Goal: Task Accomplishment & Management: Complete application form

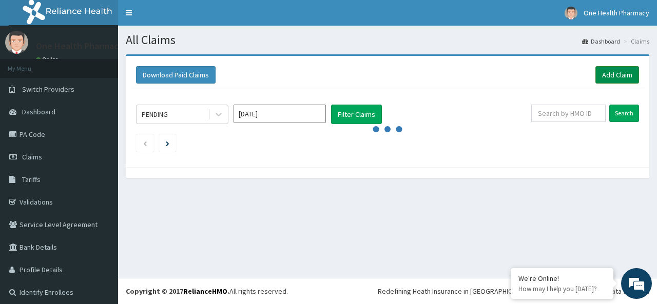
click at [596, 75] on link "Add Claim" at bounding box center [617, 74] width 44 height 17
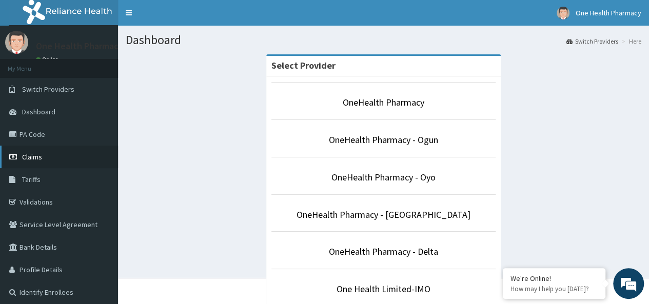
click at [66, 157] on link "Claims" at bounding box center [59, 157] width 118 height 23
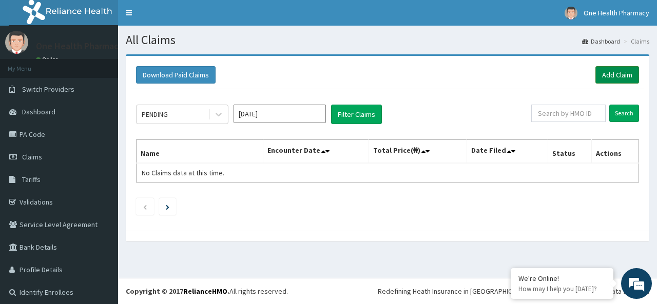
click at [611, 78] on link "Add Claim" at bounding box center [617, 74] width 44 height 17
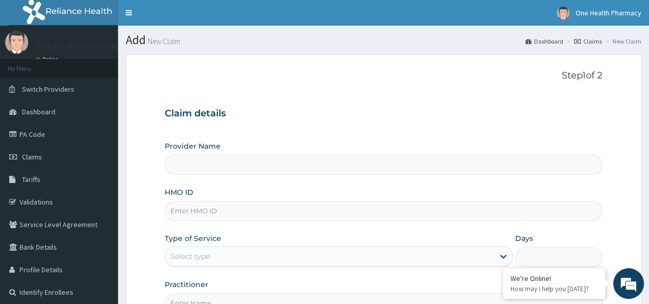
type input "OneHealth Pharmacy"
click at [213, 218] on input "HMO ID" at bounding box center [384, 211] width 438 height 20
paste input "LFL/10050/B"
type input "LFL/10050/B"
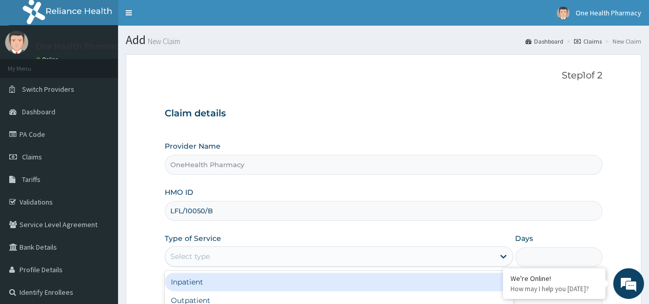
click at [214, 264] on div "Select type" at bounding box center [339, 256] width 348 height 21
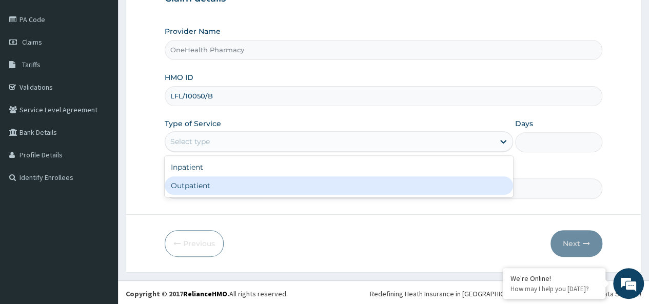
click at [207, 190] on div "Outpatient" at bounding box center [339, 186] width 348 height 18
type input "1"
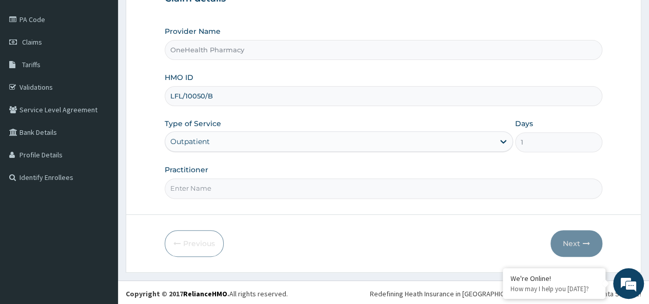
click at [207, 190] on input "Practitioner" at bounding box center [384, 189] width 438 height 20
type input "onehealth"
click at [587, 240] on icon "button" at bounding box center [586, 243] width 7 height 7
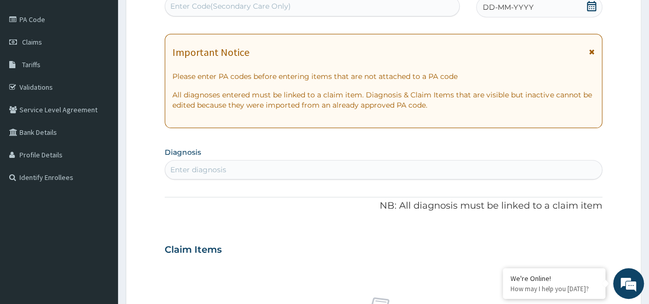
scroll to position [0, 0]
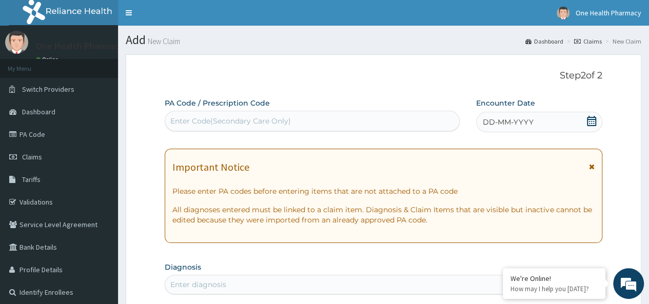
click at [208, 121] on div "Enter Code(Secondary Care Only)" at bounding box center [230, 121] width 121 height 10
paste input "PR/A3F2C13D"
type input "PR/A3F2C13D"
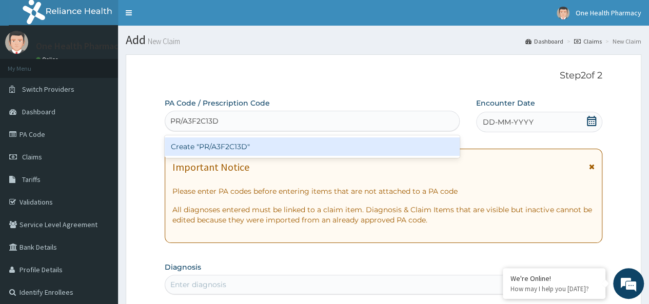
click at [258, 146] on div "Create "PR/A3F2C13D"" at bounding box center [312, 147] width 295 height 18
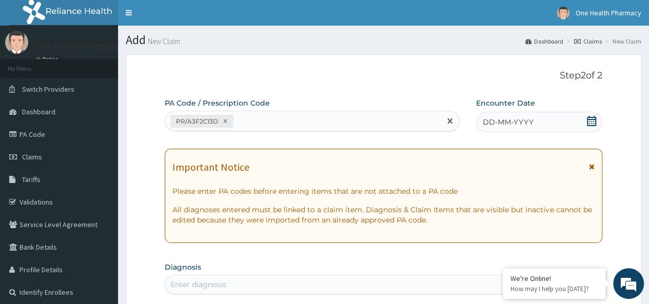
click at [537, 123] on div "DD-MM-YYYY" at bounding box center [539, 122] width 126 height 21
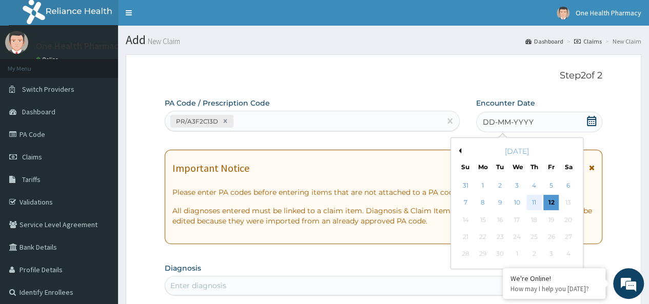
click at [531, 200] on div "11" at bounding box center [534, 203] width 15 height 15
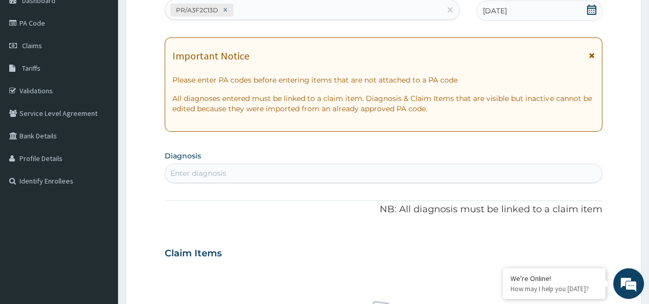
scroll to position [114, 0]
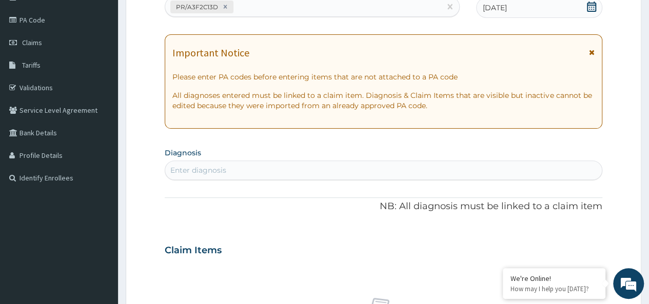
click at [265, 169] on div "Enter diagnosis" at bounding box center [383, 170] width 437 height 16
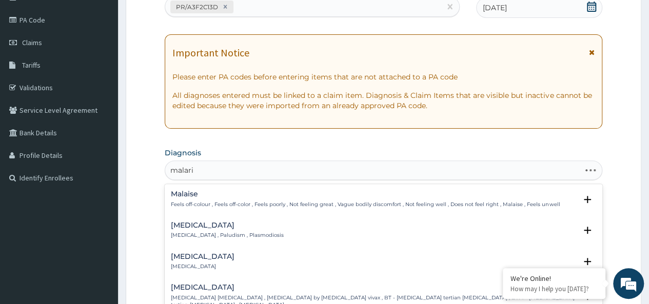
type input "malaria"
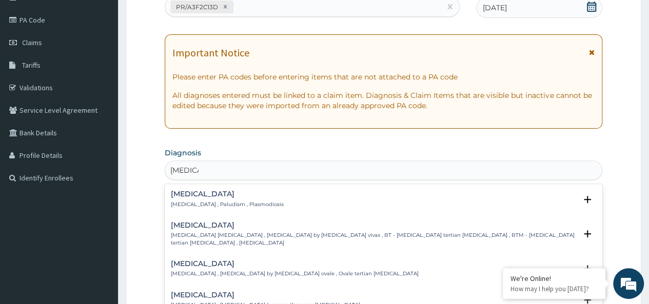
click at [220, 203] on p "Malaria , Paludism , Plasmodiosis" at bounding box center [227, 204] width 113 height 7
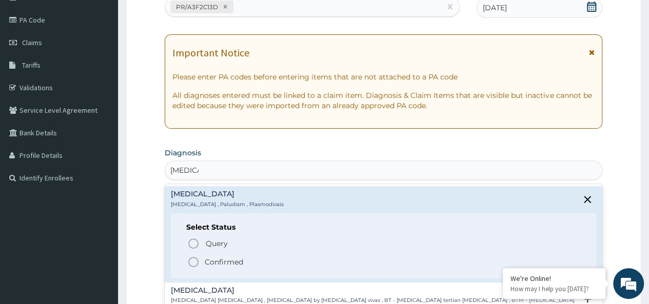
click at [233, 260] on p "Confirmed" at bounding box center [224, 262] width 38 height 10
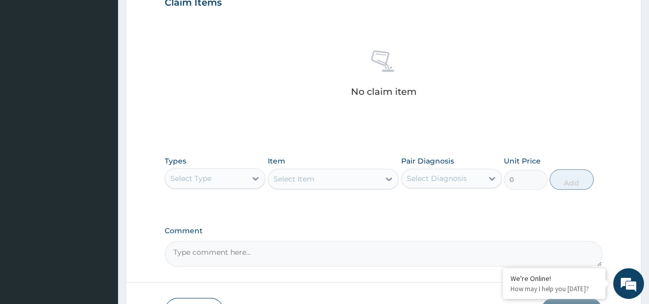
scroll to position [434, 0]
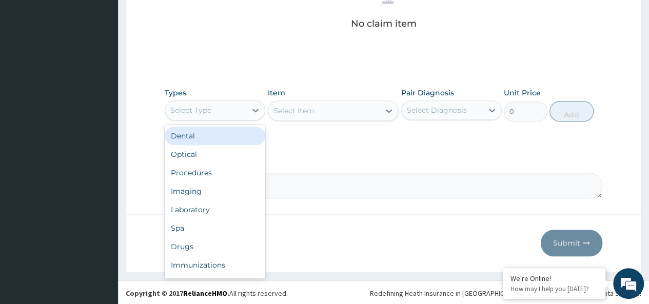
click at [211, 113] on div "Select Type" at bounding box center [205, 110] width 81 height 16
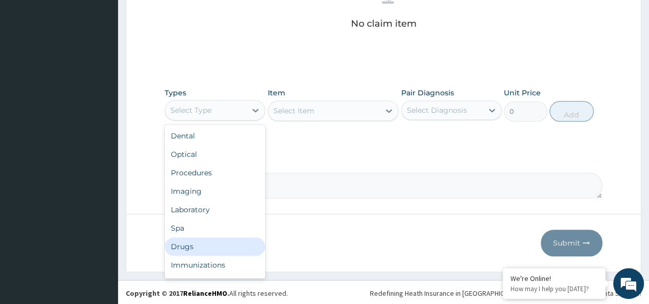
click at [189, 244] on div "Drugs" at bounding box center [215, 247] width 101 height 18
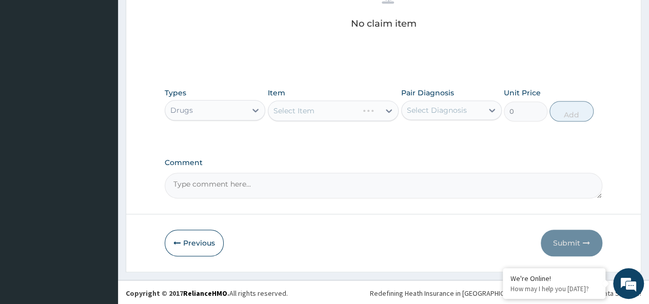
click at [321, 108] on div "Select Item" at bounding box center [333, 111] width 131 height 21
click at [321, 108] on div "Select Item" at bounding box center [324, 111] width 112 height 16
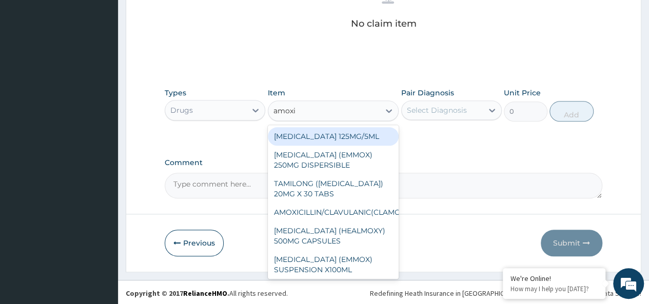
type input "[MEDICAL_DATA]"
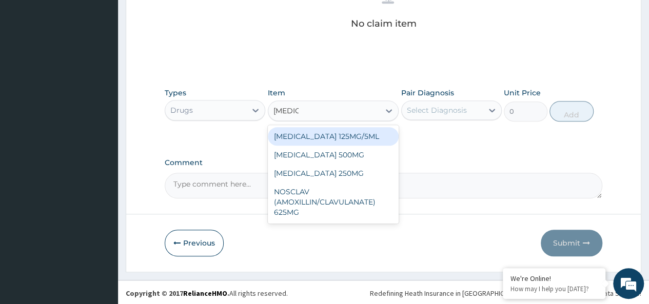
click at [373, 133] on div "[MEDICAL_DATA] 125MG/5ML" at bounding box center [333, 136] width 131 height 18
type input "1960"
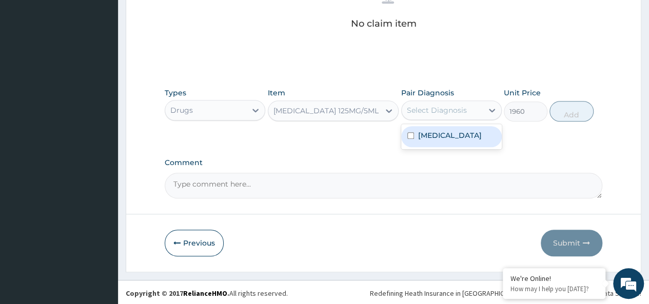
click at [429, 117] on div "Select Diagnosis" at bounding box center [442, 110] width 81 height 16
click at [462, 140] on div "[MEDICAL_DATA]" at bounding box center [451, 136] width 101 height 21
checkbox input "true"
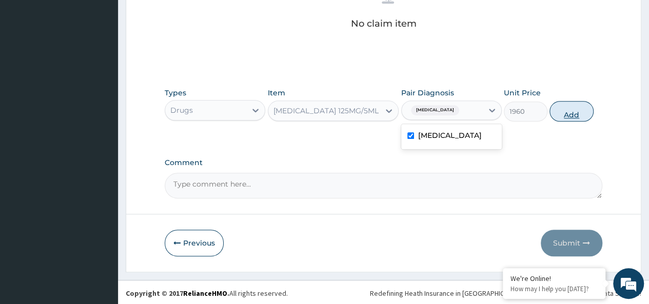
click at [569, 110] on button "Add" at bounding box center [572, 111] width 44 height 21
type input "0"
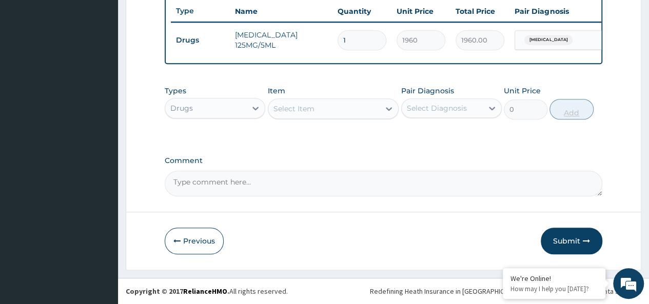
scroll to position [393, 0]
click at [343, 112] on div "Select Item" at bounding box center [324, 109] width 112 height 16
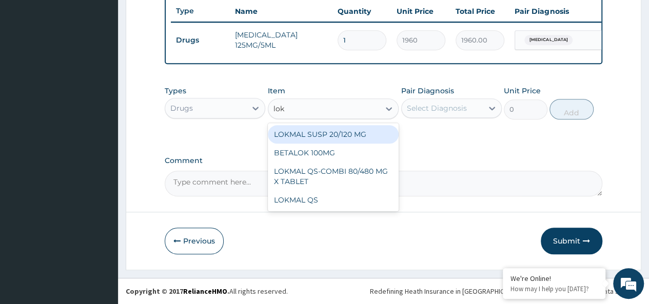
type input "lokm"
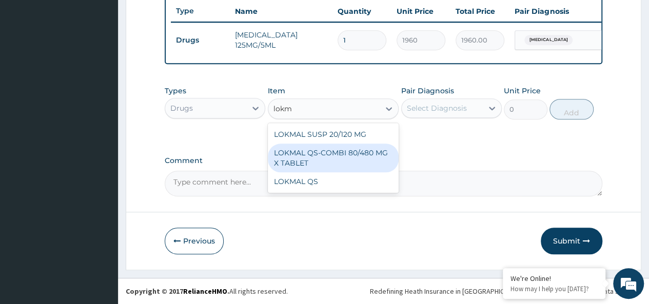
click at [363, 150] on div "LOKMAL QS-COMBI 80/480 MG X TABLET" at bounding box center [333, 158] width 131 height 29
type input "245"
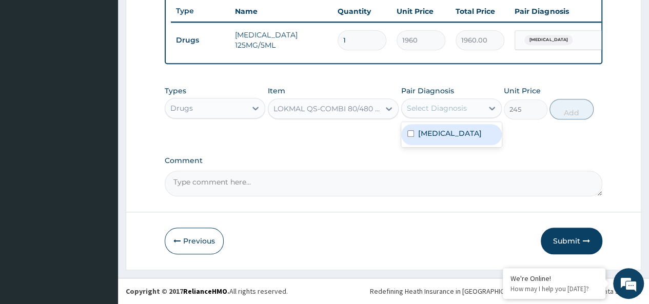
click at [437, 116] on div "Select Diagnosis" at bounding box center [442, 108] width 81 height 16
click at [476, 136] on div "[MEDICAL_DATA]" at bounding box center [451, 134] width 101 height 21
checkbox input "true"
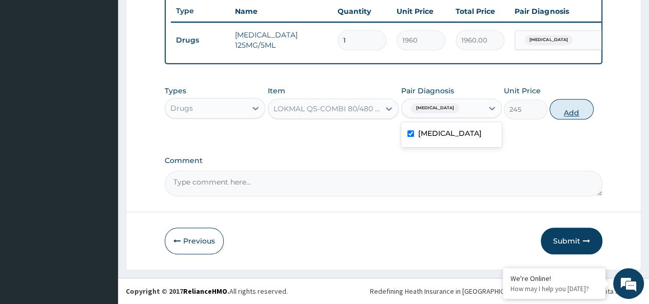
click at [567, 105] on button "Add" at bounding box center [572, 109] width 44 height 21
type input "0"
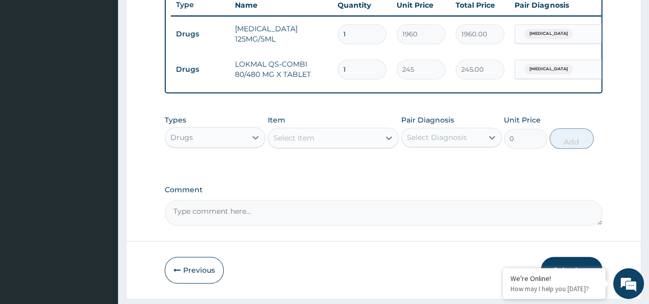
type input "0.00"
type input "6"
type input "1470.00"
type input "6"
click at [316, 146] on div "Select Item" at bounding box center [324, 138] width 112 height 16
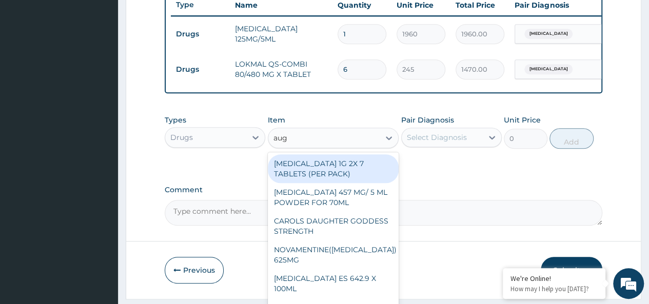
type input "augm"
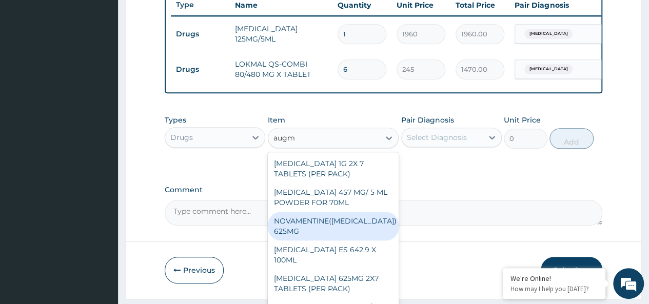
scroll to position [12, 0]
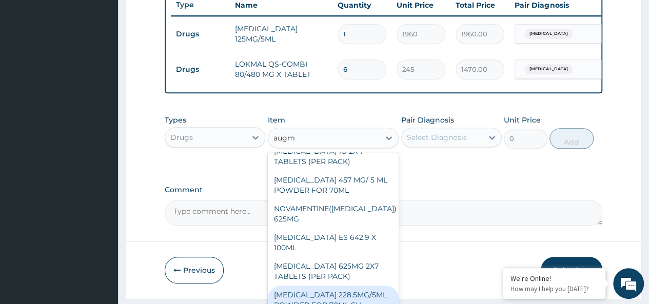
click at [360, 299] on div "[MEDICAL_DATA] 228.5MG/5ML POWDER FOR 70ML SU" at bounding box center [333, 300] width 131 height 29
type input "4340"
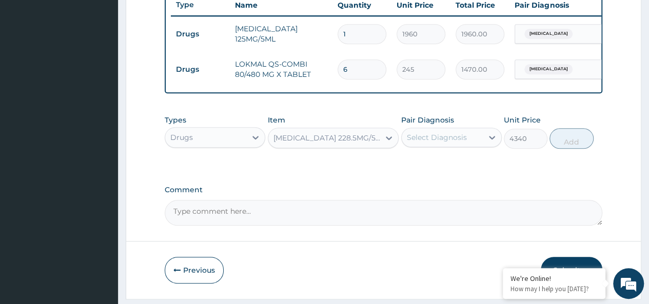
click at [452, 143] on div "Select Diagnosis" at bounding box center [437, 137] width 60 height 10
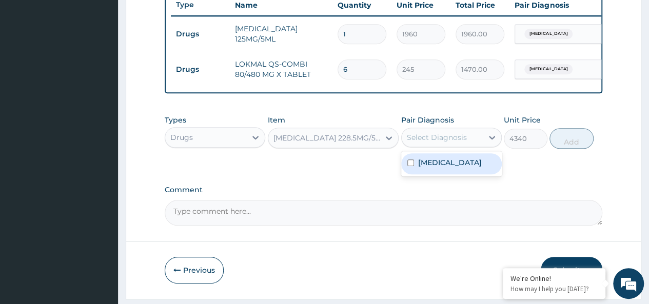
click at [464, 165] on div "[MEDICAL_DATA]" at bounding box center [451, 163] width 101 height 21
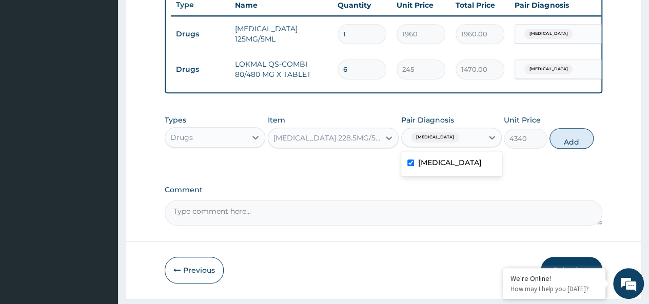
checkbox input "true"
click at [560, 146] on button "Add" at bounding box center [572, 138] width 44 height 21
type input "0"
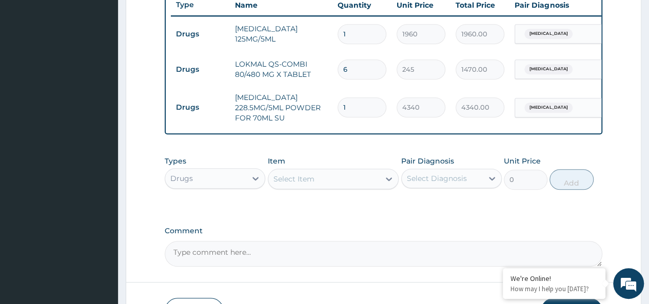
scroll to position [470, 0]
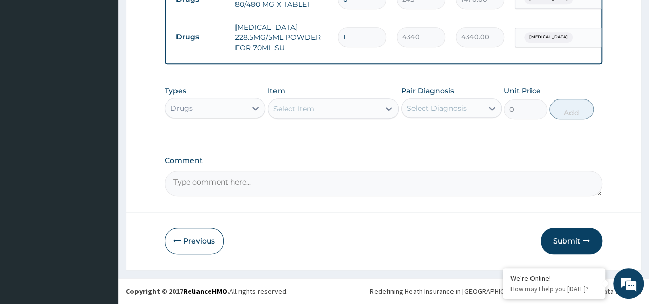
click at [204, 107] on div "Drugs" at bounding box center [205, 108] width 81 height 16
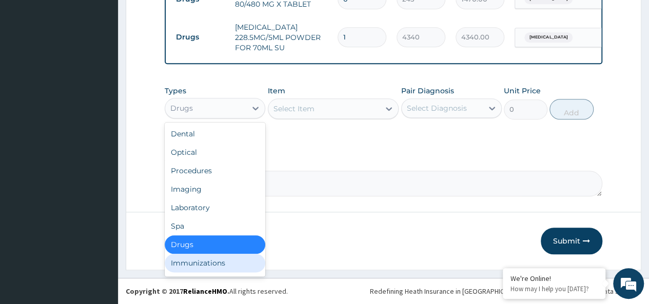
scroll to position [35, 0]
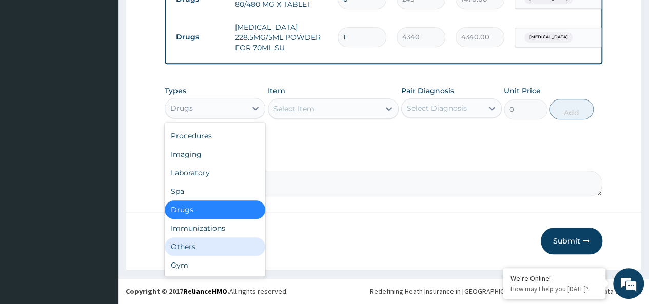
click at [193, 246] on div "Others" at bounding box center [215, 247] width 101 height 18
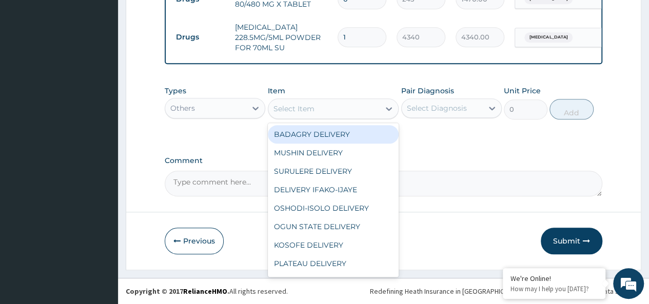
click at [312, 112] on div "Select Item" at bounding box center [294, 109] width 41 height 10
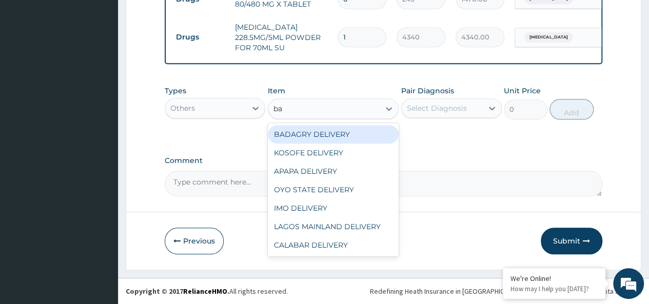
type input "bad"
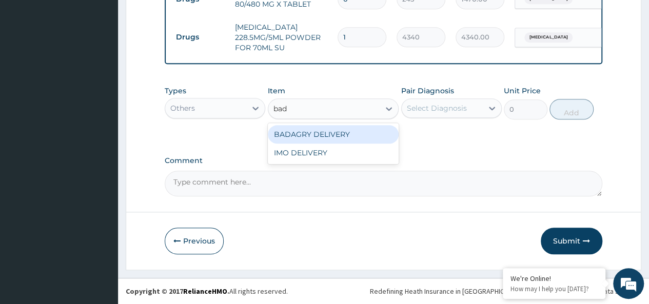
click at [356, 142] on div "BADAGRY DELIVERY" at bounding box center [333, 134] width 131 height 18
type input "3700"
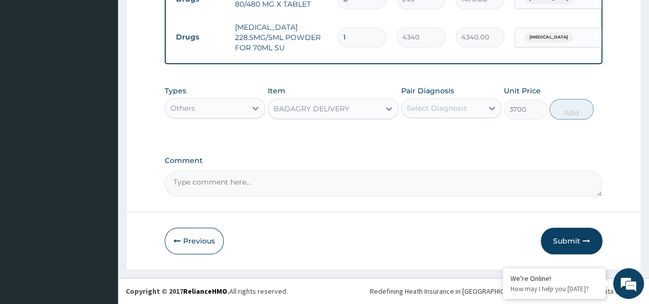
click at [465, 109] on div "Select Diagnosis" at bounding box center [437, 108] width 60 height 10
click at [470, 133] on div "[MEDICAL_DATA]" at bounding box center [451, 134] width 101 height 21
checkbox input "true"
click at [574, 108] on button "Add" at bounding box center [572, 109] width 44 height 21
type input "0"
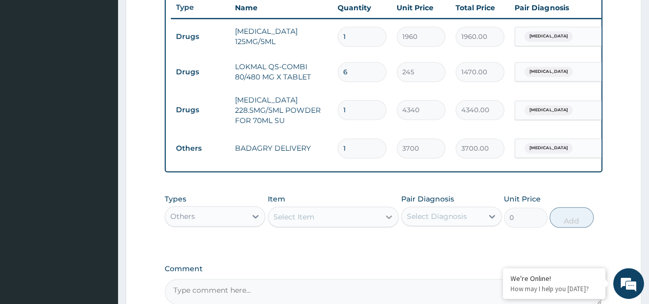
scroll to position [505, 0]
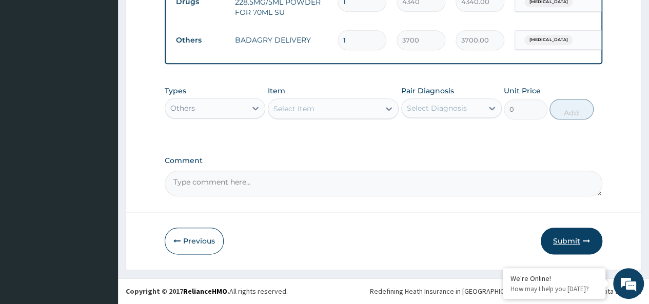
click at [571, 240] on button "Submit" at bounding box center [572, 241] width 62 height 27
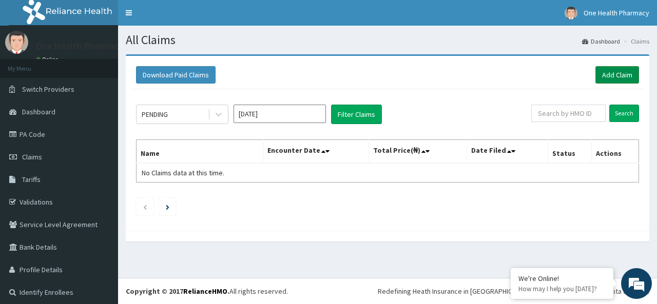
click at [622, 76] on link "Add Claim" at bounding box center [617, 74] width 44 height 17
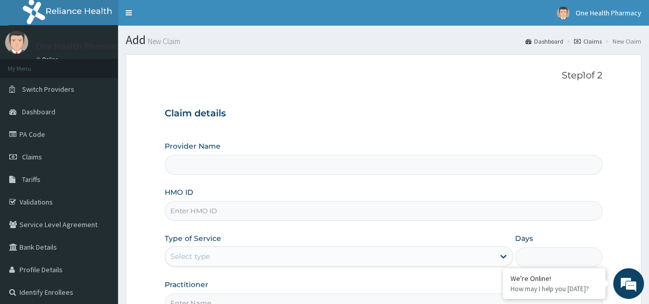
click at [205, 223] on div "Provider Name HMO ID Type of Service Select type Days Practitioner" at bounding box center [384, 227] width 438 height 172
click at [204, 210] on input "HMO ID" at bounding box center [384, 211] width 438 height 20
type input "OneHealth Pharmacy"
paste input "PLI/10067/A"
type input "PLI/10067/A"
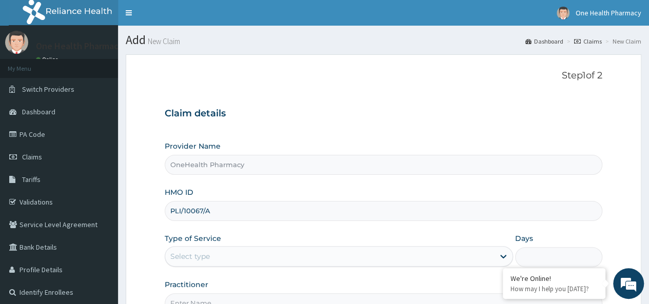
click at [207, 242] on label "Type of Service" at bounding box center [193, 238] width 56 height 10
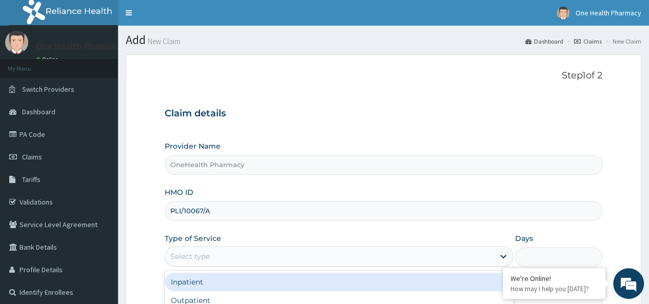
click at [203, 256] on div "Select type" at bounding box center [190, 256] width 40 height 10
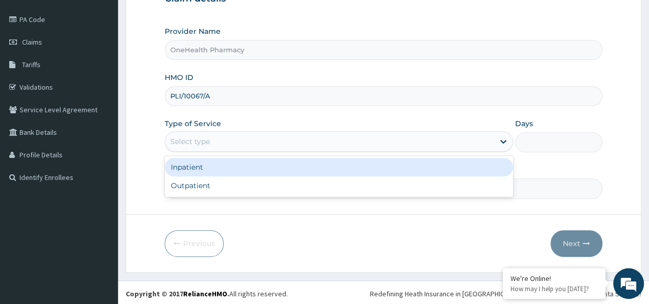
click at [202, 174] on div "Inpatient" at bounding box center [339, 167] width 348 height 18
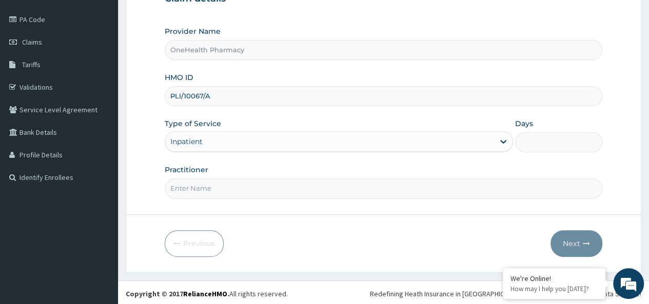
click at [210, 138] on div "Inpatient" at bounding box center [329, 141] width 329 height 16
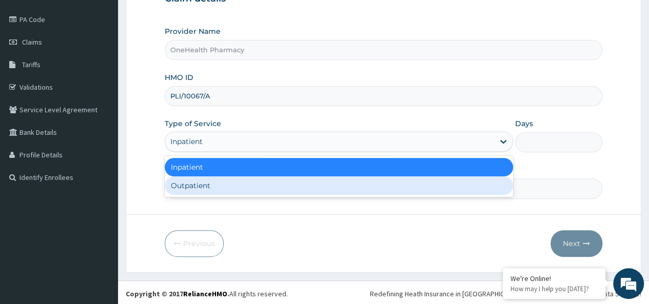
click at [209, 187] on div "Outpatient" at bounding box center [339, 186] width 348 height 18
type input "1"
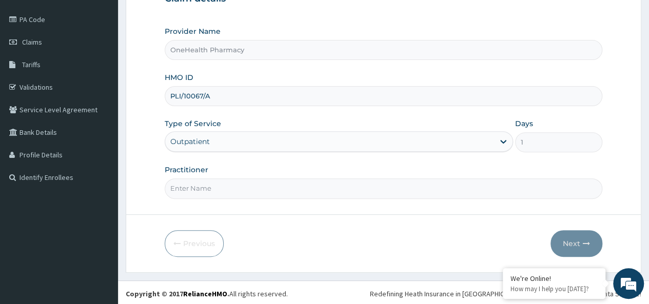
click at [210, 188] on input "Practitioner" at bounding box center [384, 189] width 438 height 20
type input "onehealth"
click at [560, 240] on button "Next" at bounding box center [577, 243] width 52 height 27
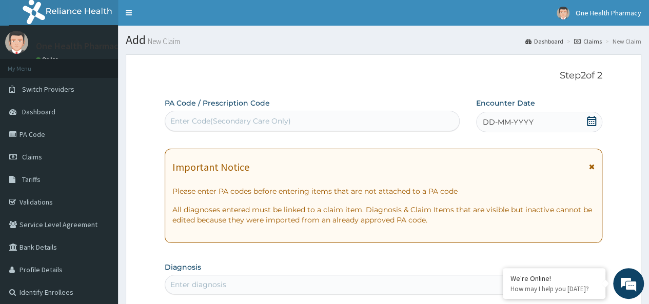
click at [205, 122] on div "Enter Code(Secondary Care Only)" at bounding box center [230, 121] width 121 height 10
paste input "PR/D9CF1033"
type input "PR/D9CF1033"
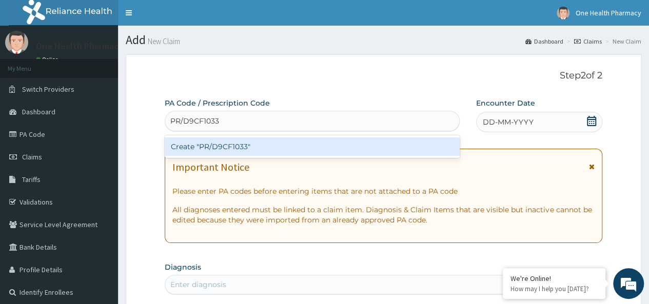
click at [241, 145] on div "Create "PR/D9CF1033"" at bounding box center [312, 147] width 295 height 18
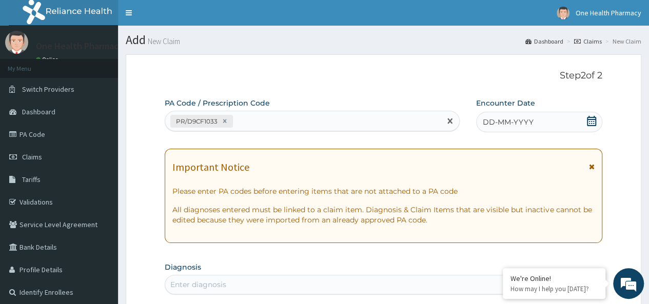
click at [517, 126] on span "DD-MM-YYYY" at bounding box center [508, 122] width 51 height 10
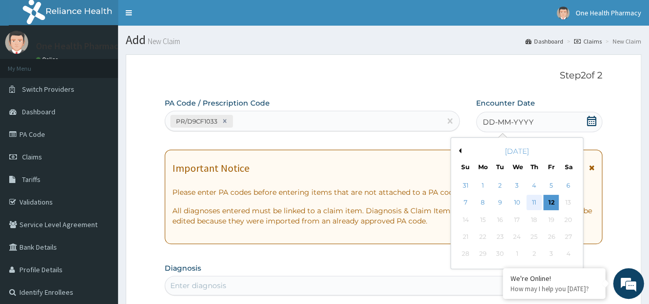
click at [531, 205] on div "11" at bounding box center [534, 203] width 15 height 15
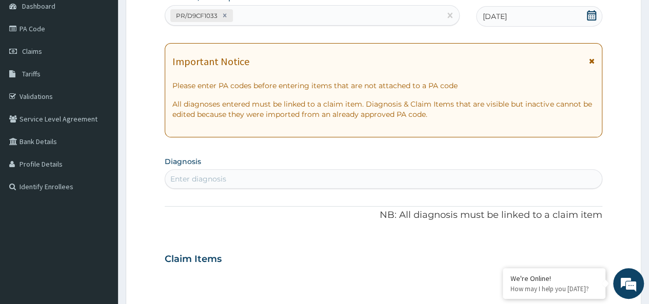
scroll to position [113, 0]
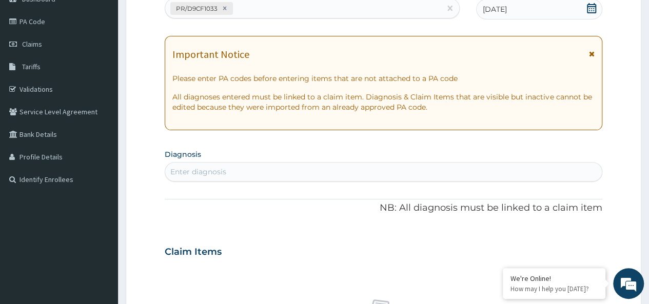
click at [312, 172] on div "Enter diagnosis" at bounding box center [383, 172] width 437 height 16
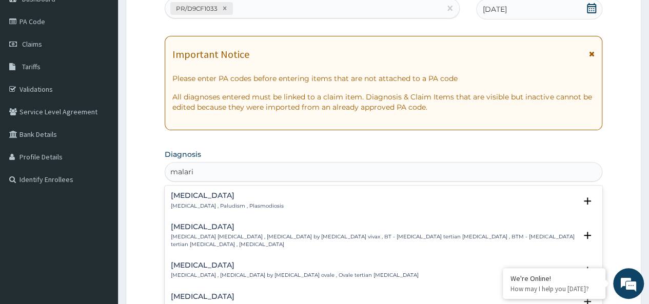
type input "malaria"
click at [205, 205] on p "Malaria , Paludism , Plasmodiosis" at bounding box center [227, 206] width 113 height 7
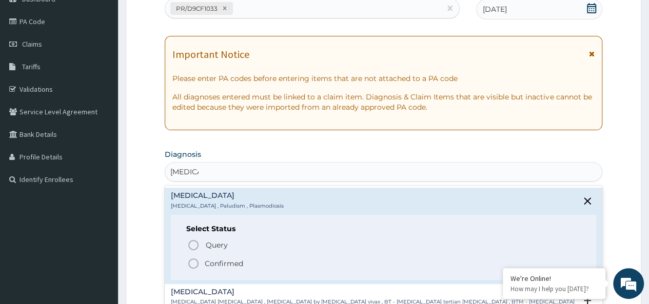
click at [222, 263] on p "Confirmed" at bounding box center [224, 264] width 38 height 10
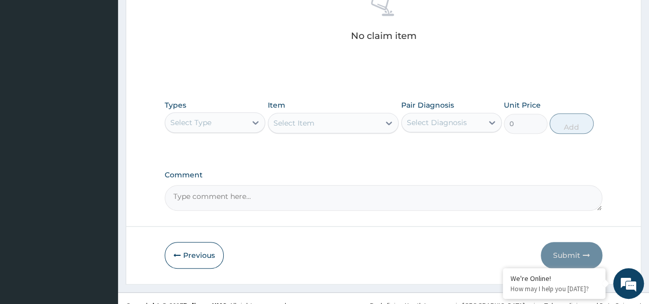
scroll to position [434, 0]
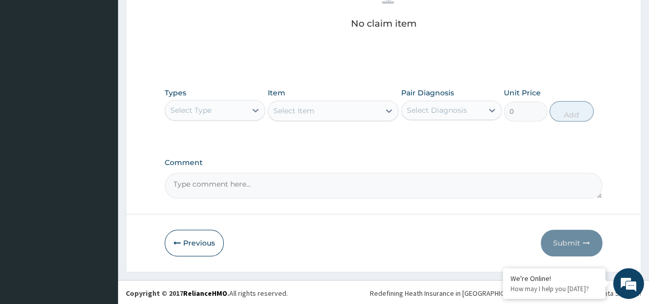
click at [202, 110] on div "Select Type" at bounding box center [190, 110] width 41 height 10
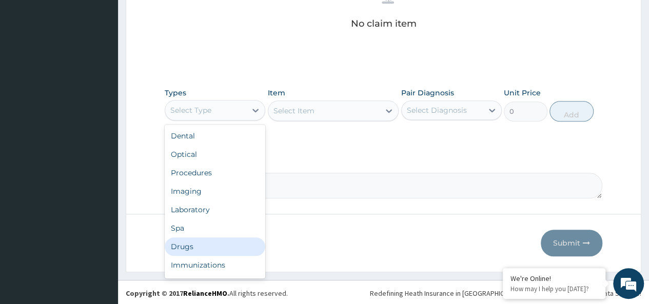
click at [183, 249] on div "Drugs" at bounding box center [215, 247] width 101 height 18
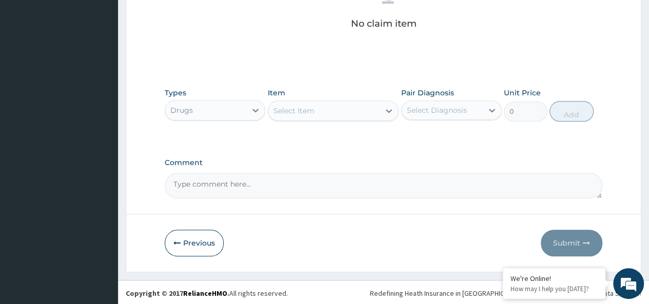
click at [302, 110] on div "Select Item" at bounding box center [294, 111] width 41 height 10
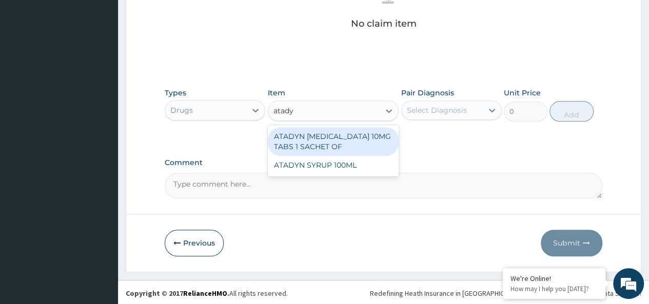
type input "atadyn"
click at [366, 142] on div "ATADYN [MEDICAL_DATA] 10MG TABS 1 SACHET OF" at bounding box center [333, 141] width 131 height 29
type input "350"
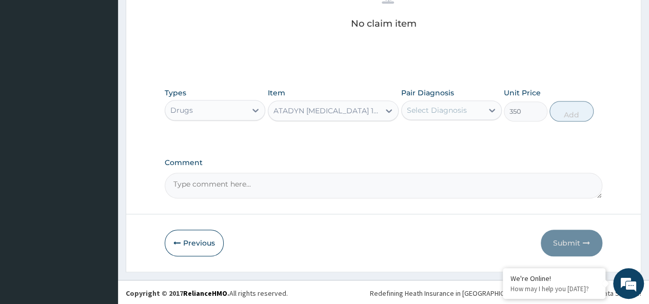
click at [452, 84] on div "Types Drugs Item option ATADYN LORATADINE 10MG TABS 1 SACHET OF, selected. Sele…" at bounding box center [384, 105] width 438 height 44
click at [458, 106] on div "Select Diagnosis" at bounding box center [437, 110] width 60 height 10
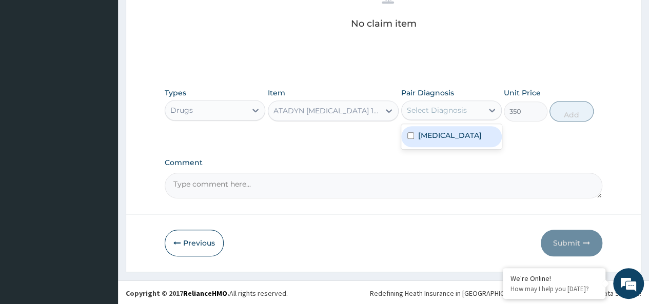
click at [474, 138] on div "[MEDICAL_DATA]" at bounding box center [451, 136] width 101 height 21
checkbox input "true"
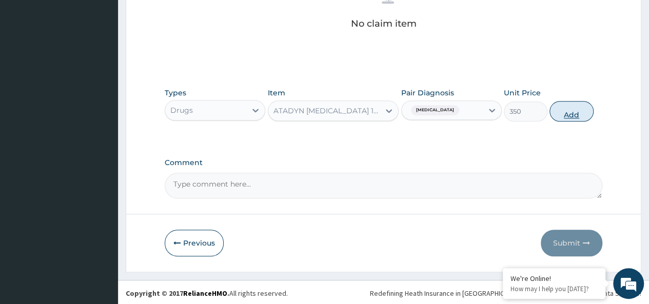
click at [555, 106] on button "Add" at bounding box center [572, 111] width 44 height 21
type input "0"
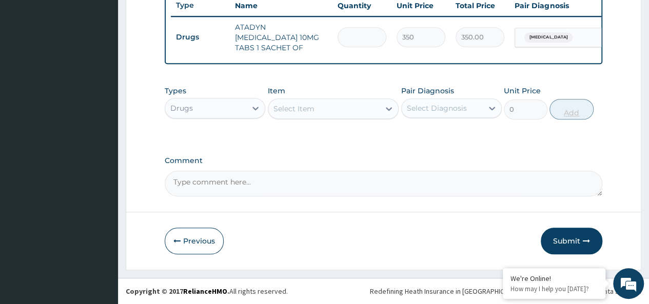
type input "0.00"
type input "4"
type input "1400.00"
type input "4"
click at [331, 105] on div "Select Item" at bounding box center [324, 109] width 112 height 16
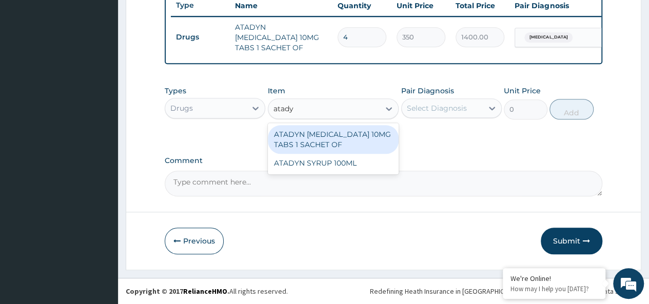
type input "atadyn"
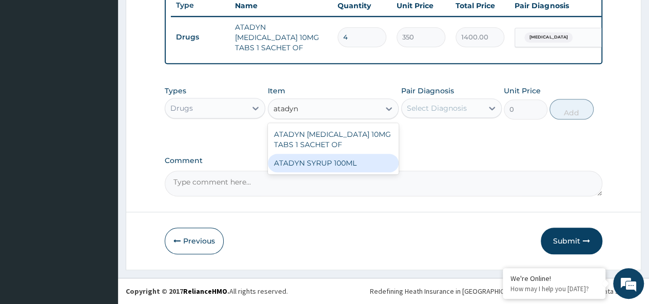
click at [357, 162] on div "ATADYN SYRUP 100ML" at bounding box center [333, 163] width 131 height 18
type input "1890"
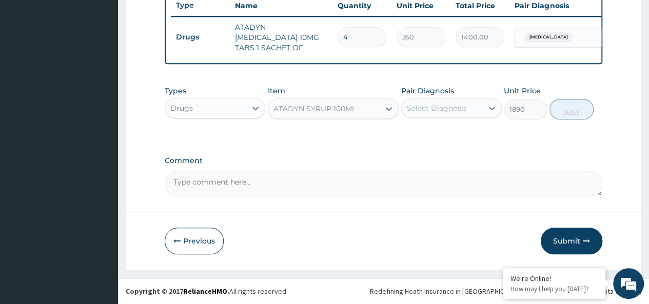
click at [460, 109] on div "Select Diagnosis" at bounding box center [437, 108] width 60 height 10
click at [491, 137] on div "[MEDICAL_DATA]" at bounding box center [451, 134] width 101 height 21
checkbox input "true"
click at [557, 115] on button "Add" at bounding box center [572, 109] width 44 height 21
type input "0"
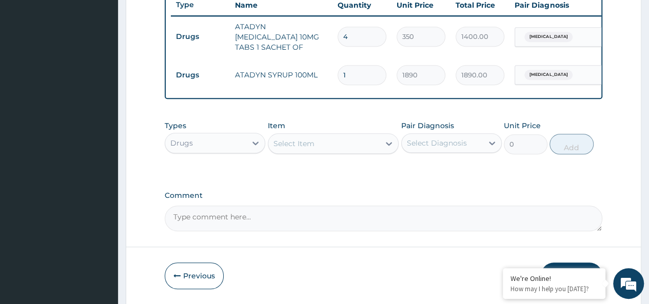
scroll to position [429, 0]
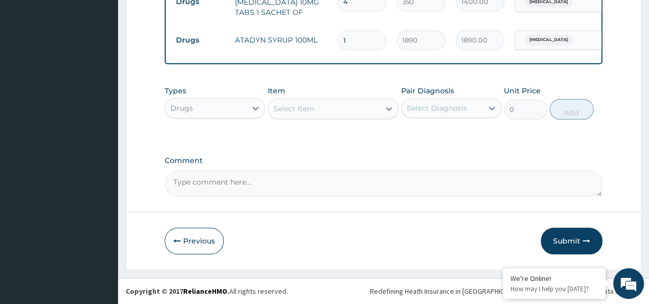
click at [206, 107] on div "Drugs" at bounding box center [205, 108] width 81 height 16
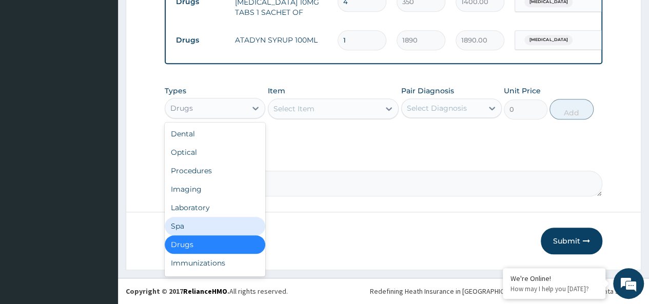
scroll to position [35, 0]
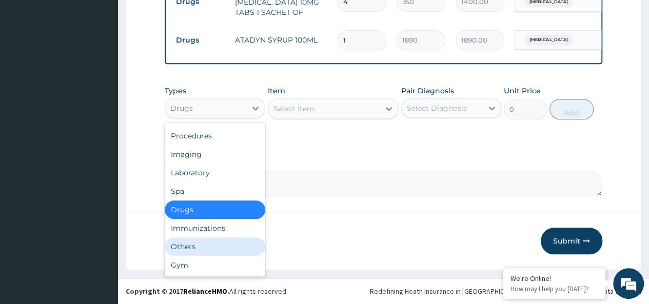
click at [187, 255] on div "Others" at bounding box center [215, 247] width 101 height 18
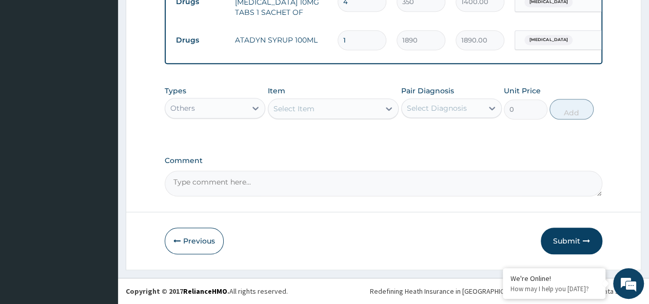
click at [338, 109] on div "Select Item" at bounding box center [324, 109] width 112 height 16
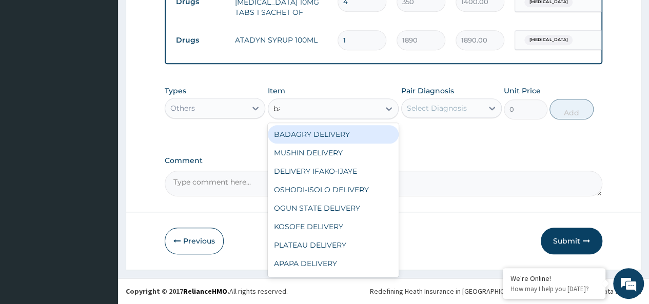
type input "bad"
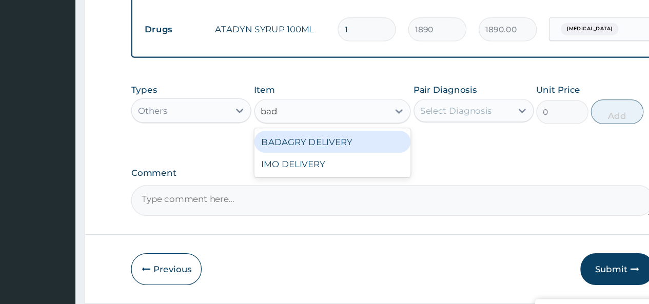
scroll to position [426, 0]
click at [335, 138] on div "BADAGRY DELIVERY" at bounding box center [333, 136] width 131 height 18
type input "3700"
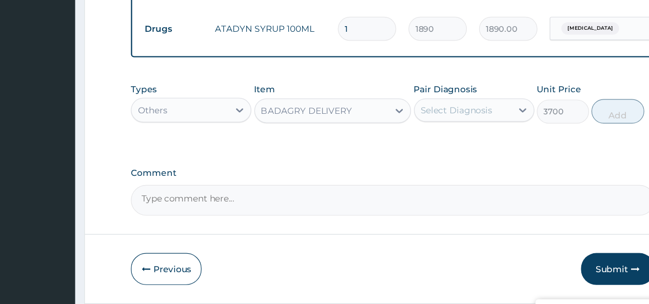
click at [441, 109] on div "Select Diagnosis" at bounding box center [437, 110] width 60 height 10
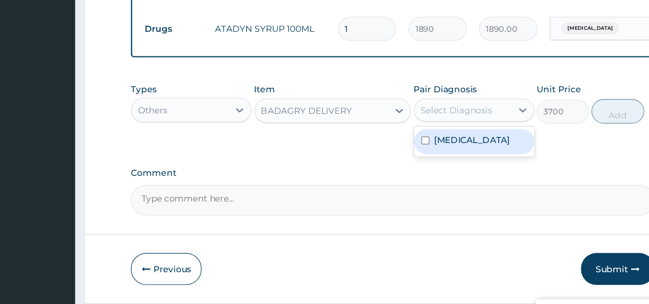
click at [477, 145] on div "[MEDICAL_DATA]" at bounding box center [451, 136] width 101 height 21
checkbox input "true"
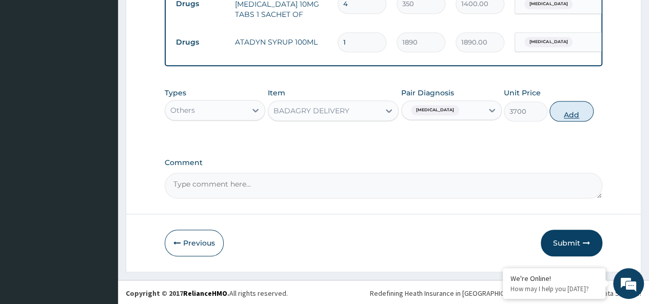
click at [571, 109] on button "Add" at bounding box center [572, 111] width 44 height 21
type input "0"
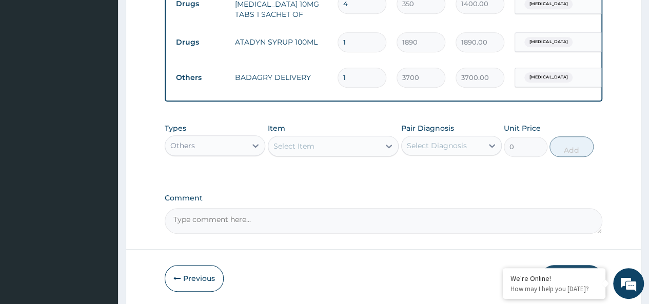
scroll to position [464, 0]
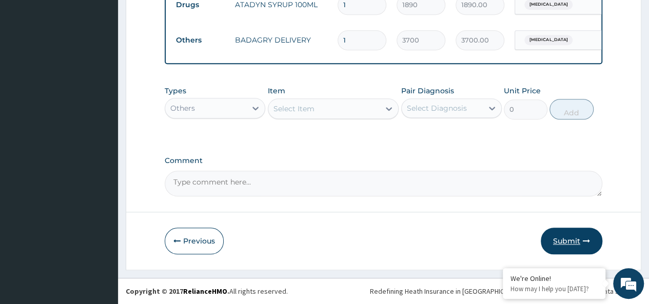
click at [564, 236] on button "Submit" at bounding box center [572, 241] width 62 height 27
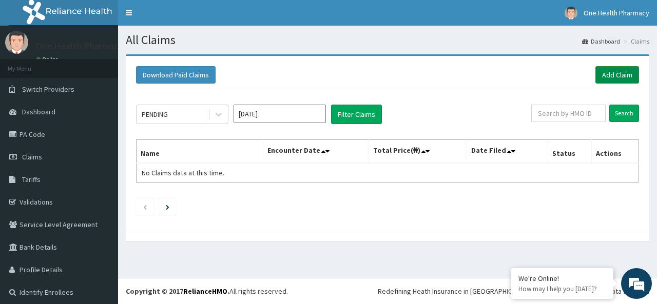
click at [620, 71] on link "Add Claim" at bounding box center [617, 74] width 44 height 17
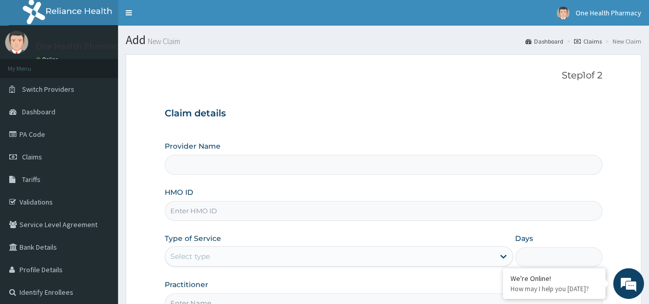
type input "PNS/10261/A"
type input "OneHealth Pharmacy"
type input "PNS/10261/A"
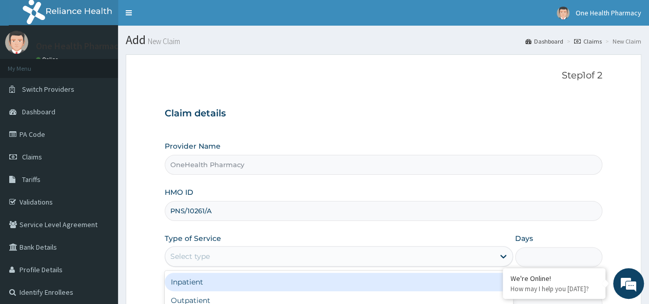
click at [209, 247] on div "Select type" at bounding box center [339, 256] width 348 height 21
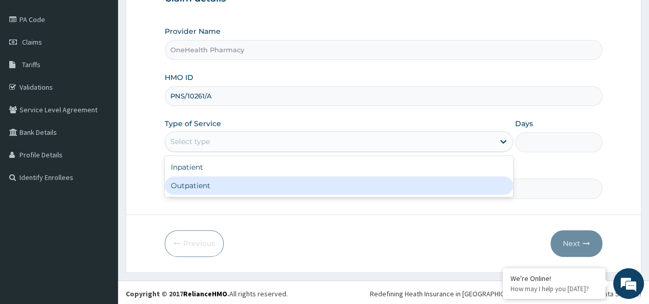
click at [196, 188] on div "Outpatient" at bounding box center [339, 186] width 348 height 18
type input "1"
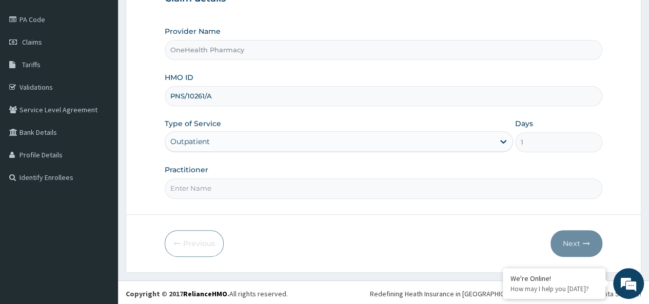
click at [204, 191] on input "Practitioner" at bounding box center [384, 189] width 438 height 20
type input "onehealth"
click at [578, 239] on button "Next" at bounding box center [577, 243] width 52 height 27
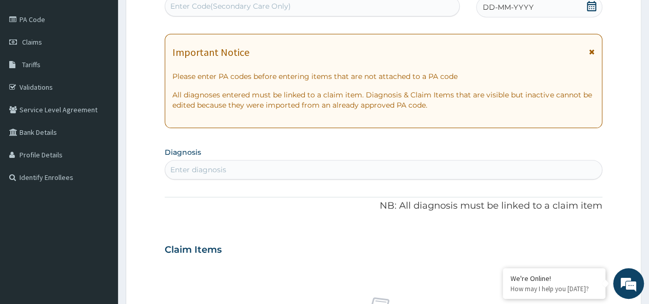
scroll to position [0, 0]
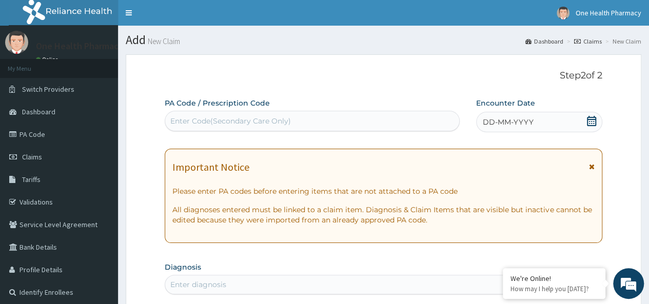
click at [190, 120] on div "Enter Code(Secondary Care Only)" at bounding box center [230, 121] width 121 height 10
paste input "PR/7B6C9C40"
type input "PR/7B6C9C40"
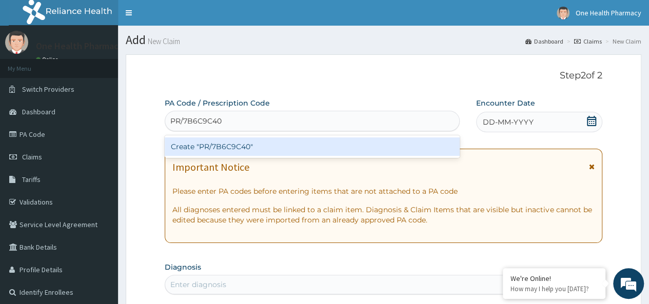
click at [266, 146] on div "Create "PR/7B6C9C40"" at bounding box center [312, 147] width 295 height 18
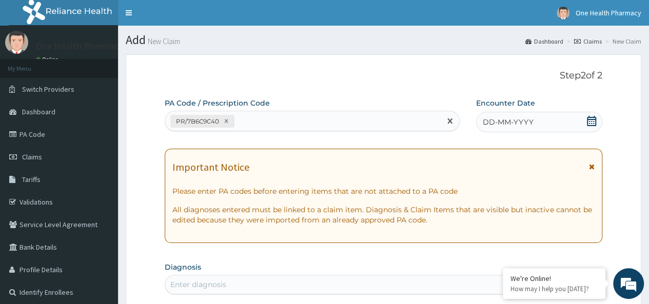
click at [542, 124] on div "DD-MM-YYYY" at bounding box center [539, 122] width 126 height 21
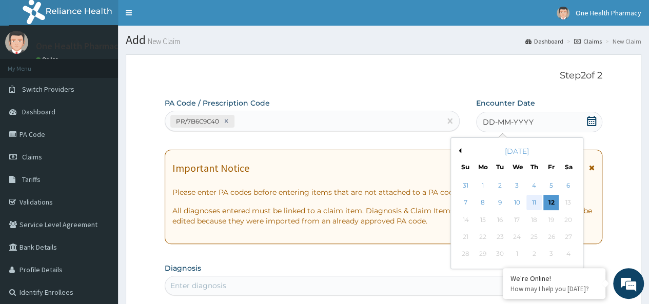
click at [535, 199] on div "11" at bounding box center [534, 203] width 15 height 15
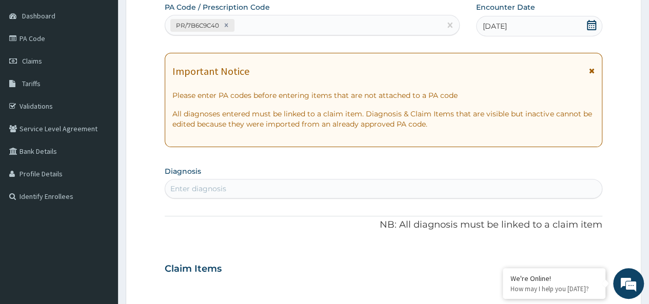
scroll to position [99, 0]
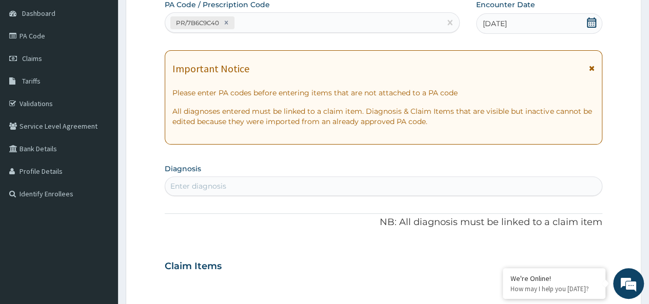
click at [290, 189] on div "Enter diagnosis" at bounding box center [383, 186] width 437 height 16
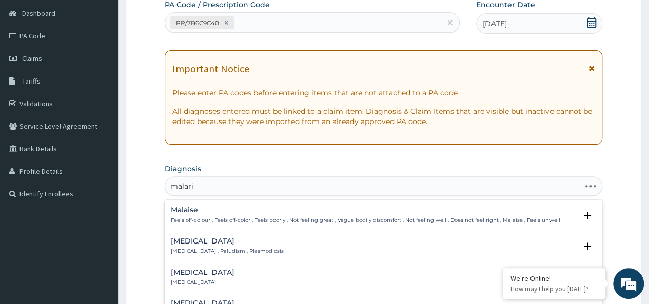
type input "[MEDICAL_DATA]"
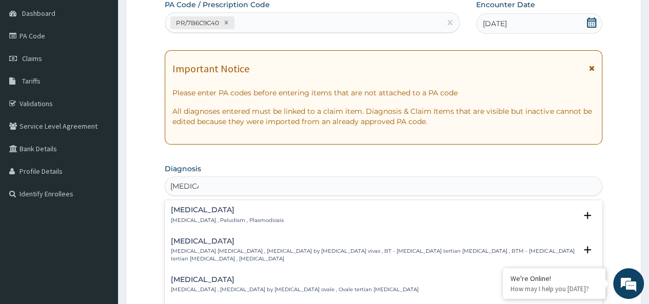
click at [188, 214] on h4 "[MEDICAL_DATA]" at bounding box center [227, 210] width 113 height 8
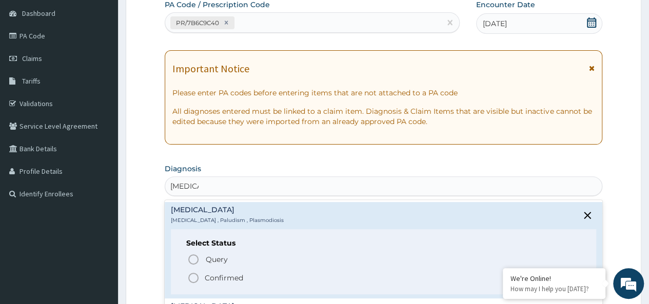
click at [219, 276] on p "Confirmed" at bounding box center [224, 278] width 38 height 10
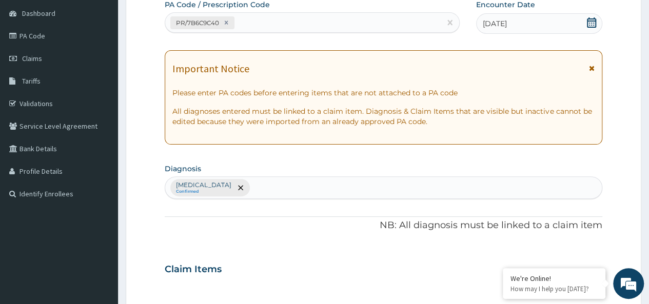
scroll to position [434, 0]
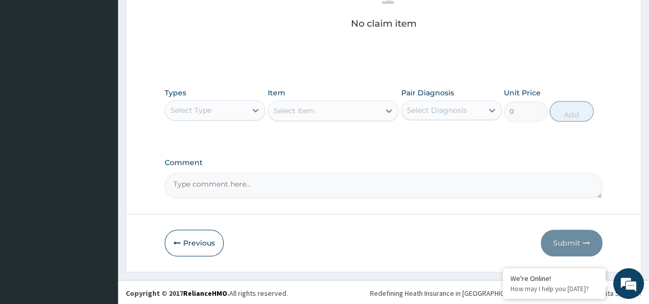
click at [189, 105] on div "Select Type" at bounding box center [190, 110] width 41 height 10
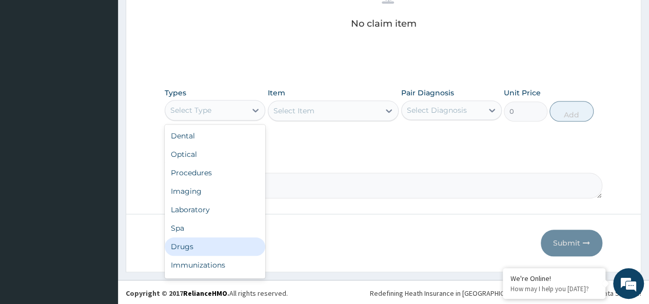
click at [186, 245] on div "Drugs" at bounding box center [215, 247] width 101 height 18
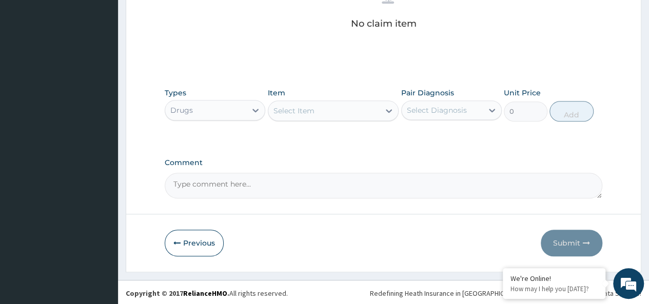
click at [321, 106] on div "Select Item" at bounding box center [324, 111] width 112 height 16
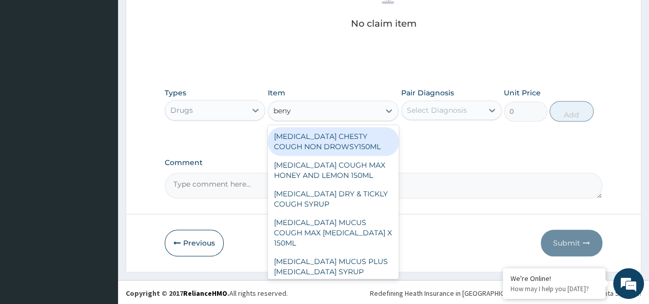
type input "benyl"
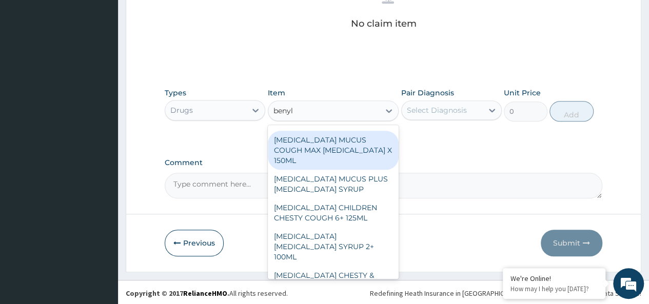
scroll to position [83, 0]
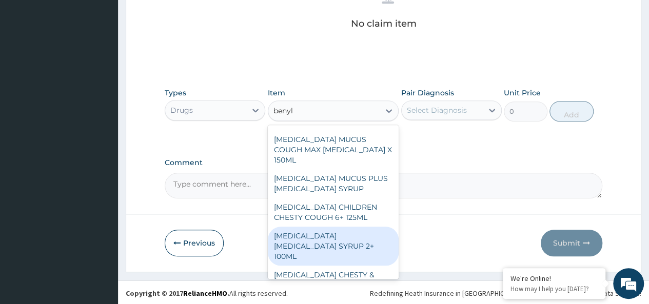
click at [356, 229] on div "[MEDICAL_DATA] [MEDICAL_DATA] SYRUP 2+ 100ML" at bounding box center [333, 246] width 131 height 39
type input "2100"
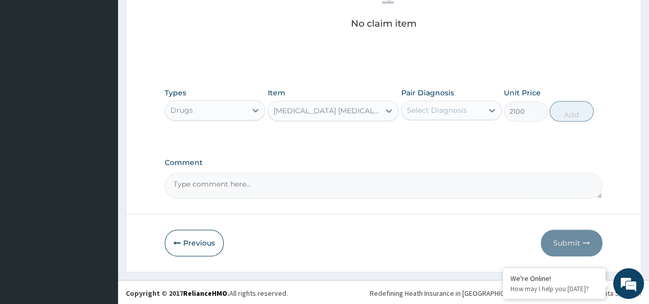
click at [457, 105] on div "Select Diagnosis" at bounding box center [437, 110] width 60 height 10
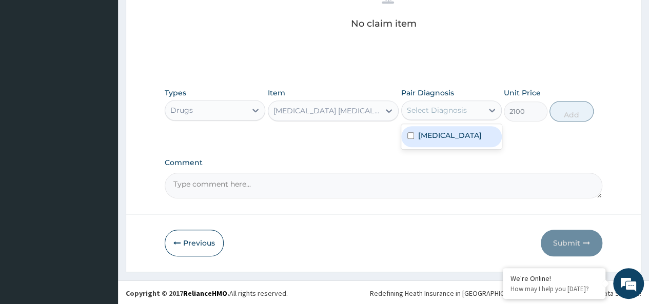
click at [468, 145] on div "[MEDICAL_DATA]" at bounding box center [451, 136] width 101 height 21
checkbox input "true"
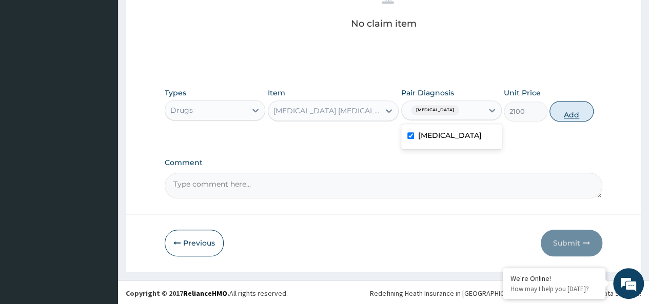
click at [564, 113] on button "Add" at bounding box center [572, 111] width 44 height 21
type input "0"
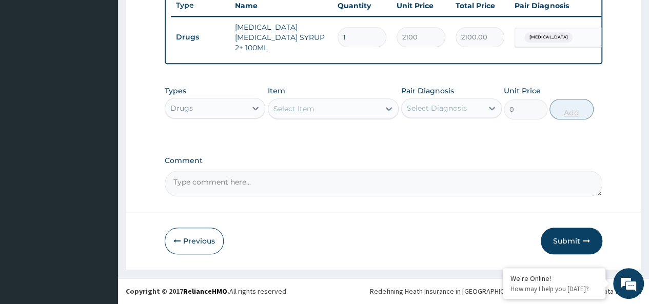
scroll to position [393, 0]
click at [316, 111] on div "Select Item" at bounding box center [324, 109] width 112 height 16
click at [301, 115] on div "Select Item" at bounding box center [324, 109] width 112 height 16
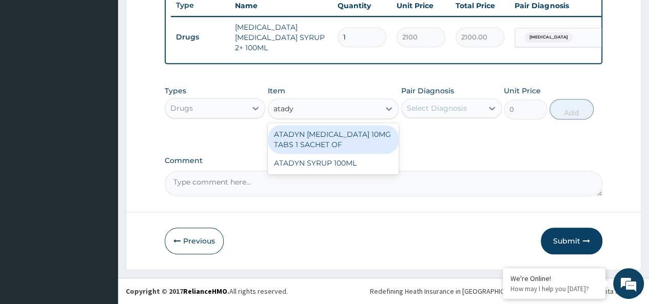
type input "atadyn"
click at [329, 129] on div "ATADYN [MEDICAL_DATA] 10MG TABS 1 SACHET OF" at bounding box center [333, 139] width 131 height 29
type input "350"
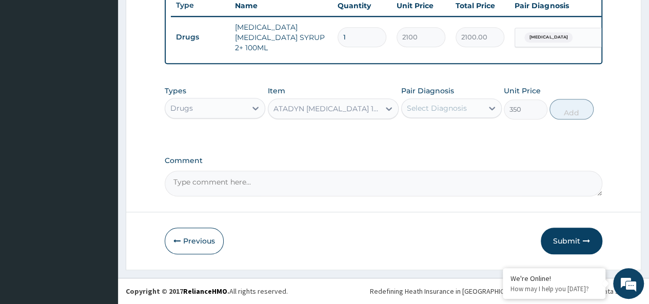
click at [427, 110] on div "Select Diagnosis" at bounding box center [437, 108] width 60 height 10
click at [466, 142] on div "[MEDICAL_DATA]" at bounding box center [451, 134] width 101 height 21
checkbox input "true"
click at [574, 106] on button "Add" at bounding box center [572, 109] width 44 height 21
type input "0"
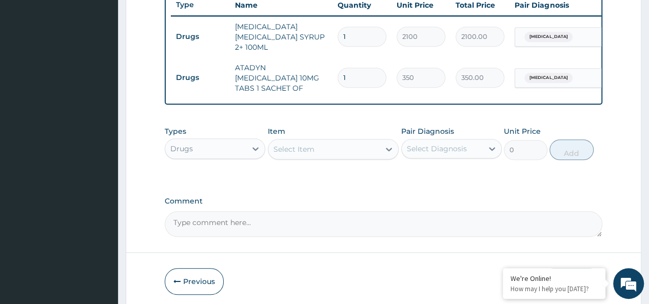
type input "0.00"
type input "4"
type input "1400.00"
type input "4"
click at [325, 141] on div "Select Item" at bounding box center [324, 149] width 112 height 16
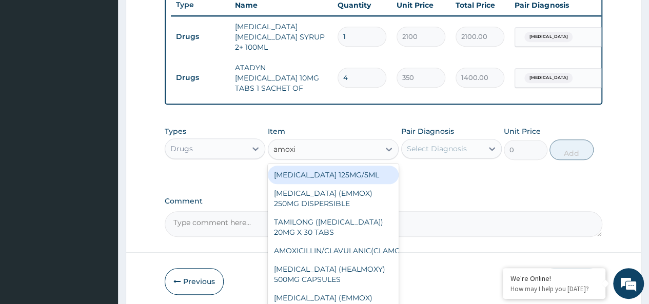
type input "amoxil"
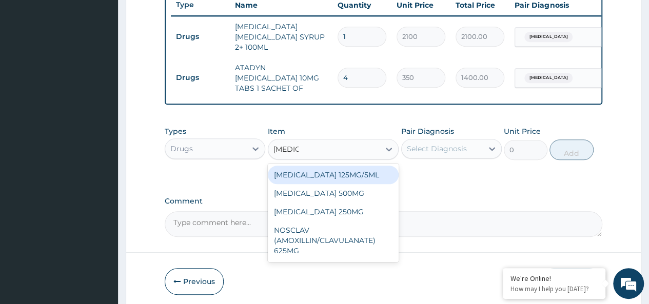
click at [353, 171] on div "[MEDICAL_DATA] 125MG/5ML" at bounding box center [333, 175] width 131 height 18
type input "1960"
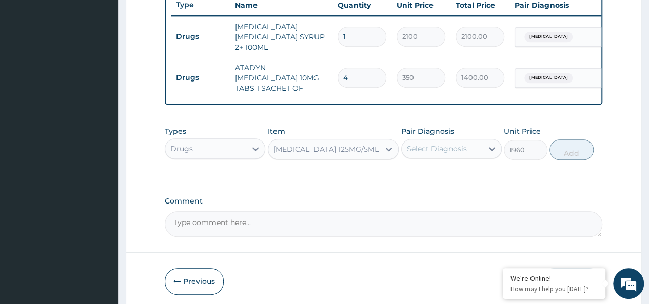
click at [438, 141] on div "Select Diagnosis" at bounding box center [442, 149] width 81 height 16
click at [465, 170] on div "[MEDICAL_DATA]" at bounding box center [451, 175] width 101 height 21
checkbox input "true"
click at [573, 146] on button "Add" at bounding box center [572, 150] width 44 height 21
type input "0"
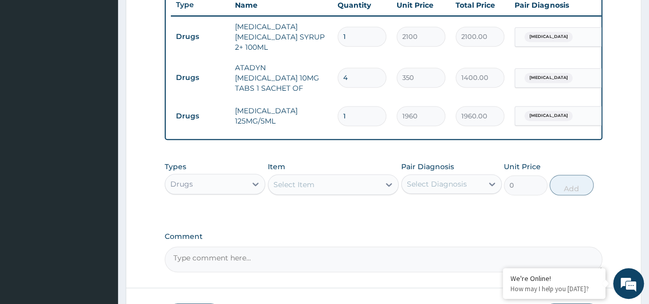
click at [321, 181] on div "Select Item" at bounding box center [324, 185] width 112 height 16
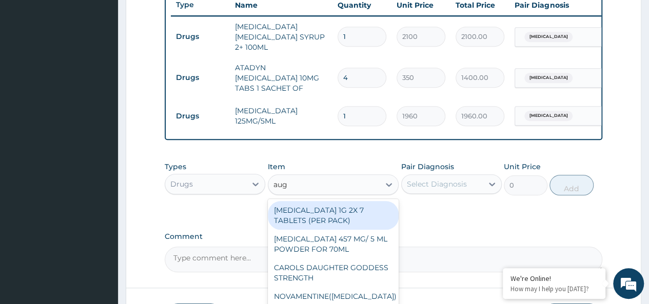
type input "augm"
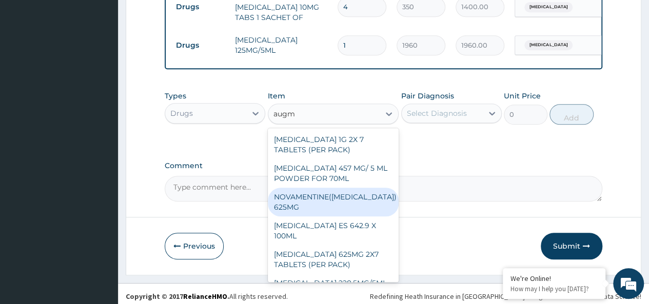
scroll to position [12, 0]
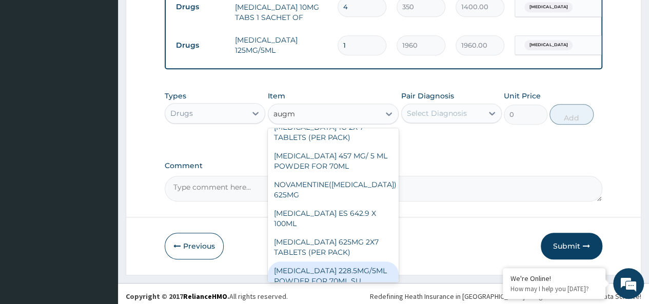
click at [350, 262] on div "[MEDICAL_DATA] 228.5MG/5ML POWDER FOR 70ML SU" at bounding box center [333, 276] width 131 height 29
type input "4340"
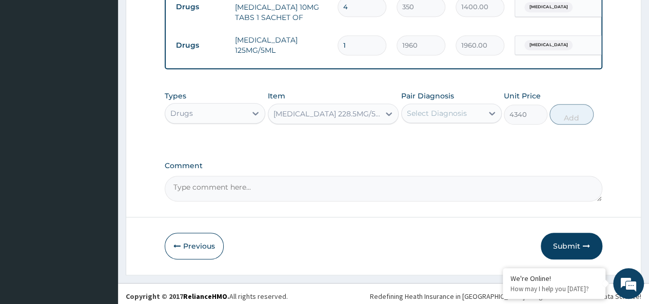
click at [424, 105] on div "Select Diagnosis" at bounding box center [442, 113] width 81 height 16
click at [453, 140] on div "[MEDICAL_DATA]" at bounding box center [451, 139] width 101 height 21
checkbox input "true"
click at [564, 112] on button "Add" at bounding box center [572, 114] width 44 height 21
type input "0"
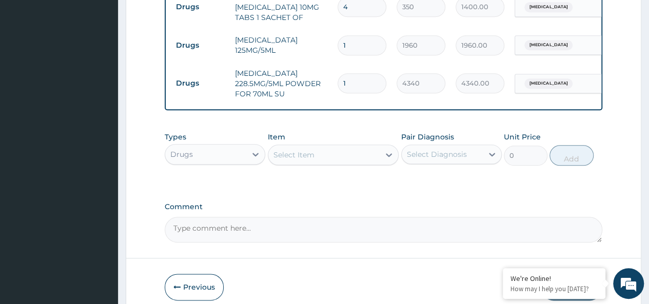
click at [314, 150] on div "Select Item" at bounding box center [294, 155] width 41 height 10
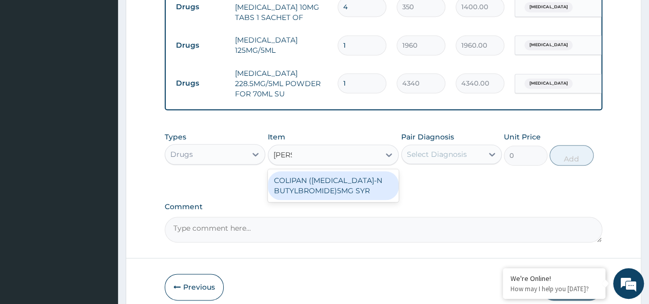
type input "colipa"
click at [315, 183] on div "COLIPAN ([MEDICAL_DATA]-N BUTYLBROMIDE)5MG SYR" at bounding box center [333, 185] width 131 height 29
type input "1260"
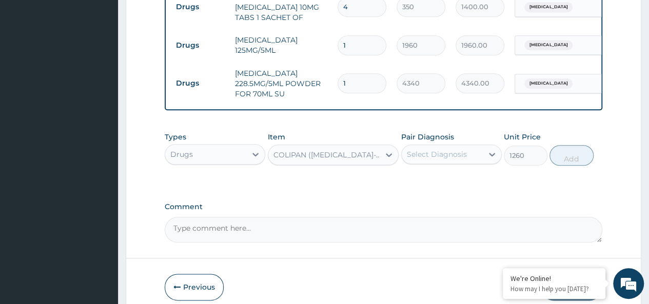
click at [447, 154] on div "Select Diagnosis" at bounding box center [437, 154] width 60 height 10
click at [475, 181] on div "[MEDICAL_DATA]" at bounding box center [451, 180] width 101 height 21
checkbox input "true"
click at [576, 145] on button "Add" at bounding box center [572, 155] width 44 height 21
type input "0"
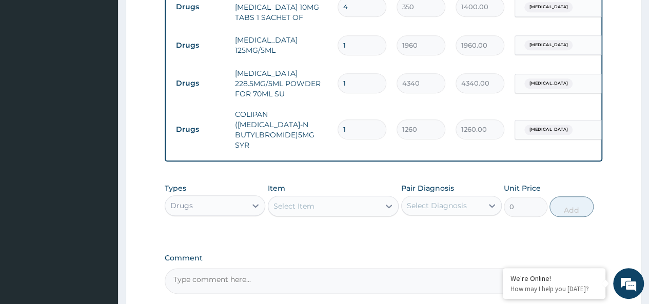
click at [326, 201] on div "Select Item" at bounding box center [333, 206] width 131 height 21
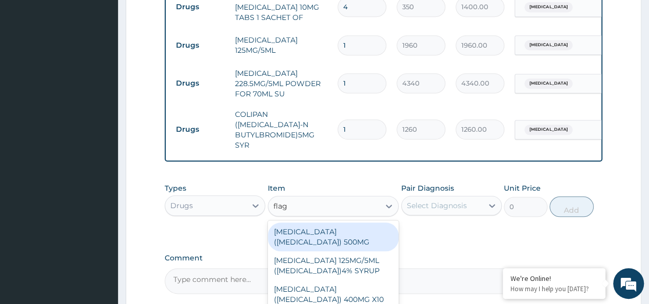
type input "flagy"
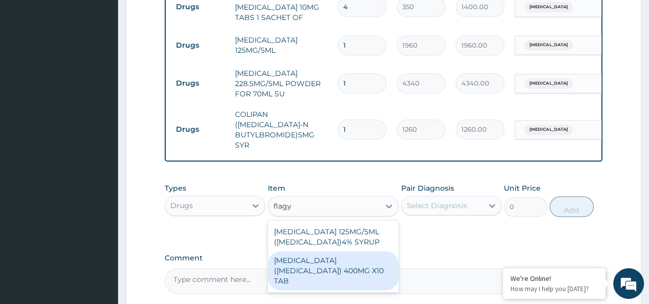
click at [361, 251] on div "[MEDICAL_DATA] ([MEDICAL_DATA]) 400MG X10 TAB" at bounding box center [333, 270] width 131 height 39
type input "42"
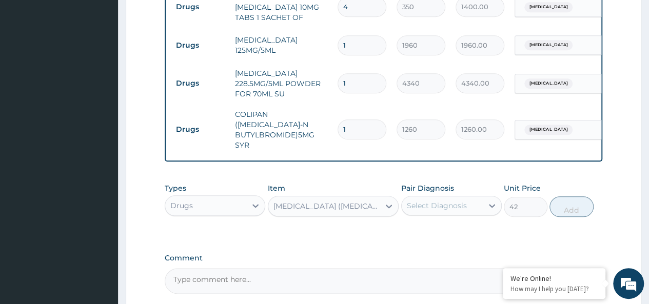
click at [441, 199] on div "Select Diagnosis" at bounding box center [442, 206] width 81 height 16
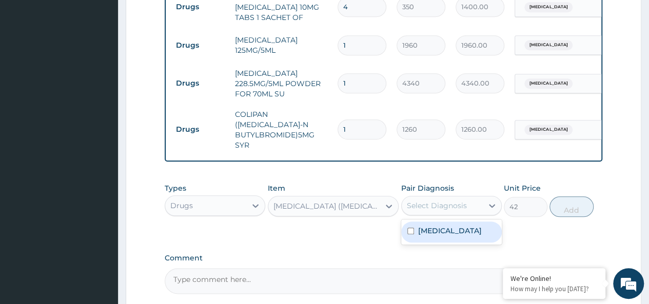
click at [458, 222] on div "[MEDICAL_DATA]" at bounding box center [451, 232] width 101 height 21
checkbox input "true"
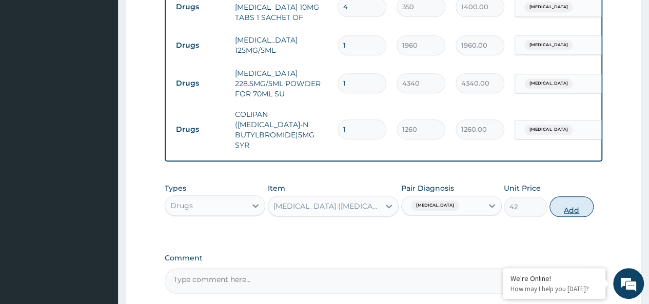
click at [569, 197] on button "Add" at bounding box center [572, 207] width 44 height 21
type input "0"
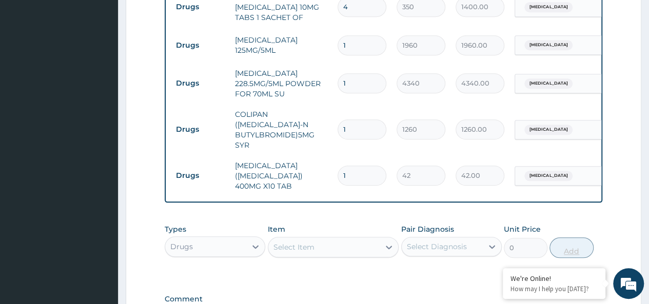
type input "10"
type input "420.00"
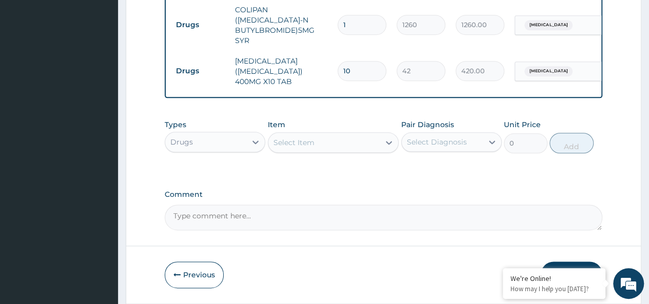
scroll to position [582, 0]
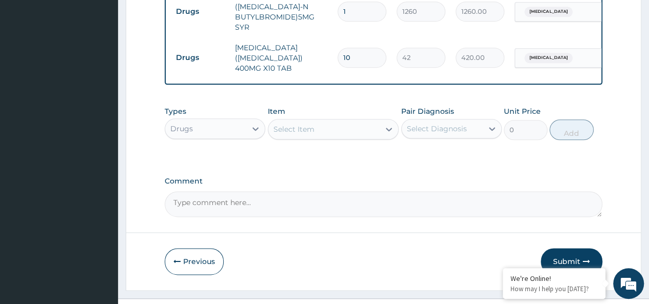
type input "10"
click at [181, 124] on div "Drugs" at bounding box center [181, 129] width 23 height 10
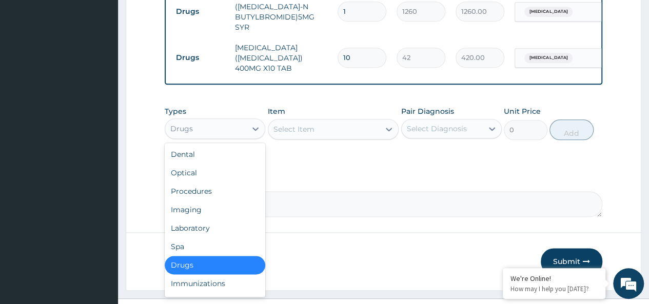
scroll to position [35, 0]
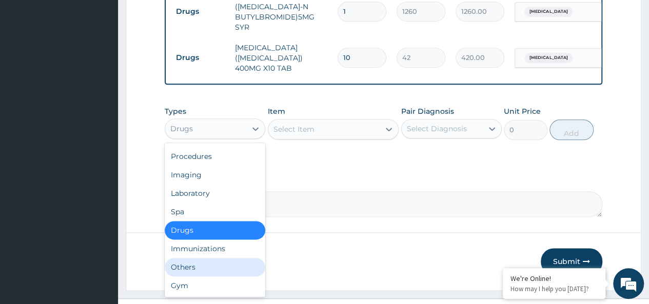
click at [198, 258] on div "Others" at bounding box center [215, 267] width 101 height 18
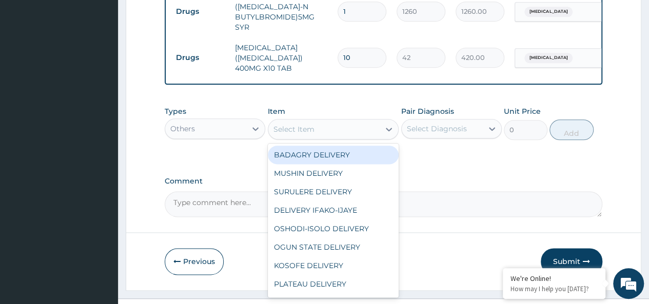
click at [308, 119] on div "Select Item" at bounding box center [333, 129] width 131 height 21
type input "bad"
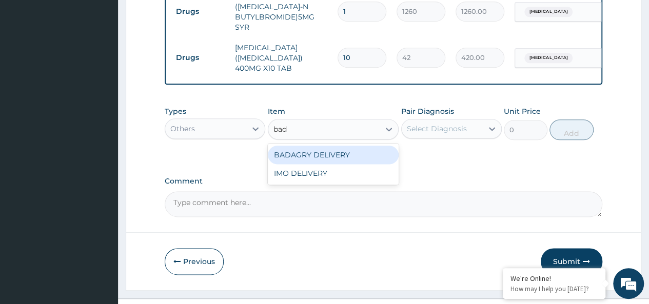
click at [363, 146] on div "BADAGRY DELIVERY" at bounding box center [333, 155] width 131 height 18
type input "3700"
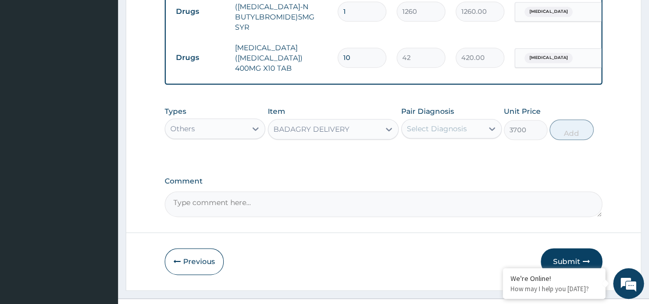
click at [446, 121] on div "Select Diagnosis" at bounding box center [442, 129] width 81 height 16
click at [466, 145] on div "[MEDICAL_DATA]" at bounding box center [451, 155] width 101 height 21
checkbox input "true"
click at [559, 120] on button "Add" at bounding box center [572, 130] width 44 height 21
type input "0"
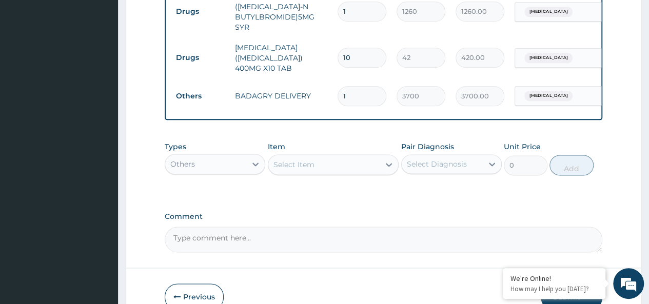
scroll to position [617, 0]
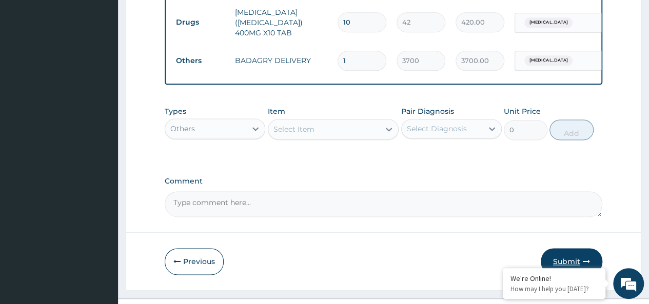
click at [563, 248] on button "Submit" at bounding box center [572, 261] width 62 height 27
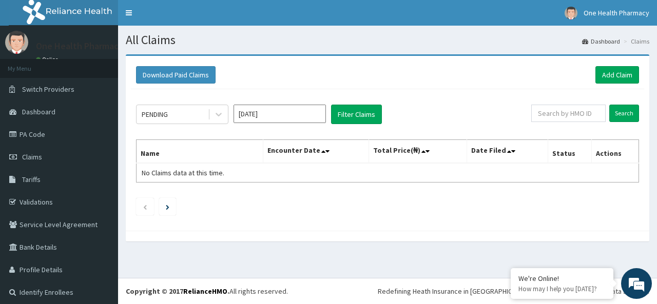
click at [613, 84] on div "Download Paid Claims Add Claim" at bounding box center [387, 75] width 513 height 28
click at [613, 76] on link "Add Claim" at bounding box center [617, 74] width 44 height 17
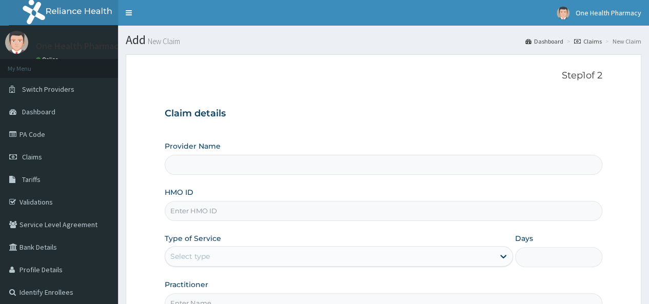
click at [194, 204] on input "HMO ID" at bounding box center [384, 211] width 438 height 20
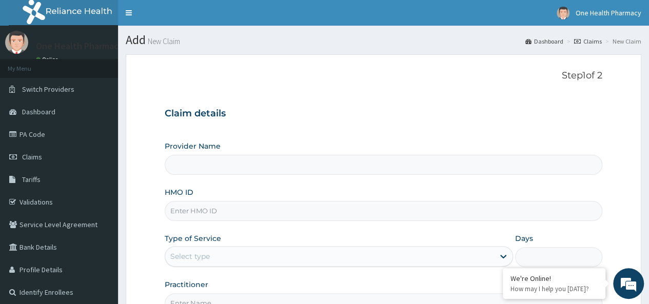
paste input "CHY/10017/A"
type input "CHY/10017/A"
click at [193, 253] on div "Select type" at bounding box center [190, 256] width 40 height 10
type input "OneHealth Pharmacy"
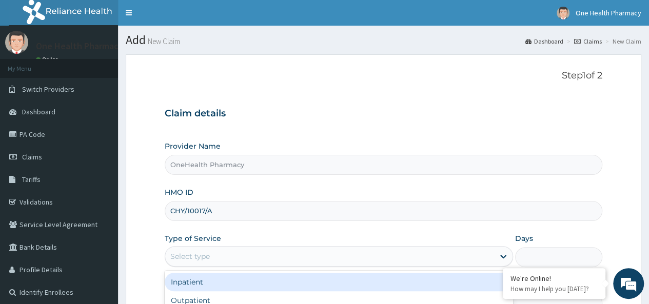
scroll to position [115, 0]
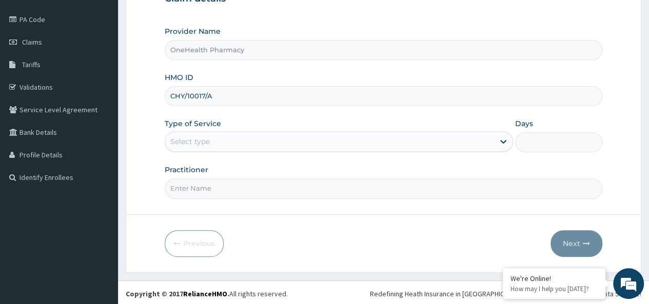
click at [187, 199] on form "Step 1 of 2 Claim details Provider Name OneHealth Pharmacy HMO ID CHY/10017/A T…" at bounding box center [384, 105] width 516 height 333
click at [194, 144] on div "Select type" at bounding box center [190, 142] width 40 height 10
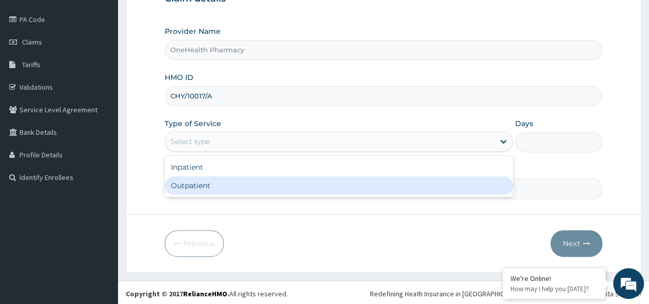
click at [197, 184] on div "Outpatient" at bounding box center [339, 186] width 348 height 18
type input "1"
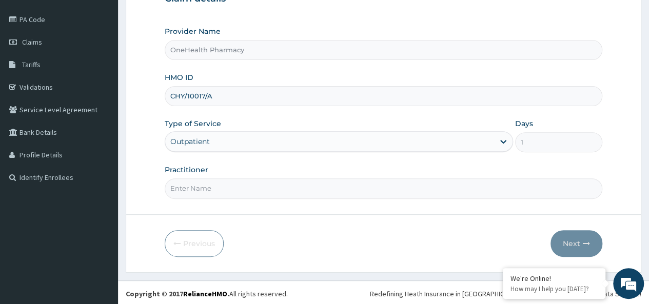
click at [206, 184] on input "Practitioner" at bounding box center [384, 189] width 438 height 20
type input "onehealth"
click at [573, 241] on button "Next" at bounding box center [577, 243] width 52 height 27
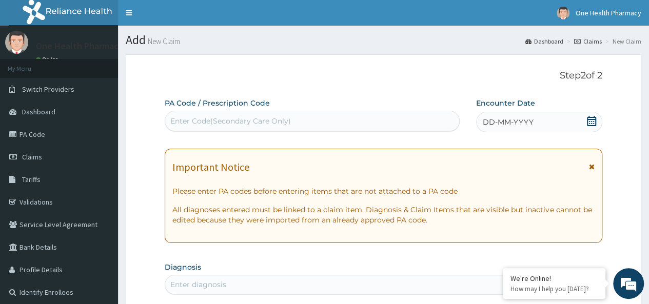
click at [200, 123] on div "Enter Code(Secondary Care Only)" at bounding box center [230, 121] width 121 height 10
paste input "PR/4A2206D4"
type input "PR/4A2206D4"
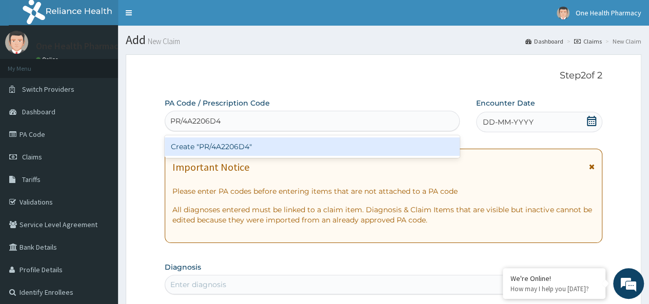
click at [253, 148] on div "Create "PR/4A2206D4"" at bounding box center [312, 147] width 295 height 18
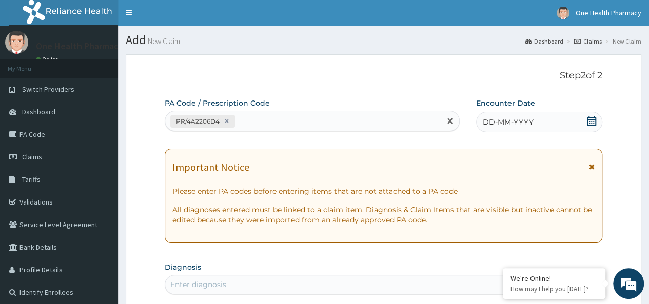
click at [551, 122] on div "DD-MM-YYYY" at bounding box center [539, 122] width 126 height 21
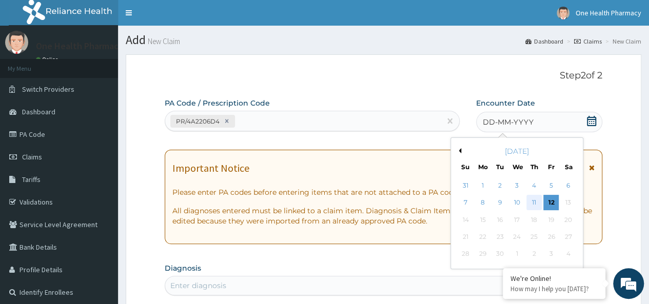
click at [533, 204] on div "11" at bounding box center [534, 203] width 15 height 15
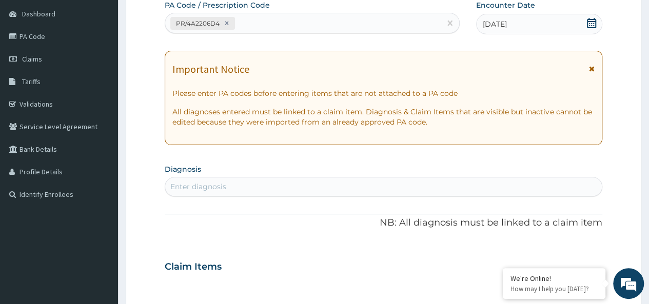
scroll to position [102, 0]
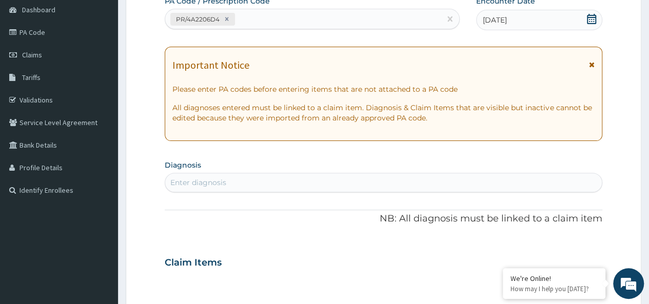
click at [238, 183] on div "Enter diagnosis" at bounding box center [383, 182] width 437 height 16
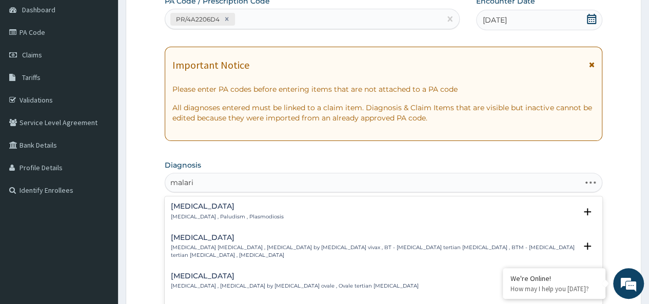
type input "[MEDICAL_DATA]"
click at [192, 217] on p "[MEDICAL_DATA] , Paludism , Plasmodiosis" at bounding box center [227, 216] width 113 height 7
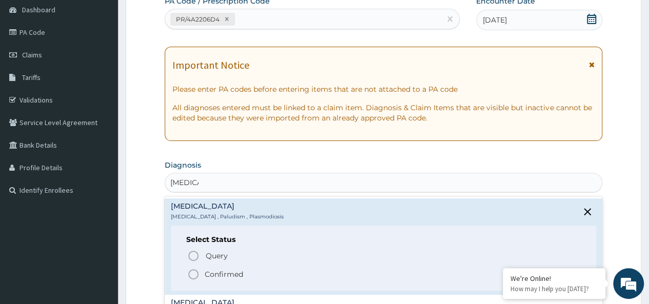
click at [221, 274] on p "Confirmed" at bounding box center [224, 274] width 38 height 10
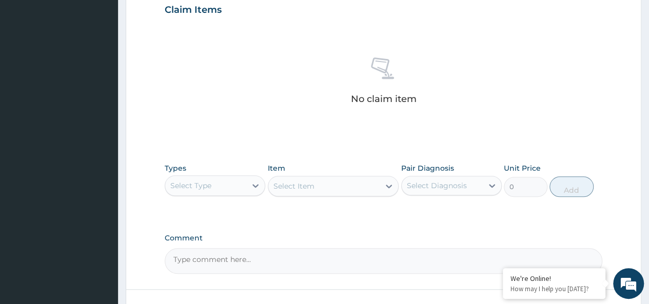
scroll to position [434, 0]
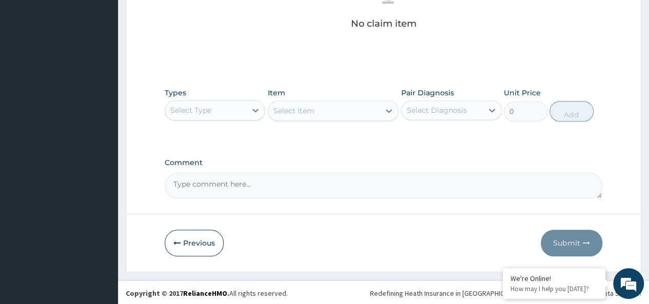
click at [192, 106] on div "Select Type" at bounding box center [190, 110] width 41 height 10
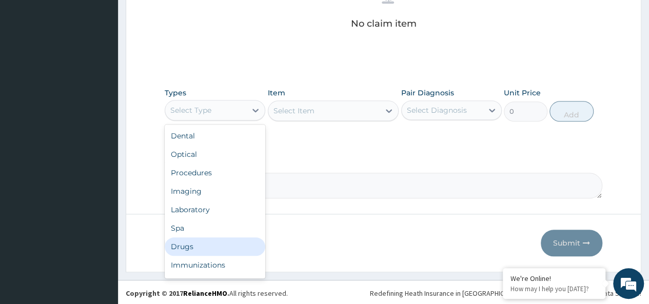
click at [181, 248] on div "Drugs" at bounding box center [215, 247] width 101 height 18
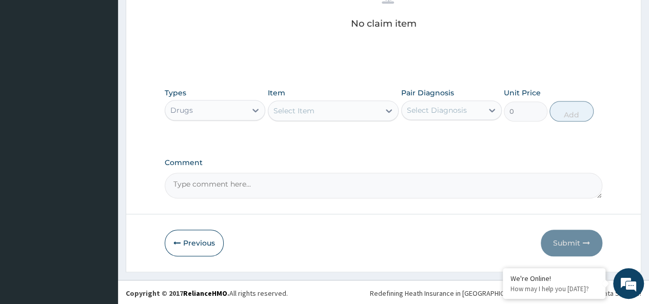
click at [309, 112] on div "Select Item" at bounding box center [294, 111] width 41 height 10
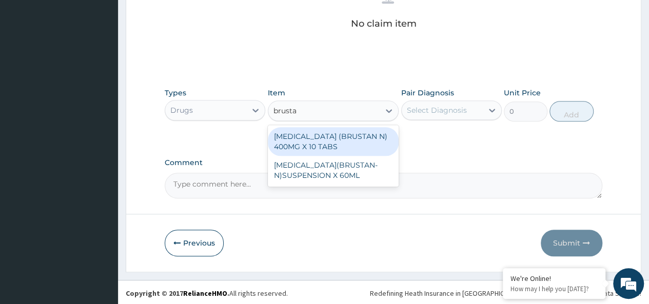
type input "brustan"
click at [341, 132] on div "[MEDICAL_DATA] (BRUSTAN N) 400MG X 10 TABS" at bounding box center [333, 141] width 131 height 29
type input "63"
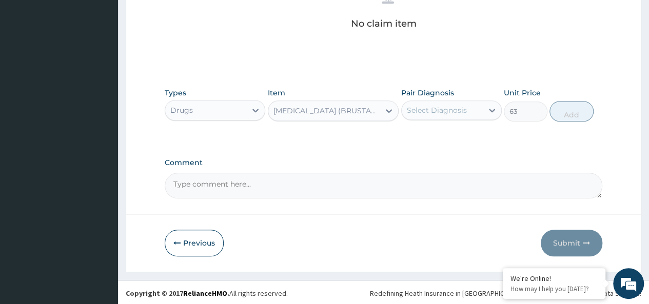
click at [432, 110] on div "Select Diagnosis" at bounding box center [437, 110] width 60 height 10
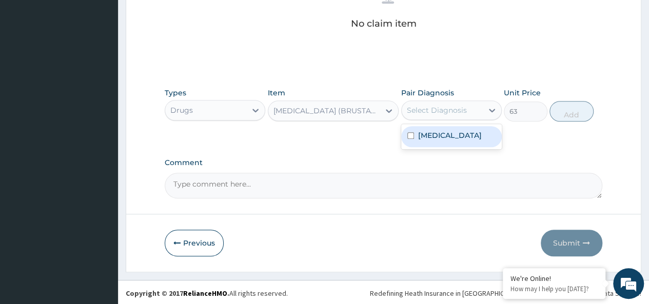
click at [462, 139] on div "[MEDICAL_DATA]" at bounding box center [451, 136] width 101 height 21
checkbox input "true"
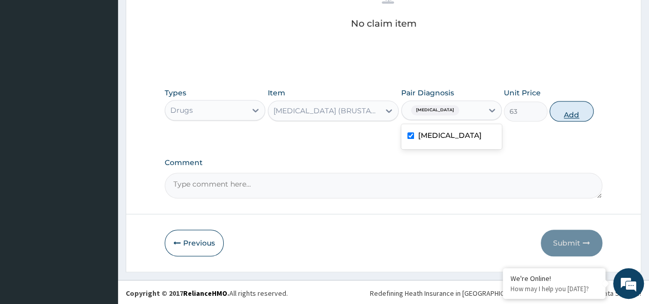
click at [561, 111] on button "Add" at bounding box center [572, 111] width 44 height 21
type input "0"
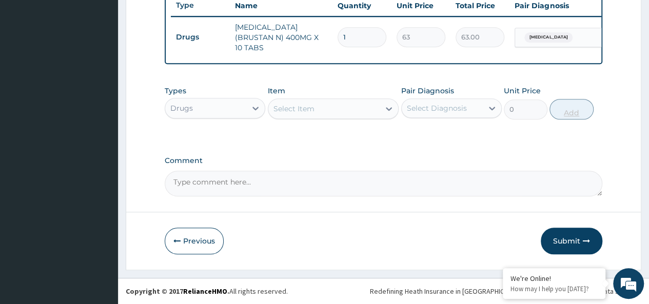
type input "0.00"
click at [354, 37] on input "number" at bounding box center [362, 37] width 49 height 20
type input "1"
type input "63.00"
type input "10"
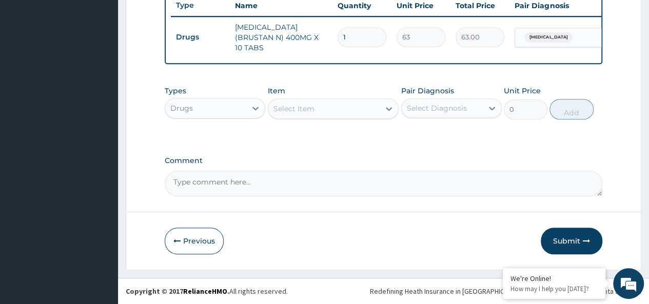
type input "630.00"
type input "10"
click at [329, 112] on div "Select Item" at bounding box center [324, 109] width 112 height 16
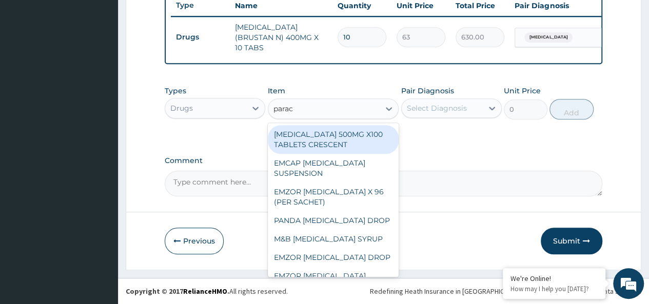
type input "parace"
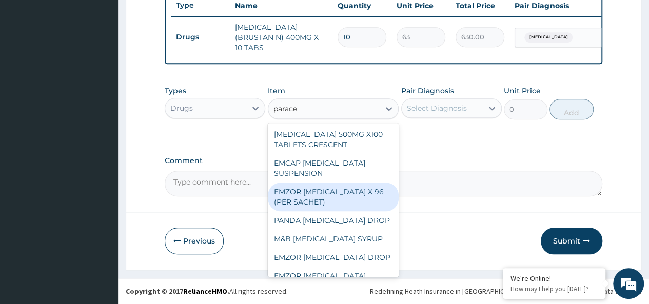
click at [342, 207] on div "EMZOR PARACETAMOL X 96 (PER SACHET)" at bounding box center [333, 197] width 131 height 29
type input "17.5"
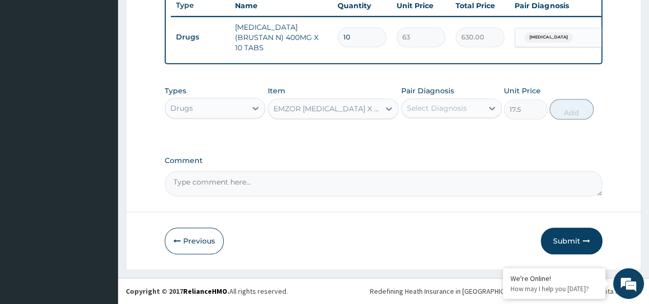
click at [425, 110] on div "Select Diagnosis" at bounding box center [437, 108] width 60 height 10
click at [466, 137] on div "Malaria" at bounding box center [451, 134] width 101 height 21
checkbox input "true"
click at [578, 108] on button "Add" at bounding box center [572, 109] width 44 height 21
type input "0"
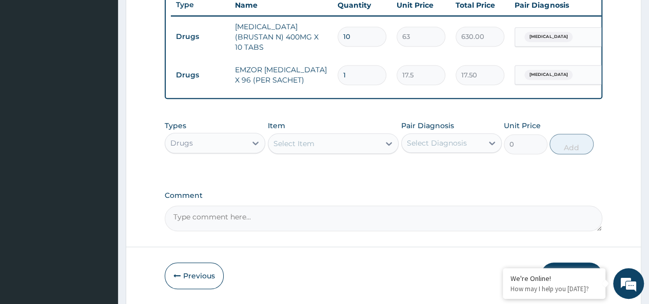
type input "0.00"
type input "3"
type input "52.50"
type input "36"
type input "630.00"
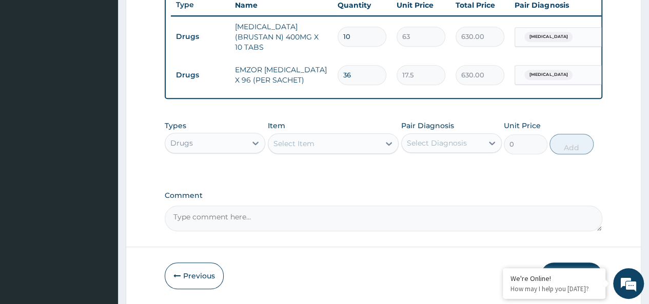
type input "36"
click at [326, 147] on div "Select Item" at bounding box center [324, 143] width 112 height 16
click at [255, 220] on textarea "Comment" at bounding box center [384, 219] width 438 height 26
type textarea "c"
click at [302, 146] on div "Select Item" at bounding box center [294, 144] width 41 height 10
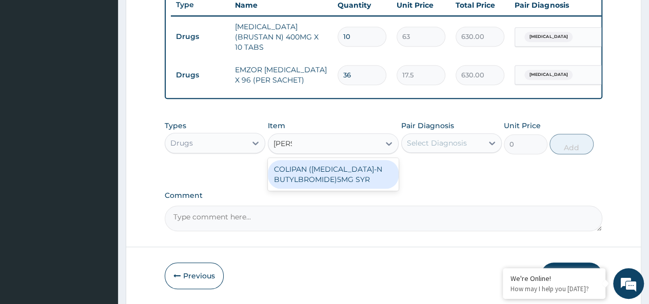
type input "colipa"
click at [322, 170] on div "COLIPAN (HYOSCINE-N BUTYLBROMIDE)5MG SYR" at bounding box center [333, 174] width 131 height 29
type input "1260"
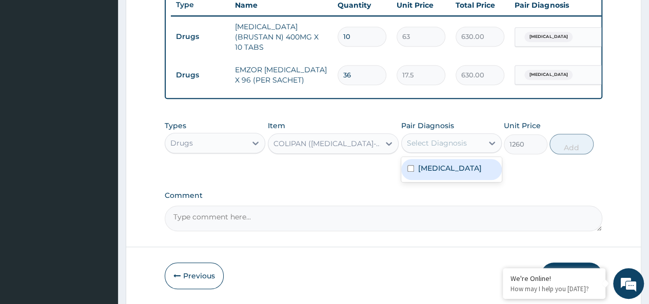
click at [443, 137] on div "Select Diagnosis" at bounding box center [442, 143] width 81 height 16
click at [448, 171] on div "Malaria" at bounding box center [451, 169] width 101 height 21
checkbox input "true"
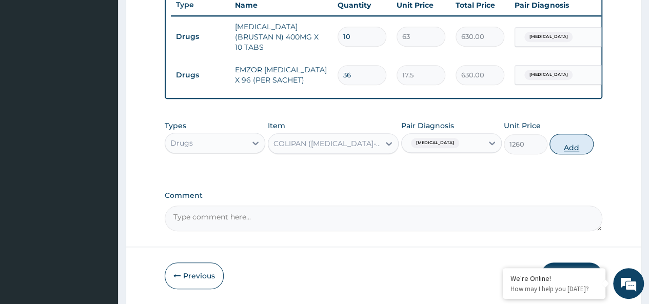
click at [576, 148] on button "Add" at bounding box center [572, 144] width 44 height 21
type input "0"
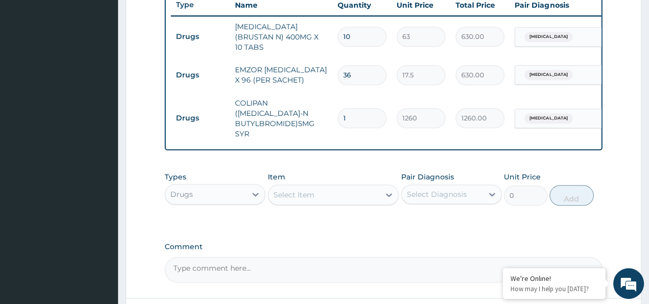
click at [207, 186] on div "Drugs" at bounding box center [205, 194] width 81 height 16
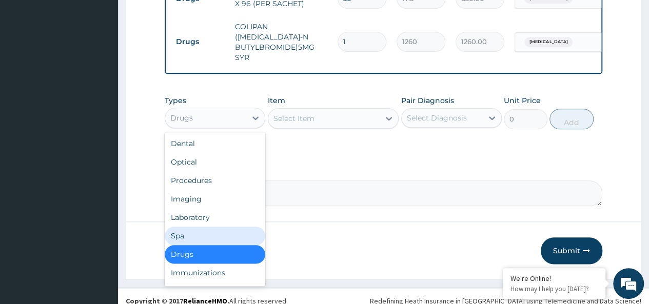
scroll to position [35, 0]
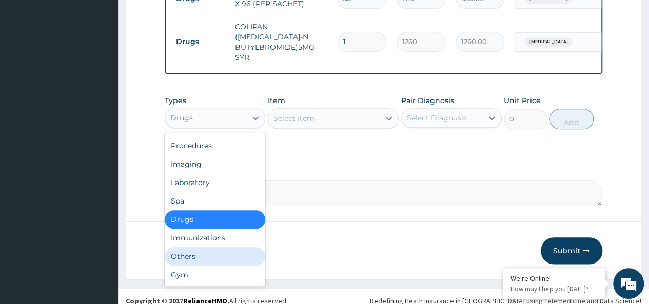
click at [192, 247] on div "Others" at bounding box center [215, 256] width 101 height 18
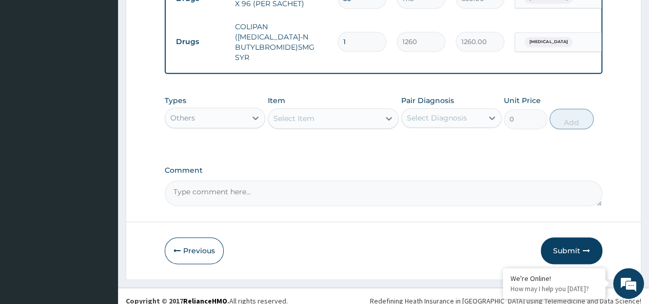
click at [310, 113] on div "Select Item" at bounding box center [294, 118] width 41 height 10
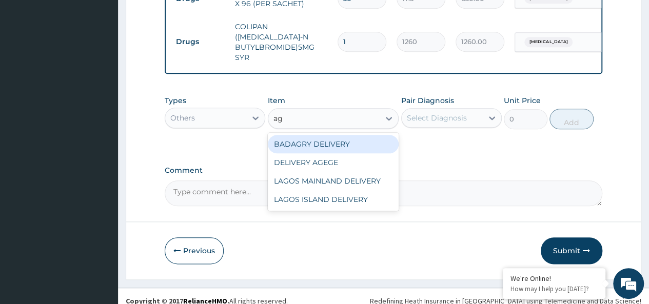
type input "age"
click at [345, 135] on div "DELIVERY AGEGE" at bounding box center [333, 144] width 131 height 18
type input "2500"
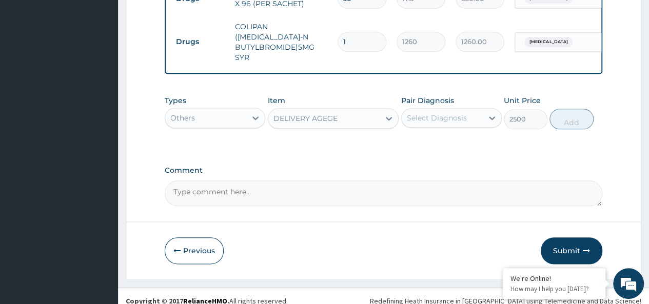
click at [431, 113] on div "Select Diagnosis" at bounding box center [437, 118] width 60 height 10
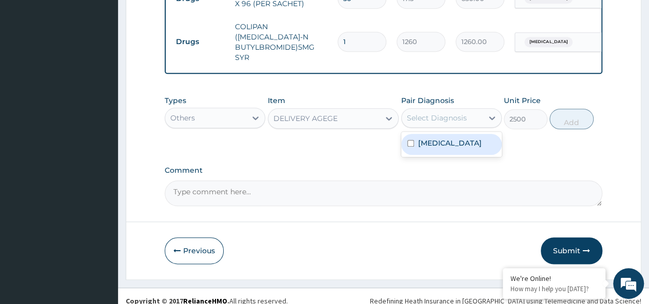
click at [472, 138] on div "[MEDICAL_DATA]" at bounding box center [451, 144] width 101 height 21
checkbox input "true"
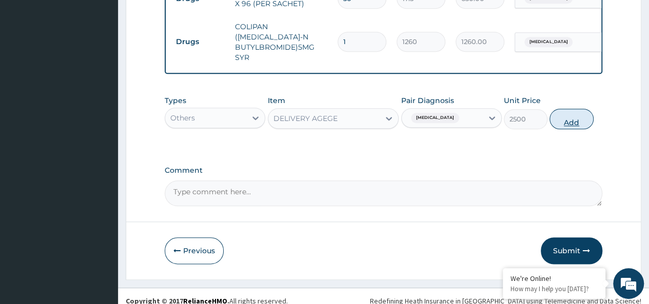
click at [575, 109] on button "Add" at bounding box center [572, 119] width 44 height 21
type input "0"
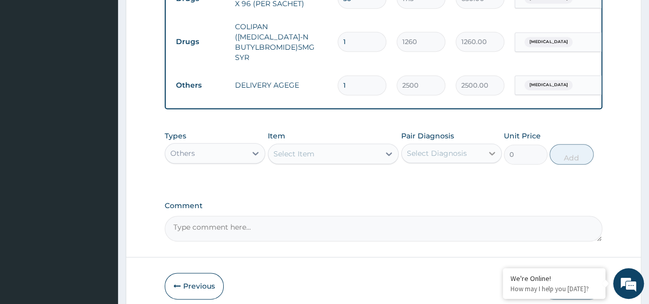
scroll to position [505, 0]
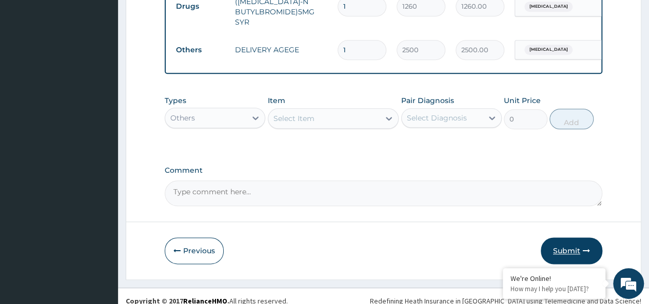
click at [571, 249] on button "Submit" at bounding box center [572, 251] width 62 height 27
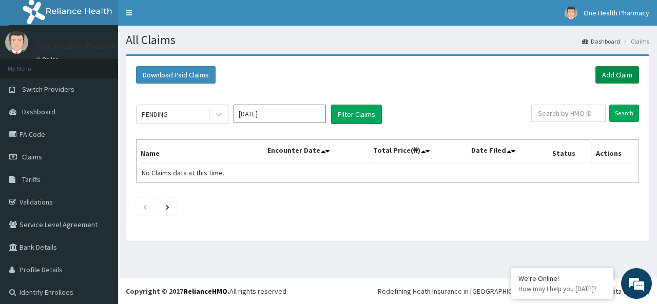
click at [625, 75] on link "Add Claim" at bounding box center [617, 74] width 44 height 17
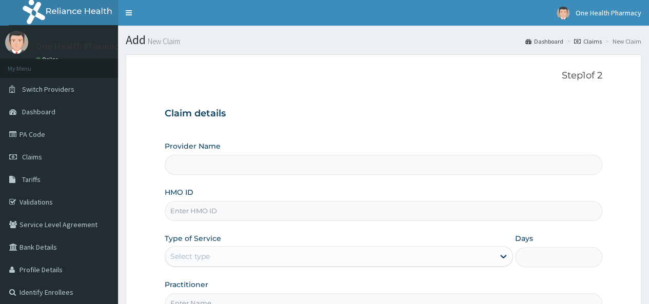
click at [188, 210] on input "HMO ID" at bounding box center [384, 211] width 438 height 20
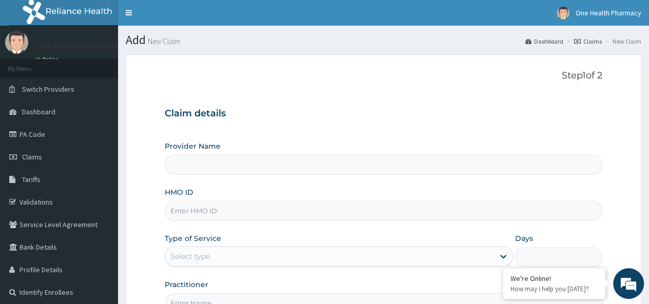
paste input "KHG/10003/A"
type input "KHG/10003/A"
click at [185, 254] on div "Select type" at bounding box center [190, 256] width 40 height 10
type input "OneHealth Pharmacy"
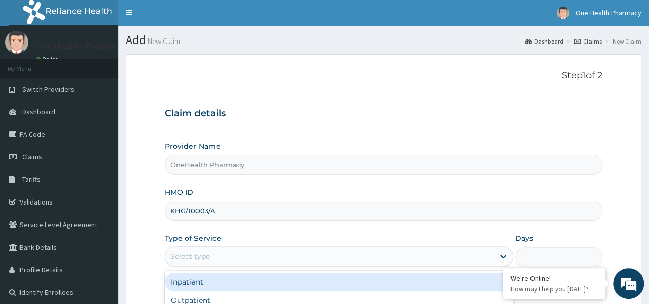
scroll to position [115, 0]
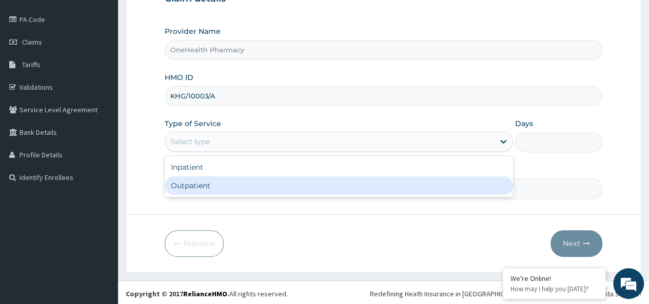
click at [189, 186] on div "Outpatient" at bounding box center [339, 186] width 348 height 18
type input "1"
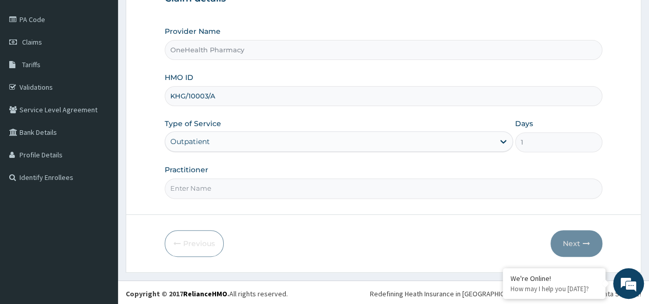
click at [199, 186] on input "Practitioner" at bounding box center [384, 189] width 438 height 20
type input "onehealth"
click at [571, 241] on button "Next" at bounding box center [577, 243] width 52 height 27
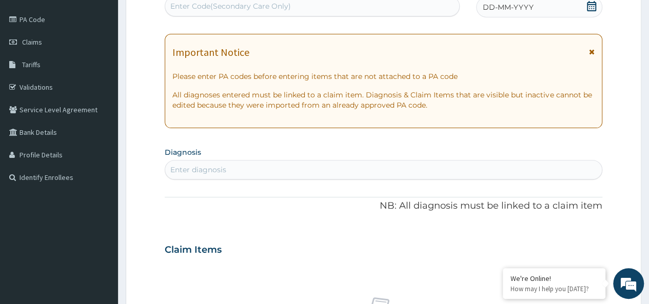
scroll to position [0, 0]
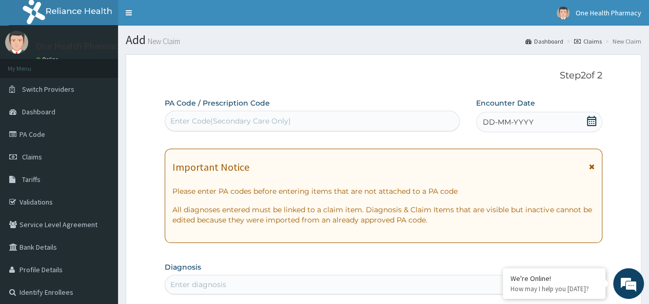
click at [176, 118] on div "Enter Code(Secondary Care Only)" at bounding box center [230, 121] width 121 height 10
paste input "PR/01BDEB16"
type input "PR/01BDEB16"
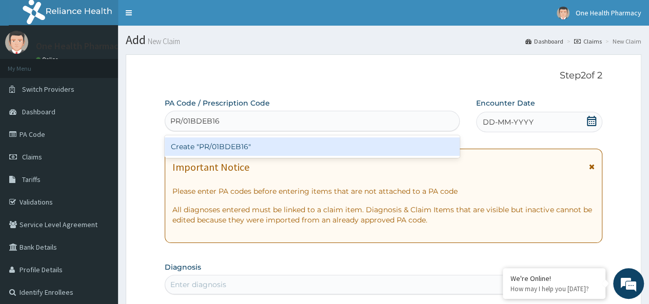
click at [260, 153] on div "Create "PR/01BDEB16"" at bounding box center [312, 147] width 295 height 18
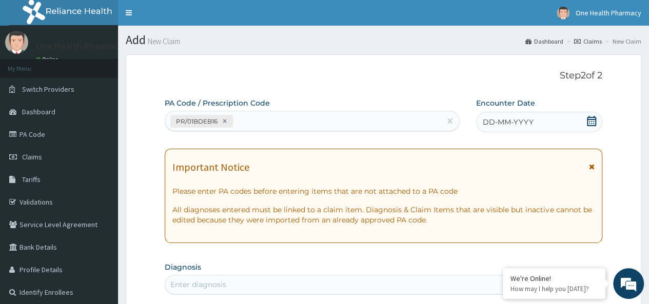
click at [541, 120] on div "DD-MM-YYYY" at bounding box center [539, 122] width 126 height 21
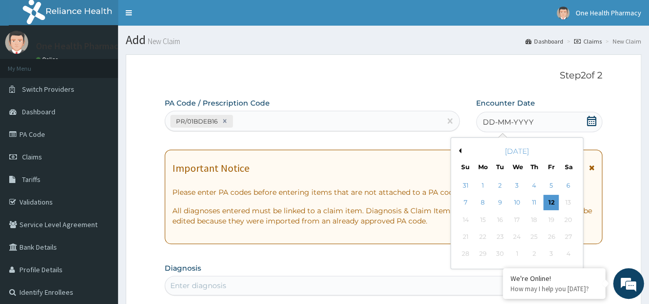
click at [525, 205] on div "7 8 9 10 11 12 13" at bounding box center [517, 202] width 120 height 17
click at [531, 203] on div "11" at bounding box center [534, 203] width 15 height 15
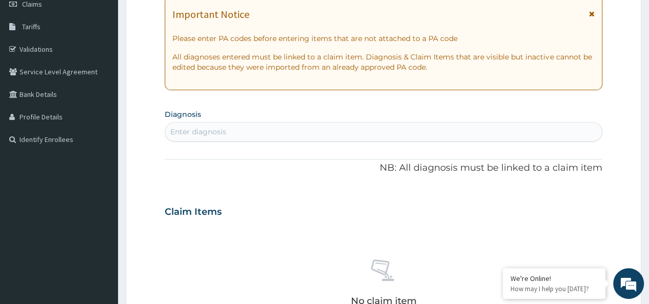
scroll to position [155, 0]
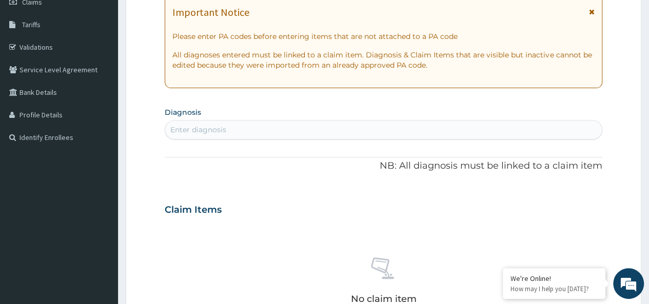
click at [242, 128] on div "Enter diagnosis" at bounding box center [383, 130] width 437 height 16
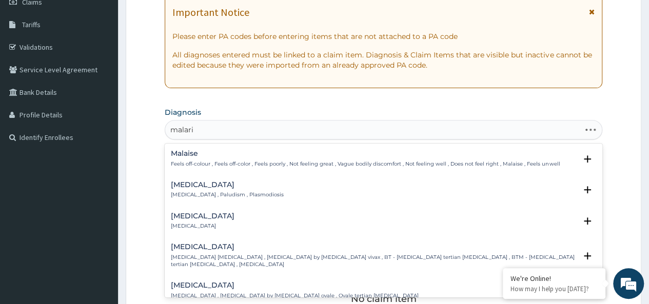
type input "[MEDICAL_DATA]"
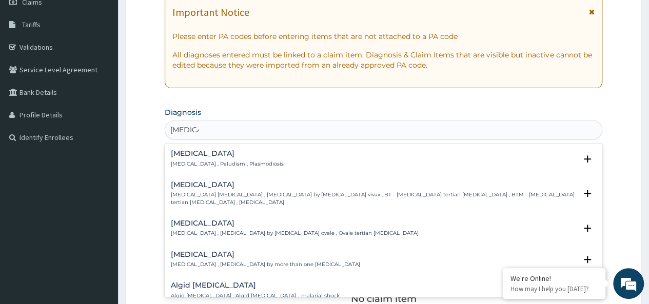
click at [197, 158] on div "Malaria Malaria , Paludism , Plasmodiosis" at bounding box center [227, 159] width 113 height 18
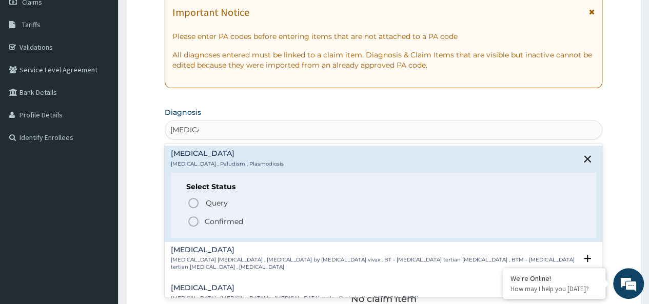
click at [237, 219] on p "Confirmed" at bounding box center [224, 222] width 38 height 10
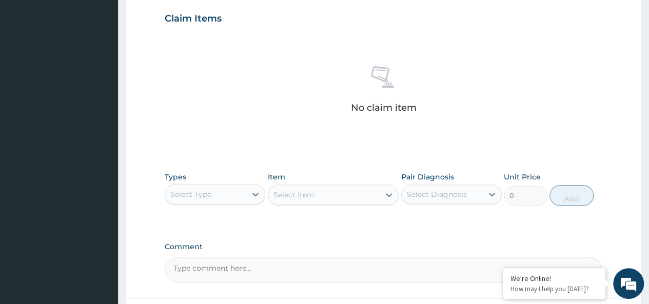
scroll to position [434, 0]
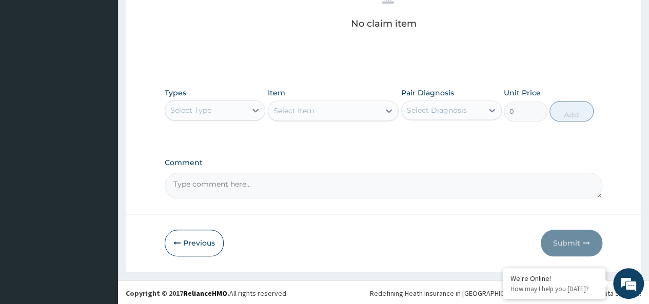
click at [189, 93] on div "Types Select Type" at bounding box center [215, 105] width 101 height 34
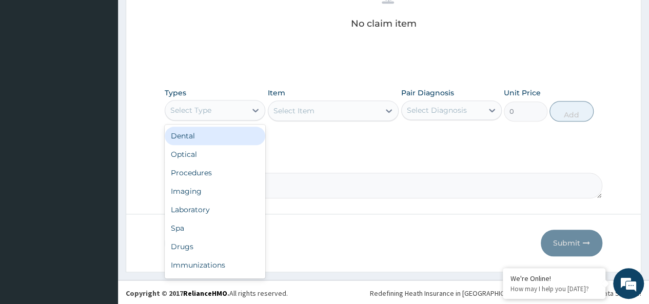
click at [190, 111] on div "Select Type" at bounding box center [190, 110] width 41 height 10
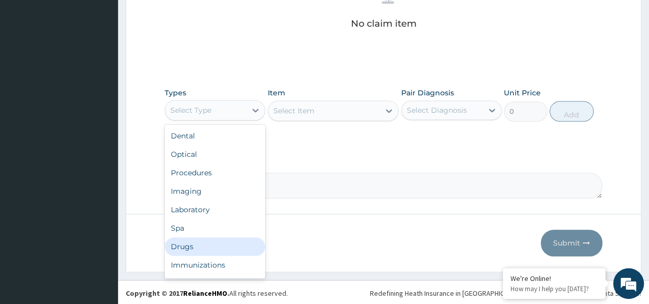
click at [191, 243] on div "Drugs" at bounding box center [215, 247] width 101 height 18
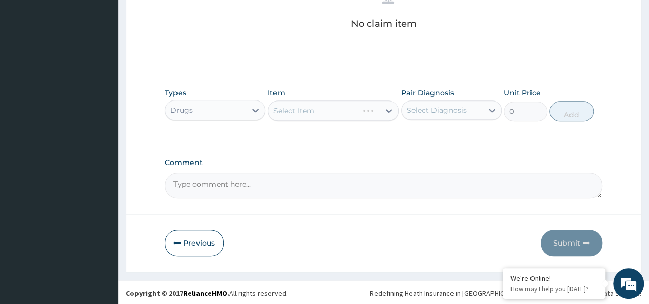
click at [303, 104] on div "Select Item" at bounding box center [333, 111] width 131 height 21
click at [313, 109] on div "Select Item" at bounding box center [294, 111] width 41 height 10
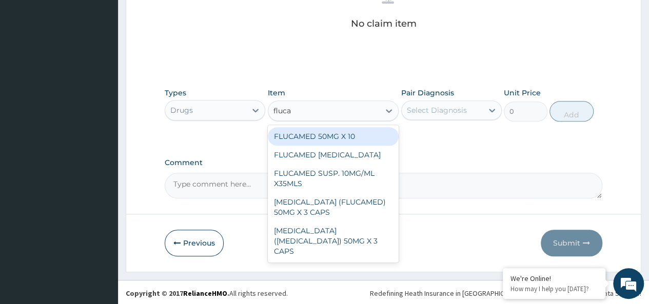
type input "flucam"
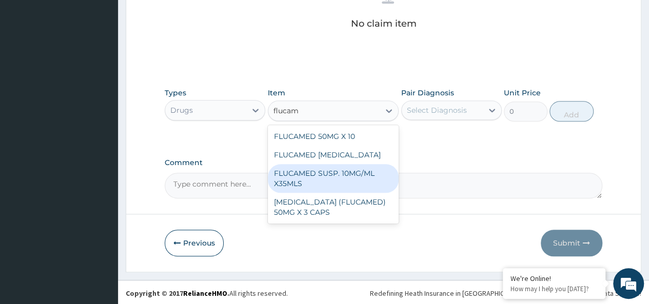
click at [329, 180] on div "FLUCAMED SUSP. 10MG/ML X35MLS" at bounding box center [333, 178] width 131 height 29
type input "3080"
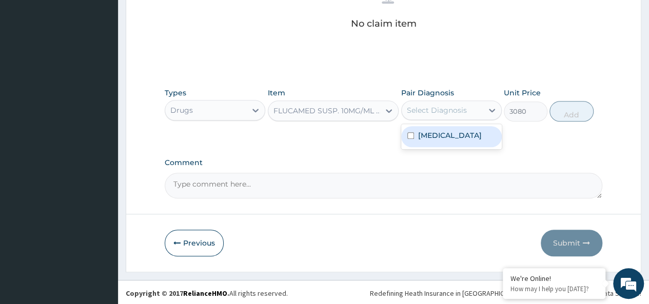
click at [450, 108] on div "Select Diagnosis" at bounding box center [437, 110] width 60 height 10
click at [464, 125] on div "[MEDICAL_DATA]" at bounding box center [451, 136] width 101 height 25
click at [494, 133] on div "[MEDICAL_DATA]" at bounding box center [451, 136] width 101 height 21
checkbox input "true"
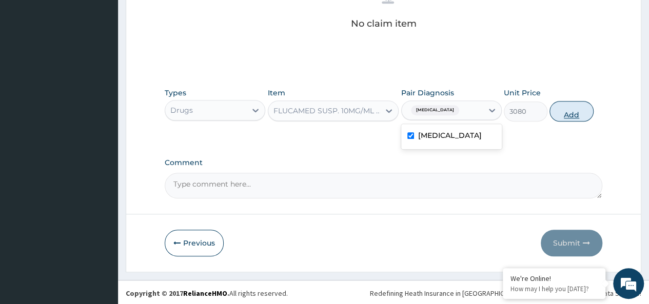
click at [578, 102] on button "Add" at bounding box center [572, 111] width 44 height 21
type input "0"
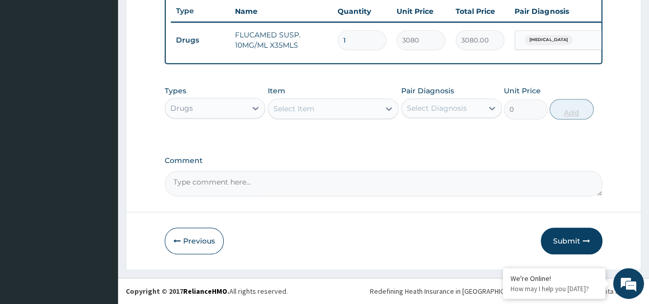
scroll to position [393, 0]
click at [344, 100] on div "Select Item" at bounding box center [333, 109] width 131 height 21
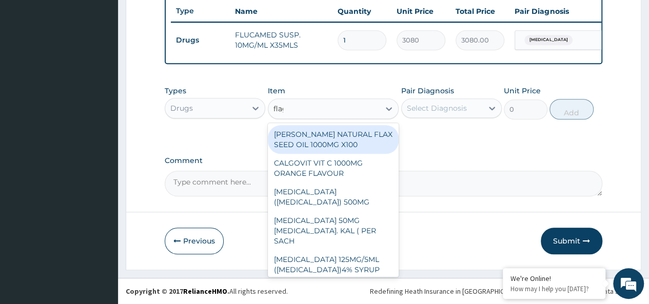
type input "flagy"
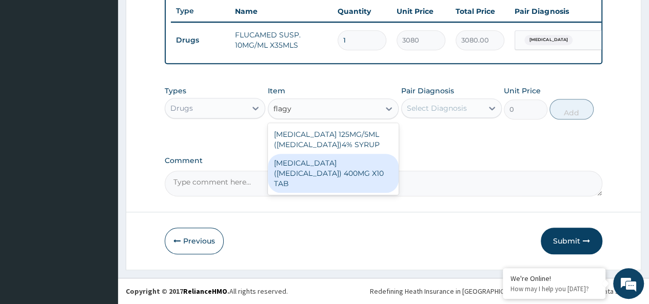
click at [357, 165] on div "[MEDICAL_DATA] ([MEDICAL_DATA]) 400MG X10 TAB" at bounding box center [333, 173] width 131 height 39
type input "42"
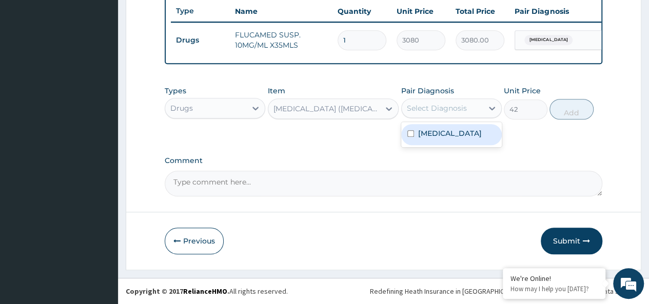
click at [426, 109] on div "Select Diagnosis" at bounding box center [437, 108] width 60 height 10
click at [451, 130] on div "[MEDICAL_DATA]" at bounding box center [451, 134] width 101 height 21
checkbox input "true"
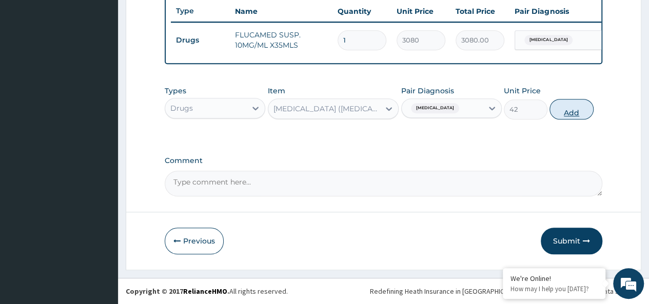
click at [558, 105] on button "Add" at bounding box center [572, 109] width 44 height 21
type input "0"
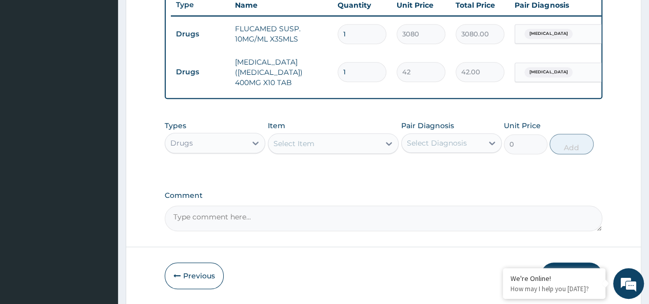
type input "0.00"
type input "2"
type input "84.00"
type input "20"
type input "840.00"
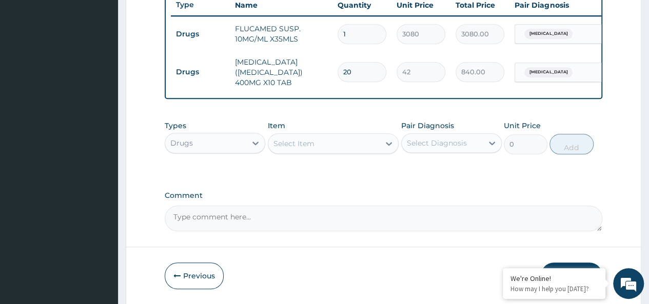
type input "20"
click at [335, 149] on div "Select Item" at bounding box center [324, 143] width 112 height 16
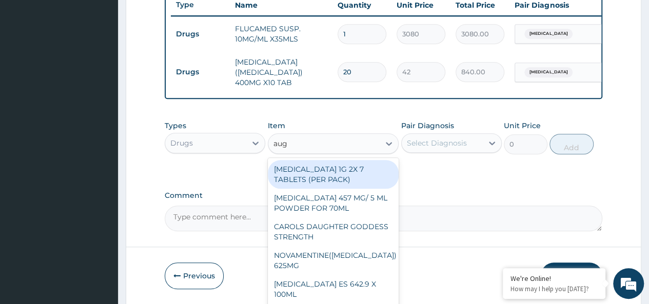
type input "augm"
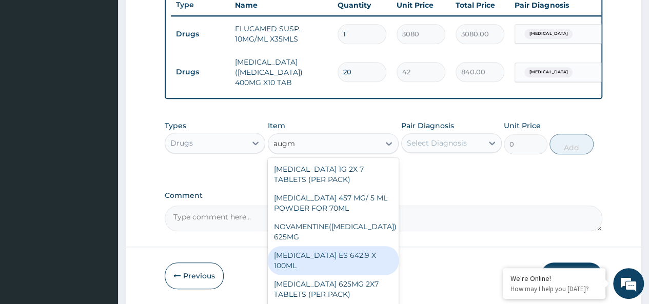
scroll to position [12, 0]
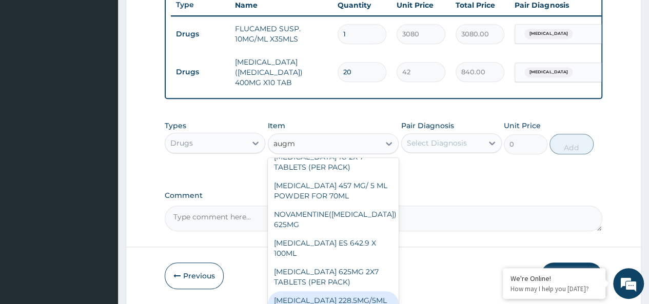
click at [345, 292] on div "[MEDICAL_DATA] 228.5MG/5ML POWDER FOR 70ML SU" at bounding box center [333, 305] width 131 height 29
type input "4340"
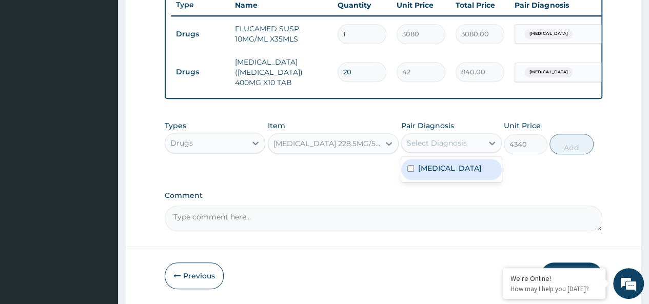
click at [437, 147] on div "Select Diagnosis" at bounding box center [437, 143] width 60 height 10
click at [457, 179] on div "[MEDICAL_DATA]" at bounding box center [451, 169] width 101 height 21
checkbox input "true"
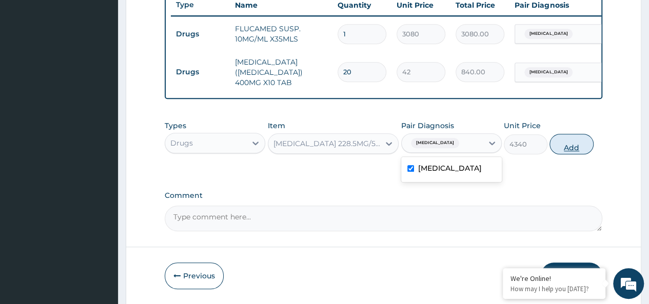
click at [567, 142] on button "Add" at bounding box center [572, 144] width 44 height 21
type input "0"
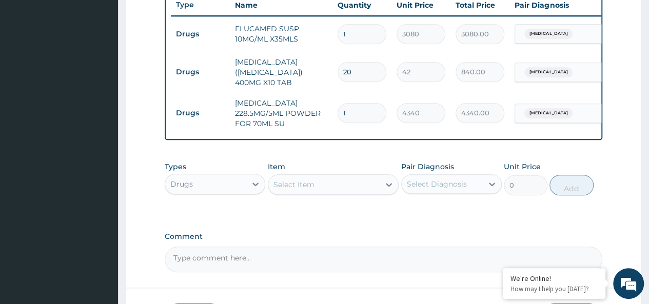
scroll to position [470, 0]
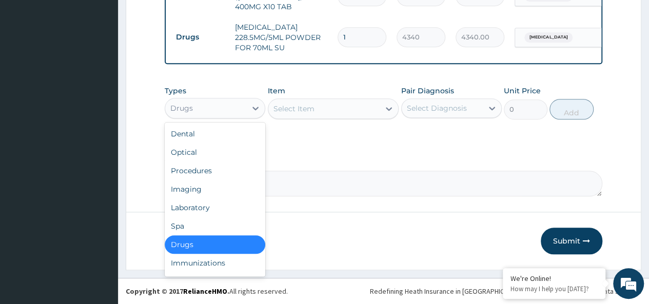
click at [191, 112] on div "Drugs" at bounding box center [181, 108] width 23 height 10
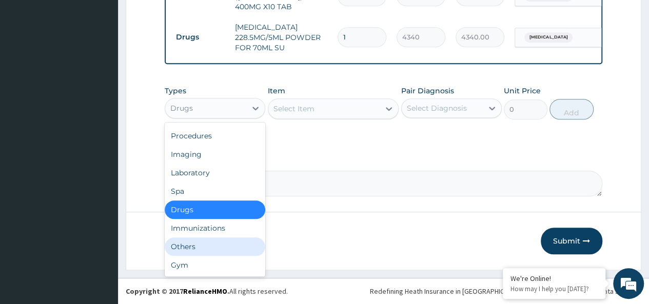
click at [190, 248] on div "Others" at bounding box center [215, 247] width 101 height 18
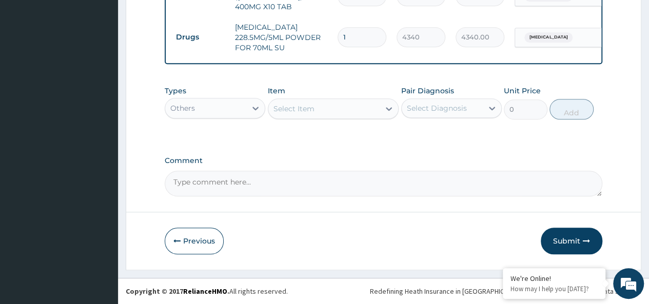
click at [314, 107] on div "Select Item" at bounding box center [324, 109] width 112 height 16
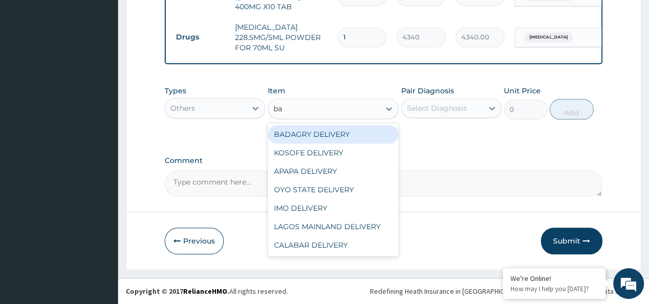
type input "bad"
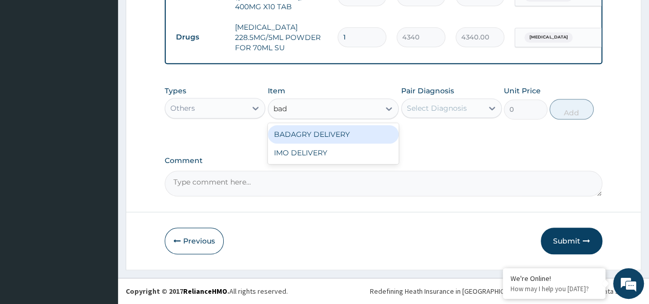
click at [359, 131] on div "BADAGRY DELIVERY" at bounding box center [333, 134] width 131 height 18
type input "3700"
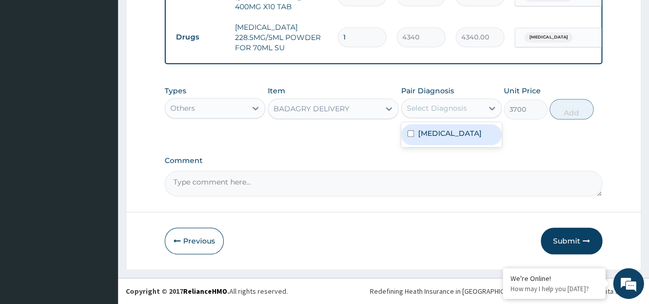
click at [421, 110] on div "Select Diagnosis" at bounding box center [437, 108] width 60 height 10
click at [456, 131] on div "[MEDICAL_DATA]" at bounding box center [451, 134] width 101 height 21
checkbox input "true"
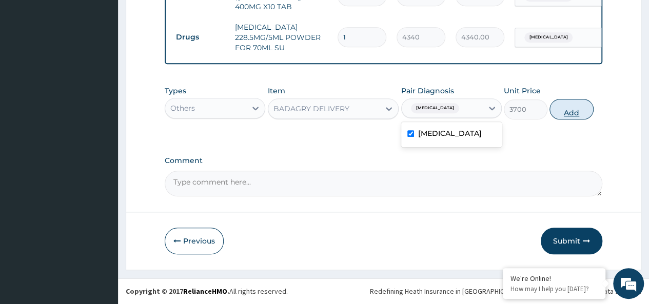
click at [563, 113] on button "Add" at bounding box center [572, 109] width 44 height 21
type input "0"
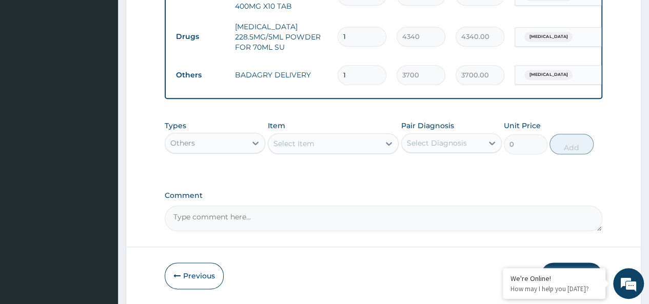
scroll to position [505, 0]
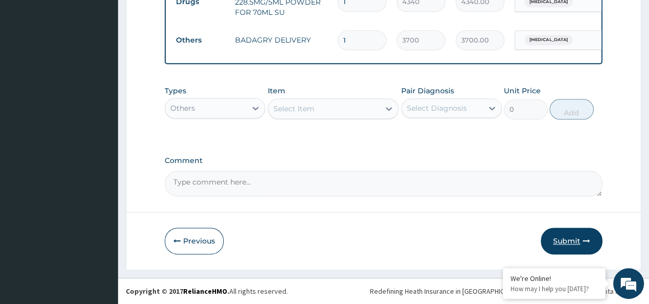
click at [578, 235] on button "Submit" at bounding box center [572, 241] width 62 height 27
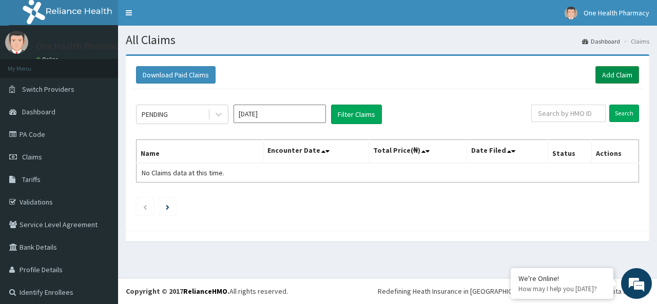
click at [618, 79] on link "Add Claim" at bounding box center [617, 74] width 44 height 17
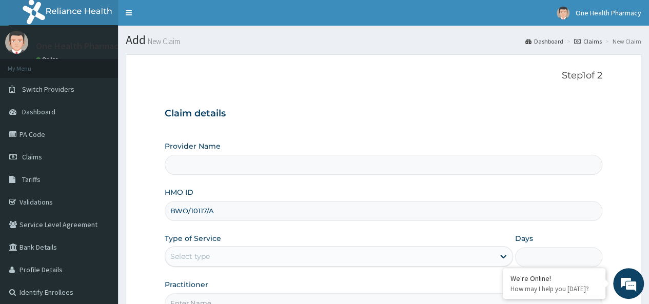
type input "BWO/10117/A"
click at [187, 250] on div "Select type" at bounding box center [329, 256] width 329 height 16
type input "OneHealth Pharmacy"
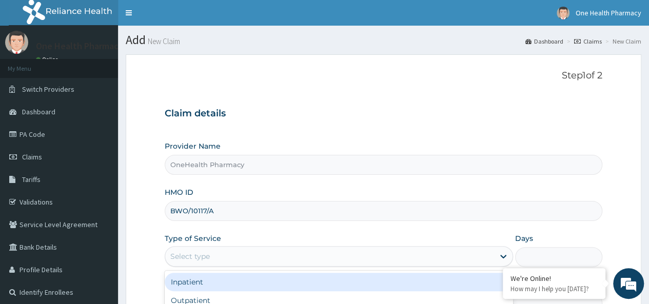
scroll to position [115, 0]
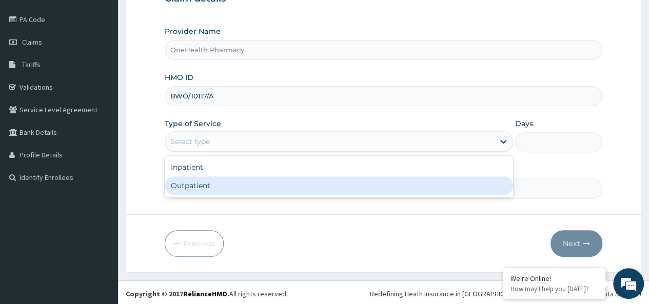
click at [196, 183] on div "Outpatient" at bounding box center [339, 186] width 348 height 18
type input "1"
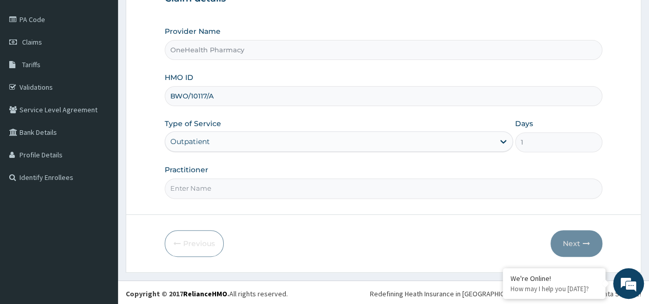
click at [217, 188] on input "Practitioner" at bounding box center [384, 189] width 438 height 20
type input "onehealth"
click at [580, 235] on button "Next" at bounding box center [577, 243] width 52 height 27
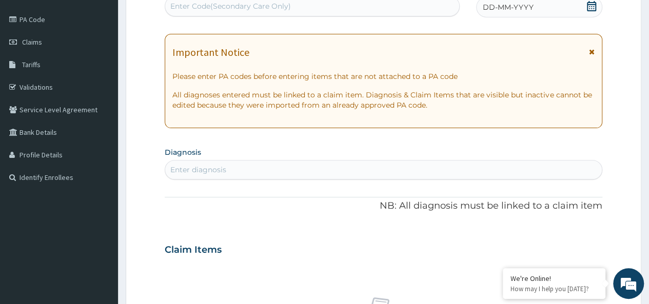
scroll to position [0, 0]
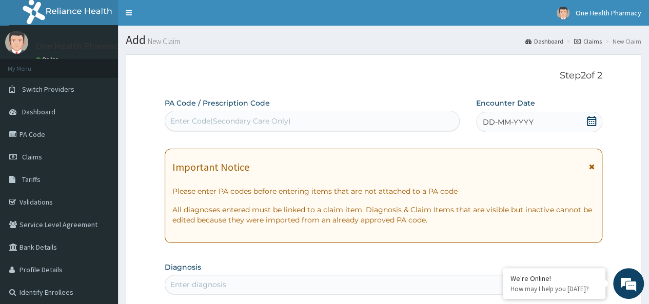
click at [208, 120] on div "Enter Code(Secondary Care Only)" at bounding box center [230, 121] width 121 height 10
paste input "PR/67B0E6B5"
type input "PR/67B0E6B5"
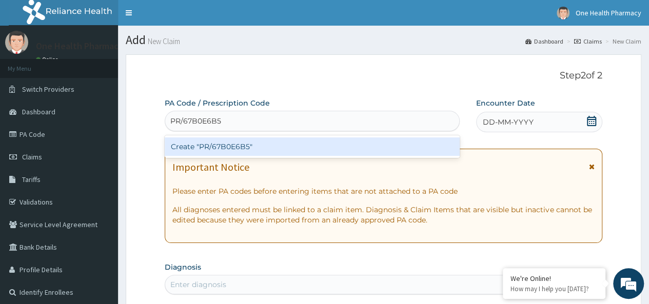
click at [244, 149] on div "Create "PR/67B0E6B5"" at bounding box center [312, 147] width 295 height 18
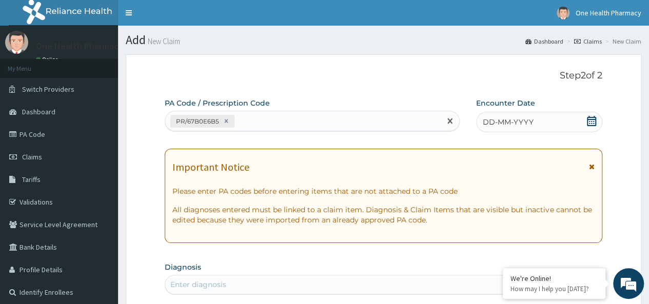
click at [523, 123] on span "DD-MM-YYYY" at bounding box center [508, 122] width 51 height 10
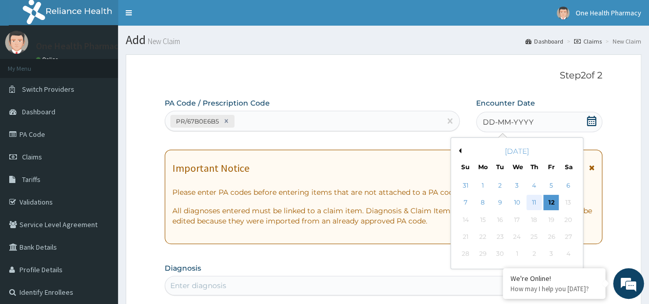
click at [535, 205] on div "11" at bounding box center [534, 203] width 15 height 15
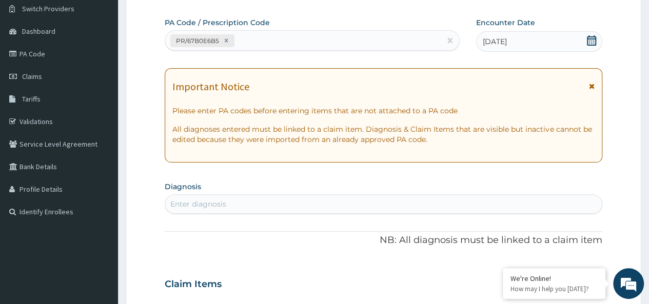
scroll to position [83, 0]
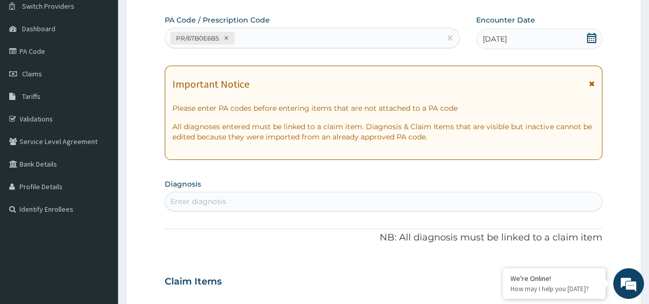
click at [299, 203] on div "Enter diagnosis" at bounding box center [383, 201] width 437 height 16
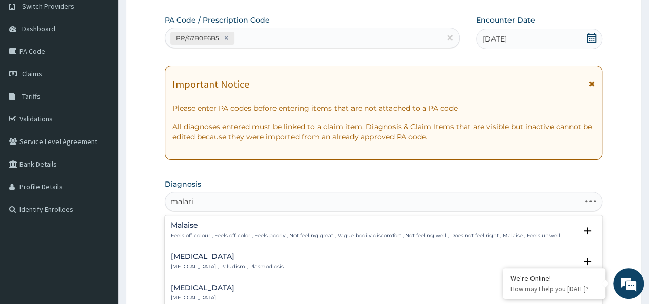
type input "[MEDICAL_DATA]"
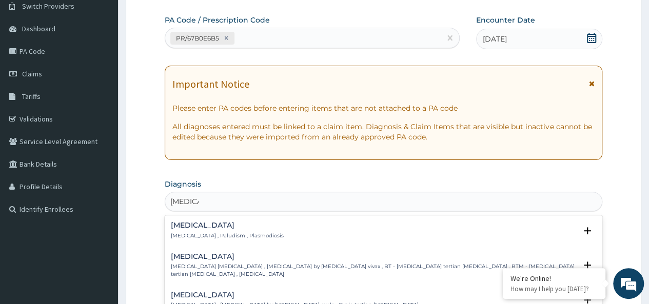
click at [213, 225] on h4 "[MEDICAL_DATA]" at bounding box center [227, 226] width 113 height 8
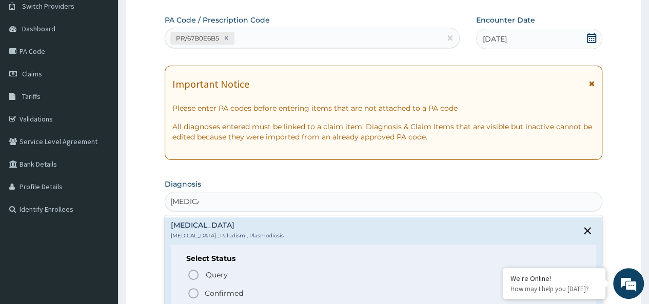
click at [221, 294] on p "Confirmed" at bounding box center [224, 293] width 38 height 10
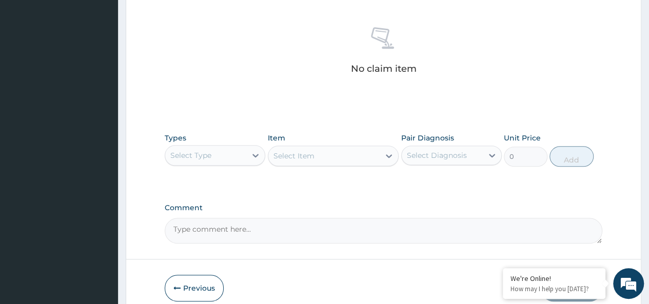
scroll to position [428, 0]
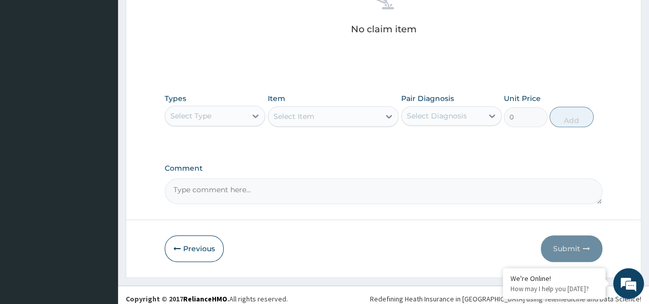
click at [210, 114] on div "Select Type" at bounding box center [190, 116] width 41 height 10
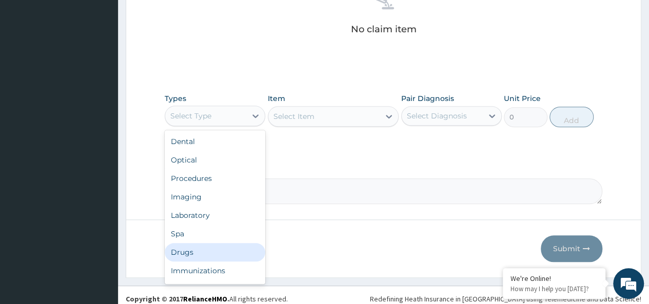
click at [178, 250] on div "Drugs" at bounding box center [215, 252] width 101 height 18
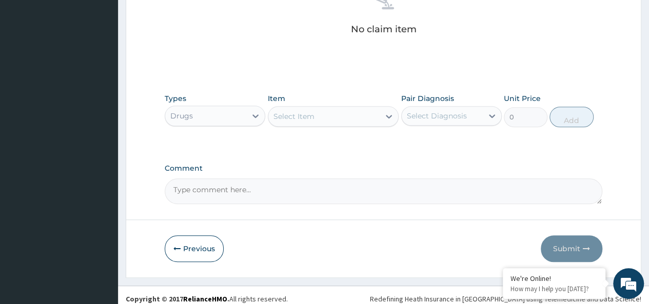
click at [306, 114] on div "Select Item" at bounding box center [294, 116] width 41 height 10
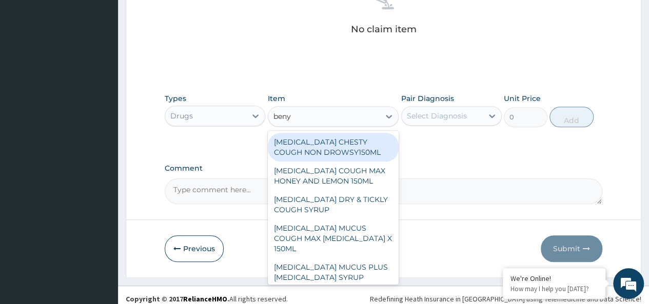
type input "benyl"
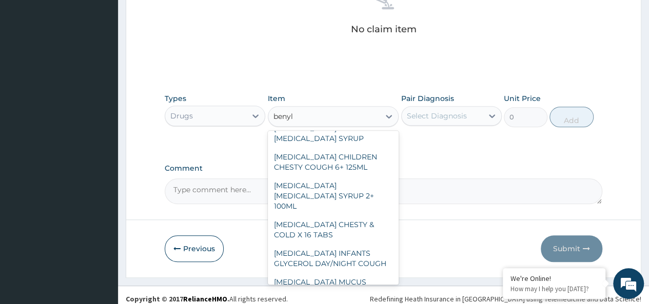
scroll to position [140, 0]
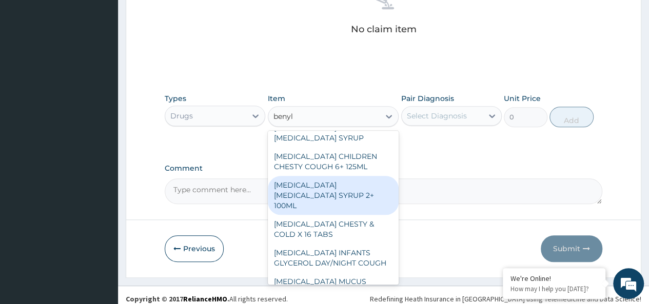
click at [351, 176] on div "[MEDICAL_DATA] [MEDICAL_DATA] SYRUP 2+ 100ML" at bounding box center [333, 195] width 131 height 39
type input "2100"
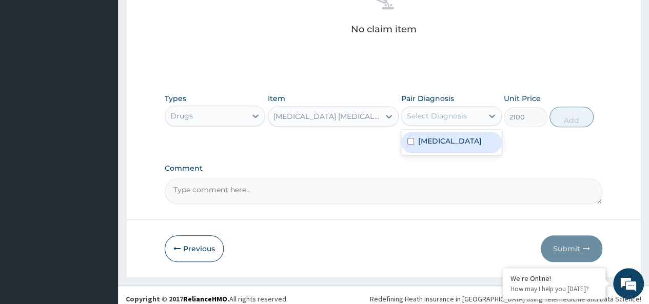
click at [439, 113] on div "Select Diagnosis" at bounding box center [437, 116] width 60 height 10
click at [449, 143] on div "[MEDICAL_DATA]" at bounding box center [451, 142] width 101 height 21
checkbox input "true"
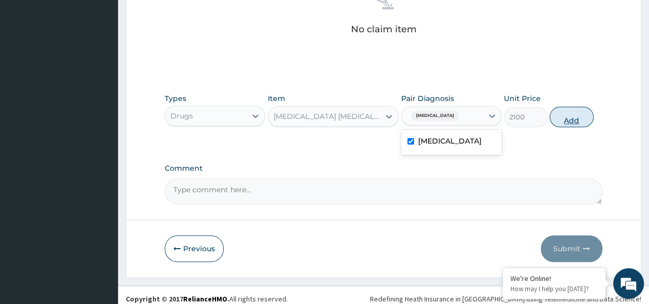
click at [553, 116] on button "Add" at bounding box center [572, 117] width 44 height 21
type input "0"
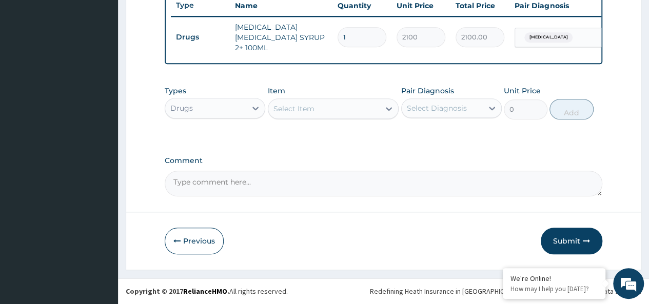
click at [299, 115] on div "Select Item" at bounding box center [324, 109] width 112 height 16
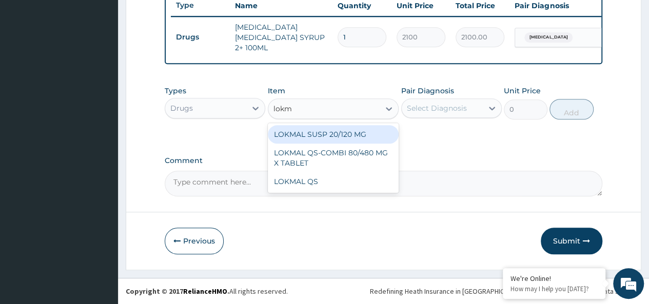
type input "lokma"
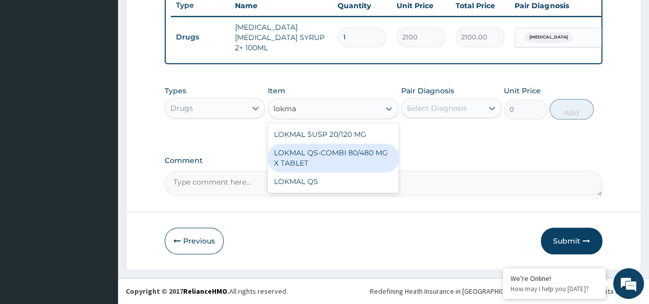
click at [357, 156] on div "LOKMAL QS-COMBI 80/480 MG X TABLET" at bounding box center [333, 158] width 131 height 29
type input "245"
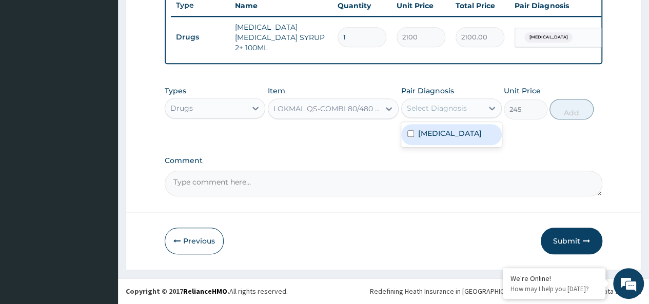
click at [440, 103] on div "Select Diagnosis" at bounding box center [442, 108] width 81 height 16
click at [462, 134] on div "[MEDICAL_DATA]" at bounding box center [451, 134] width 101 height 21
checkbox input "true"
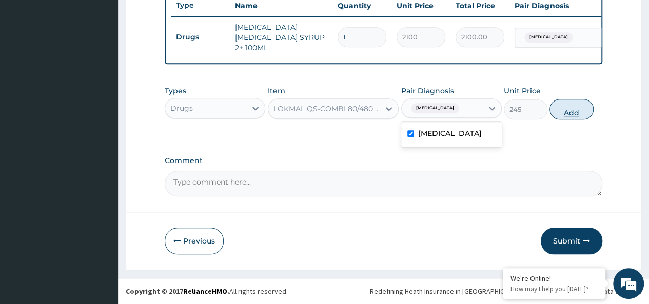
click at [564, 108] on button "Add" at bounding box center [572, 109] width 44 height 21
type input "0"
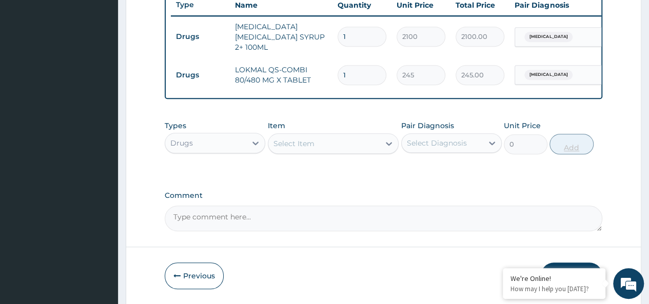
type input "0.00"
type input "6"
type input "1470.00"
type input "6"
click at [338, 137] on div "Select Item" at bounding box center [324, 143] width 112 height 16
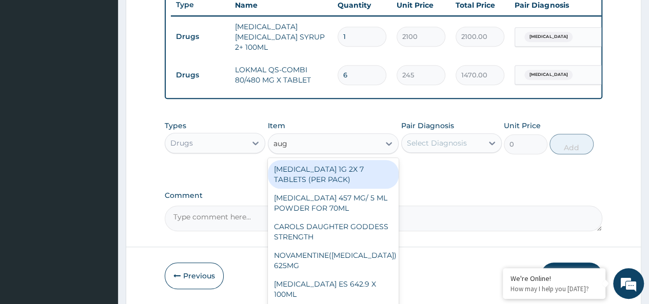
type input "augm"
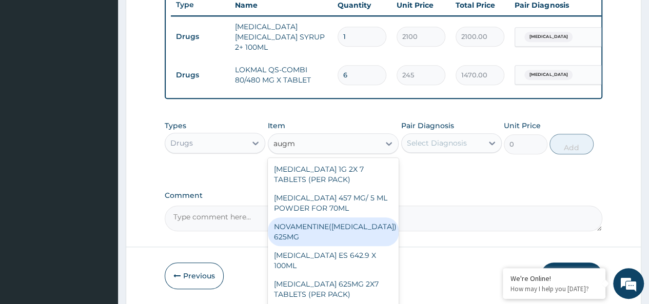
scroll to position [12, 0]
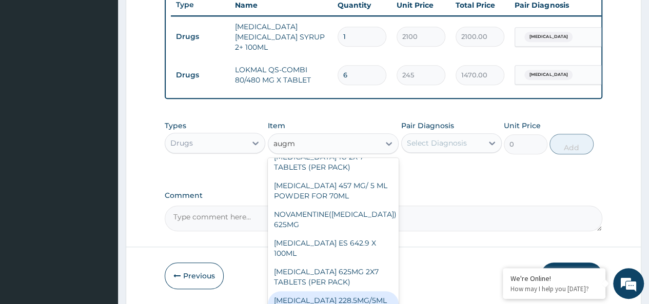
click at [332, 293] on div "[MEDICAL_DATA] 228.5MG/5ML POWDER FOR 70ML SU" at bounding box center [333, 305] width 131 height 29
type input "4340"
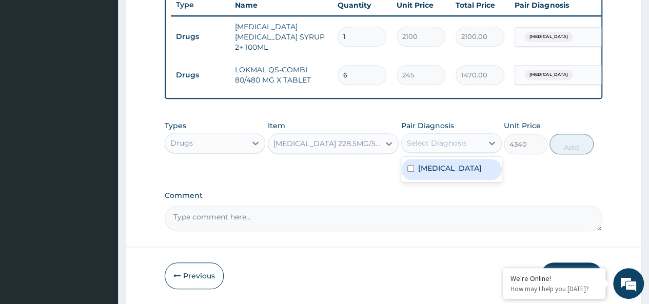
click at [441, 146] on div "Select Diagnosis" at bounding box center [437, 143] width 60 height 10
click at [462, 170] on div "[MEDICAL_DATA]" at bounding box center [451, 169] width 101 height 21
checkbox input "true"
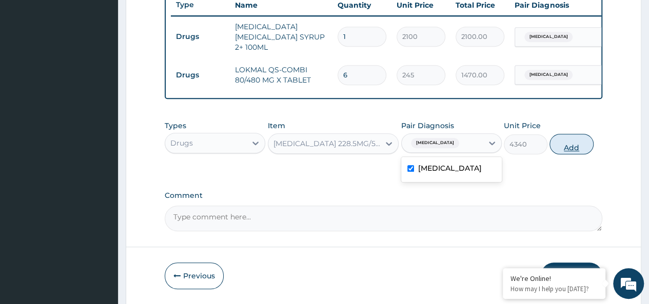
click at [572, 144] on button "Add" at bounding box center [572, 144] width 44 height 21
type input "0"
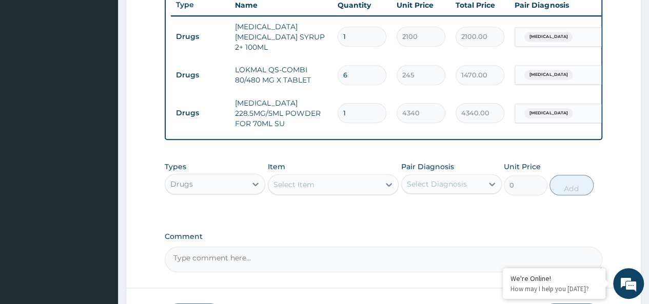
click at [326, 189] on div "Select Item" at bounding box center [324, 185] width 112 height 16
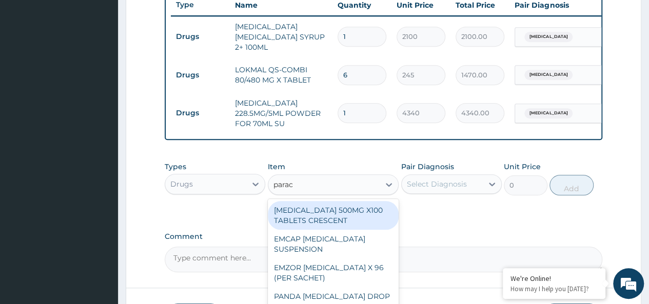
type input "parace"
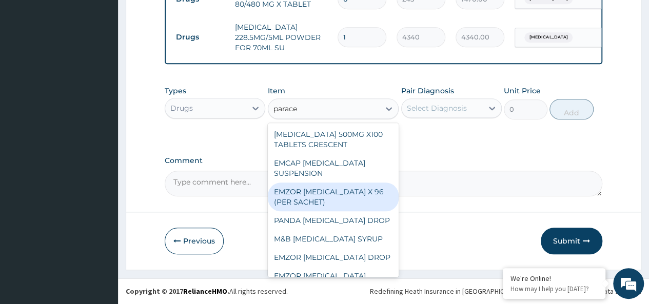
click at [326, 205] on div "EMZOR [MEDICAL_DATA] X 96 (PER SACHET)" at bounding box center [333, 197] width 131 height 29
type input "17.5"
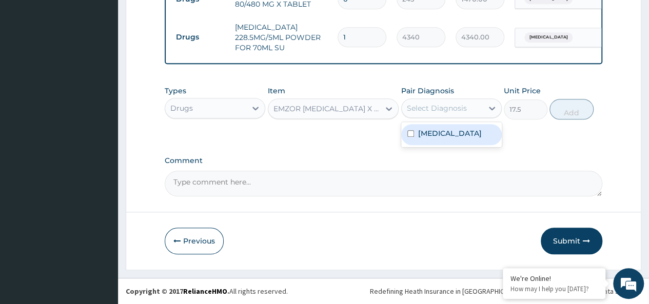
click at [444, 110] on div "Select Diagnosis" at bounding box center [437, 108] width 60 height 10
click at [473, 136] on div "[MEDICAL_DATA]" at bounding box center [451, 134] width 101 height 21
checkbox input "true"
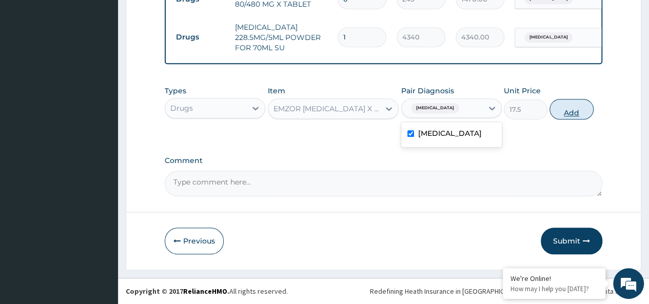
click at [554, 110] on button "Add" at bounding box center [572, 109] width 44 height 21
type input "0"
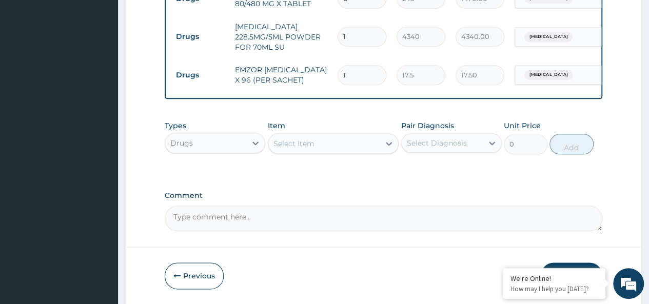
drag, startPoint x: 351, startPoint y: 65, endPoint x: 313, endPoint y: 72, distance: 38.7
click at [313, 72] on tr "Drugs EMZOR PARACETAMOL X 96 (PER SACHET) 1 17.5 17.50 Malaria Delete" at bounding box center [422, 74] width 503 height 35
type input "3"
type input "52.50"
type input "36"
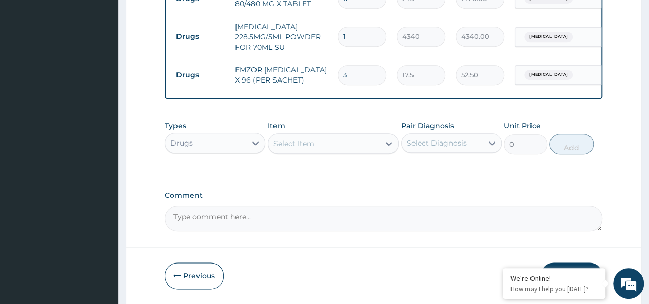
type input "630.00"
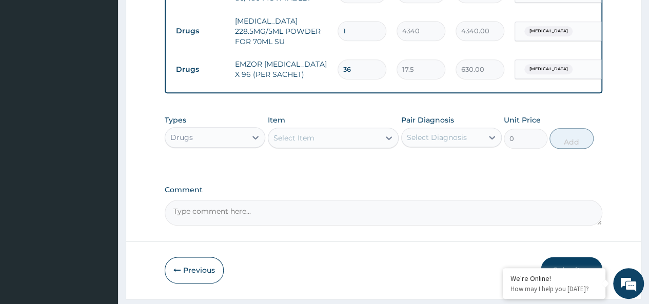
scroll to position [505, 0]
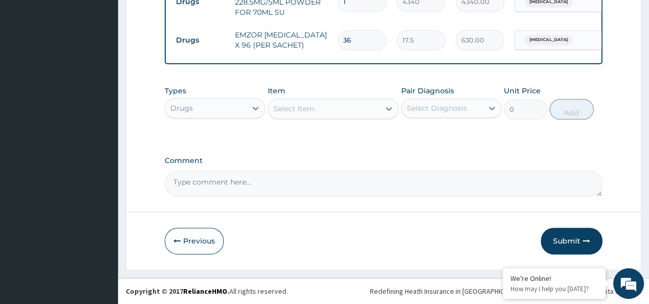
type input "36"
click at [189, 102] on div "Drugs" at bounding box center [205, 108] width 81 height 16
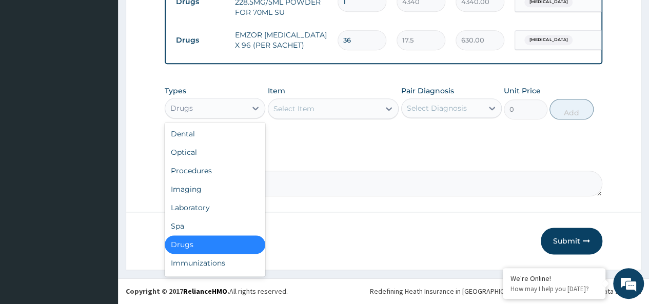
scroll to position [35, 0]
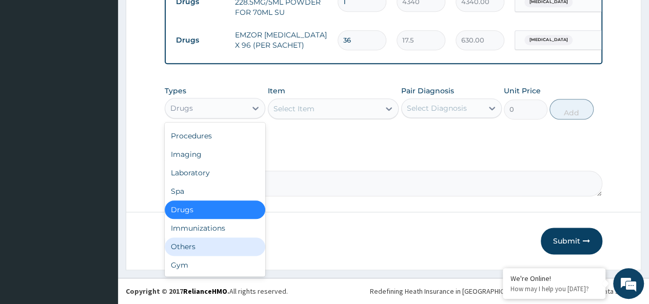
click at [179, 251] on div "Others" at bounding box center [215, 247] width 101 height 18
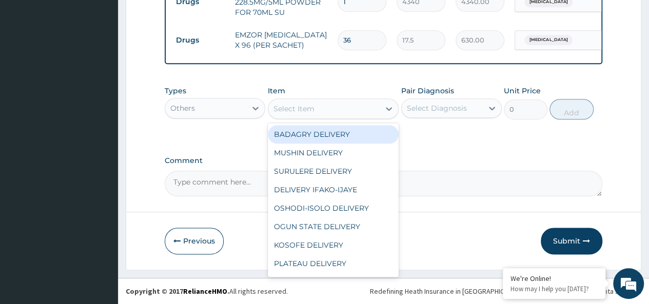
click at [298, 109] on div "Select Item" at bounding box center [294, 109] width 41 height 10
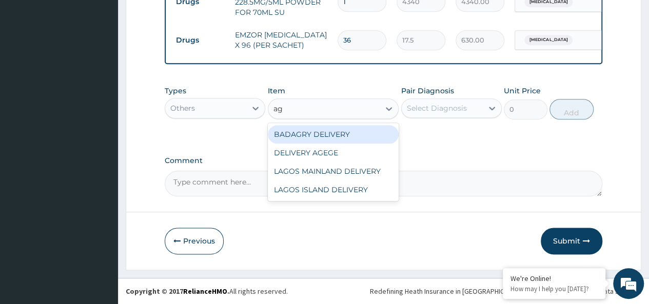
type input "age"
click at [347, 132] on div "DELIVERY AGEGE" at bounding box center [333, 134] width 131 height 18
type input "2500"
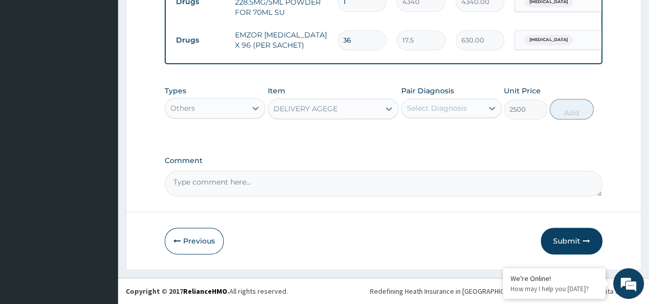
click at [444, 109] on div "Select Diagnosis" at bounding box center [437, 108] width 60 height 10
click at [469, 135] on div "Malaria" at bounding box center [451, 134] width 101 height 21
checkbox input "true"
click at [564, 101] on button "Add" at bounding box center [572, 109] width 44 height 21
type input "0"
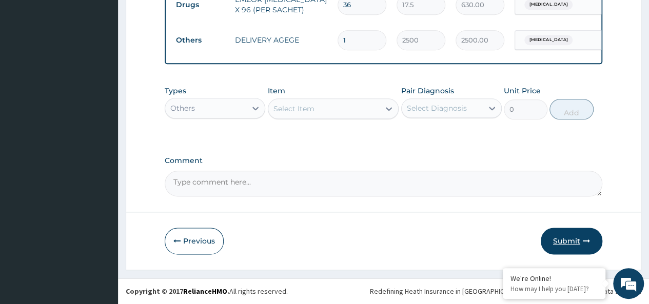
click at [572, 247] on button "Submit" at bounding box center [572, 241] width 62 height 27
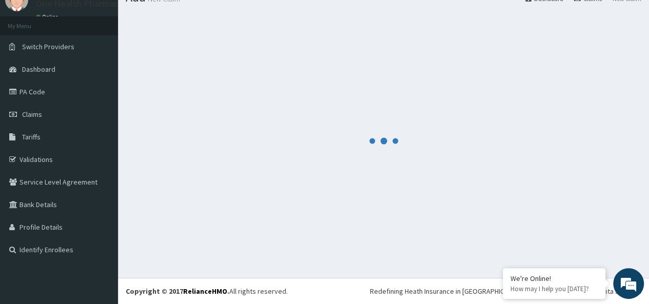
scroll to position [43, 0]
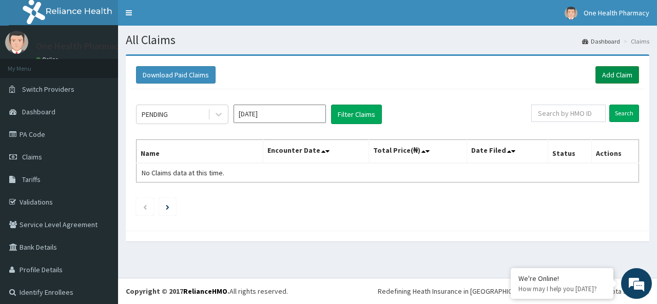
click at [608, 72] on link "Add Claim" at bounding box center [617, 74] width 44 height 17
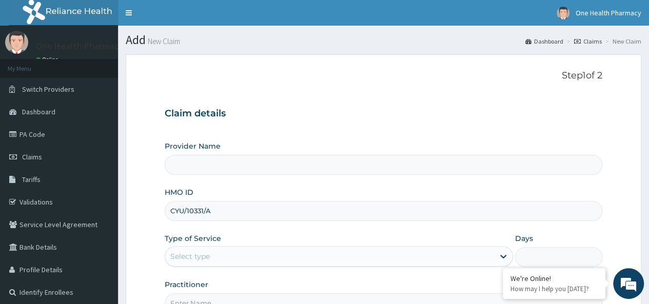
type input "CYU/10331/A"
click at [208, 252] on div "Select type" at bounding box center [190, 256] width 40 height 10
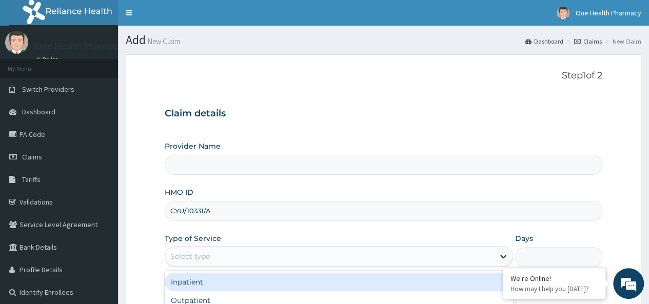
scroll to position [115, 0]
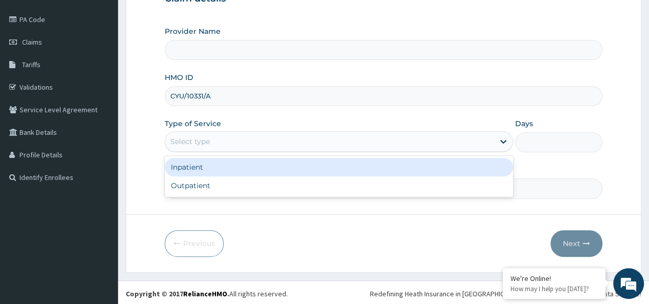
type input "OneHealth Pharmacy"
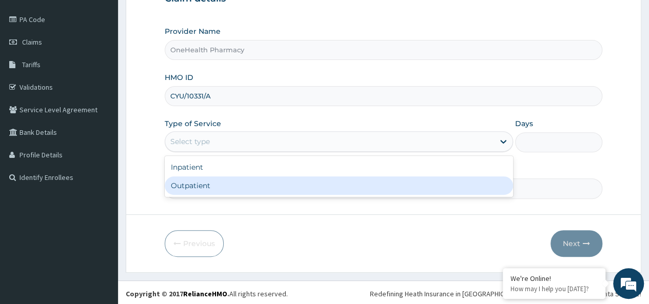
click at [202, 183] on div "Outpatient" at bounding box center [339, 186] width 348 height 18
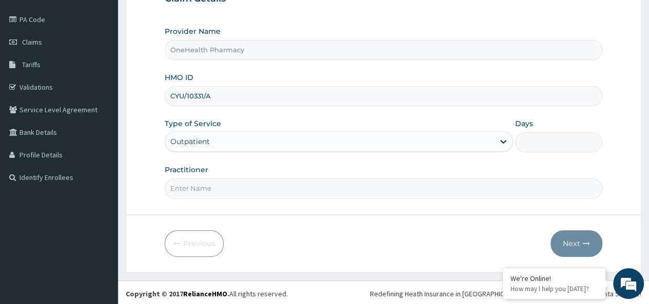
type input "1"
click at [220, 187] on input "Practitioner" at bounding box center [384, 189] width 438 height 20
type input "onehealth"
click at [576, 240] on button "Next" at bounding box center [577, 243] width 52 height 27
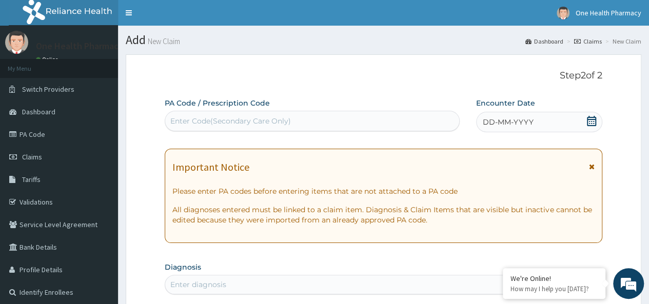
scroll to position [0, 0]
click at [223, 124] on div "Enter Code(Secondary Care Only)" at bounding box center [230, 121] width 121 height 10
paste input "PR/82D7F0A9"
type input "PR/82D7F0A9"
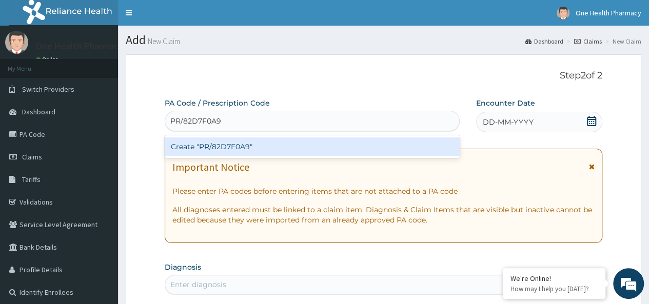
click at [295, 145] on div "Create "PR/82D7F0A9"" at bounding box center [312, 147] width 295 height 18
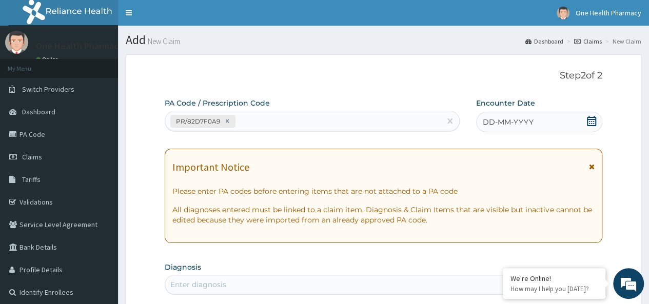
click at [539, 124] on div "DD-MM-YYYY" at bounding box center [539, 122] width 126 height 21
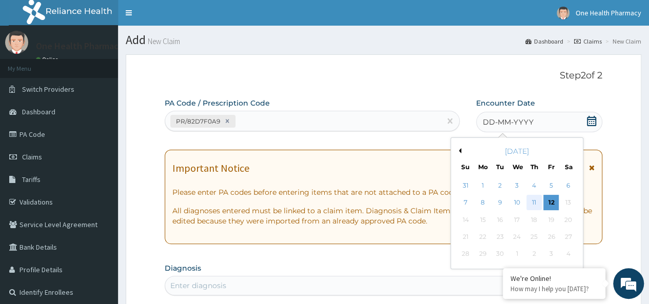
click at [532, 202] on div "11" at bounding box center [534, 203] width 15 height 15
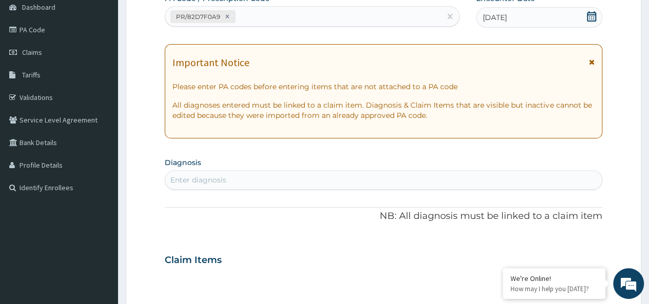
scroll to position [110, 0]
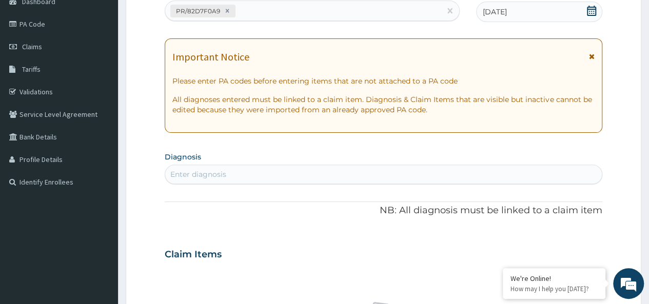
click at [331, 174] on div "Enter diagnosis" at bounding box center [383, 174] width 437 height 16
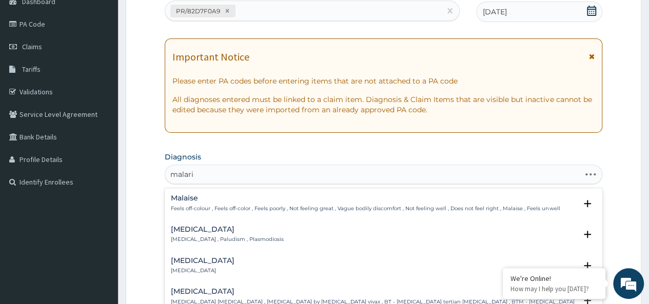
type input "[MEDICAL_DATA]"
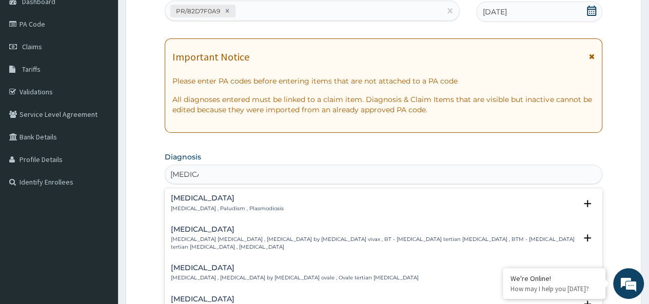
click at [196, 201] on h4 "[MEDICAL_DATA]" at bounding box center [227, 198] width 113 height 8
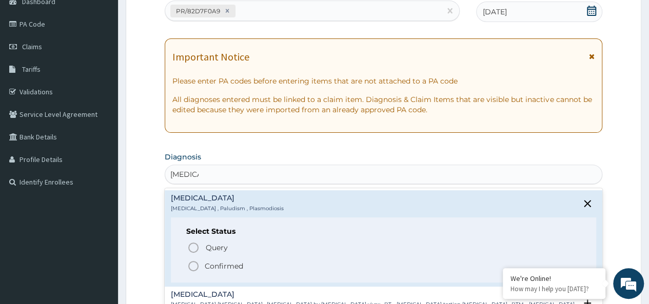
click at [224, 262] on p "Confirmed" at bounding box center [224, 266] width 38 height 10
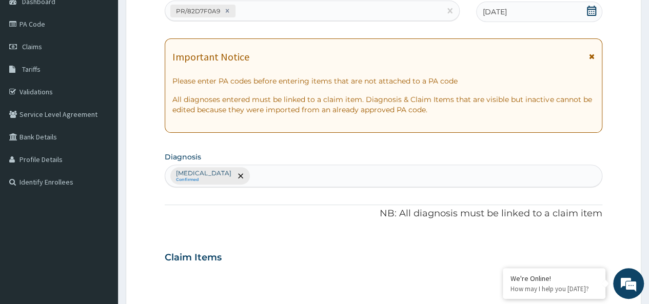
scroll to position [434, 0]
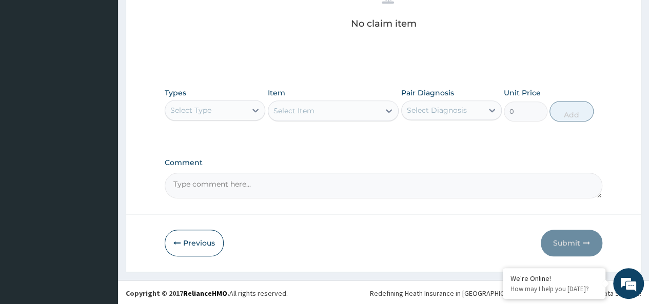
click at [174, 116] on div "Select Type" at bounding box center [205, 110] width 81 height 16
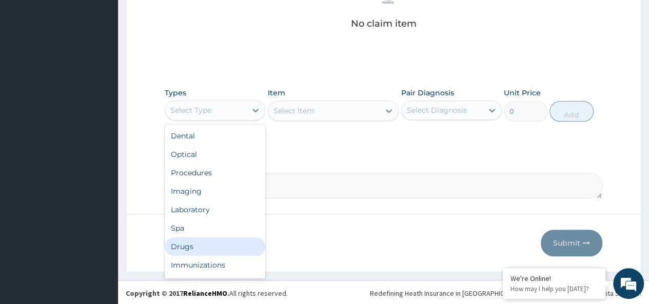
click at [196, 245] on div "Drugs" at bounding box center [215, 247] width 101 height 18
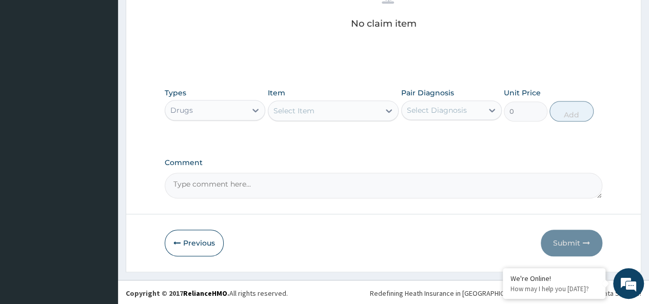
click at [316, 103] on div "Select Item" at bounding box center [324, 111] width 112 height 16
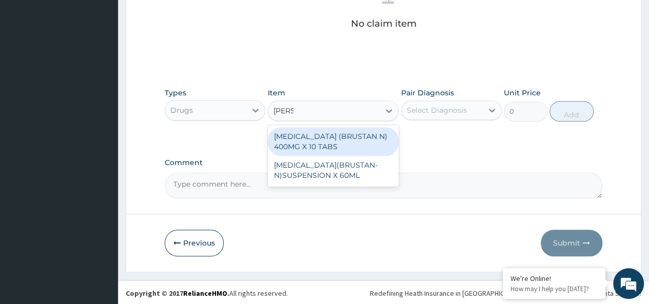
type input "brusta"
click at [378, 131] on div "[MEDICAL_DATA] (BRUSTAN N) 400MG X 10 TABS" at bounding box center [333, 141] width 131 height 29
type input "63"
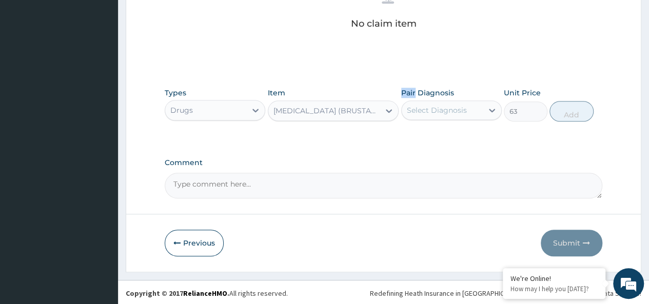
click at [378, 131] on div "Types Drugs Item [MEDICAL_DATA] (BRUSTAN N) 400MG X 10 TABS Pair Diagnosis Sele…" at bounding box center [384, 113] width 438 height 60
click at [451, 109] on div "Select Diagnosis" at bounding box center [437, 110] width 60 height 10
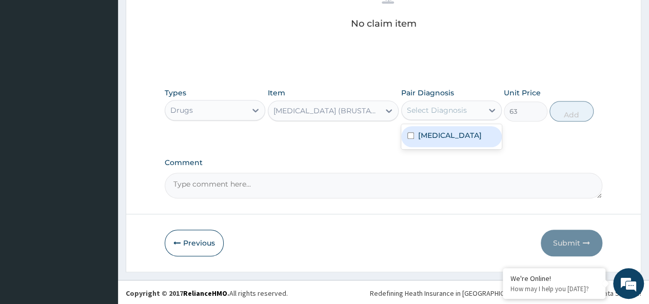
click at [465, 133] on div "[MEDICAL_DATA]" at bounding box center [451, 136] width 101 height 21
checkbox input "true"
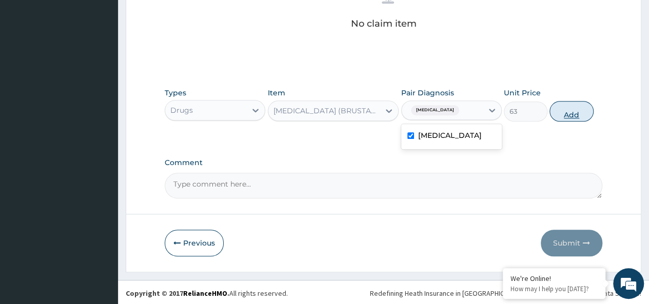
click at [583, 107] on button "Add" at bounding box center [572, 111] width 44 height 21
type input "0"
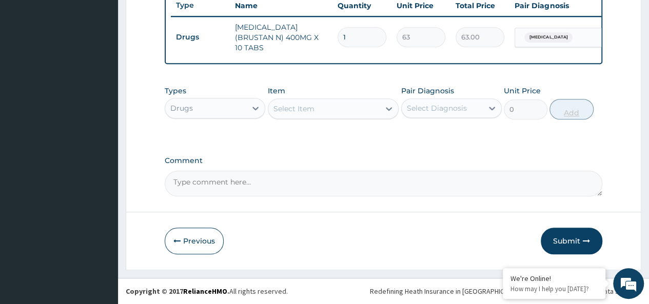
type input "10"
type input "630.00"
type input "10"
click at [320, 116] on div "Select Item" at bounding box center [324, 109] width 112 height 16
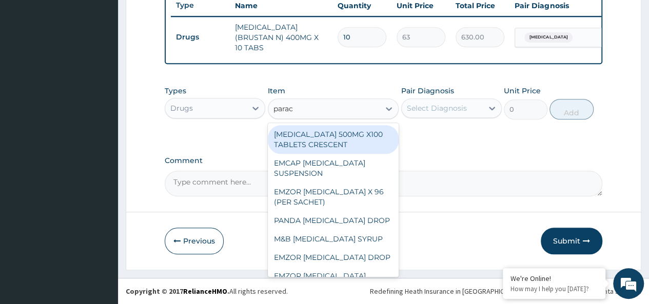
type input "parace"
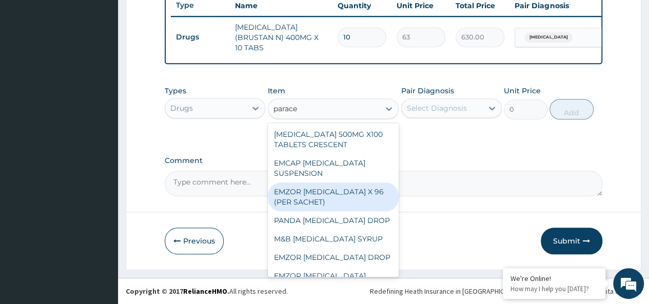
click at [328, 199] on div "EMZOR [MEDICAL_DATA] X 96 (PER SACHET)" at bounding box center [333, 197] width 131 height 29
type input "17.5"
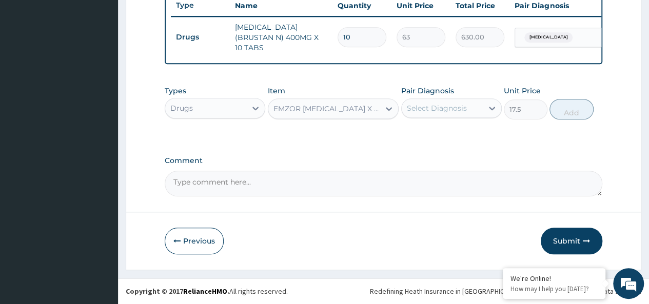
click at [447, 112] on div "Select Diagnosis" at bounding box center [437, 108] width 60 height 10
click at [464, 139] on div "[MEDICAL_DATA]" at bounding box center [451, 134] width 101 height 21
checkbox input "true"
click at [577, 103] on button "Add" at bounding box center [572, 109] width 44 height 21
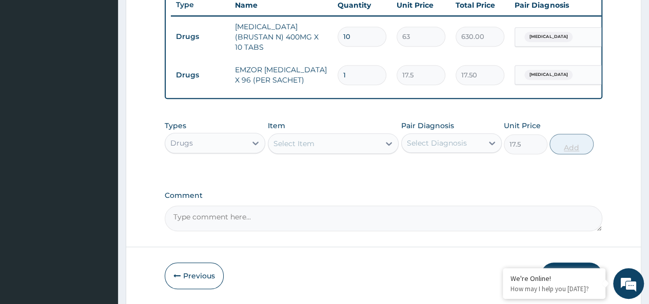
type input "0"
type input "0.00"
type input "3"
type input "52.50"
type input "36"
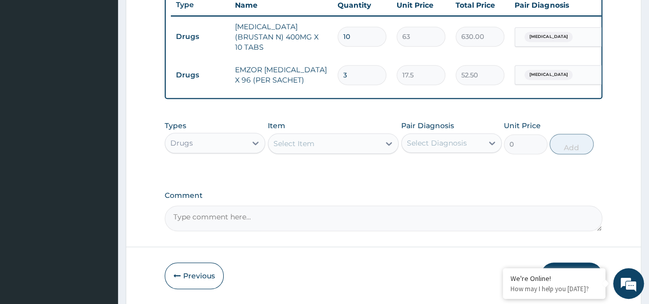
type input "630.00"
type input "36"
click at [320, 145] on div "Select Item" at bounding box center [324, 143] width 112 height 16
click at [324, 175] on div "Types Drugs Item Select Item Pair Diagnosis Select Diagnosis Unit Price 0 Add" at bounding box center [384, 145] width 438 height 60
click at [319, 141] on div "Select Item" at bounding box center [324, 143] width 112 height 16
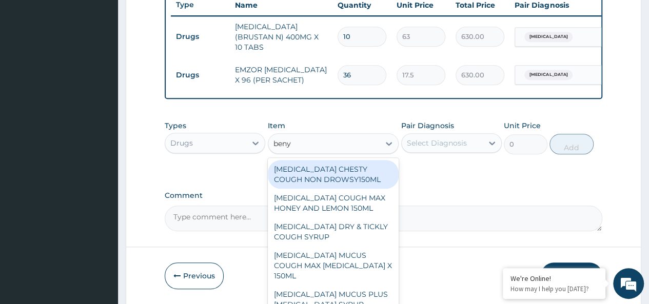
type input "benyl"
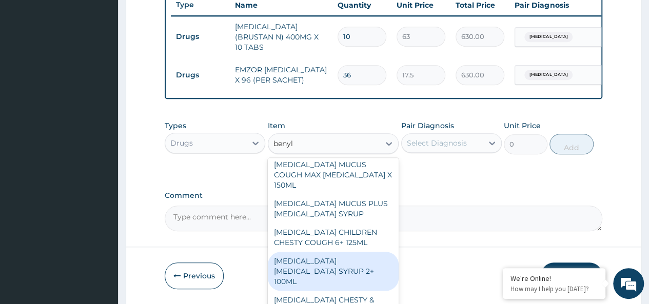
scroll to position [95, 0]
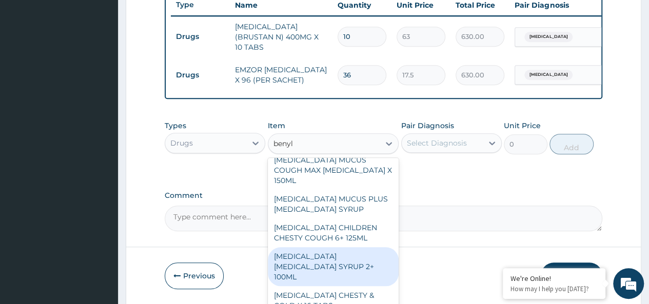
click at [353, 247] on div "[MEDICAL_DATA] [MEDICAL_DATA] SYRUP 2+ 100ML" at bounding box center [333, 266] width 131 height 39
type input "2100"
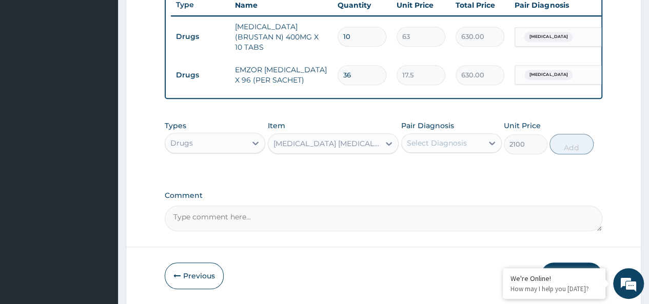
click at [440, 142] on div "Select Diagnosis" at bounding box center [437, 143] width 60 height 10
click at [484, 172] on div "[MEDICAL_DATA]" at bounding box center [451, 169] width 101 height 21
checkbox input "true"
click at [570, 138] on button "Add" at bounding box center [572, 144] width 44 height 21
type input "0"
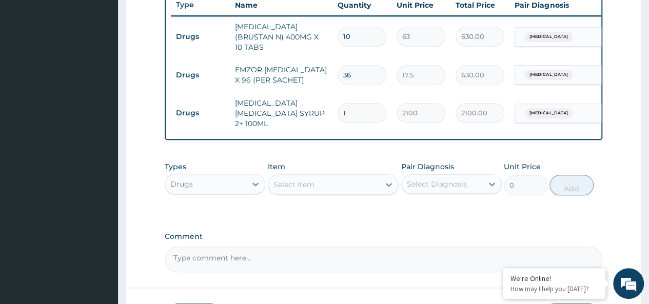
scroll to position [464, 0]
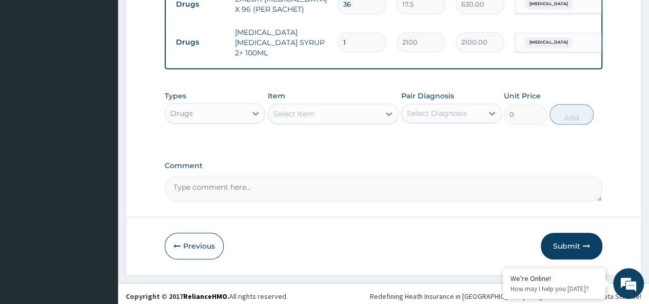
click at [193, 109] on div "Drugs" at bounding box center [205, 113] width 81 height 16
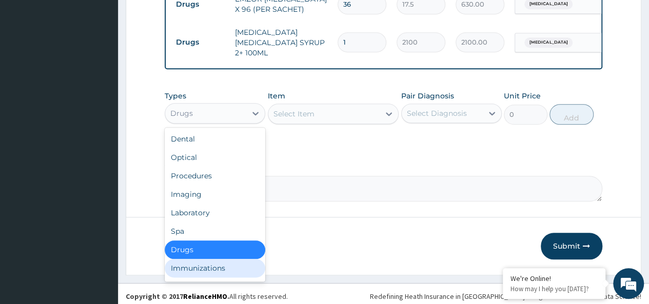
scroll to position [35, 0]
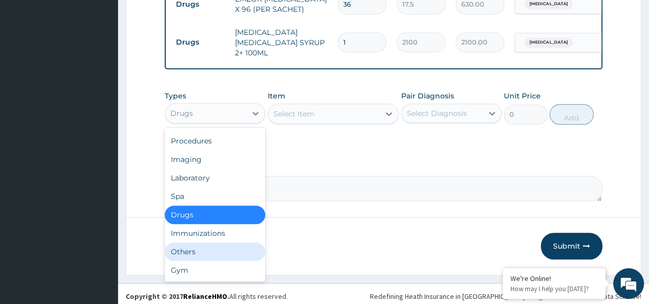
click at [196, 246] on div "Others" at bounding box center [215, 252] width 101 height 18
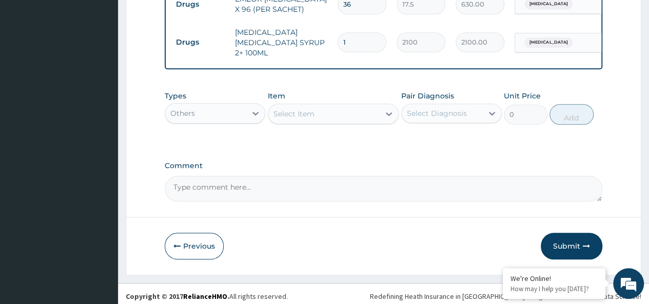
click at [288, 109] on div "Select Item" at bounding box center [294, 114] width 41 height 10
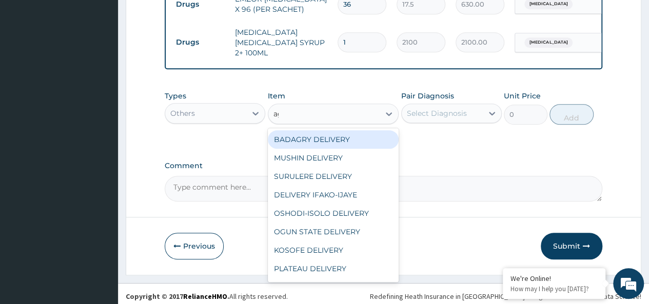
type input "age"
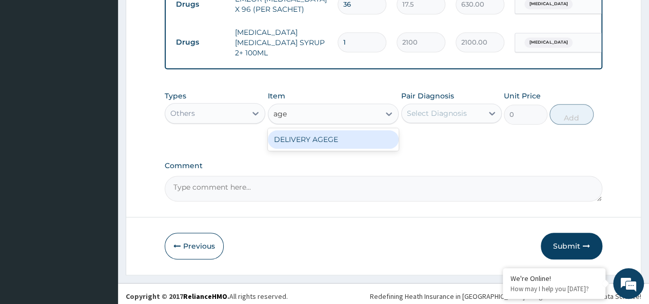
click at [345, 136] on div "DELIVERY AGEGE" at bounding box center [333, 139] width 131 height 18
type input "2500"
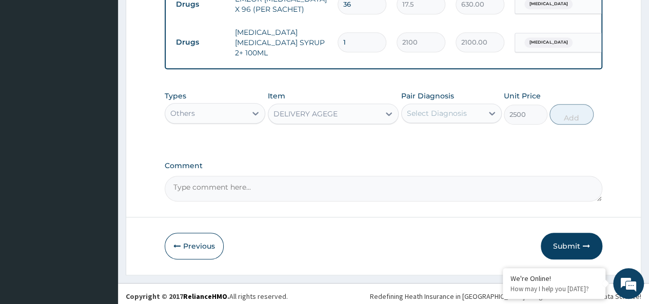
click at [445, 98] on div "Pair Diagnosis Select Diagnosis" at bounding box center [451, 108] width 101 height 34
click at [447, 109] on div "Select Diagnosis" at bounding box center [437, 113] width 60 height 10
click at [478, 141] on div "[MEDICAL_DATA]" at bounding box center [451, 139] width 101 height 21
checkbox input "true"
click at [563, 112] on button "Add" at bounding box center [572, 114] width 44 height 21
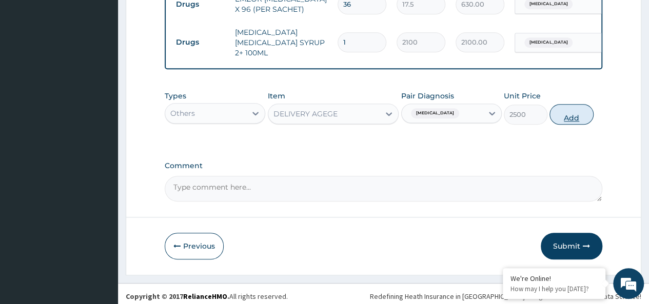
type input "0"
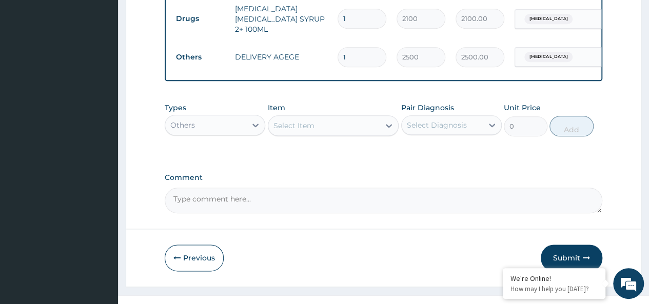
scroll to position [500, 0]
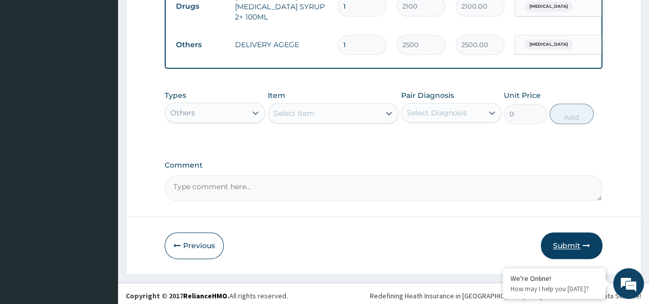
click at [561, 242] on button "Submit" at bounding box center [572, 245] width 62 height 27
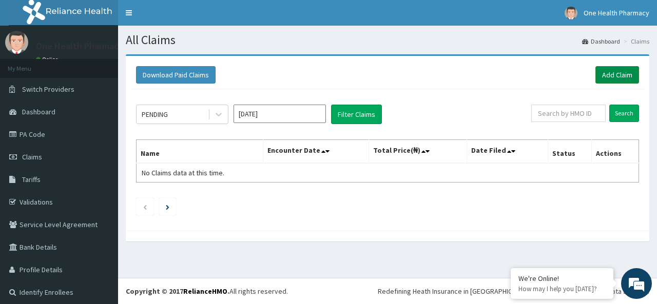
click at [595, 72] on link "Add Claim" at bounding box center [617, 74] width 44 height 17
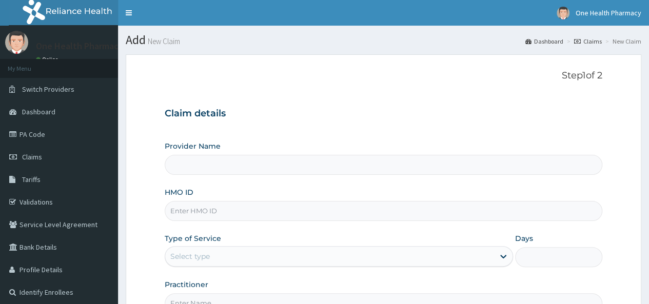
click at [193, 207] on input "HMO ID" at bounding box center [384, 211] width 438 height 20
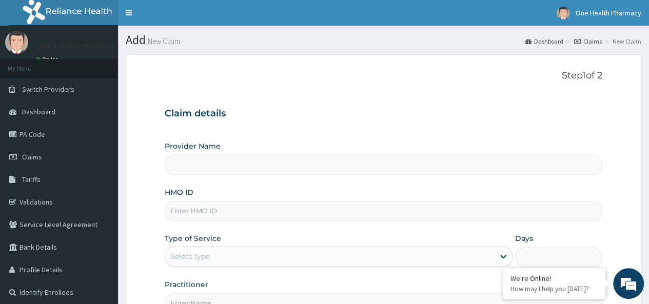
paste input "ENC/10002/A"
type input "ENC/10002/A"
click at [204, 248] on div "Select type" at bounding box center [329, 256] width 329 height 16
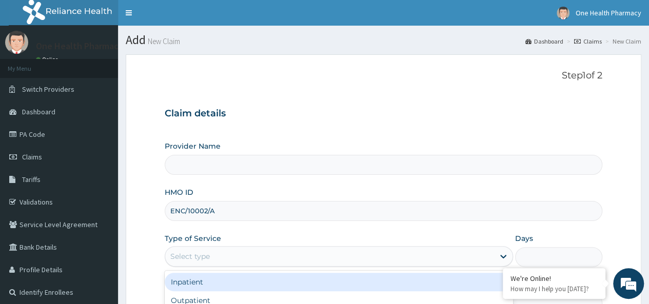
scroll to position [115, 0]
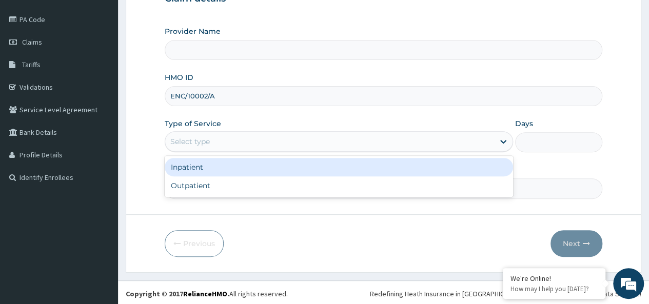
type input "OneHealth Pharmacy"
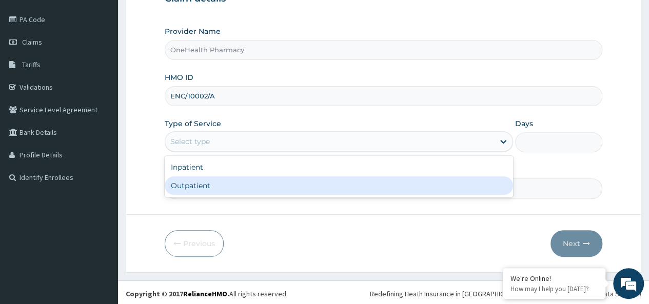
click at [205, 189] on div "Outpatient" at bounding box center [339, 186] width 348 height 18
type input "1"
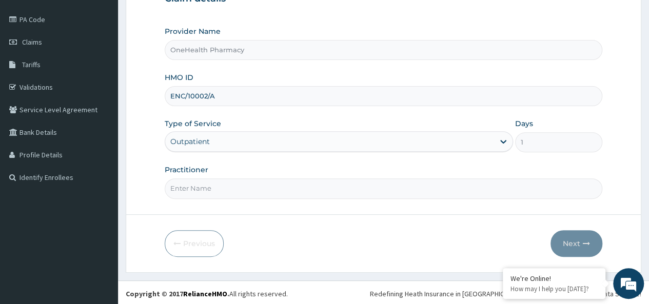
click at [212, 187] on input "Practitioner" at bounding box center [384, 189] width 438 height 20
type input "onehealth"
click at [578, 247] on button "Next" at bounding box center [577, 243] width 52 height 27
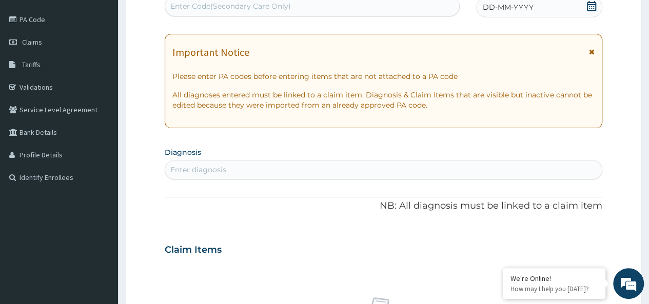
scroll to position [0, 0]
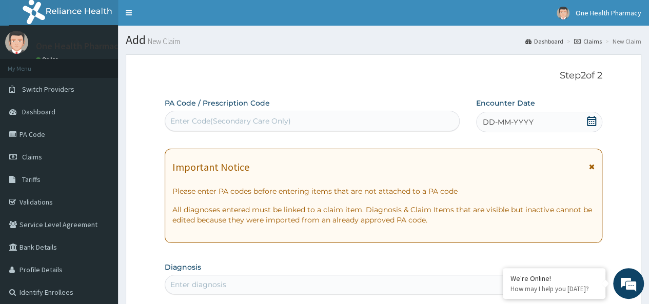
click at [171, 111] on div "Enter Code(Secondary Care Only)" at bounding box center [312, 121] width 295 height 21
click at [174, 123] on div "Enter Code(Secondary Care Only)" at bounding box center [230, 121] width 121 height 10
paste input "PR/C56BA3E4"
type input "PR/C56BA3E4"
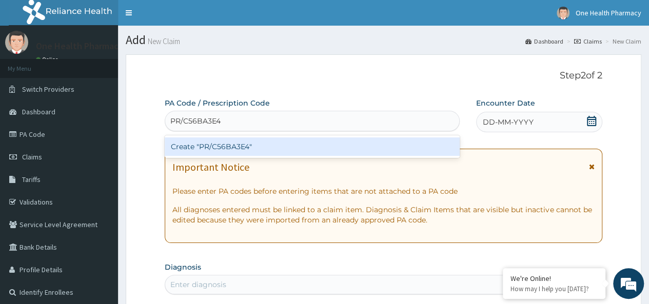
click at [300, 155] on div "Create "PR/C56BA3E4"" at bounding box center [312, 147] width 295 height 18
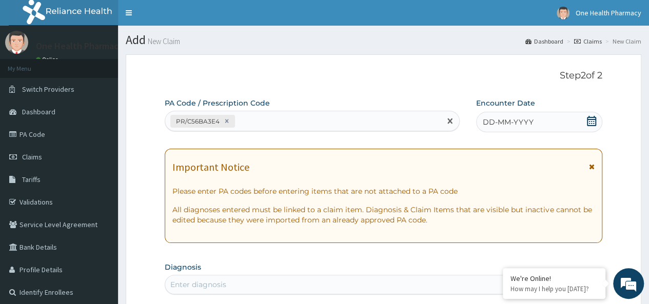
click at [521, 114] on div "DD-MM-YYYY" at bounding box center [539, 122] width 126 height 21
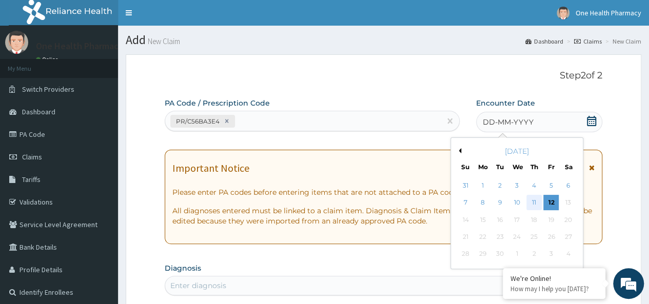
click at [531, 206] on div "11" at bounding box center [534, 203] width 15 height 15
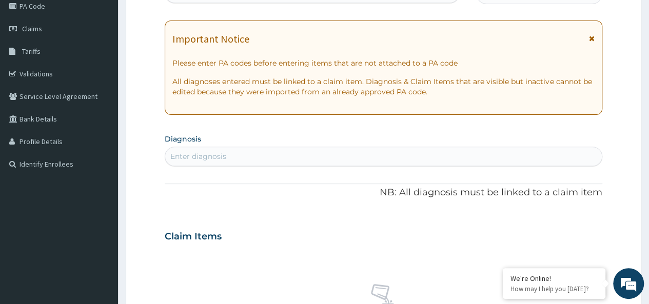
scroll to position [130, 0]
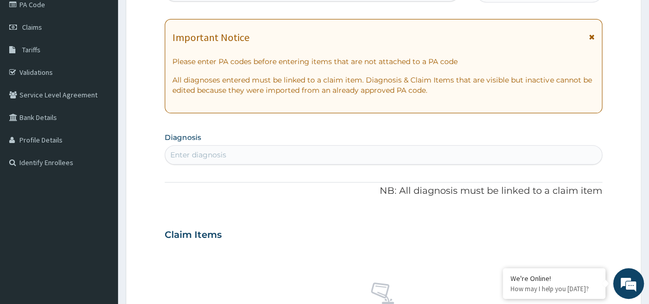
click at [227, 147] on div "Enter diagnosis" at bounding box center [383, 155] width 437 height 16
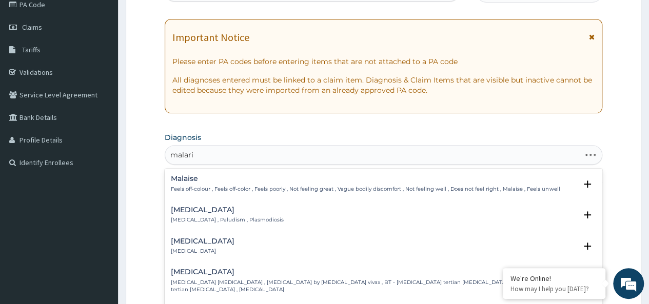
type input "[MEDICAL_DATA]"
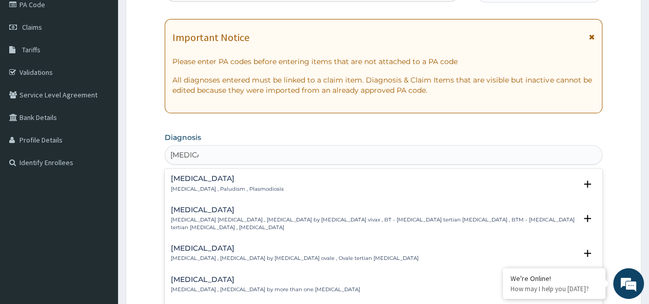
click at [191, 187] on p "[MEDICAL_DATA] , Paludism , Plasmodiosis" at bounding box center [227, 189] width 113 height 7
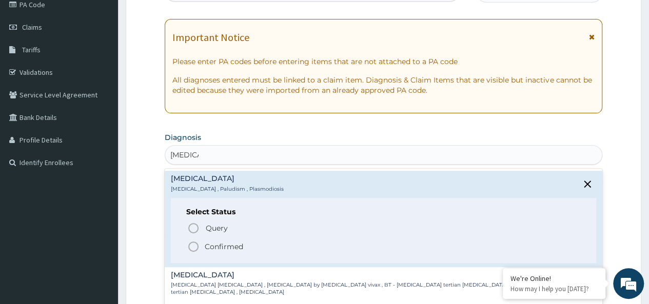
click at [221, 244] on p "Confirmed" at bounding box center [224, 247] width 38 height 10
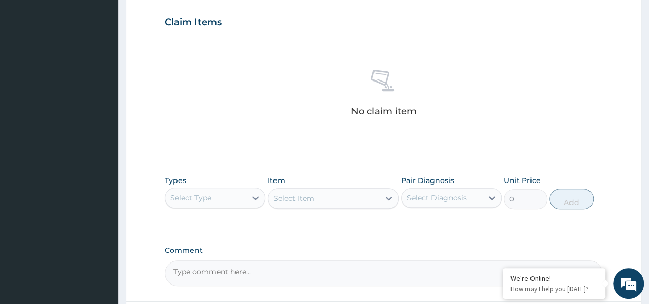
scroll to position [434, 0]
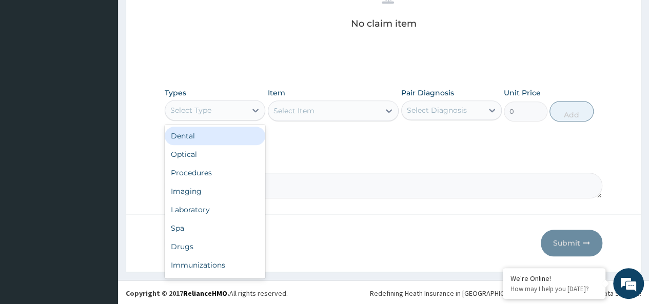
click at [208, 105] on div "Select Type" at bounding box center [190, 110] width 41 height 10
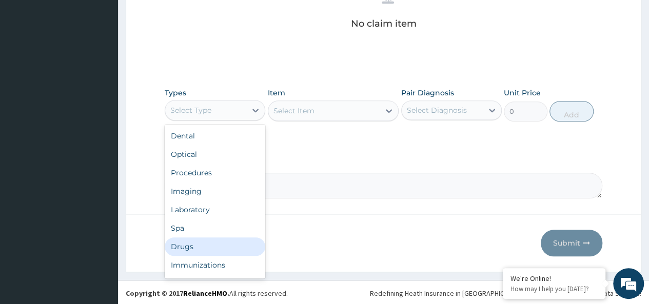
click at [184, 250] on div "Drugs" at bounding box center [215, 247] width 101 height 18
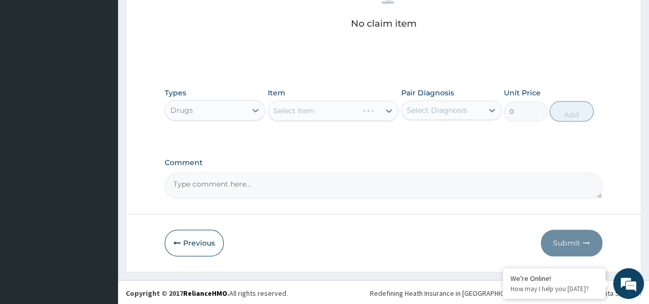
click at [315, 114] on div "Select Item" at bounding box center [333, 111] width 131 height 21
click at [305, 106] on div "Select Item" at bounding box center [294, 111] width 41 height 10
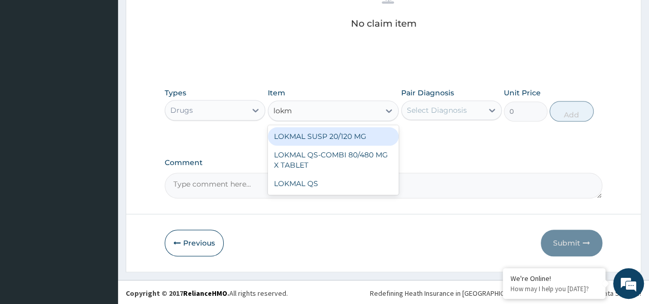
type input "lokma"
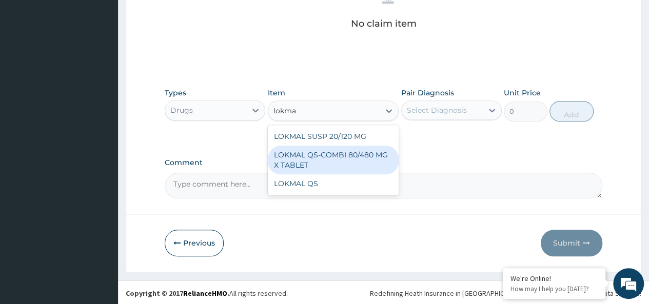
click at [339, 160] on div "LOKMAL QS-COMBI 80/480 MG X TABLET" at bounding box center [333, 160] width 131 height 29
type input "245"
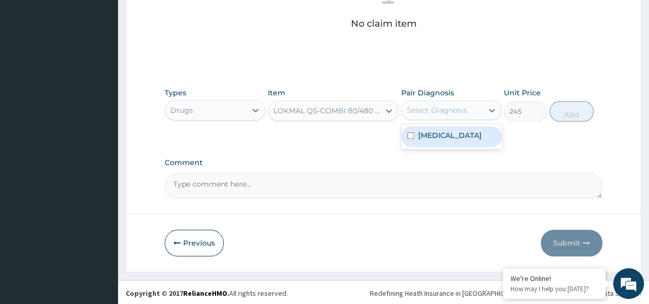
click at [422, 108] on div "Select Diagnosis" at bounding box center [437, 110] width 60 height 10
click at [473, 138] on div "[MEDICAL_DATA]" at bounding box center [451, 136] width 101 height 21
checkbox input "true"
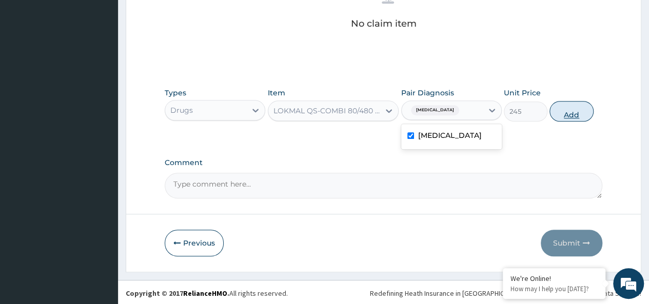
click at [562, 102] on button "Add" at bounding box center [572, 111] width 44 height 21
type input "0"
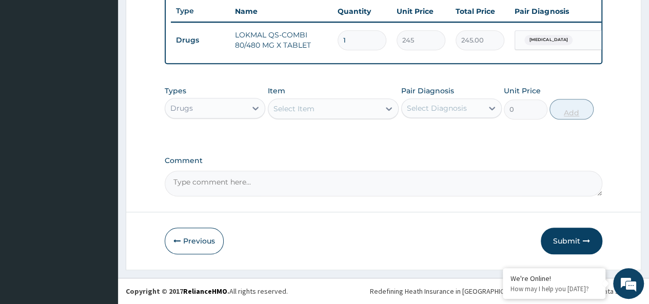
scroll to position [393, 0]
type input "0.00"
type input "6"
type input "1470.00"
type input "6"
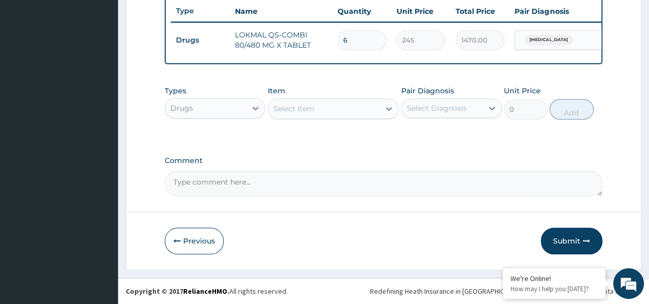
click at [354, 119] on div "Select Item" at bounding box center [333, 109] width 131 height 21
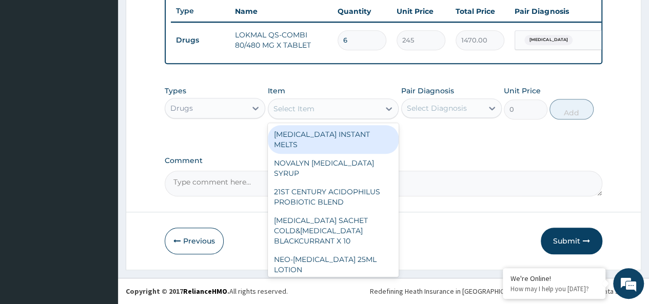
click at [353, 113] on div "Select Item" at bounding box center [324, 109] width 112 height 16
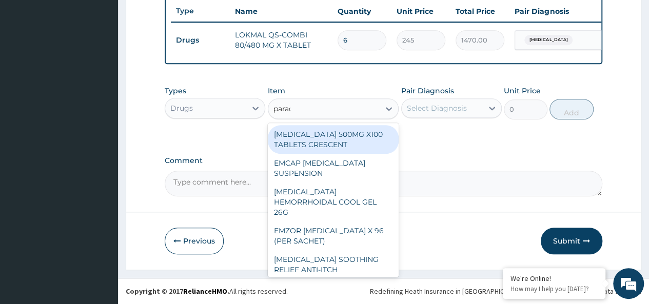
type input "parace"
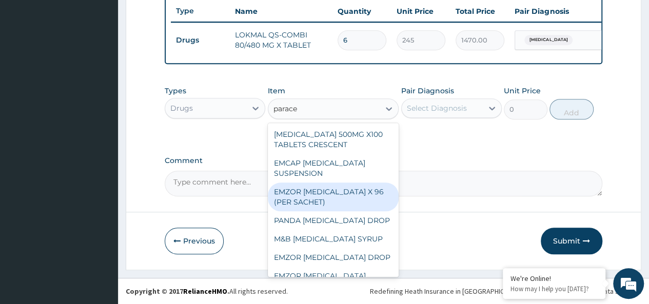
click at [343, 202] on div "EMZOR [MEDICAL_DATA] X 96 (PER SACHET)" at bounding box center [333, 197] width 131 height 29
type input "17.5"
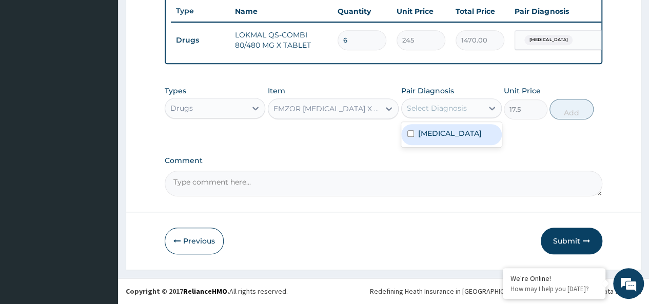
click at [445, 100] on div "Select Diagnosis" at bounding box center [451, 109] width 101 height 20
click at [460, 137] on div "[MEDICAL_DATA]" at bounding box center [451, 134] width 101 height 21
checkbox input "true"
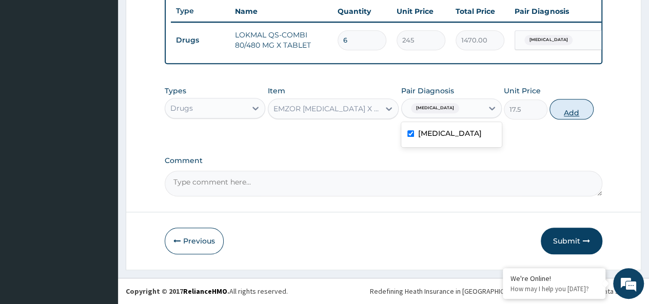
click at [567, 107] on button "Add" at bounding box center [572, 109] width 44 height 21
type input "0"
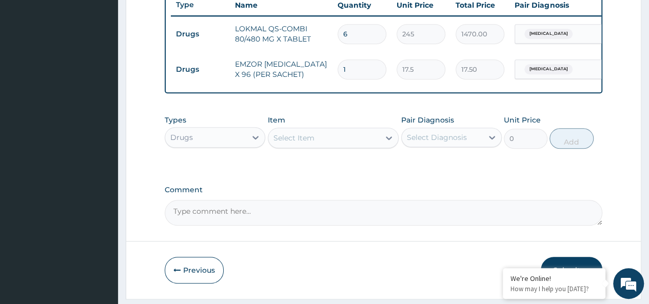
type input "0.00"
type input "3"
type input "52.50"
type input "36"
type input "630.00"
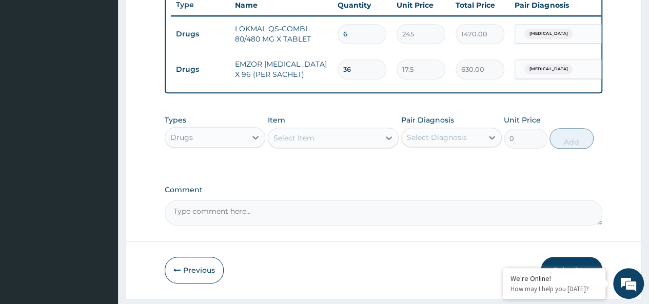
type input "36"
click at [308, 143] on div "Select Item" at bounding box center [294, 138] width 41 height 10
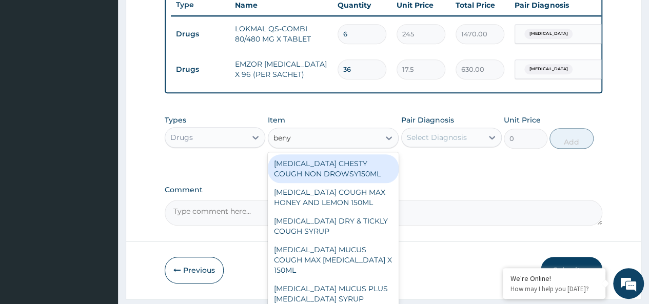
type input "benyl"
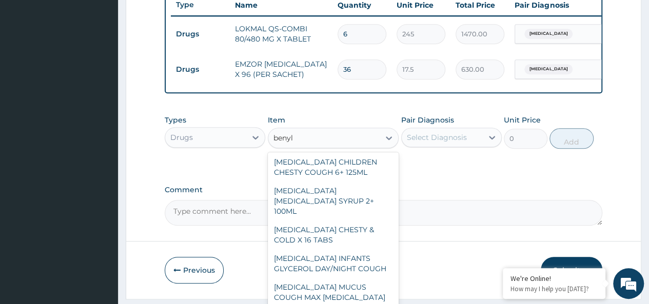
scroll to position [156, 0]
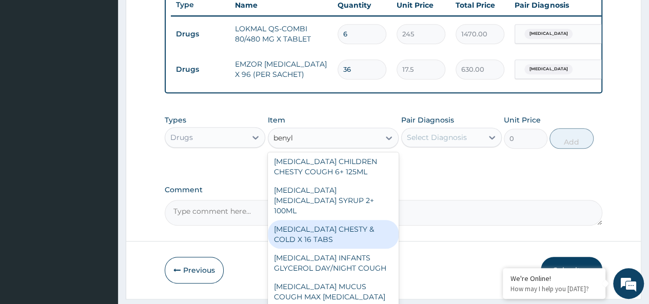
click at [351, 202] on div "[MEDICAL_DATA] [MEDICAL_DATA] SYRUP 2+ 100ML" at bounding box center [333, 200] width 131 height 39
type input "2100"
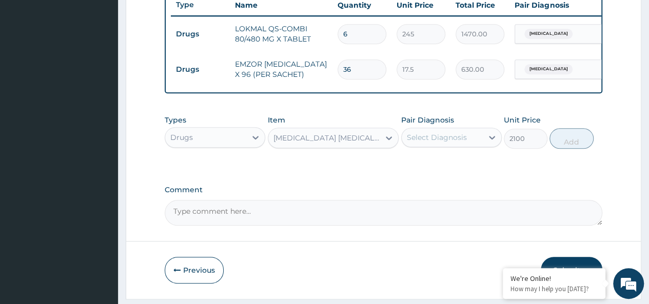
click at [472, 129] on div "Pair Diagnosis Select Diagnosis" at bounding box center [451, 132] width 101 height 34
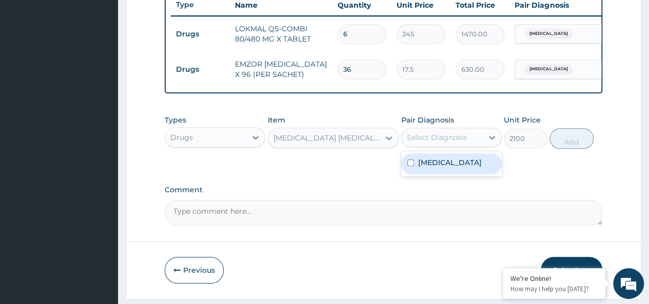
click at [465, 143] on div "Select Diagnosis" at bounding box center [437, 137] width 60 height 10
click at [473, 164] on div "[MEDICAL_DATA]" at bounding box center [451, 163] width 101 height 21
checkbox input "true"
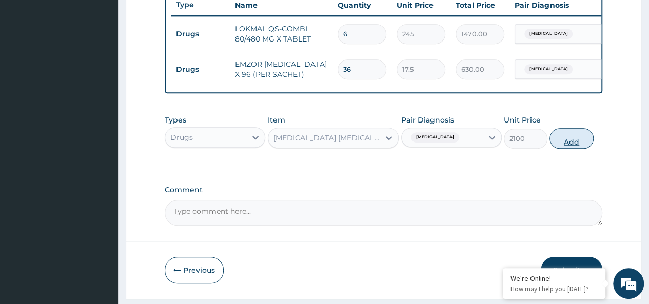
click at [579, 141] on button "Add" at bounding box center [572, 138] width 44 height 21
type input "0"
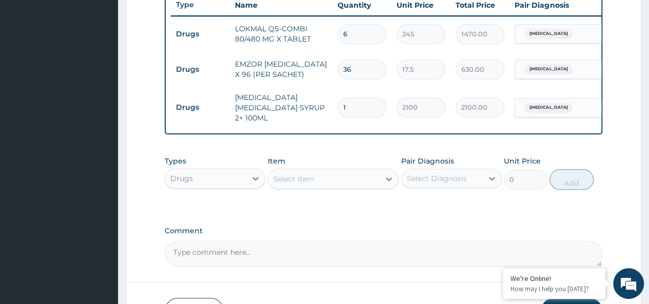
scroll to position [464, 0]
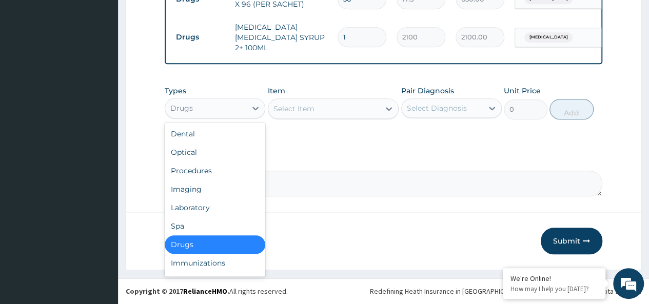
click at [204, 109] on div "Drugs" at bounding box center [205, 108] width 81 height 16
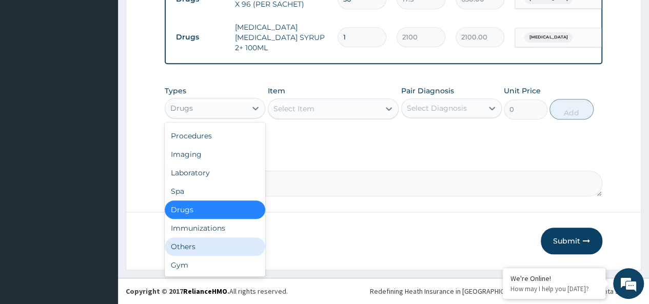
click at [188, 244] on div "Others" at bounding box center [215, 247] width 101 height 18
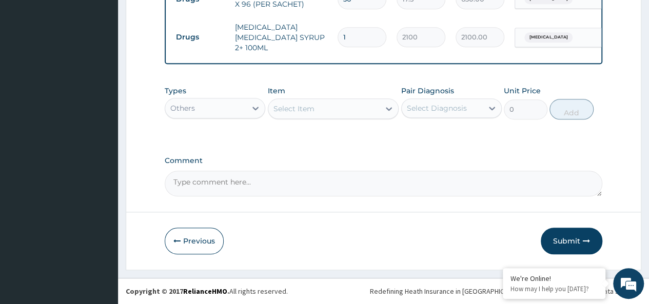
click at [308, 109] on div "Select Item" at bounding box center [294, 109] width 41 height 10
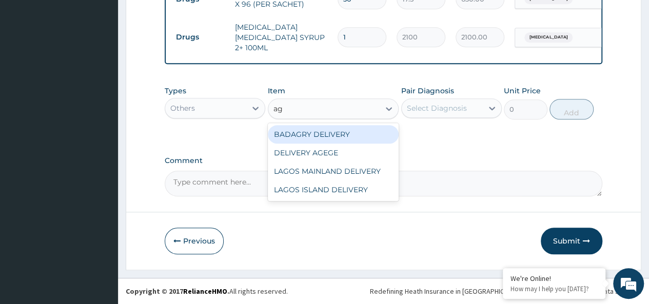
type input "age"
click at [359, 139] on div "DELIVERY AGEGE" at bounding box center [333, 134] width 131 height 18
type input "2500"
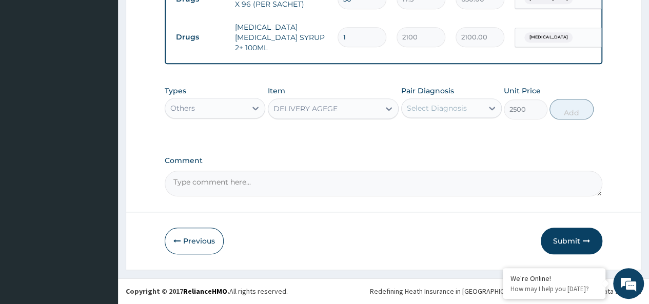
click at [453, 107] on div "Select Diagnosis" at bounding box center [437, 108] width 60 height 10
click at [462, 133] on div "[MEDICAL_DATA]" at bounding box center [451, 134] width 101 height 21
checkbox input "true"
click at [567, 99] on div "Types Others Item DELIVERY AGEGE Pair Diagnosis Malaria Unit Price 2500 Add" at bounding box center [384, 103] width 438 height 44
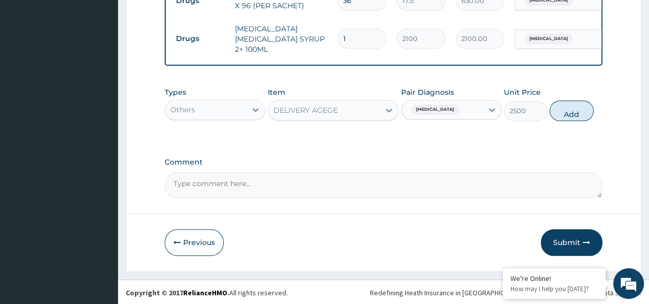
scroll to position [464, 0]
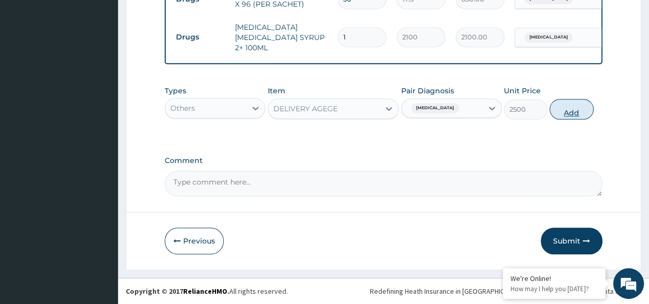
click at [562, 112] on button "Add" at bounding box center [572, 109] width 44 height 21
type input "0"
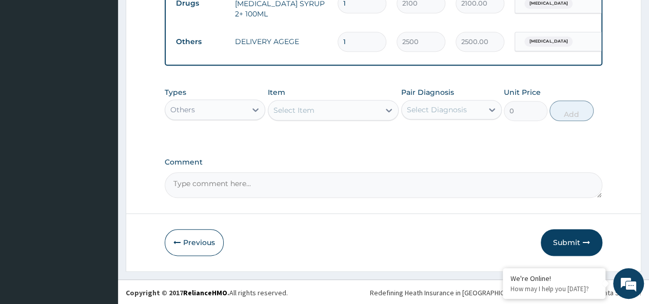
scroll to position [500, 0]
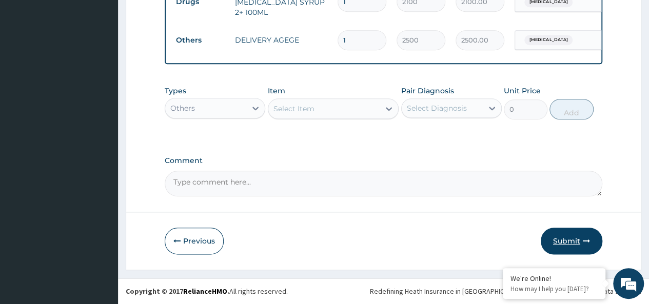
click at [567, 246] on button "Submit" at bounding box center [572, 241] width 62 height 27
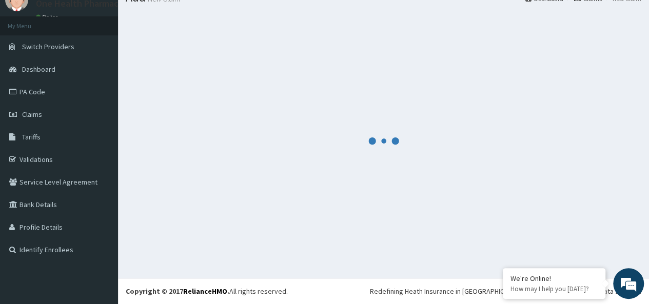
scroll to position [43, 0]
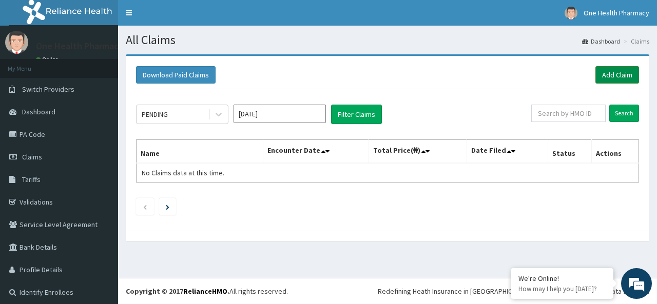
click at [602, 70] on link "Add Claim" at bounding box center [617, 74] width 44 height 17
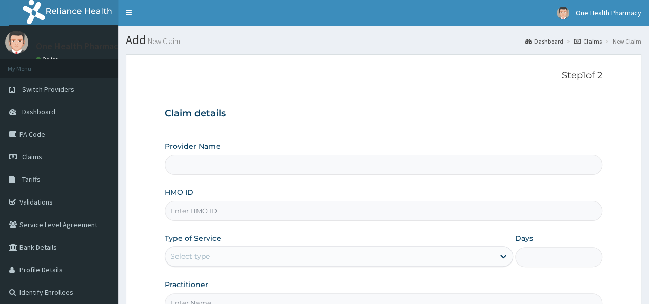
click at [188, 222] on div "Provider Name HMO ID Type of Service Select type Days Practitioner" at bounding box center [384, 227] width 438 height 172
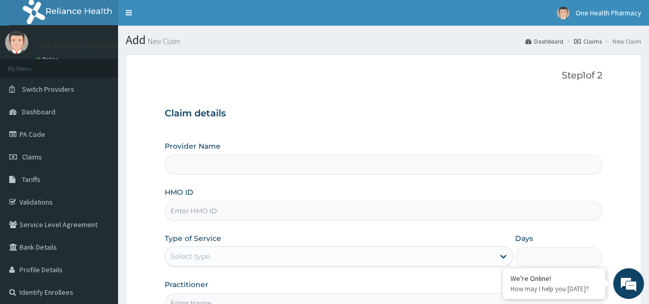
click at [183, 214] on input "HMO ID" at bounding box center [384, 211] width 438 height 20
paste input "CHL/11654/A"
type input "CHL/11654/A"
type input "OneHealth Pharmacy"
click at [204, 254] on div "Select type" at bounding box center [190, 256] width 40 height 10
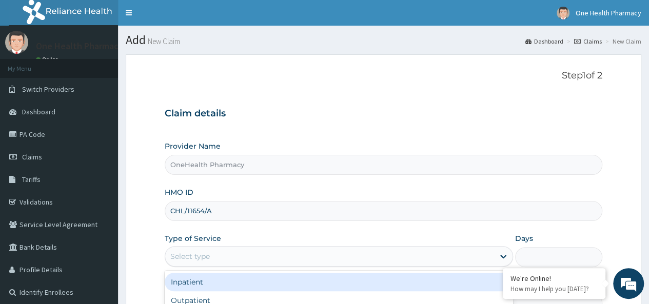
scroll to position [115, 0]
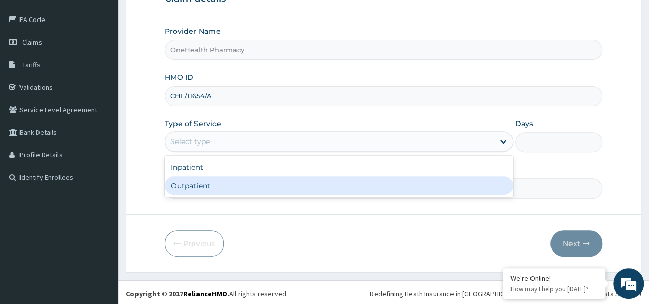
click at [199, 183] on div "Outpatient" at bounding box center [339, 186] width 348 height 18
type input "1"
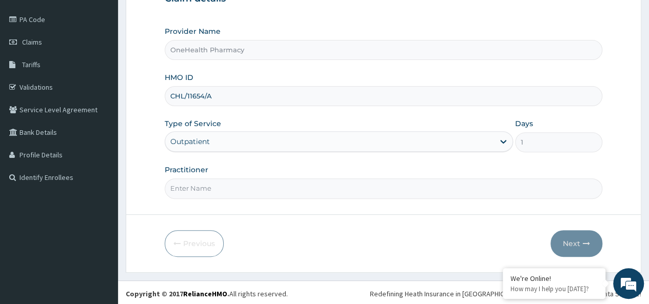
click at [200, 183] on input "Practitioner" at bounding box center [384, 189] width 438 height 20
type input "onehealth"
click at [583, 240] on icon "button" at bounding box center [586, 243] width 7 height 7
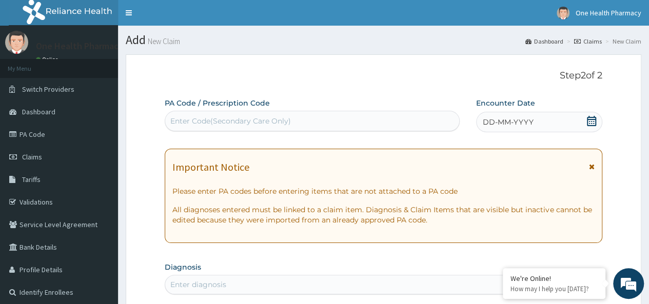
click at [197, 121] on div "Enter Code(Secondary Care Only)" at bounding box center [230, 121] width 121 height 10
paste input "PR/0BB2EFC8"
type input "PR/0BB2EFC8"
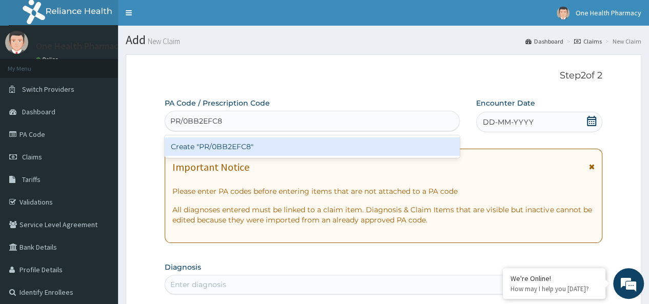
click at [255, 144] on div "Create "PR/0BB2EFC8"" at bounding box center [312, 147] width 295 height 18
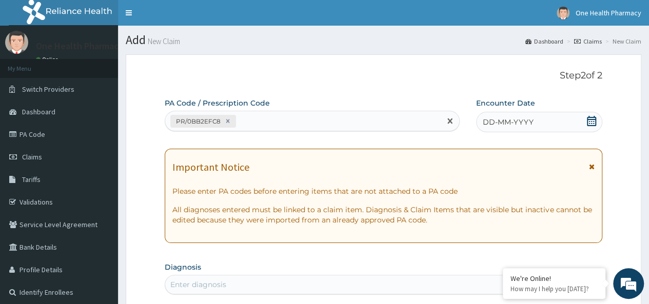
click at [504, 119] on span "DD-MM-YYYY" at bounding box center [508, 122] width 51 height 10
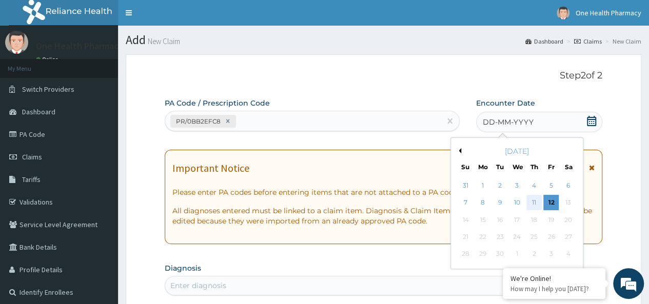
click at [533, 204] on div "11" at bounding box center [534, 203] width 15 height 15
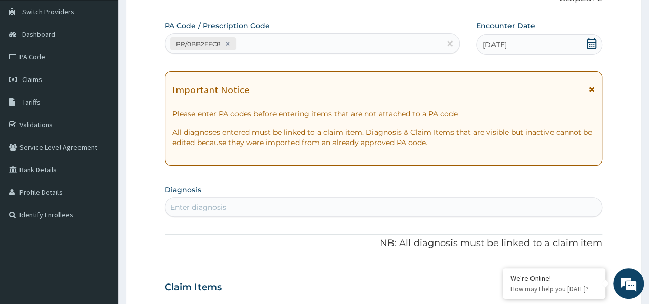
scroll to position [95, 0]
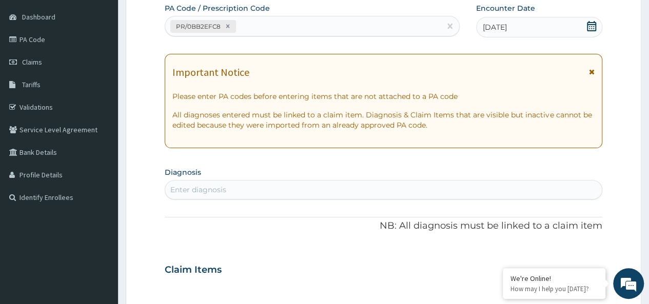
click at [338, 182] on div "Enter diagnosis" at bounding box center [383, 190] width 437 height 16
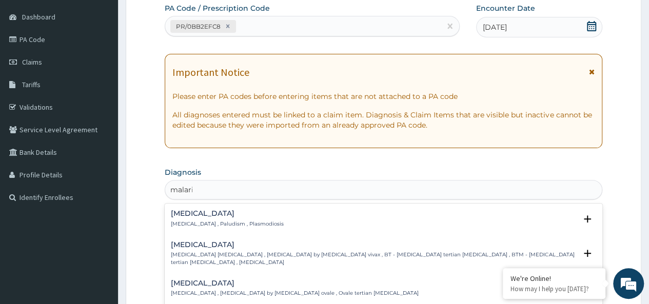
type input "[MEDICAL_DATA]"
click at [189, 217] on h4 "[MEDICAL_DATA]" at bounding box center [227, 214] width 113 height 8
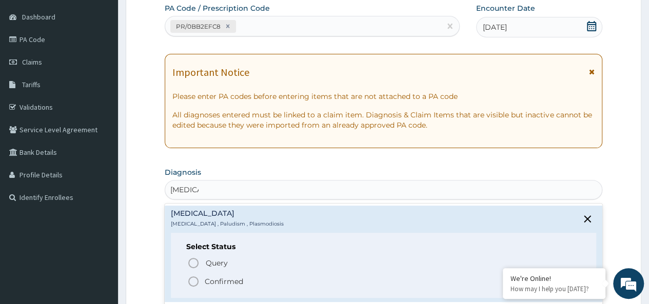
click at [209, 279] on p "Confirmed" at bounding box center [224, 282] width 38 height 10
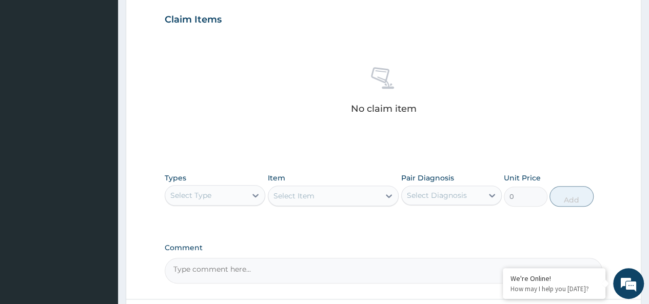
scroll to position [434, 0]
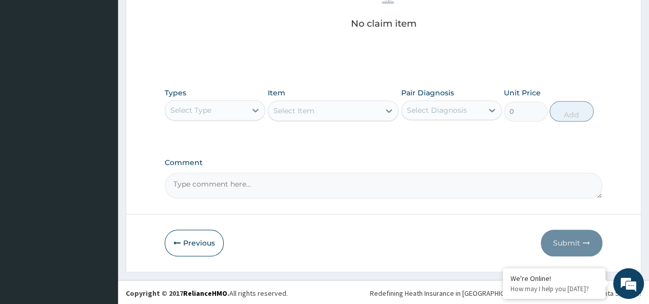
click at [190, 100] on div "Select Type" at bounding box center [215, 110] width 101 height 21
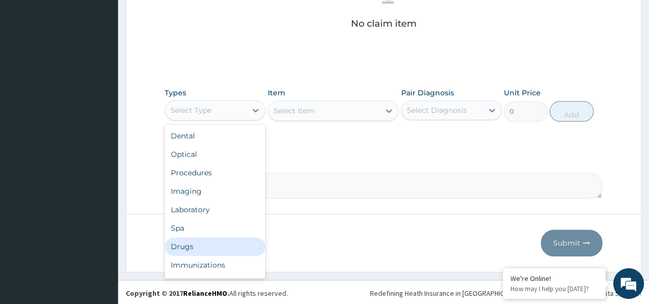
click at [181, 246] on div "Drugs" at bounding box center [215, 247] width 101 height 18
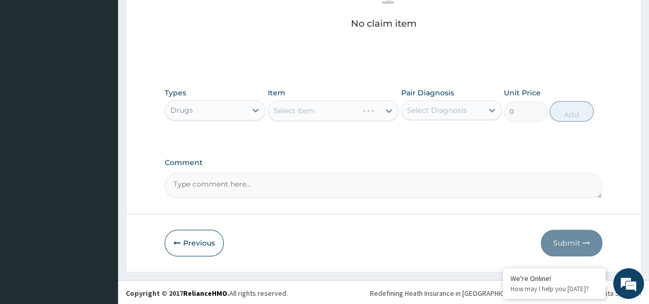
click at [307, 105] on div "Select Item" at bounding box center [333, 111] width 131 height 21
click at [307, 106] on div "Select Item" at bounding box center [294, 111] width 41 height 10
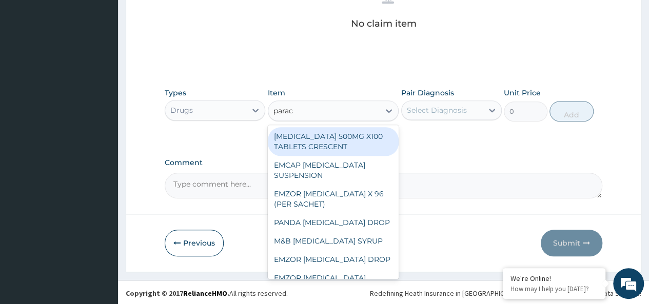
type input "parace"
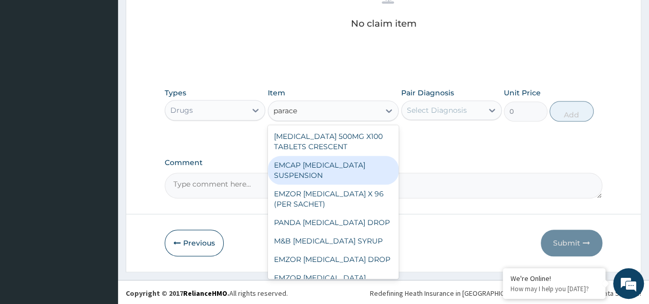
click at [336, 179] on div "EMCAP [MEDICAL_DATA] SUSPENSION" at bounding box center [333, 170] width 131 height 29
type input "350"
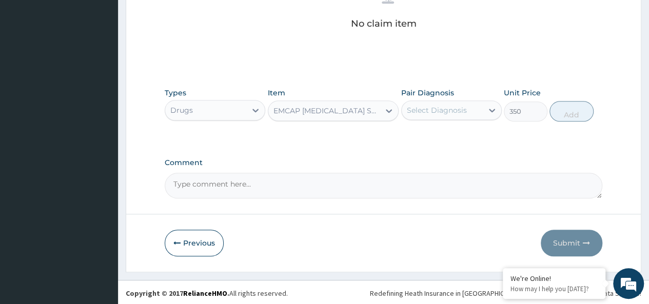
click at [325, 115] on div "EMCAP [MEDICAL_DATA] SUSPENSION" at bounding box center [324, 111] width 112 height 16
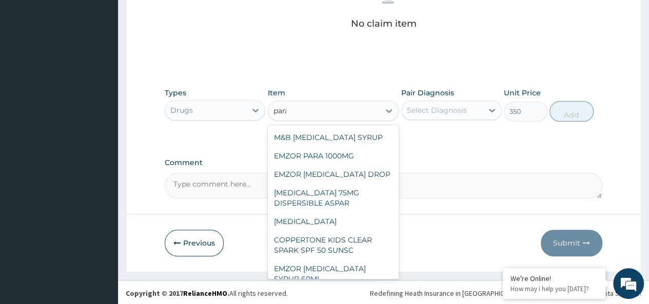
scroll to position [0, 0]
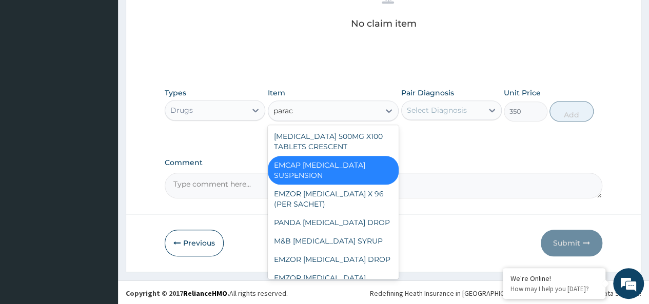
type input "parace"
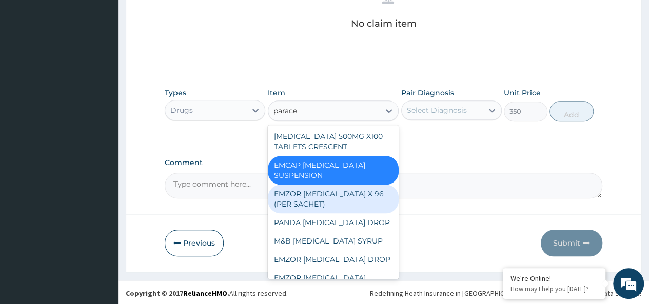
click at [352, 207] on div "EMZOR [MEDICAL_DATA] X 96 (PER SACHET)" at bounding box center [333, 199] width 131 height 29
type input "17.5"
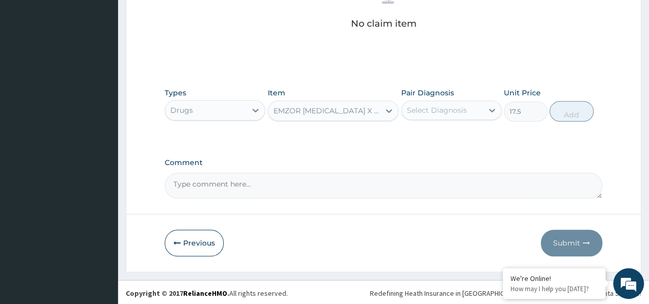
click at [479, 93] on div "Pair Diagnosis Select Diagnosis" at bounding box center [451, 105] width 101 height 34
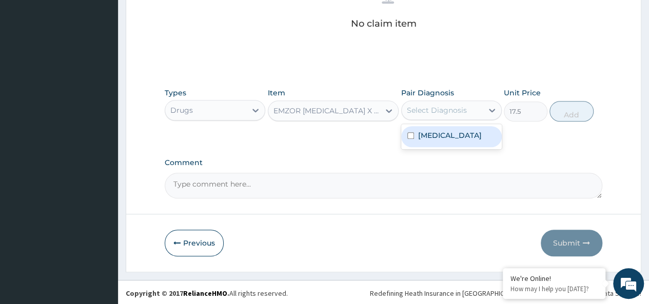
click at [468, 110] on div "Select Diagnosis" at bounding box center [442, 110] width 81 height 16
click at [469, 133] on div "[MEDICAL_DATA]" at bounding box center [451, 136] width 101 height 21
checkbox input "true"
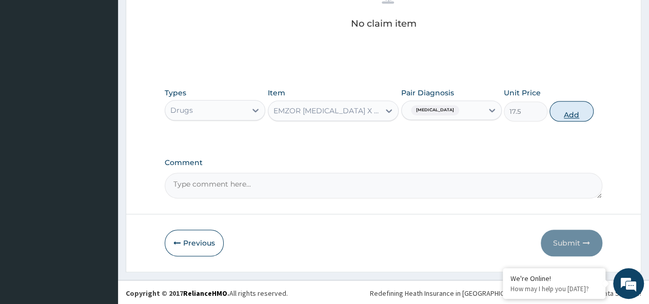
click at [577, 109] on button "Add" at bounding box center [572, 111] width 44 height 21
type input "0"
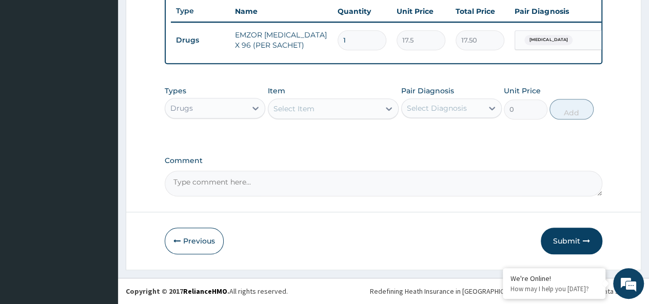
type input "0.00"
type input "3"
type input "52.50"
type input "36"
type input "630.00"
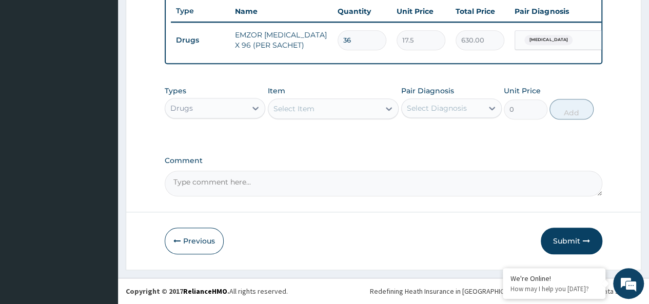
type input "36"
click at [341, 112] on div "Select Item" at bounding box center [324, 109] width 112 height 16
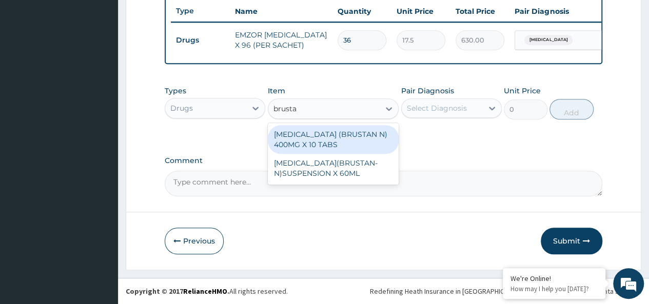
type input "brustan"
click at [350, 136] on div "[MEDICAL_DATA] (BRUSTAN N) 400MG X 10 TABS" at bounding box center [333, 139] width 131 height 29
type input "63"
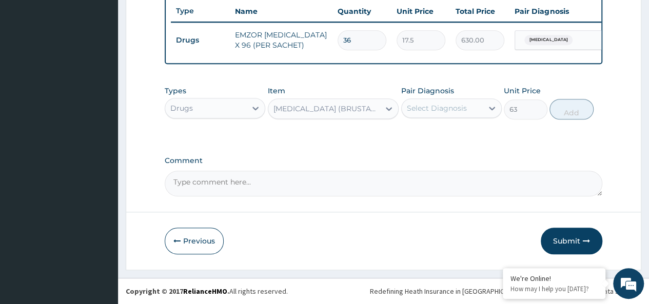
click at [435, 113] on div "Select Diagnosis" at bounding box center [437, 108] width 60 height 10
click at [468, 133] on div "[MEDICAL_DATA]" at bounding box center [451, 134] width 101 height 21
checkbox input "true"
click at [563, 111] on button "Add" at bounding box center [572, 109] width 44 height 21
type input "0"
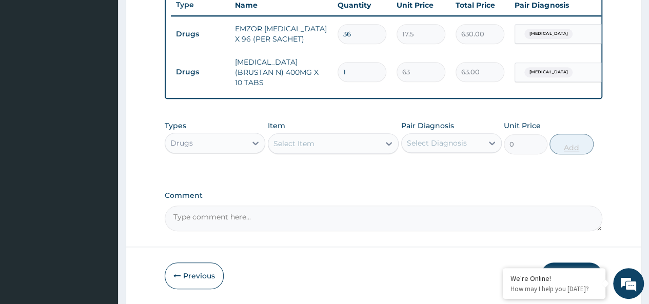
type input "10"
type input "630.00"
type input "10"
click at [339, 145] on div "Select Item" at bounding box center [324, 143] width 112 height 16
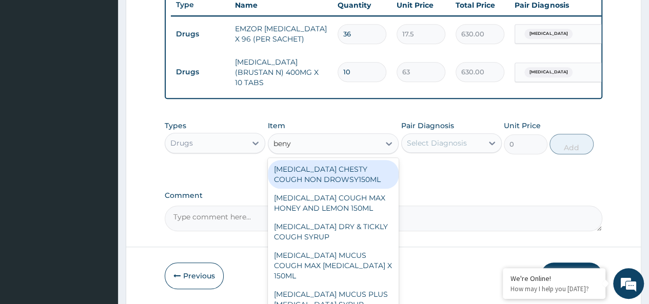
type input "benyl"
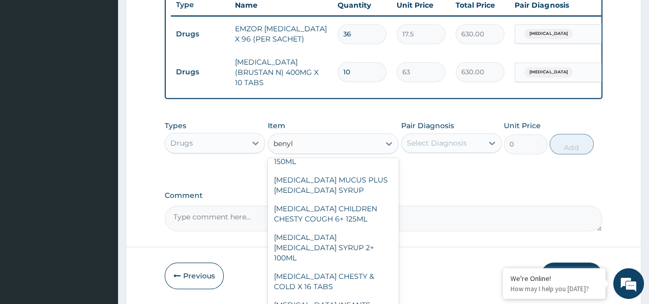
scroll to position [116, 0]
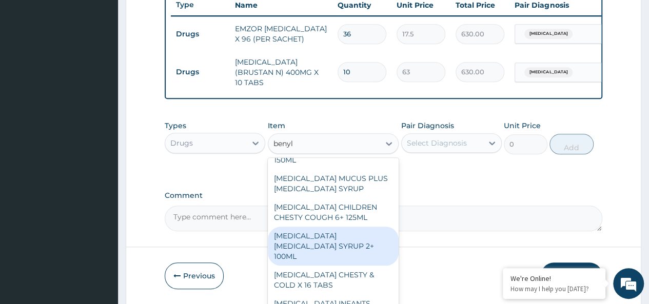
click at [351, 237] on div "[MEDICAL_DATA] [MEDICAL_DATA] SYRUP 2+ 100ML" at bounding box center [333, 246] width 131 height 39
type input "2100"
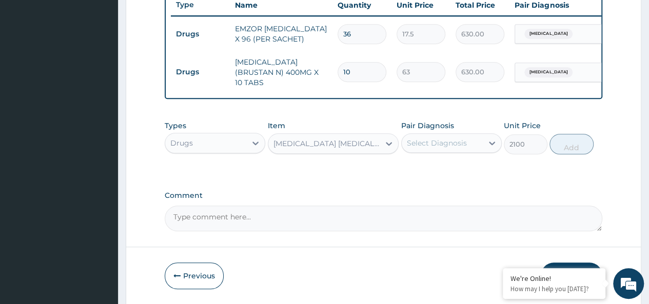
click at [450, 150] on div "Select Diagnosis" at bounding box center [442, 143] width 81 height 16
click at [473, 170] on div "[MEDICAL_DATA]" at bounding box center [451, 169] width 101 height 21
checkbox input "true"
click at [567, 141] on button "Add" at bounding box center [572, 144] width 44 height 21
type input "0"
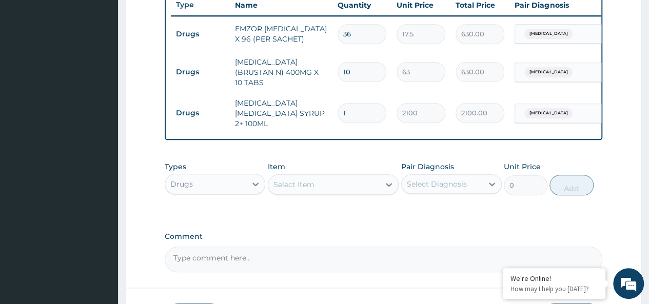
click at [193, 178] on div "Drugs" at bounding box center [205, 184] width 81 height 16
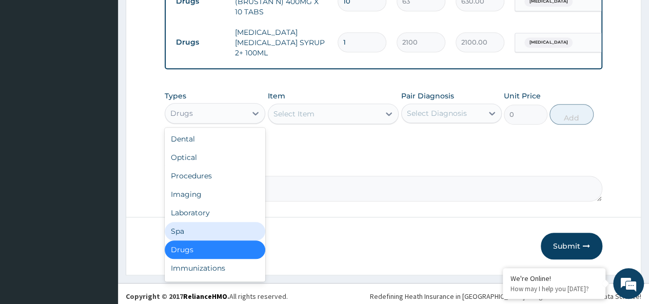
scroll to position [35, 0]
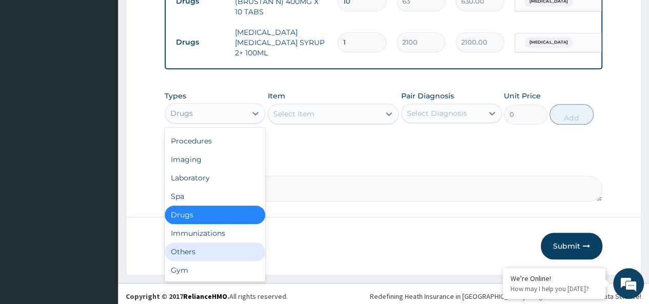
click at [188, 247] on div "Others" at bounding box center [215, 252] width 101 height 18
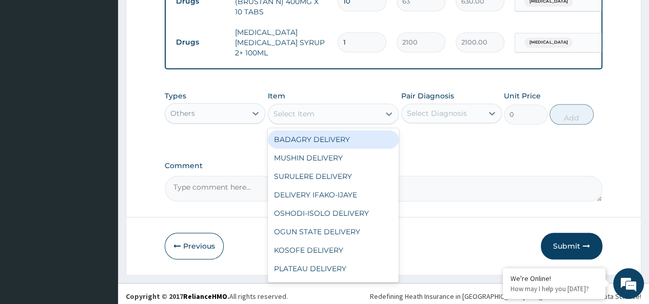
click at [337, 110] on div "Select Item" at bounding box center [324, 114] width 112 height 16
type input "g"
type input "age"
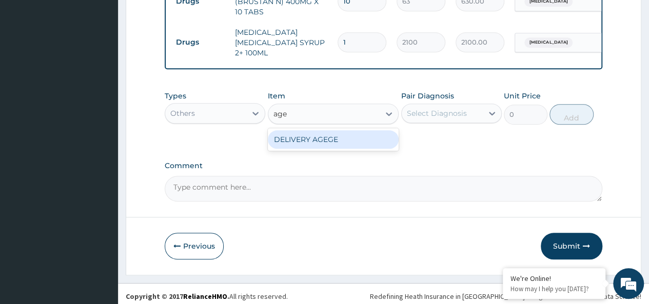
click at [375, 132] on div "DELIVERY AGEGE" at bounding box center [333, 139] width 131 height 18
type input "2500"
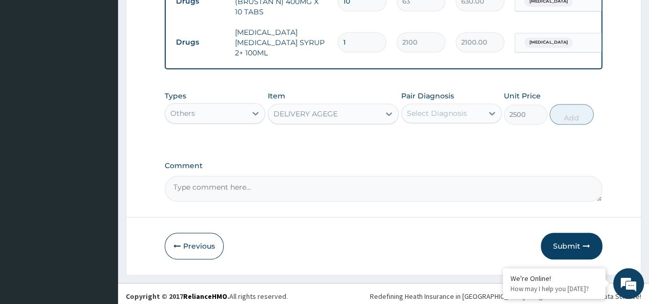
click at [438, 108] on div "Select Diagnosis" at bounding box center [437, 113] width 60 height 10
click at [473, 139] on div "Malaria" at bounding box center [451, 139] width 101 height 21
checkbox input "true"
click at [567, 105] on button "Add" at bounding box center [572, 114] width 44 height 21
type input "0"
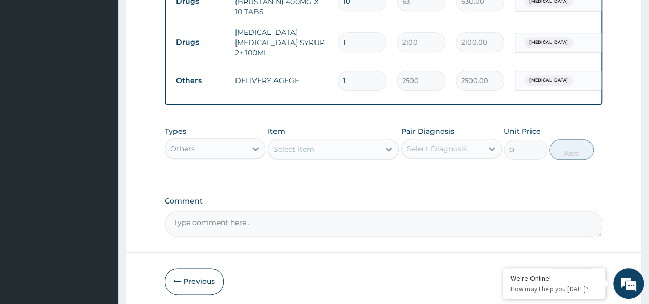
scroll to position [500, 0]
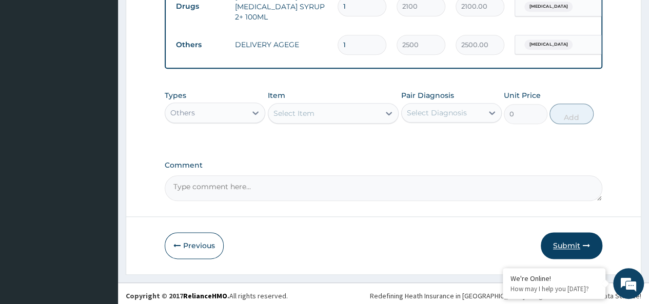
click at [580, 241] on button "Submit" at bounding box center [572, 245] width 62 height 27
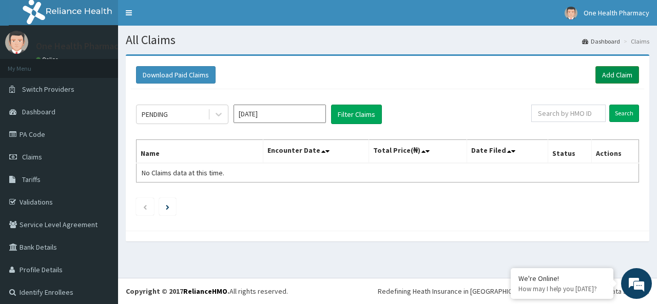
click at [601, 74] on link "Add Claim" at bounding box center [617, 74] width 44 height 17
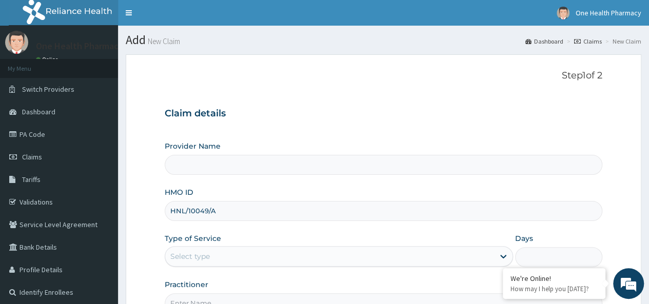
type input "HNL/10049/A"
click at [192, 254] on div "Select type" at bounding box center [190, 256] width 40 height 10
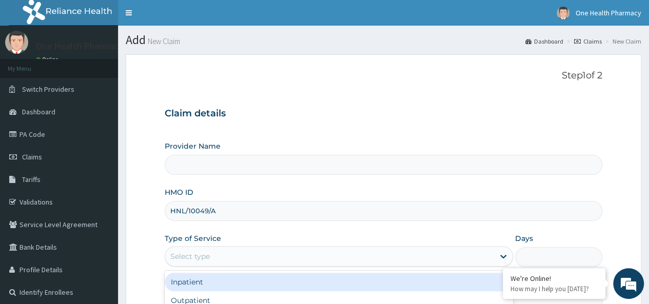
scroll to position [115, 0]
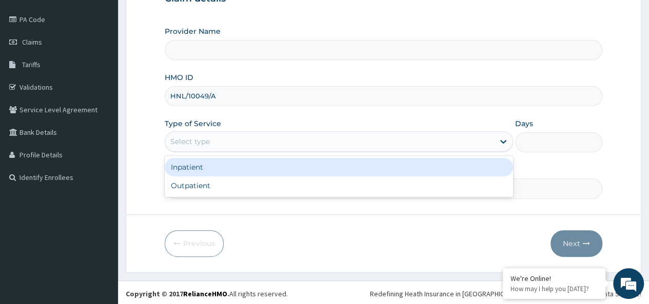
type input "OneHealth Pharmacy"
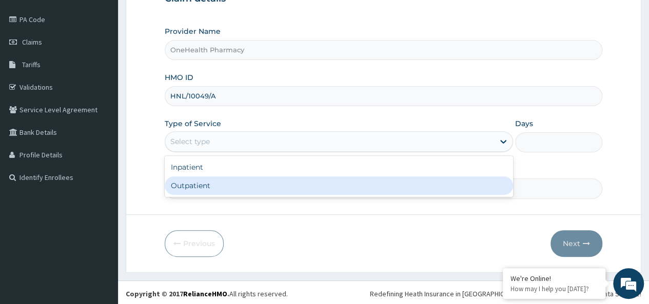
click at [211, 188] on div "Outpatient" at bounding box center [339, 186] width 348 height 18
type input "1"
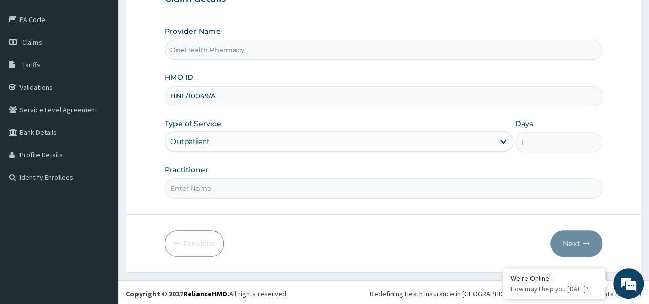
click at [227, 188] on input "Practitioner" at bounding box center [384, 189] width 438 height 20
type input "onehealth"
click at [566, 236] on button "Next" at bounding box center [577, 243] width 52 height 27
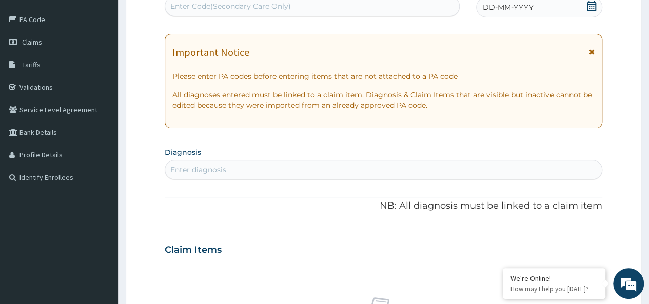
scroll to position [0, 0]
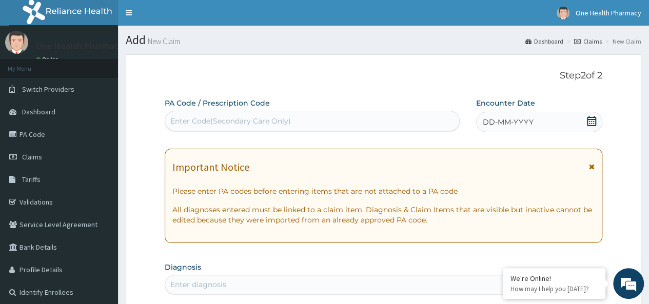
click at [211, 125] on div "Enter Code(Secondary Care Only)" at bounding box center [230, 121] width 121 height 10
paste input "PR/80D1ED69"
type input "PR/80D1ED69"
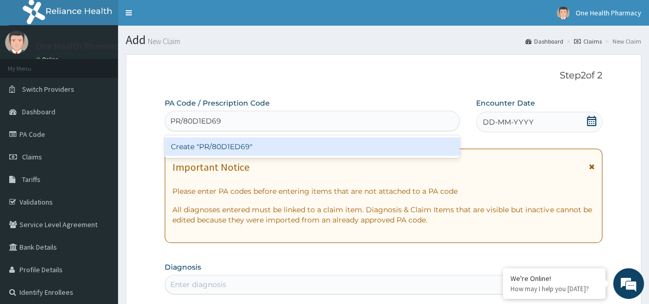
click at [269, 146] on div "Create "PR/80D1ED69"" at bounding box center [312, 147] width 295 height 18
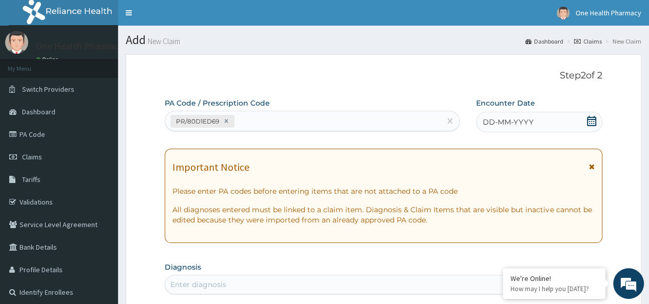
click at [548, 123] on div "DD-MM-YYYY" at bounding box center [539, 122] width 126 height 21
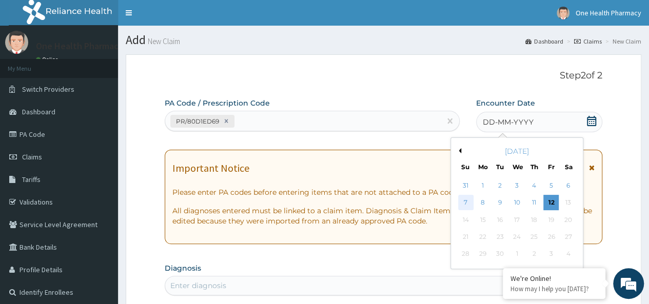
click at [466, 202] on div "7" at bounding box center [465, 203] width 15 height 15
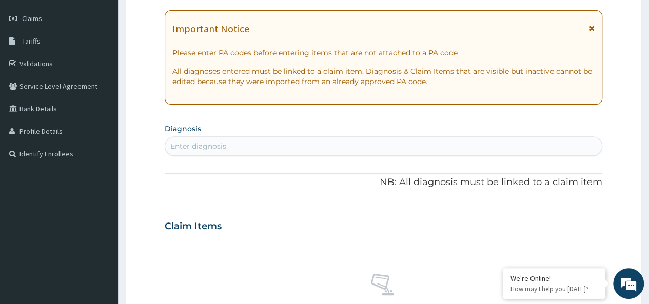
scroll to position [144, 0]
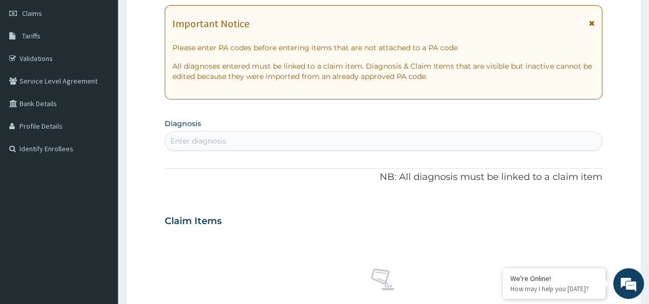
click at [264, 138] on div "Enter diagnosis" at bounding box center [383, 141] width 437 height 16
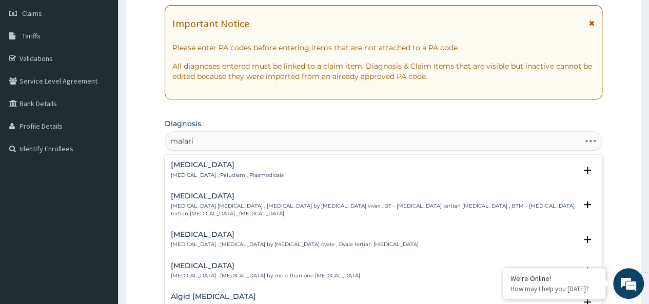
type input "malaria"
click at [191, 162] on h4 "[MEDICAL_DATA]" at bounding box center [227, 165] width 113 height 8
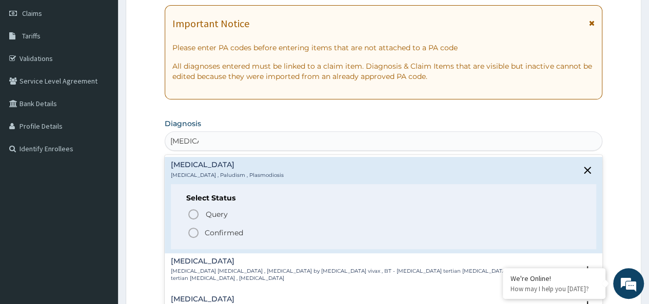
click at [236, 233] on p "Confirmed" at bounding box center [224, 233] width 38 height 10
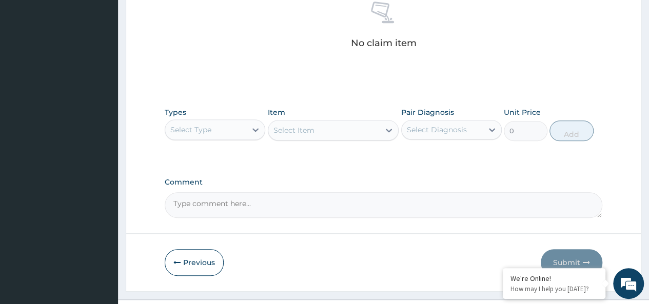
scroll to position [434, 0]
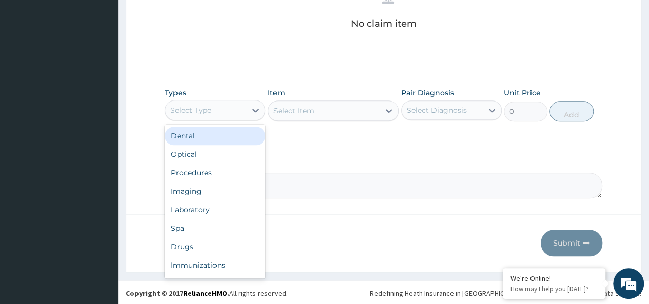
click at [201, 102] on div "Select Type" at bounding box center [205, 110] width 81 height 16
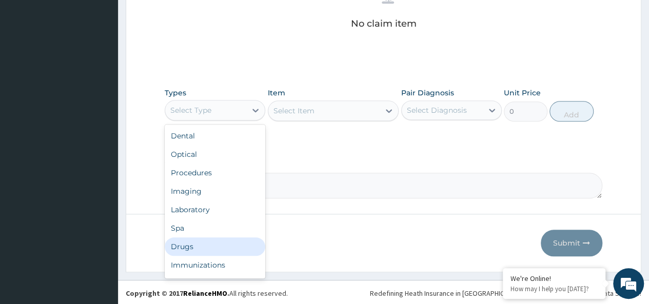
click at [175, 240] on div "Drugs" at bounding box center [215, 247] width 101 height 18
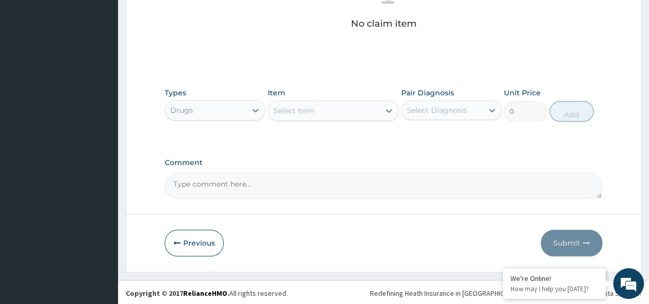
click at [299, 116] on div "Select Item" at bounding box center [324, 111] width 112 height 16
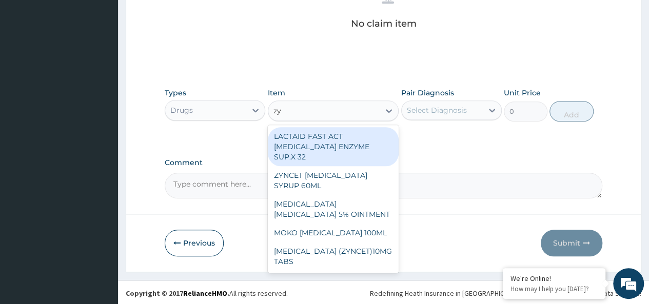
type input "zyn"
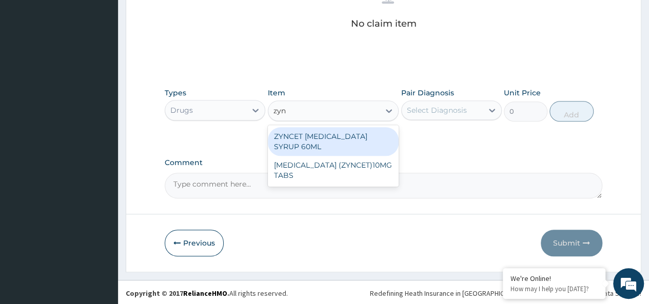
click at [334, 127] on div "ZYNCET [MEDICAL_DATA] SYRUP 60ML" at bounding box center [333, 141] width 131 height 29
type input "2240"
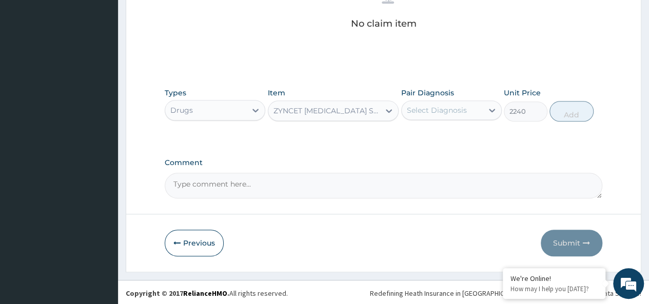
click at [470, 101] on div "Select Diagnosis" at bounding box center [451, 111] width 101 height 20
click at [469, 123] on div "Types Drugs Item ZYNCET CETIRIZINE SYRUP 60ML Pair Diagnosis Select Diagnosis U…" at bounding box center [384, 105] width 438 height 44
click at [449, 112] on div "Select Diagnosis" at bounding box center [437, 110] width 60 height 10
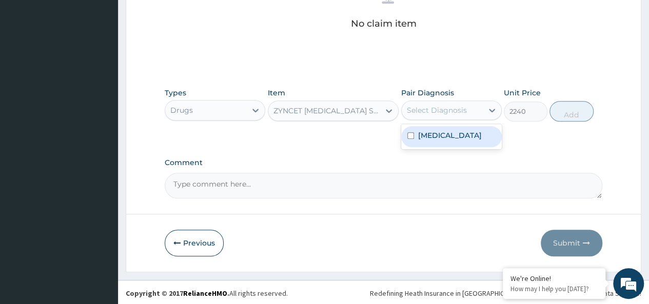
click at [459, 138] on div "[MEDICAL_DATA]" at bounding box center [451, 136] width 101 height 21
checkbox input "true"
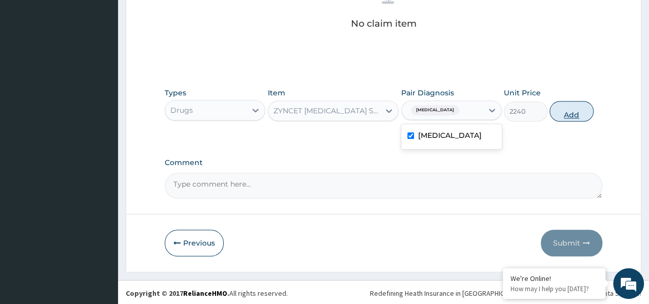
click at [573, 101] on button "Add" at bounding box center [572, 111] width 44 height 21
type input "0"
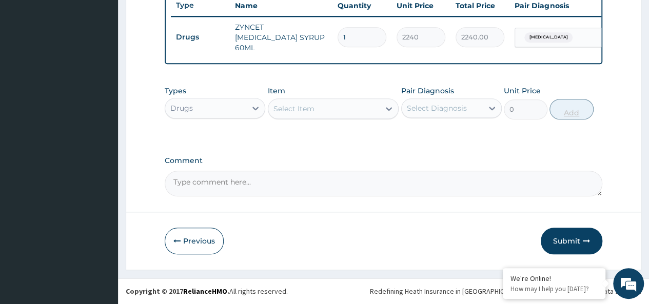
scroll to position [393, 0]
click at [221, 101] on div "Drugs" at bounding box center [205, 108] width 81 height 16
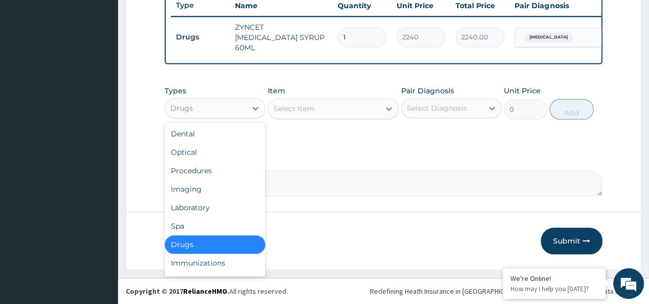
scroll to position [35, 0]
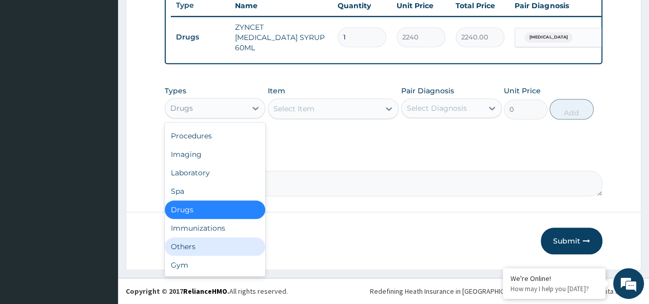
click at [180, 246] on div "Others" at bounding box center [215, 247] width 101 height 18
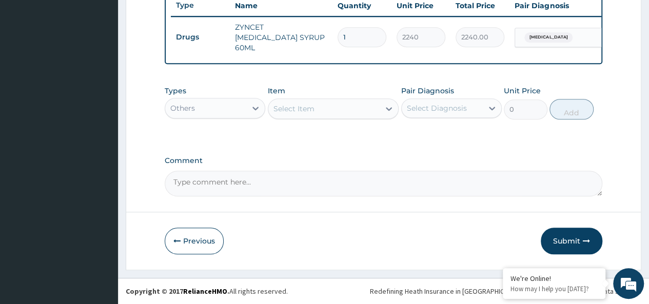
click at [301, 107] on div "Select Item" at bounding box center [294, 109] width 41 height 10
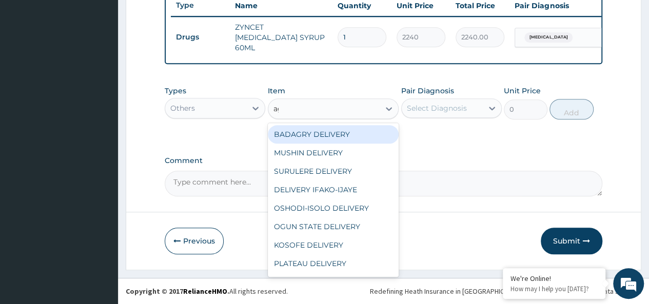
type input "age"
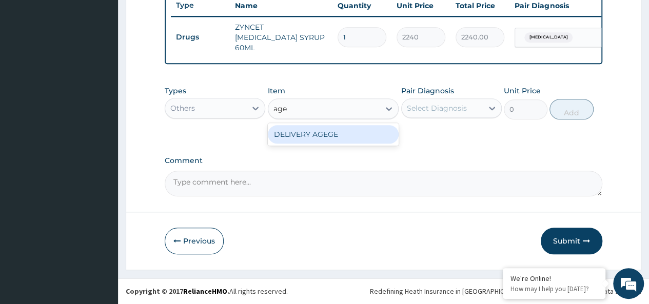
click at [350, 130] on div "DELIVERY AGEGE" at bounding box center [333, 134] width 131 height 18
type input "2500"
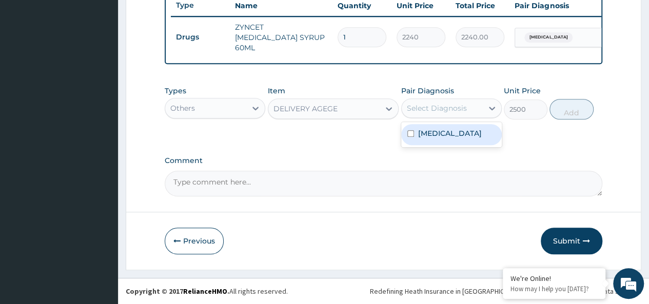
click at [424, 116] on div "Select Diagnosis" at bounding box center [442, 108] width 81 height 16
click at [469, 137] on div "[MEDICAL_DATA]" at bounding box center [451, 134] width 101 height 21
checkbox input "true"
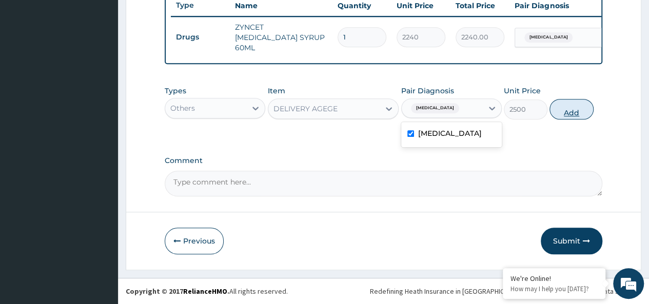
click at [570, 115] on button "Add" at bounding box center [572, 109] width 44 height 21
type input "0"
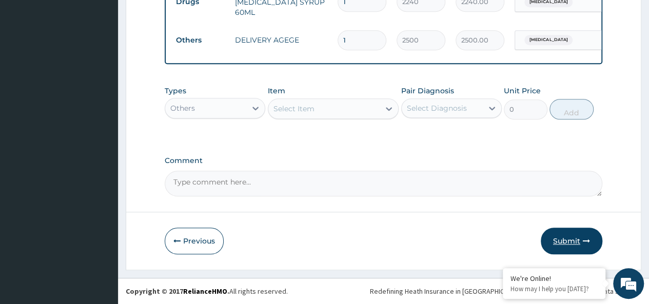
click at [570, 243] on button "Submit" at bounding box center [572, 241] width 62 height 27
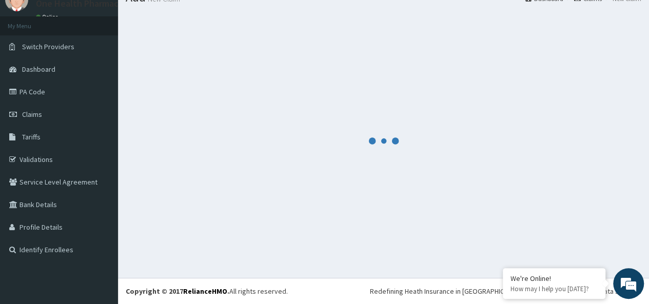
scroll to position [43, 0]
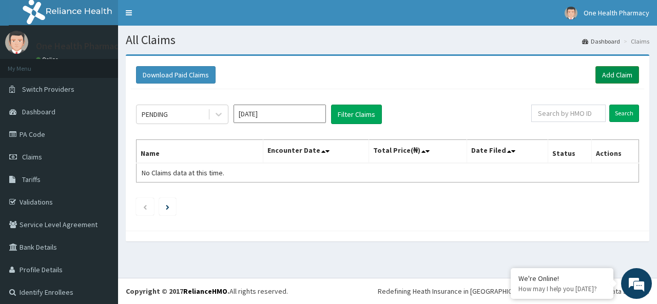
click at [598, 68] on link "Add Claim" at bounding box center [617, 74] width 44 height 17
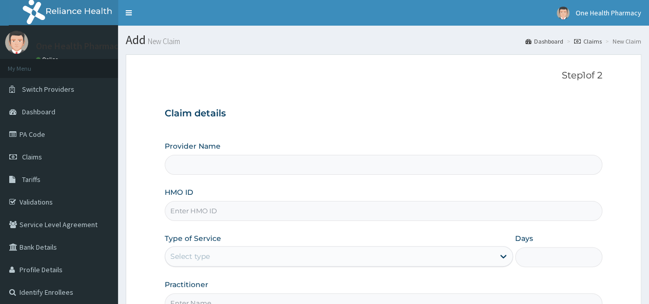
drag, startPoint x: 0, startPoint y: 0, endPoint x: 197, endPoint y: 204, distance: 283.4
click at [197, 204] on input "HMO ID" at bounding box center [384, 211] width 438 height 20
paste input "BSS/10012/A"
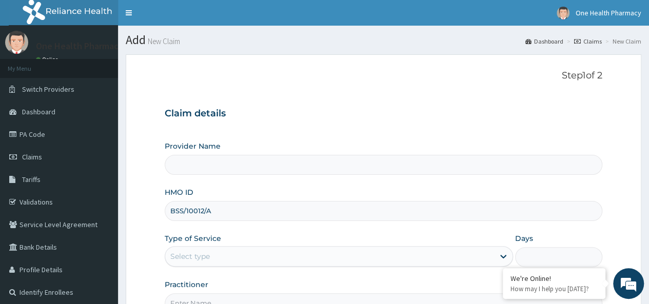
type input "BSS/10012/A"
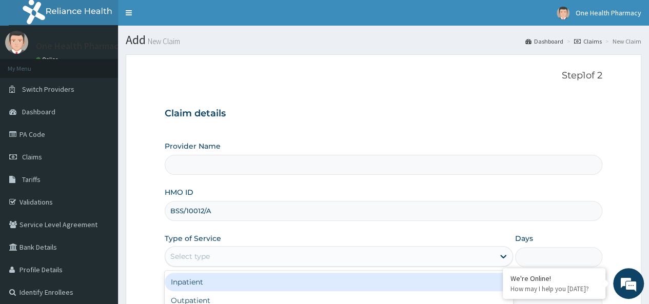
click at [223, 257] on div "Select type" at bounding box center [329, 256] width 329 height 16
type input "OneHealth Pharmacy"
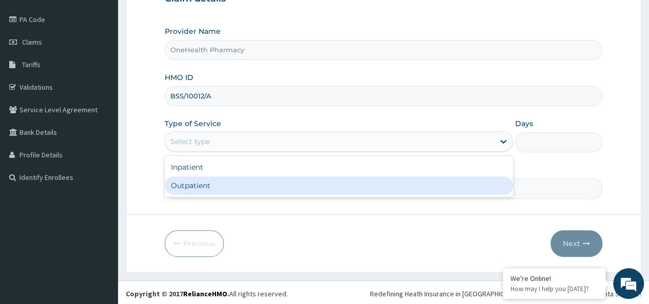
click at [187, 184] on div "Outpatient" at bounding box center [339, 186] width 348 height 18
type input "1"
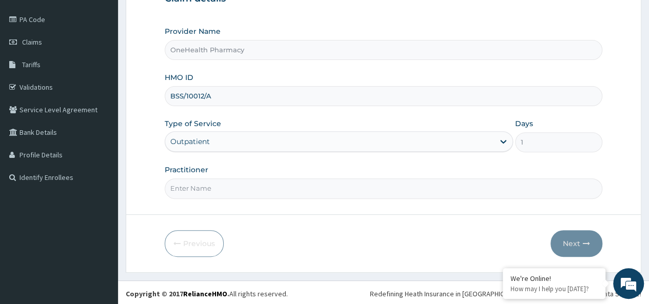
click at [198, 194] on input "Practitioner" at bounding box center [384, 189] width 438 height 20
type input "n"
type input "onehealth"
click at [575, 231] on button "Next" at bounding box center [577, 243] width 52 height 27
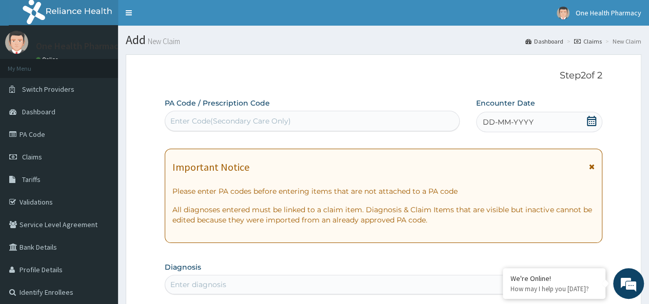
click at [200, 122] on div "Enter Code(Secondary Care Only)" at bounding box center [230, 121] width 121 height 10
paste input "PR/515C89ED"
type input "PR/515C89ED"
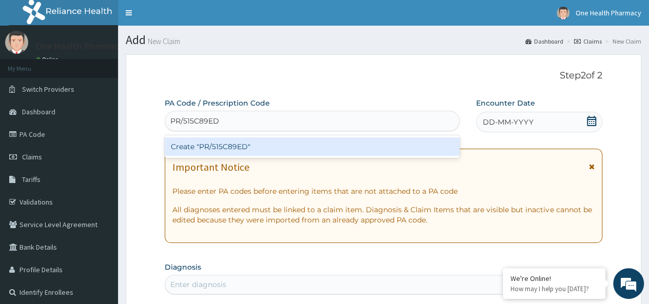
click at [258, 139] on div "Create "PR/515C89ED"" at bounding box center [312, 147] width 295 height 18
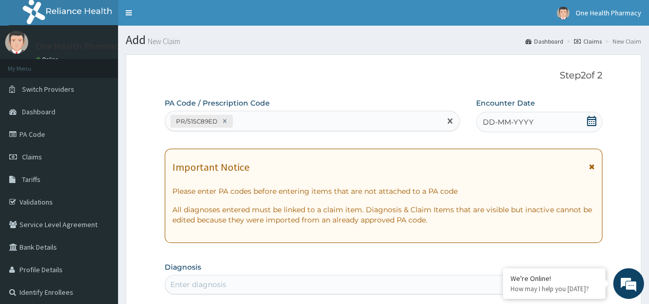
click at [538, 121] on div "DD-MM-YYYY" at bounding box center [539, 122] width 126 height 21
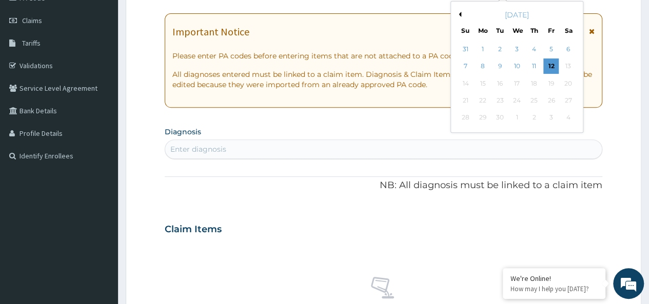
scroll to position [138, 0]
click at [465, 66] on div "7" at bounding box center [465, 65] width 15 height 15
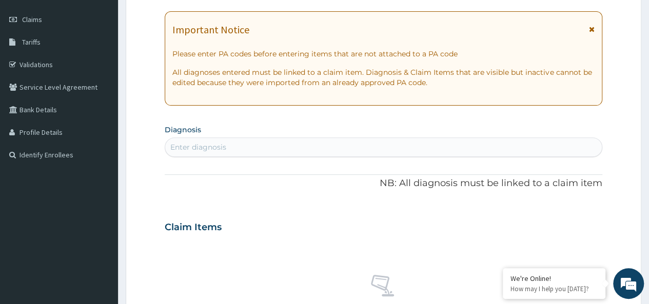
click at [284, 147] on div "Enter diagnosis" at bounding box center [383, 147] width 437 height 16
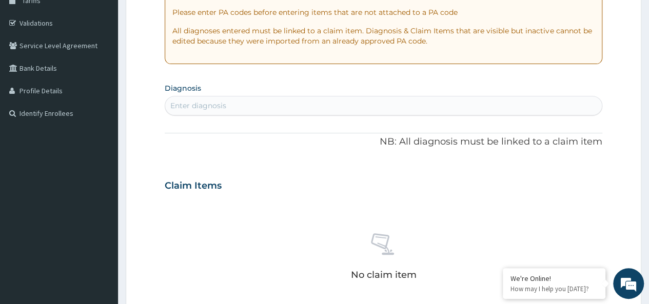
scroll to position [180, 0]
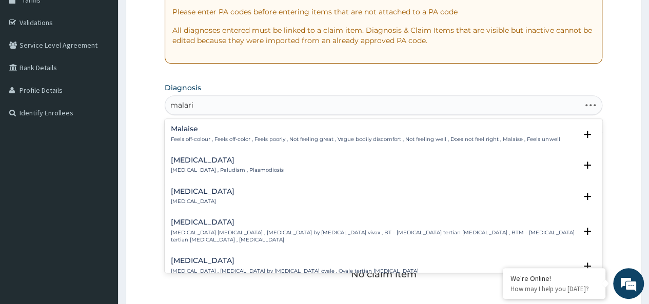
type input "[MEDICAL_DATA]"
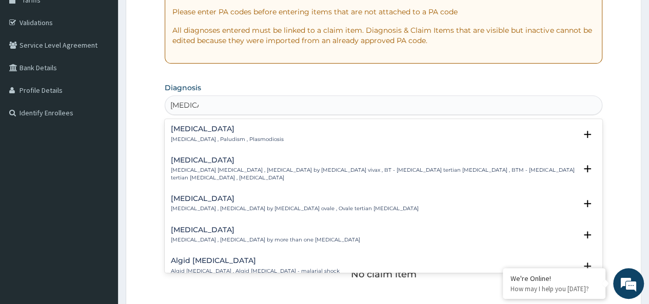
click at [210, 136] on p "[MEDICAL_DATA] , Paludism , Plasmodiosis" at bounding box center [227, 139] width 113 height 7
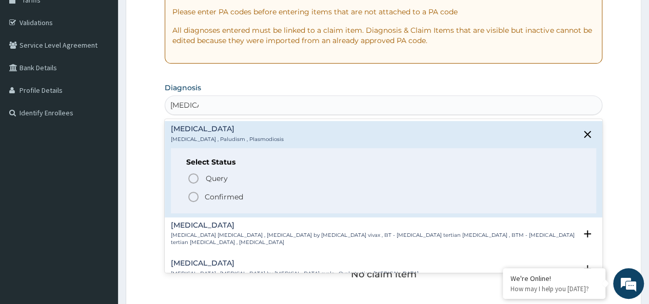
click at [216, 197] on p "Confirmed" at bounding box center [224, 197] width 38 height 10
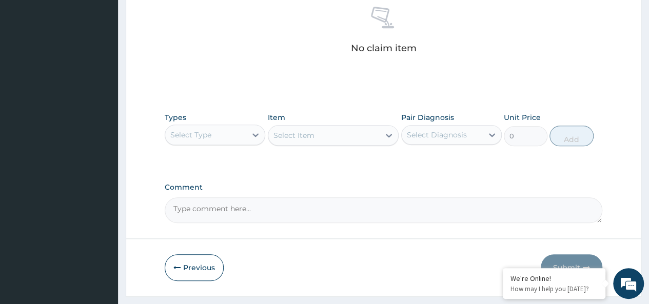
scroll to position [434, 0]
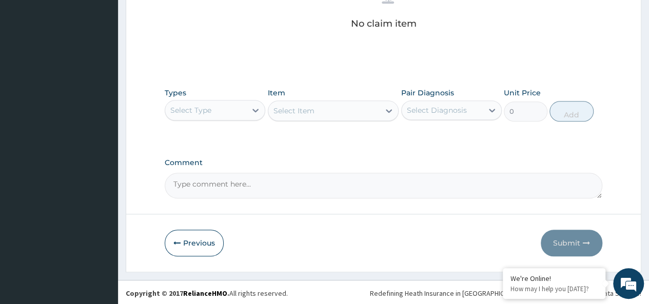
click at [192, 105] on div "Select Type" at bounding box center [190, 110] width 41 height 10
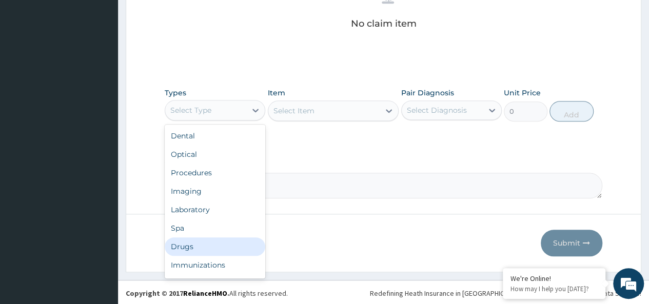
click at [186, 244] on div "Drugs" at bounding box center [215, 247] width 101 height 18
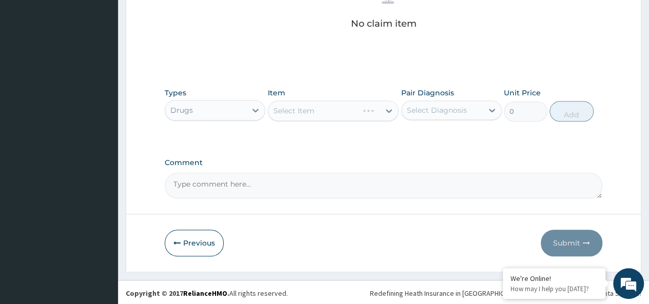
click at [321, 108] on div "Select Item" at bounding box center [333, 111] width 131 height 21
click at [344, 108] on div "Select Item" at bounding box center [324, 111] width 112 height 16
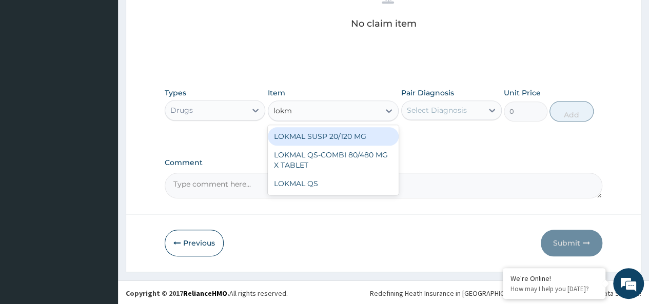
type input "lokma"
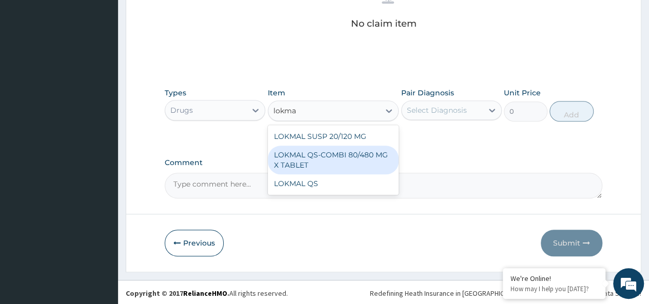
click at [365, 148] on div "LOKMAL QS-COMBI 80/480 MG X TABLET" at bounding box center [333, 160] width 131 height 29
type input "245"
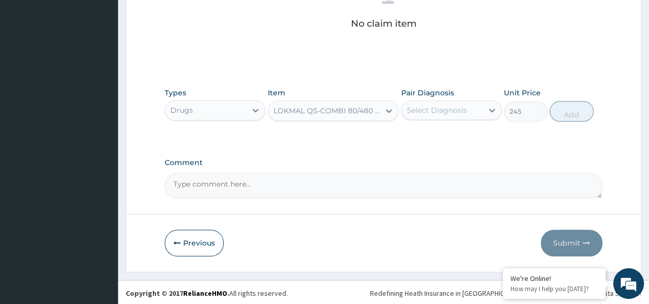
click at [423, 121] on div "Types Drugs Item option LOKMAL QS-COMBI 80/480 MG X TABLET, selected. Select is…" at bounding box center [384, 105] width 438 height 44
click at [454, 102] on div "Select Diagnosis" at bounding box center [442, 110] width 81 height 16
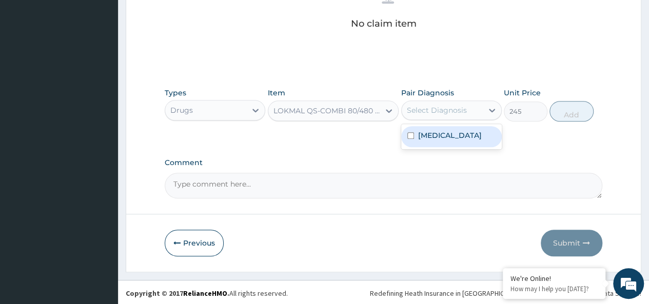
click at [460, 133] on div "[MEDICAL_DATA]" at bounding box center [451, 136] width 101 height 21
checkbox input "true"
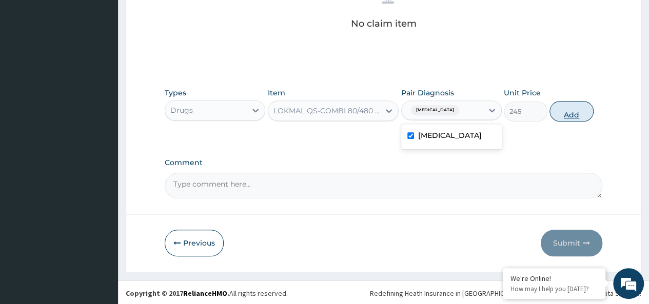
click at [581, 110] on button "Add" at bounding box center [572, 111] width 44 height 21
type input "0"
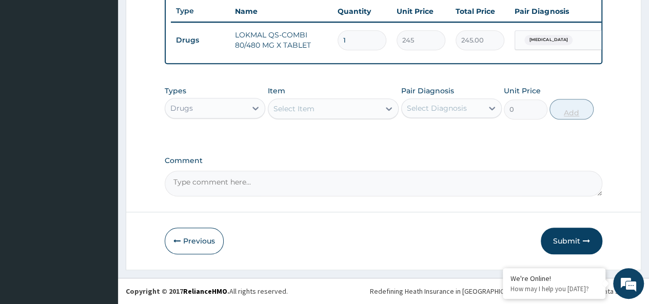
scroll to position [393, 0]
type input "0.00"
type input "6"
type input "1470.00"
type input "6"
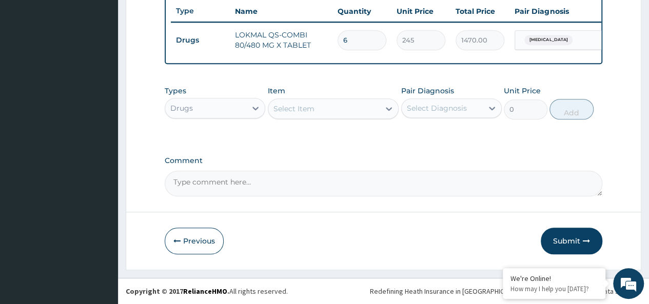
click at [346, 113] on div "Select Item" at bounding box center [324, 109] width 112 height 16
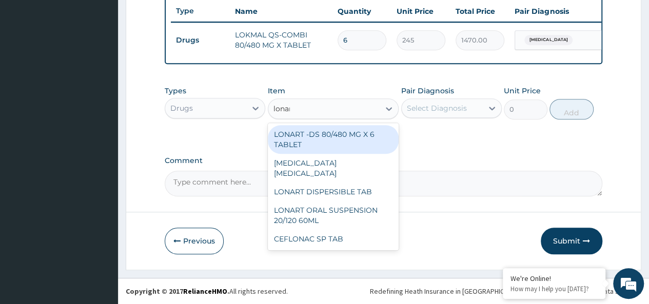
type input "lonart"
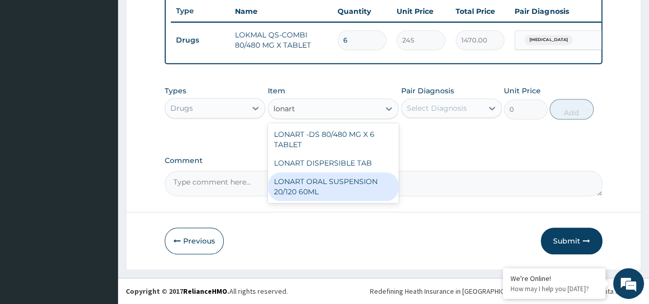
click at [354, 184] on div "LONART ORAL SUSPENSION 20/120 60ML" at bounding box center [333, 186] width 131 height 29
type input "2520"
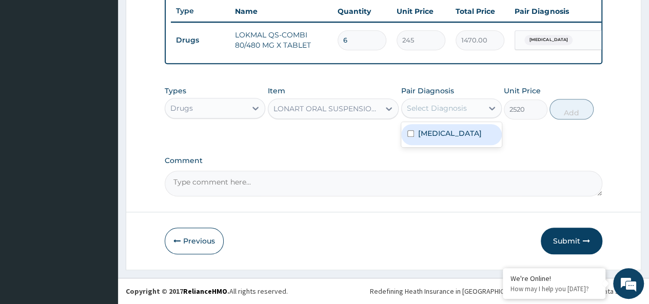
click at [455, 107] on div "Select Diagnosis" at bounding box center [437, 108] width 60 height 10
click at [458, 130] on div "[MEDICAL_DATA]" at bounding box center [451, 134] width 101 height 21
checkbox input "true"
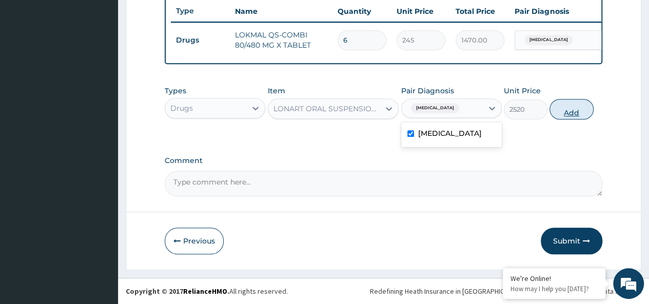
click at [561, 112] on button "Add" at bounding box center [572, 109] width 44 height 21
type input "0"
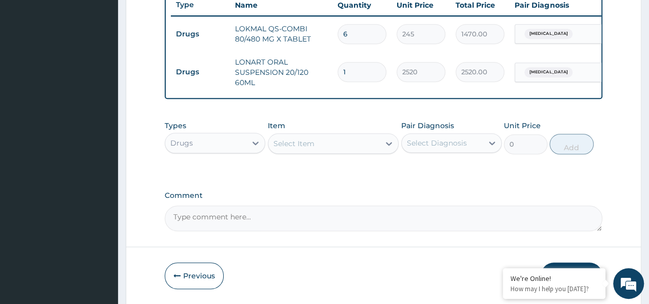
click at [336, 150] on div "Select Item" at bounding box center [324, 143] width 112 height 16
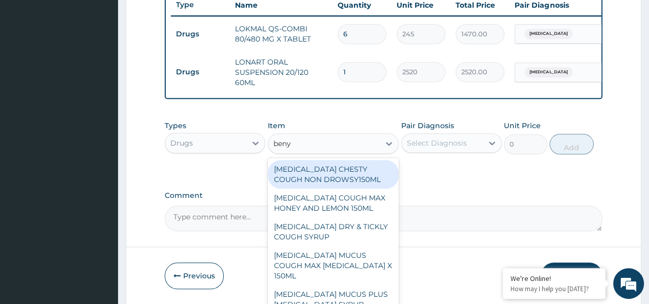
type input "benyl"
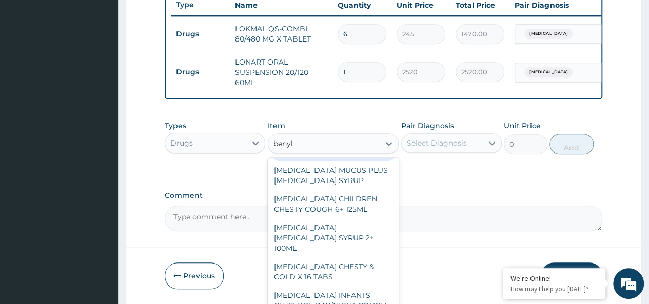
scroll to position [125, 0]
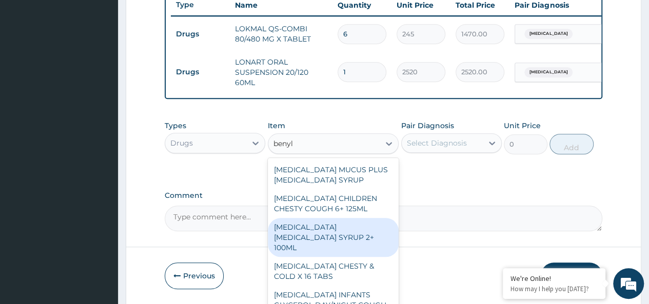
click at [349, 231] on div "[MEDICAL_DATA] [MEDICAL_DATA] SYRUP 2+ 100ML" at bounding box center [333, 237] width 131 height 39
type input "2100"
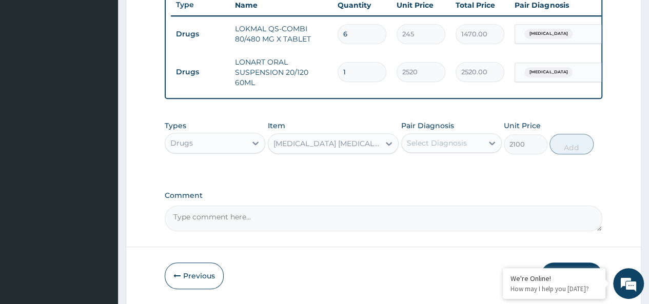
click at [449, 146] on div "Select Diagnosis" at bounding box center [437, 143] width 60 height 10
click at [475, 176] on div "[MEDICAL_DATA]" at bounding box center [451, 169] width 101 height 21
checkbox input "true"
click at [564, 152] on button "Add" at bounding box center [572, 144] width 44 height 21
type input "0"
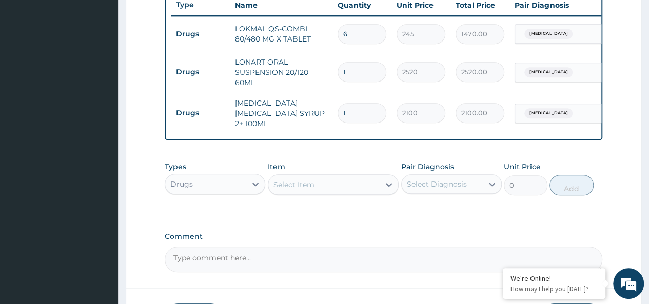
click at [193, 174] on div "Types Drugs" at bounding box center [215, 179] width 101 height 34
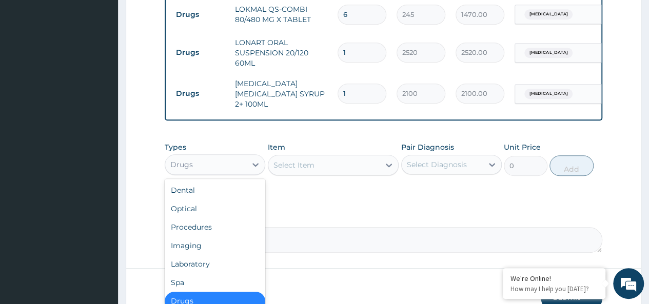
click at [193, 166] on div "Drugs" at bounding box center [205, 165] width 81 height 16
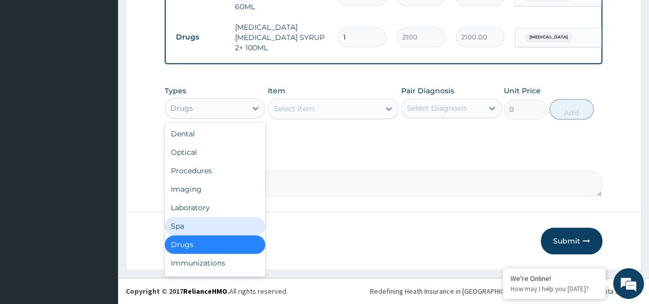
scroll to position [35, 0]
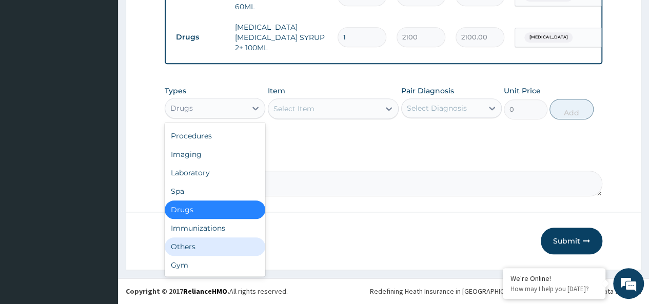
click at [185, 247] on div "Others" at bounding box center [215, 247] width 101 height 18
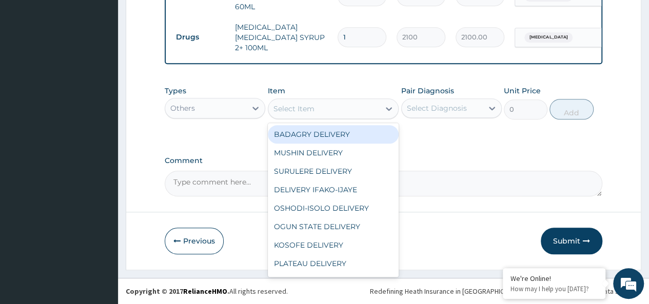
click at [340, 110] on div "Select Item" at bounding box center [324, 109] width 112 height 16
type input "bad"
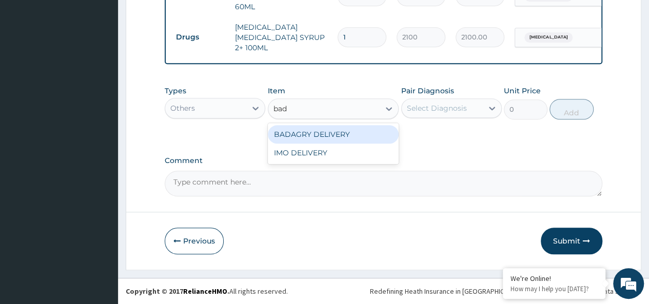
click at [358, 131] on div "BADAGRY DELIVERY" at bounding box center [333, 134] width 131 height 18
type input "3700"
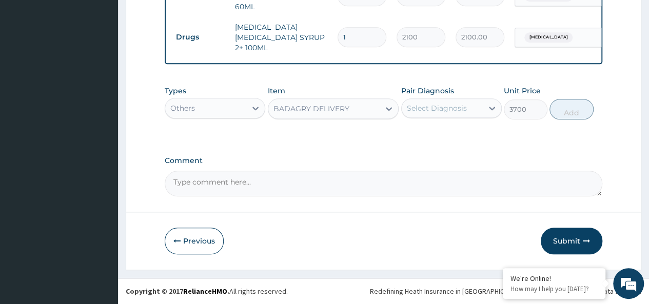
click at [444, 110] on div "Select Diagnosis" at bounding box center [437, 108] width 60 height 10
click at [478, 136] on div "[MEDICAL_DATA]" at bounding box center [451, 134] width 101 height 21
checkbox input "true"
click at [570, 115] on button "Add" at bounding box center [572, 109] width 44 height 21
type input "0"
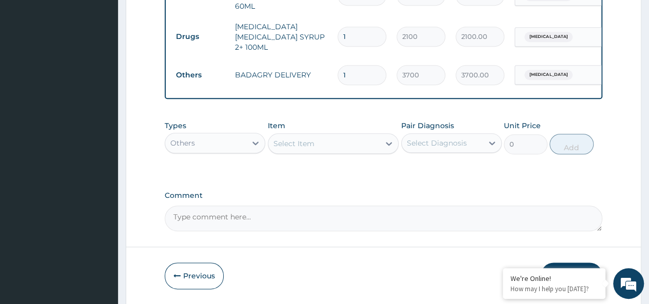
scroll to position [505, 0]
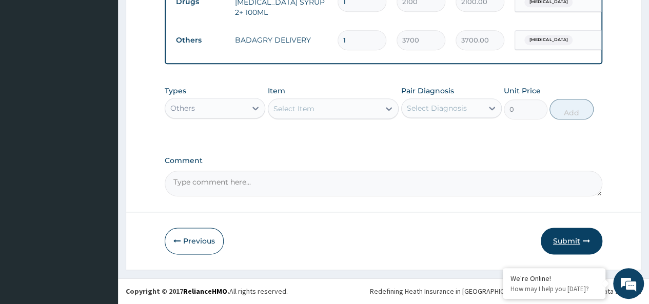
click at [568, 244] on button "Submit" at bounding box center [572, 241] width 62 height 27
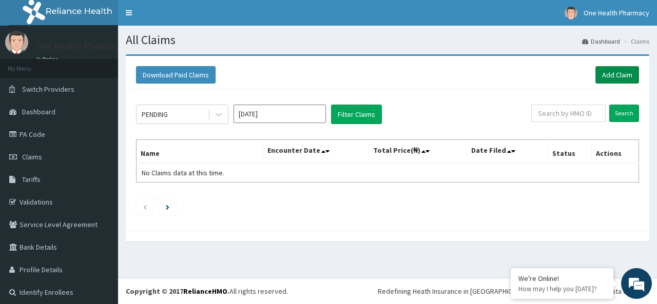
click at [613, 67] on link "Add Claim" at bounding box center [617, 74] width 44 height 17
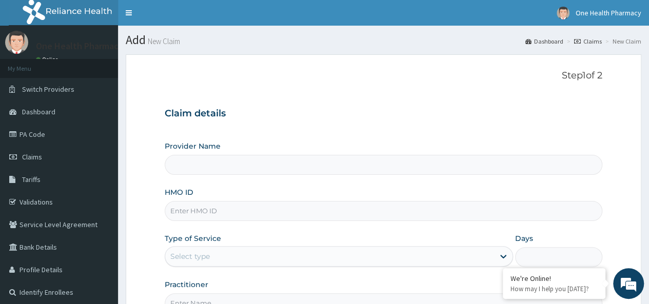
click at [194, 254] on div "Select type" at bounding box center [190, 256] width 40 height 10
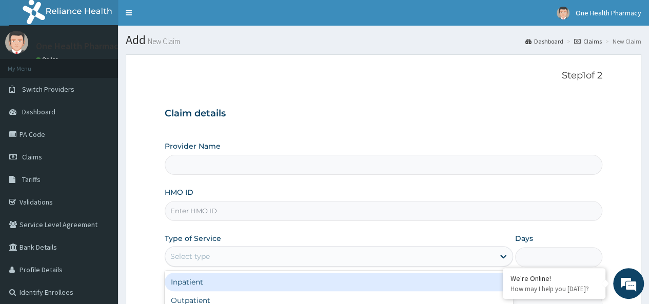
scroll to position [115, 0]
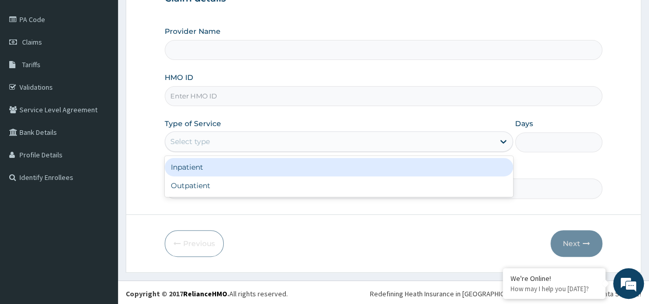
type input "OneHealth Pharmacy"
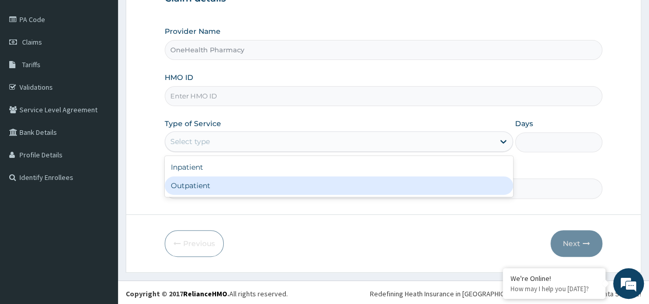
click at [208, 184] on div "Outpatient" at bounding box center [339, 186] width 348 height 18
type input "1"
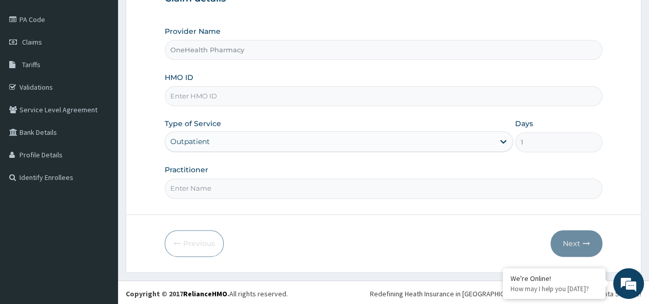
click at [233, 185] on input "Practitioner" at bounding box center [384, 189] width 438 height 20
type input "onehealth"
click at [465, 201] on form "Step 1 of 2 Claim details Provider Name OneHealth Pharmacy HMO ID Type of Servi…" at bounding box center [384, 105] width 516 height 333
click at [301, 95] on input "HMO ID" at bounding box center [384, 96] width 438 height 20
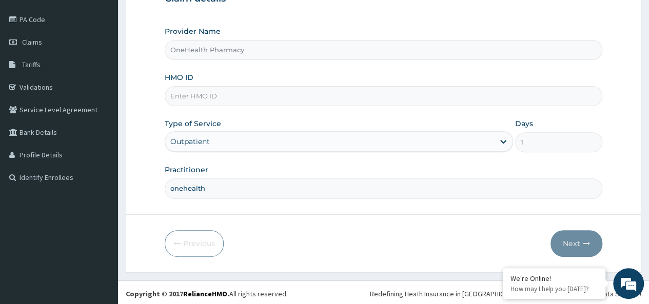
paste input "RMN/10107/A"
type input "RMN/10107/A"
click at [577, 243] on button "Next" at bounding box center [577, 243] width 52 height 27
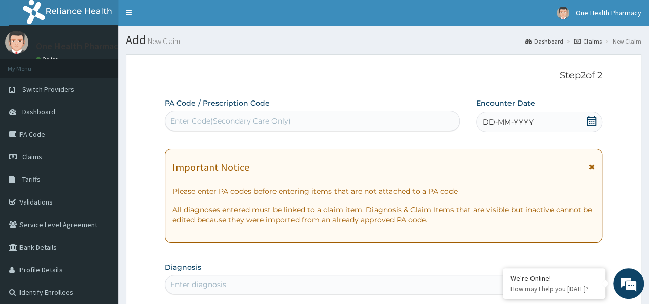
click at [197, 121] on div "Enter Code(Secondary Care Only)" at bounding box center [230, 121] width 121 height 10
paste input "PR/5F4014D0"
type input "PR/5F4014D0"
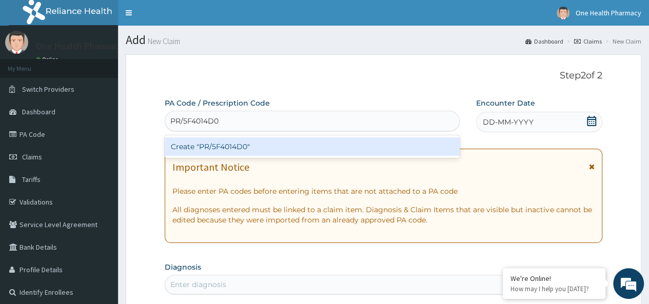
click at [382, 148] on div "Create "PR/5F4014D0"" at bounding box center [312, 147] width 295 height 18
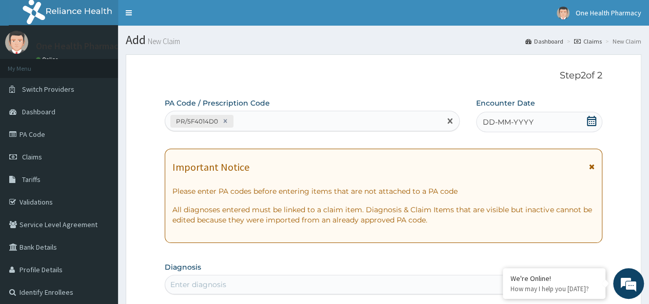
click at [522, 121] on span "DD-MM-YYYY" at bounding box center [508, 122] width 51 height 10
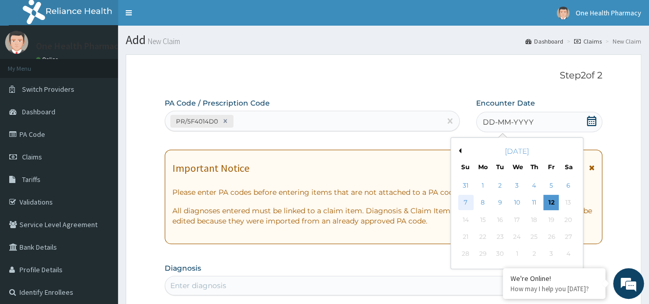
click at [464, 200] on div "7" at bounding box center [465, 203] width 15 height 15
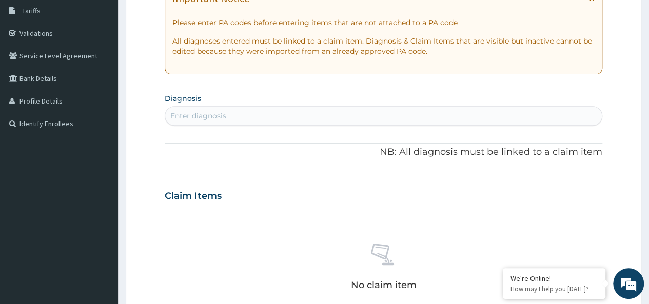
scroll to position [169, 0]
click at [222, 107] on div "Enter diagnosis" at bounding box center [383, 115] width 437 height 16
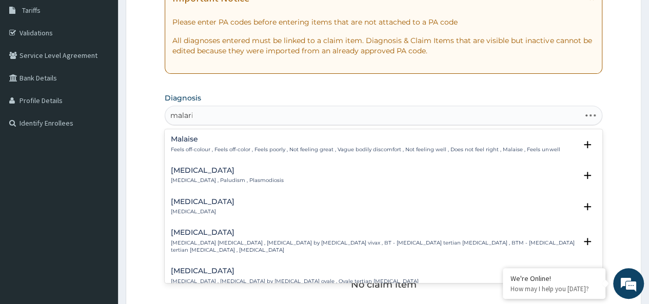
type input "[MEDICAL_DATA]"
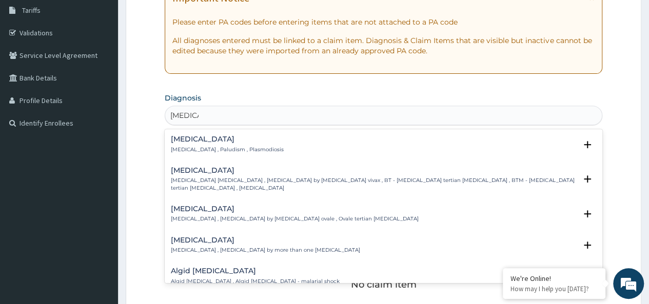
click at [184, 144] on div "Malaria Malaria , Paludism , Plasmodiosis" at bounding box center [227, 144] width 113 height 18
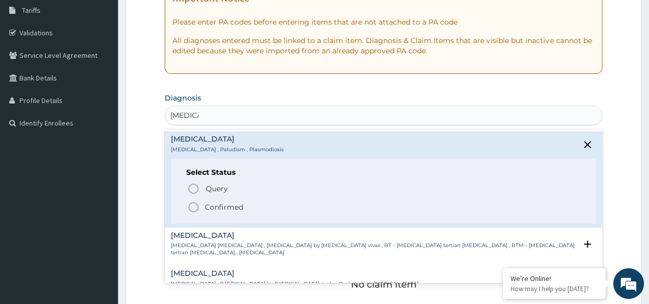
click at [225, 202] on p "Confirmed" at bounding box center [224, 207] width 38 height 10
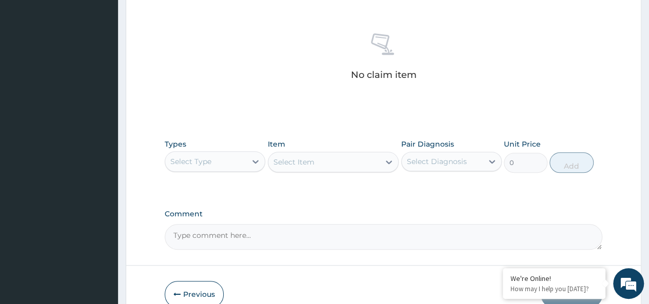
scroll to position [420, 0]
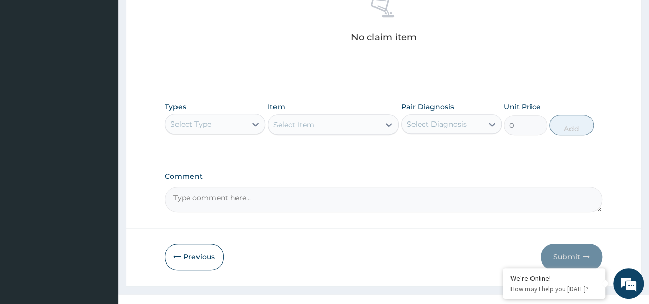
click at [186, 122] on div "Select Type" at bounding box center [190, 124] width 41 height 10
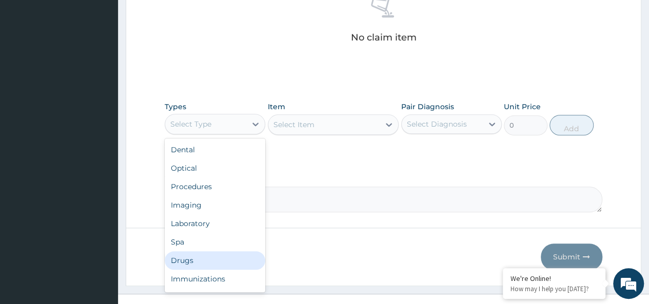
click at [182, 257] on div "Drugs" at bounding box center [215, 260] width 101 height 18
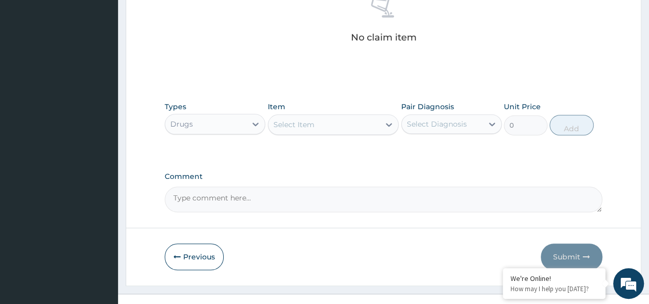
click at [334, 121] on div "Select Item" at bounding box center [324, 124] width 112 height 16
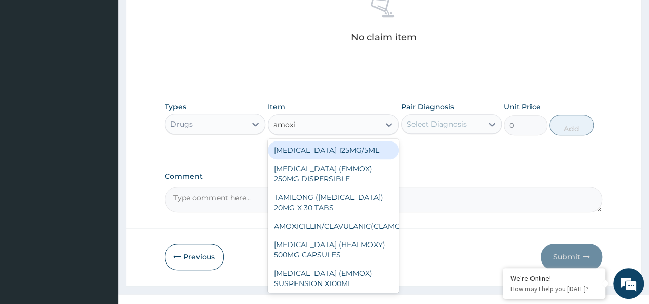
type input "amoxil"
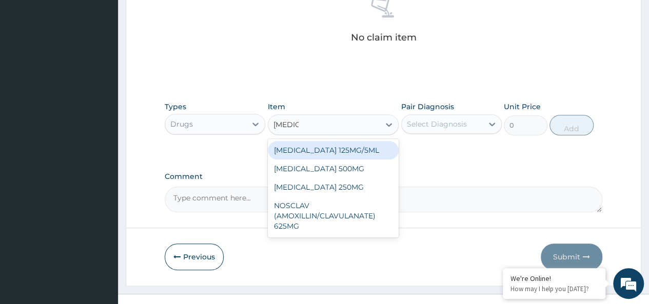
click at [372, 155] on div "[MEDICAL_DATA] 125MG/5ML" at bounding box center [333, 150] width 131 height 18
type input "1960"
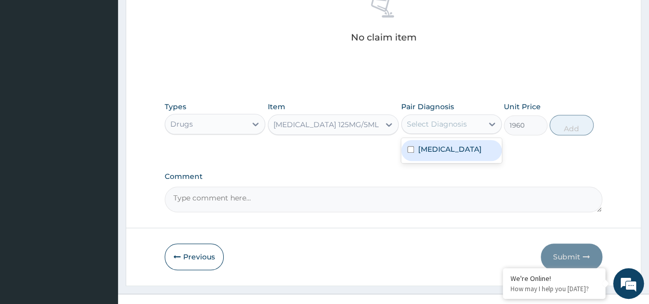
click at [431, 124] on div "Select Diagnosis" at bounding box center [437, 124] width 60 height 10
click at [448, 150] on div "[MEDICAL_DATA]" at bounding box center [451, 150] width 101 height 21
checkbox input "true"
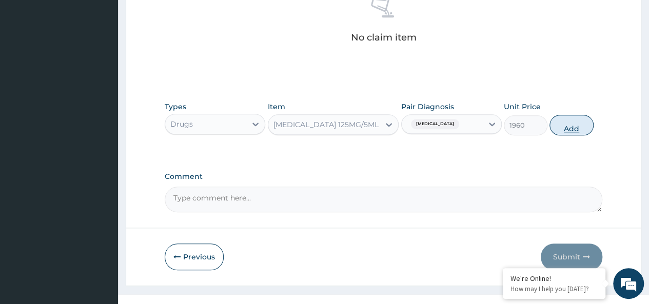
click at [567, 132] on button "Add" at bounding box center [572, 125] width 44 height 21
type input "0"
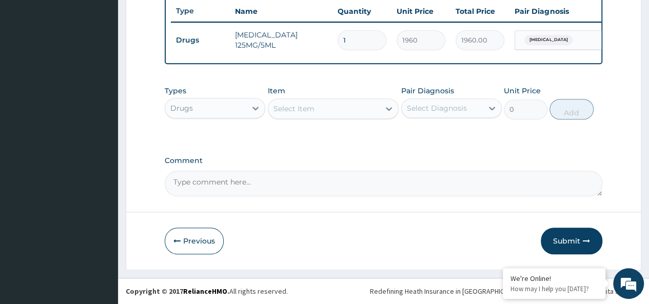
click at [317, 104] on div "Select Item" at bounding box center [324, 109] width 112 height 16
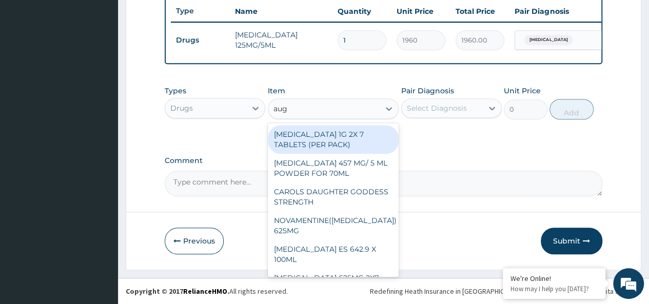
type input "augm"
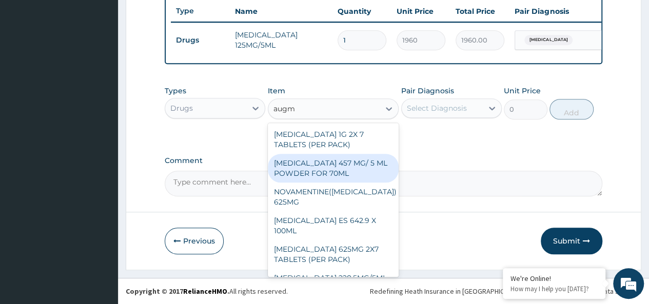
scroll to position [12, 0]
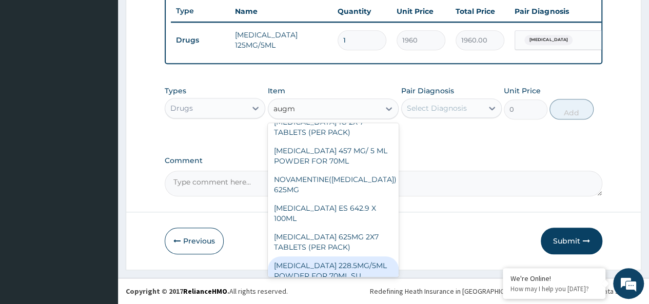
click at [335, 257] on div "[MEDICAL_DATA] 228.5MG/5ML POWDER FOR 70ML SU" at bounding box center [333, 271] width 131 height 29
type input "4340"
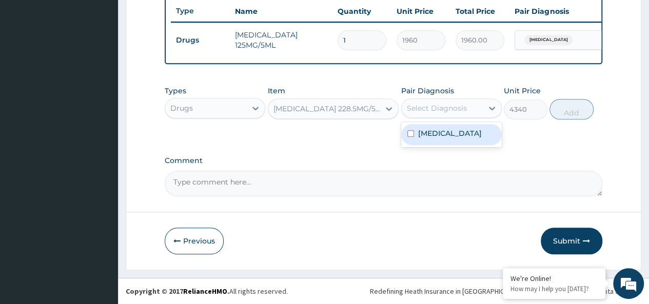
click at [455, 105] on div "Select Diagnosis" at bounding box center [437, 108] width 60 height 10
click at [454, 130] on div "Malaria" at bounding box center [451, 134] width 101 height 21
checkbox input "true"
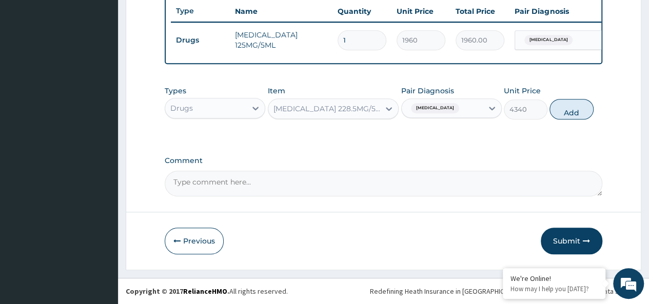
click at [544, 121] on div "Types Drugs Item AUGMENTIN 228.5MG/5ML POWDER FOR 70ML SU Pair Diagnosis Malari…" at bounding box center [384, 103] width 438 height 44
click at [550, 117] on div "Types Drugs Item AUGMENTIN 228.5MG/5ML POWDER FOR 70ML SU Pair Diagnosis Malari…" at bounding box center [384, 103] width 438 height 44
click at [574, 108] on button "Add" at bounding box center [572, 109] width 44 height 21
type input "0"
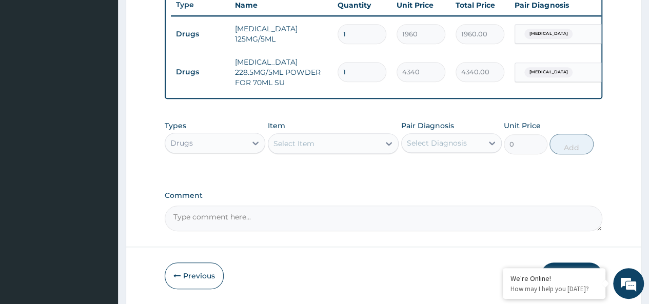
click at [284, 149] on div "Select Item" at bounding box center [294, 144] width 41 height 10
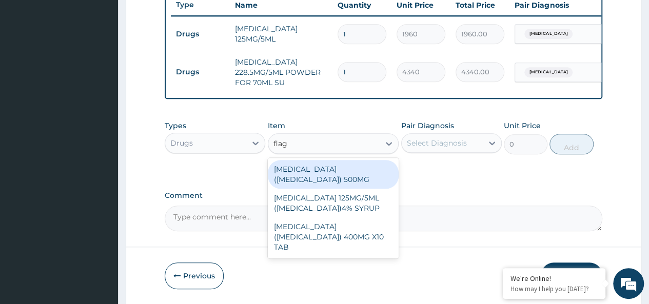
type input "flagy"
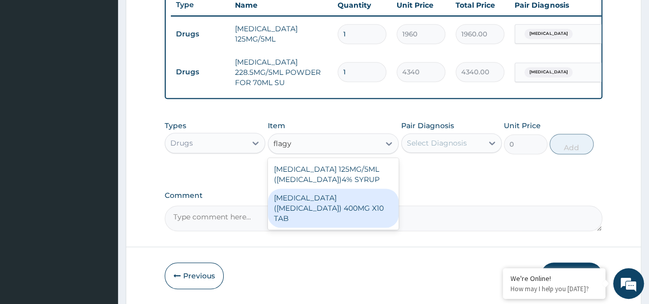
click at [356, 205] on div "METRONIDAZOLE (FLAGYL) 400MG X10 TAB" at bounding box center [333, 208] width 131 height 39
type input "42"
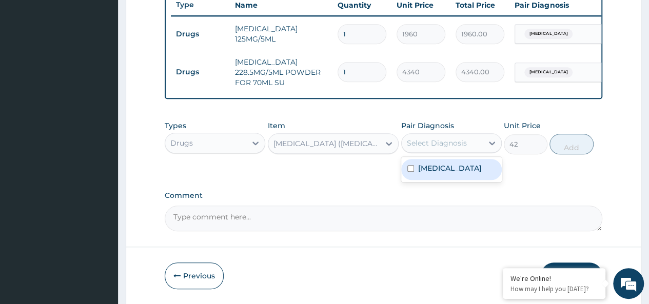
click at [452, 142] on div "Select Diagnosis" at bounding box center [442, 143] width 81 height 16
click at [452, 180] on div "Malaria" at bounding box center [451, 169] width 101 height 21
checkbox input "true"
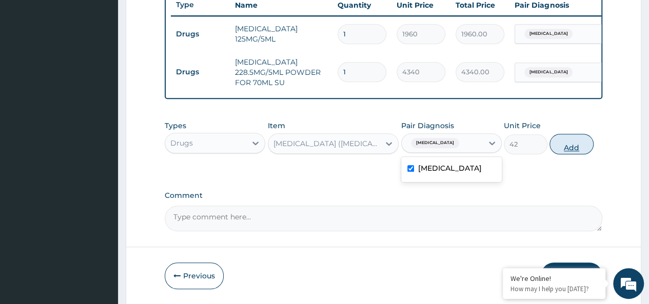
click at [568, 151] on button "Add" at bounding box center [572, 144] width 44 height 21
type input "0"
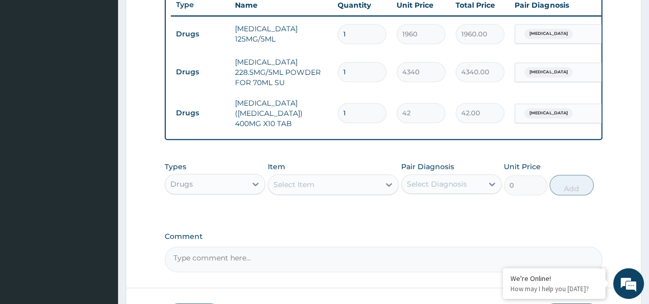
type input "0.00"
type input "2"
type input "84.00"
type input "20"
type input "840.00"
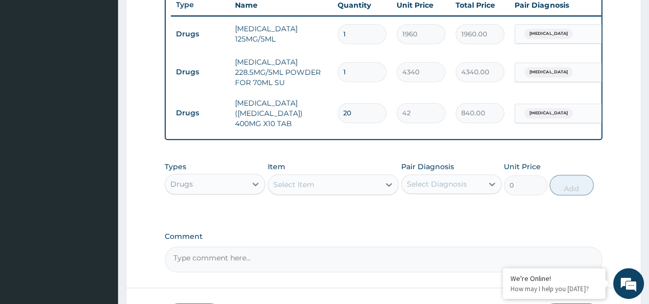
type input "20"
click at [308, 188] on div "Select Item" at bounding box center [294, 185] width 41 height 10
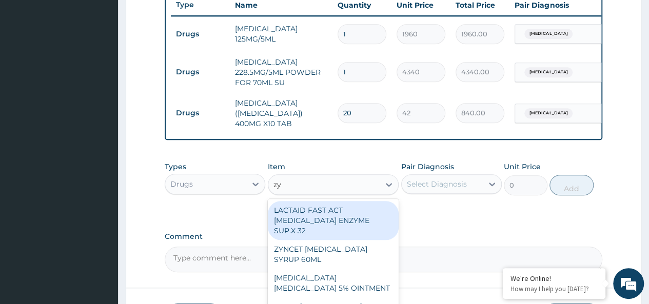
type input "zyn"
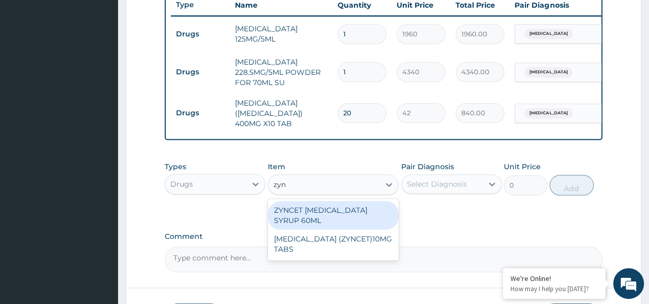
click at [369, 215] on div "ZYNCET CETIRIZINE SYRUP 60ML" at bounding box center [333, 215] width 131 height 29
type input "2240"
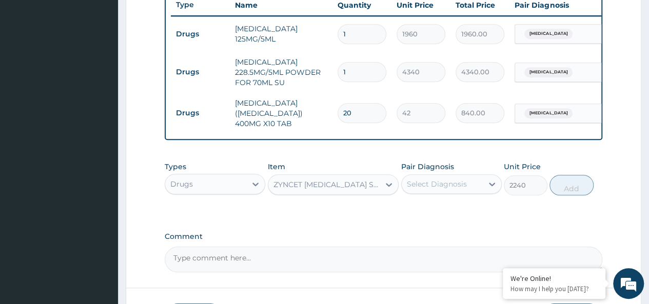
click at [440, 184] on div "Select Diagnosis" at bounding box center [437, 184] width 60 height 10
click at [465, 220] on div "Malaria" at bounding box center [451, 210] width 101 height 21
checkbox input "true"
click at [580, 187] on button "Add" at bounding box center [572, 185] width 44 height 21
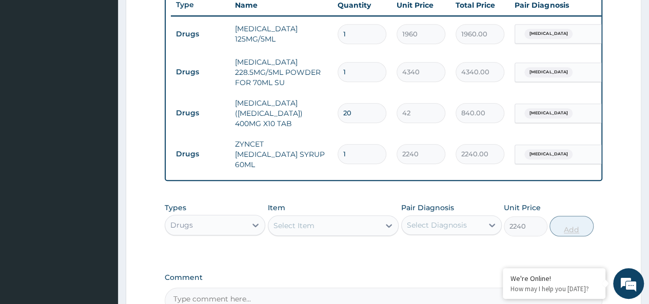
type input "0"
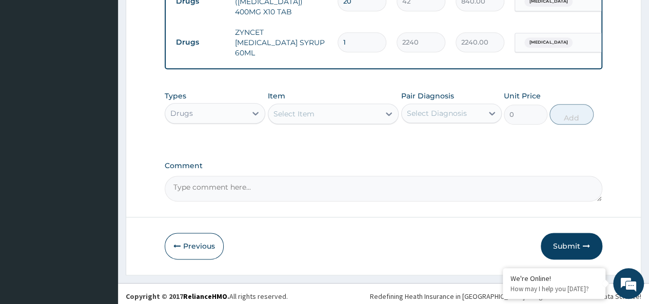
click at [196, 95] on div "Types Drugs" at bounding box center [215, 108] width 101 height 34
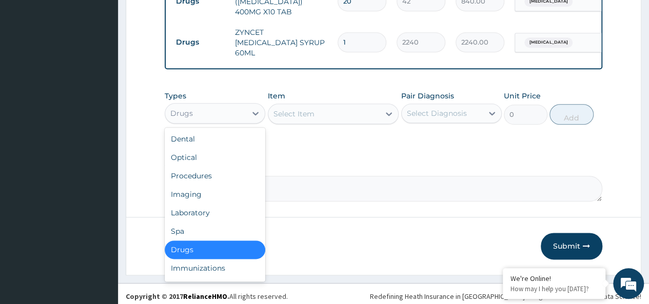
click at [183, 109] on div "Drugs" at bounding box center [181, 113] width 23 height 10
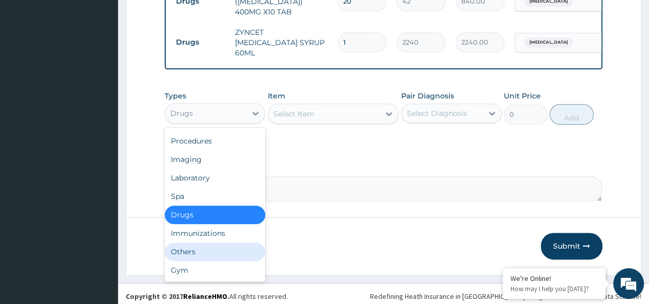
click at [196, 251] on div "Others" at bounding box center [215, 252] width 101 height 18
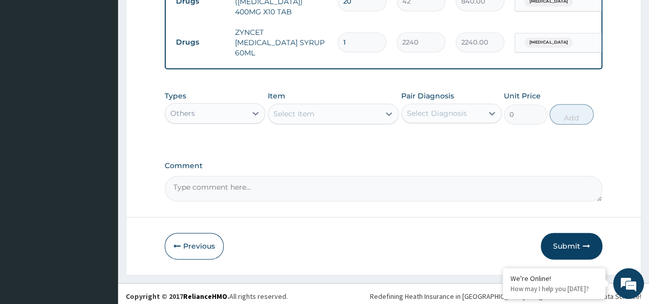
click at [331, 110] on div "Select Item" at bounding box center [324, 114] width 112 height 16
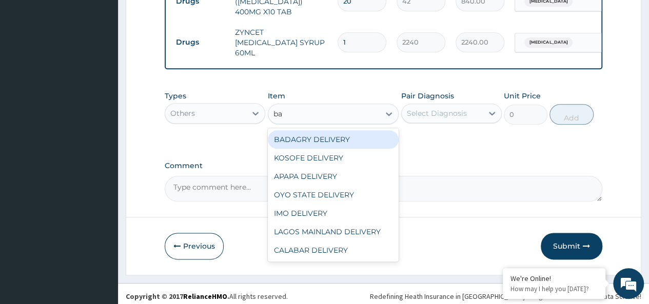
type input "bad"
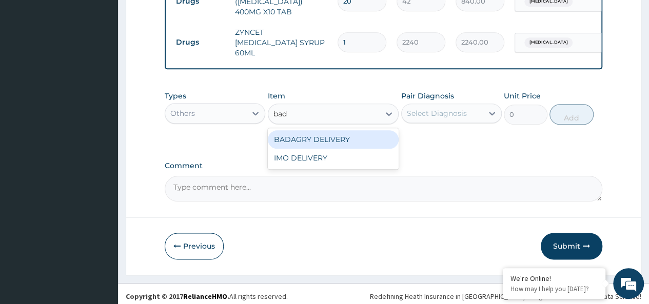
click at [383, 133] on div "BADAGRY DELIVERY" at bounding box center [333, 139] width 131 height 18
type input "3700"
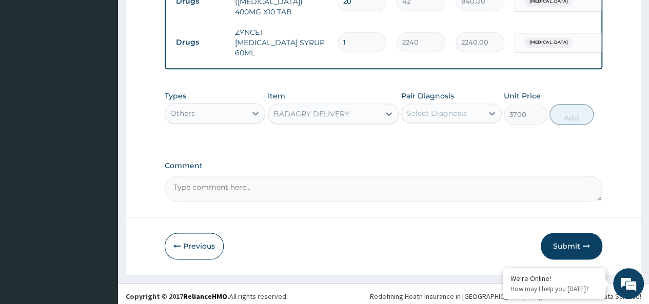
click at [446, 111] on div "Select Diagnosis" at bounding box center [437, 113] width 60 height 10
click at [457, 132] on div "Malaria" at bounding box center [451, 139] width 101 height 21
checkbox input "true"
click at [570, 114] on button "Add" at bounding box center [572, 114] width 44 height 21
type input "0"
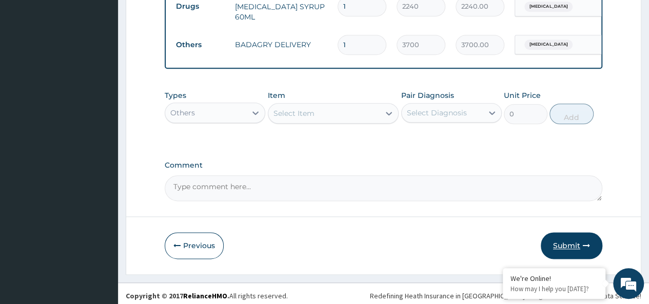
click at [586, 243] on icon "button" at bounding box center [586, 245] width 7 height 7
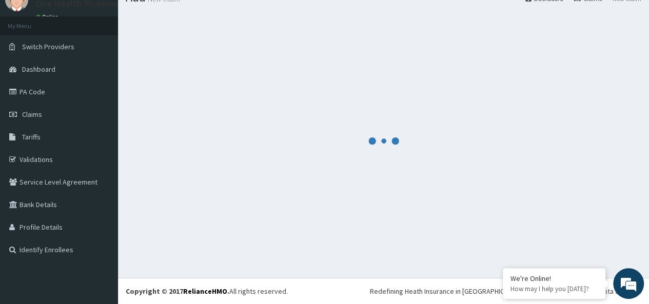
scroll to position [541, 0]
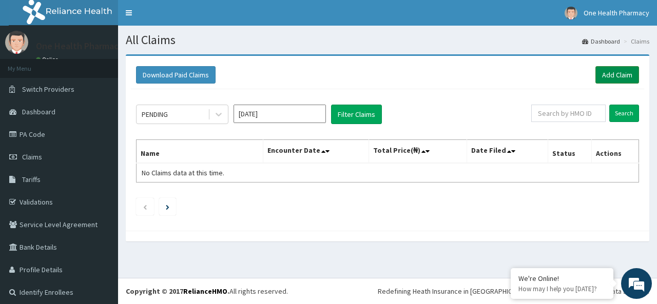
click at [609, 68] on link "Add Claim" at bounding box center [617, 74] width 44 height 17
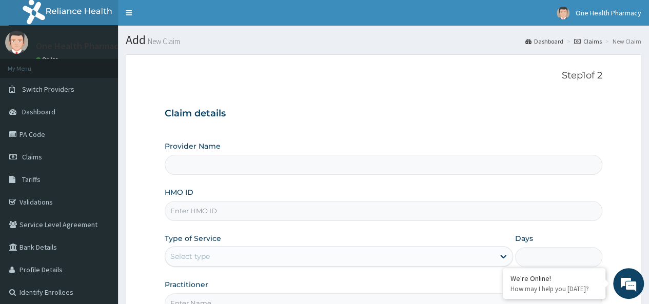
click at [187, 209] on input "HMO ID" at bounding box center [384, 211] width 438 height 20
type input "OneHealth Pharmacy"
paste input "BCC/10076/A"
type input "BCC/10076/A"
click at [192, 250] on div "Select type" at bounding box center [329, 256] width 329 height 16
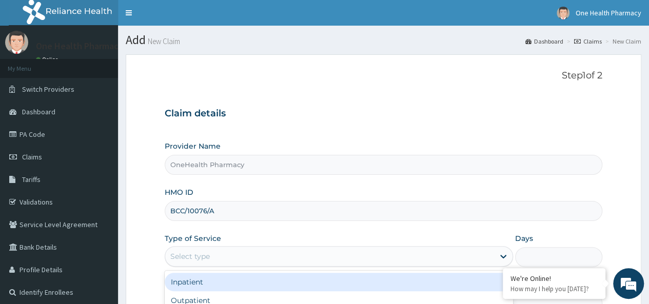
scroll to position [115, 0]
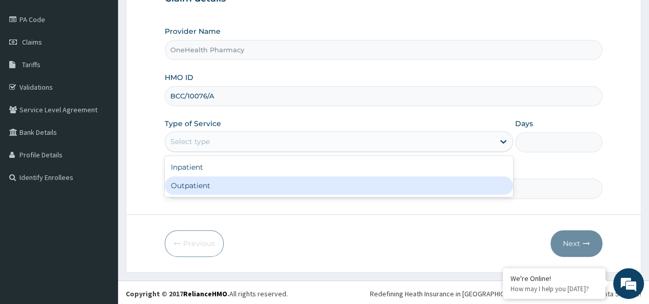
click at [215, 184] on div "Outpatient" at bounding box center [339, 186] width 348 height 18
type input "1"
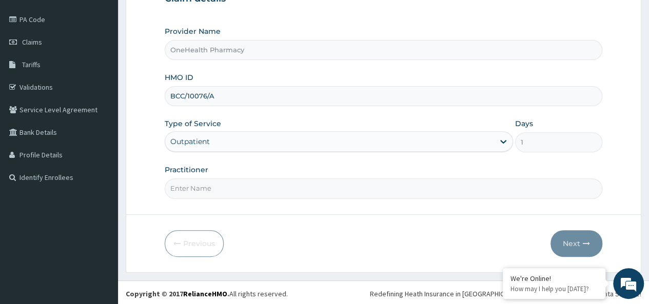
click at [230, 189] on input "Practitioner" at bounding box center [384, 189] width 438 height 20
type input "onehealth"
click at [591, 238] on button "Next" at bounding box center [577, 243] width 52 height 27
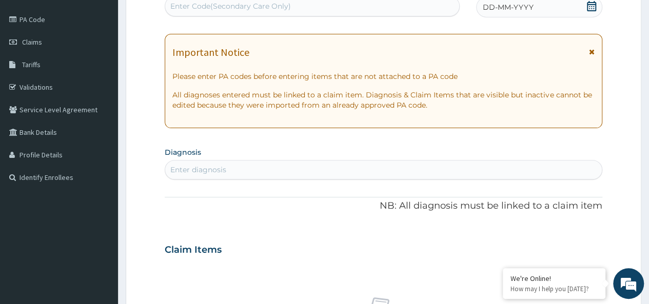
scroll to position [0, 0]
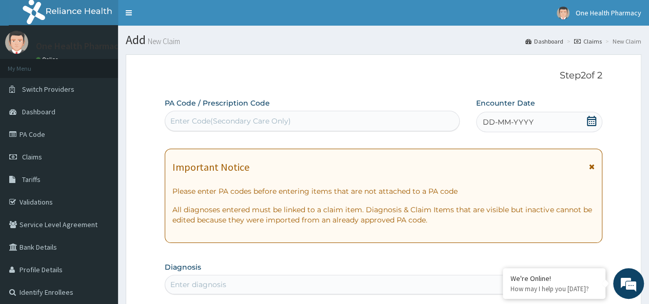
click at [228, 126] on div "Enter Code(Secondary Care Only)" at bounding box center [230, 121] width 121 height 10
paste input "PR/09F2954D"
type input "PR/09F2954D"
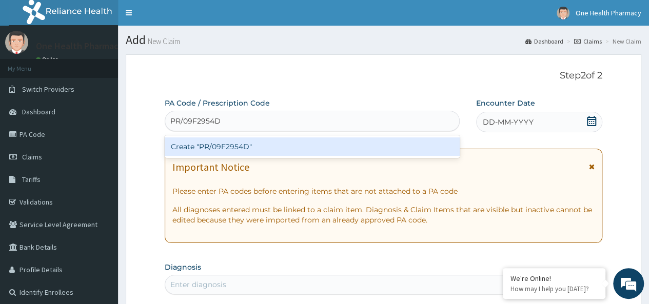
click at [271, 141] on div "Create "PR/09F2954D"" at bounding box center [312, 147] width 295 height 18
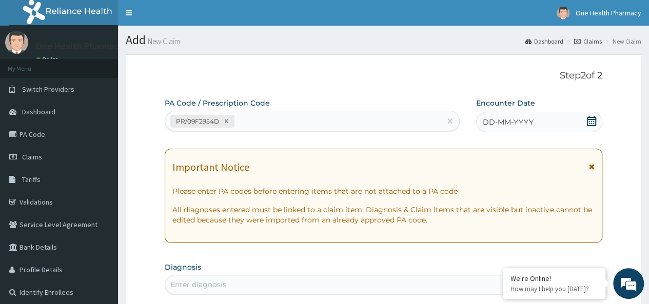
click at [523, 124] on span "DD-MM-YYYY" at bounding box center [508, 122] width 51 height 10
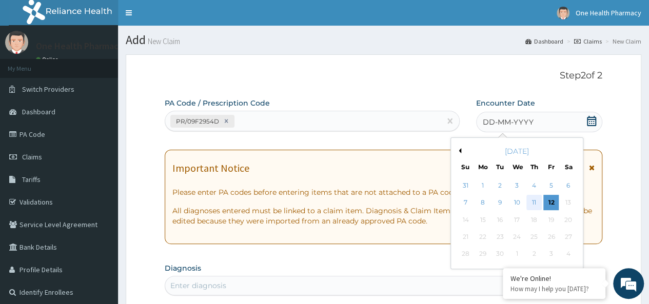
click at [533, 199] on div "11" at bounding box center [534, 203] width 15 height 15
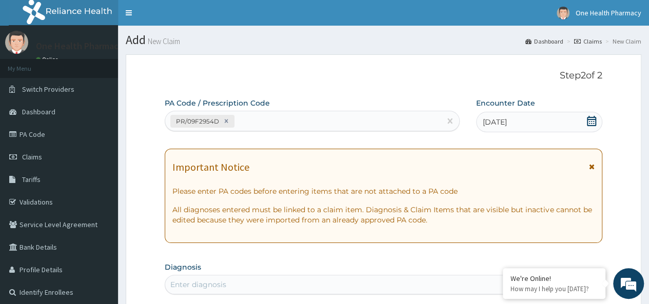
click at [500, 124] on span "11-09-2025" at bounding box center [495, 122] width 24 height 10
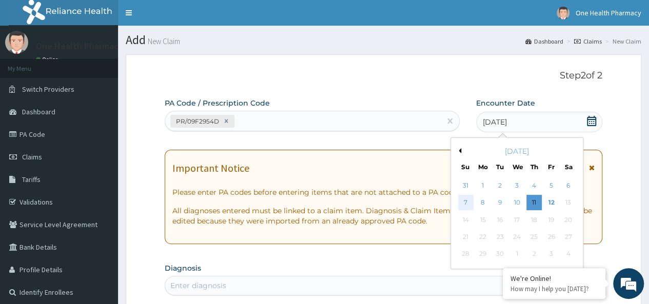
click at [466, 209] on div "7" at bounding box center [465, 203] width 15 height 15
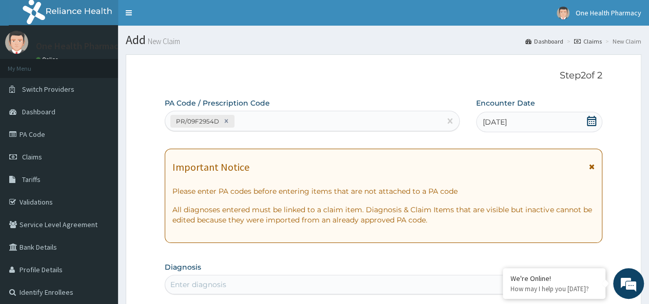
click at [297, 290] on div "Enter diagnosis" at bounding box center [383, 285] width 437 height 16
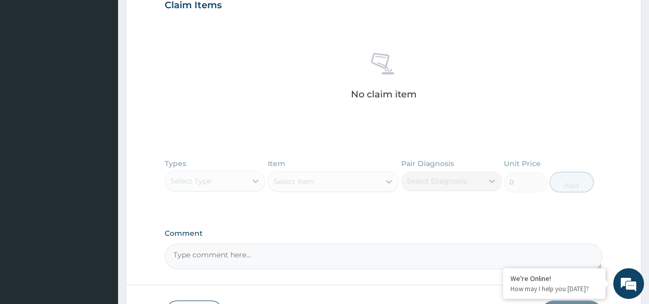
scroll to position [280, 0]
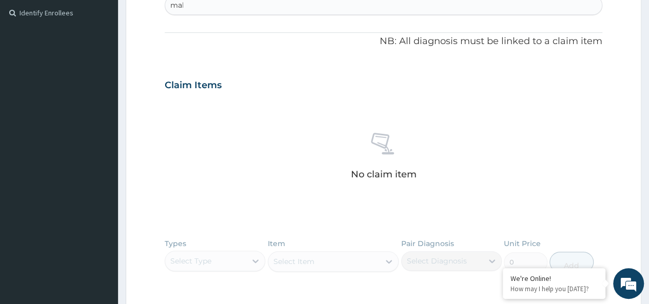
type input "mala"
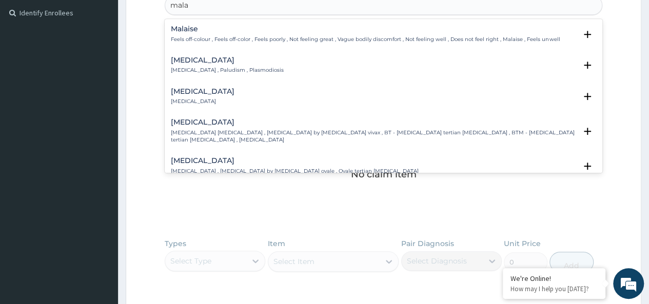
click at [193, 62] on h4 "Malaria" at bounding box center [227, 60] width 113 height 8
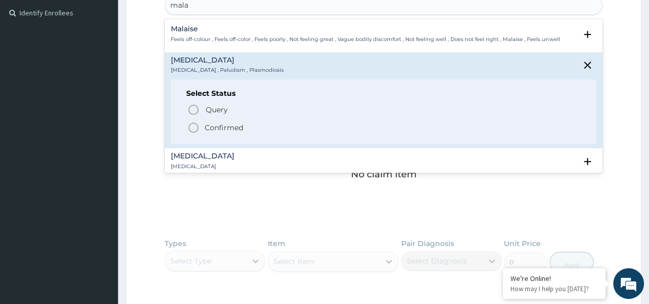
click at [225, 122] on span "Confirmed" at bounding box center [384, 128] width 394 height 12
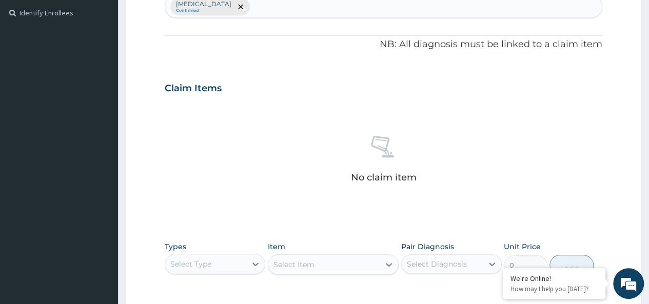
scroll to position [434, 0]
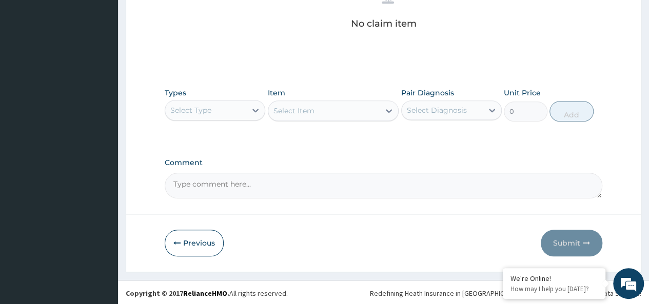
click at [193, 108] on div "Select Type" at bounding box center [190, 110] width 41 height 10
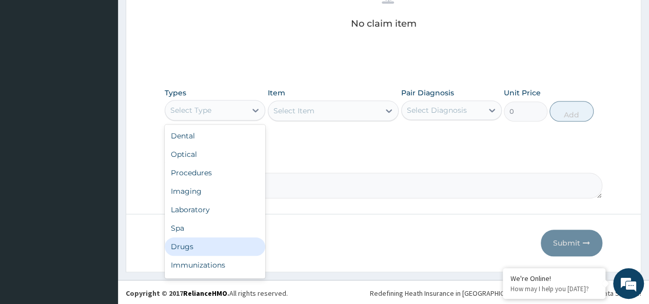
click at [189, 244] on div "Drugs" at bounding box center [215, 247] width 101 height 18
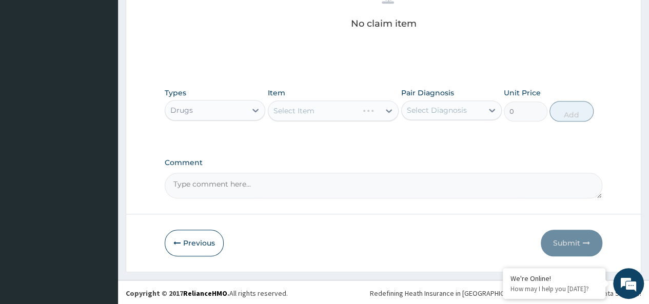
click at [341, 115] on div "Select Item" at bounding box center [333, 111] width 131 height 21
click at [306, 103] on div "Select Item" at bounding box center [324, 111] width 112 height 16
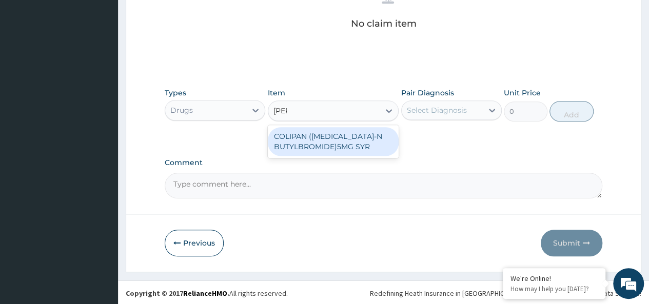
type input "colipa"
click at [333, 130] on div "COLIPAN (HYOSCINE-N BUTYLBROMIDE)5MG SYR" at bounding box center [333, 141] width 131 height 29
type input "1260"
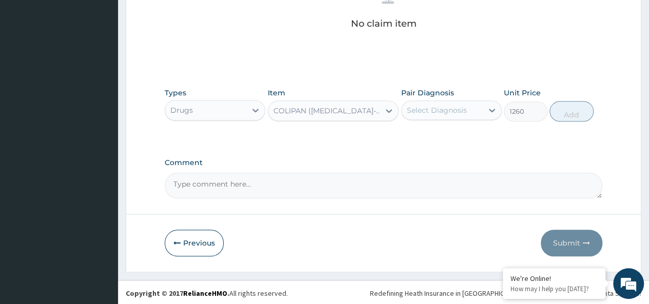
click at [440, 105] on div "Select Diagnosis" at bounding box center [437, 110] width 60 height 10
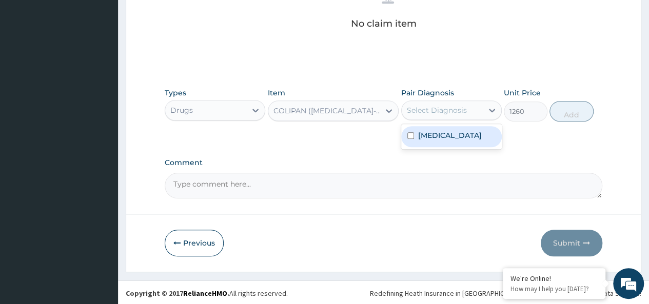
click at [451, 130] on div "Malaria" at bounding box center [451, 136] width 101 height 21
checkbox input "true"
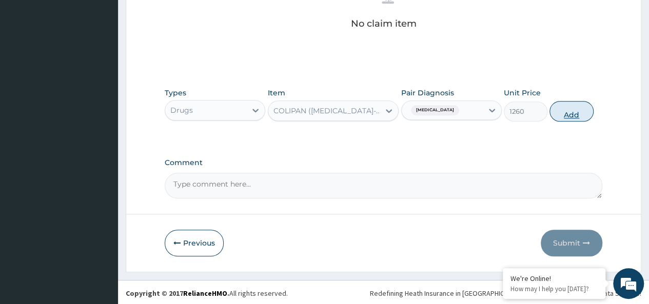
click at [550, 112] on button "Add" at bounding box center [572, 111] width 44 height 21
type input "0"
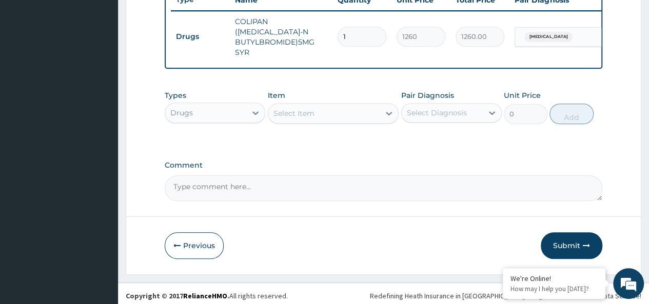
click at [347, 112] on div "Select Item" at bounding box center [324, 113] width 112 height 16
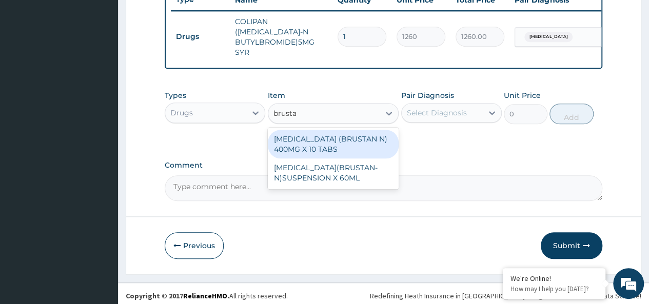
type input "brustan"
click at [368, 135] on div "IBUPROFEN (BRUSTAN N) 400MG X 10 TABS" at bounding box center [333, 144] width 131 height 29
type input "63"
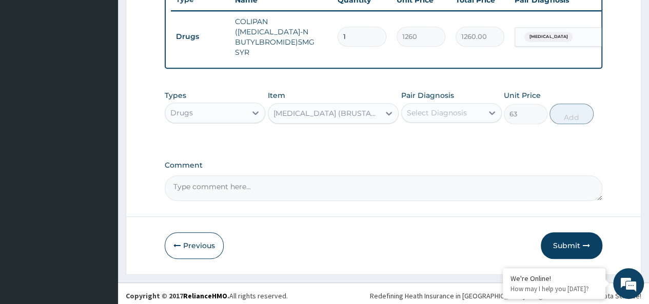
click at [445, 112] on div "Select Diagnosis" at bounding box center [437, 113] width 60 height 10
click at [457, 135] on div "Malaria" at bounding box center [451, 139] width 101 height 21
checkbox input "true"
click at [570, 113] on button "Add" at bounding box center [572, 114] width 44 height 21
type input "0"
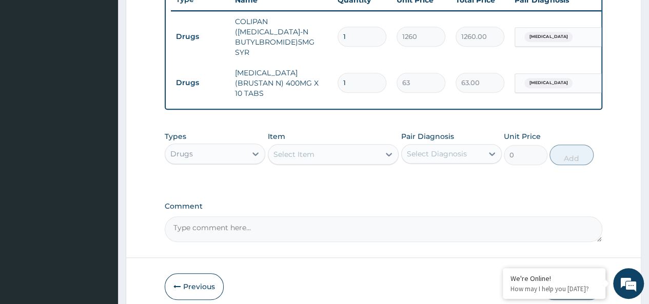
type input "10"
type input "630.00"
type input "10"
click at [187, 149] on div "Drugs" at bounding box center [181, 154] width 23 height 10
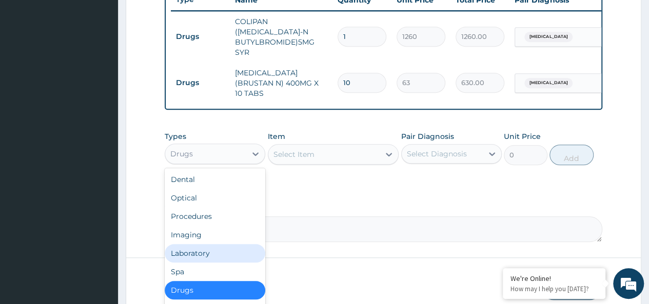
scroll to position [35, 0]
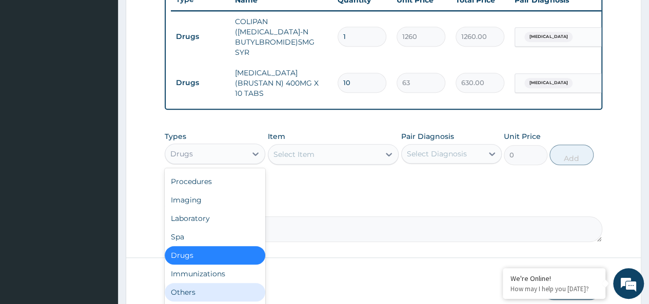
click at [190, 283] on div "Others" at bounding box center [215, 292] width 101 height 18
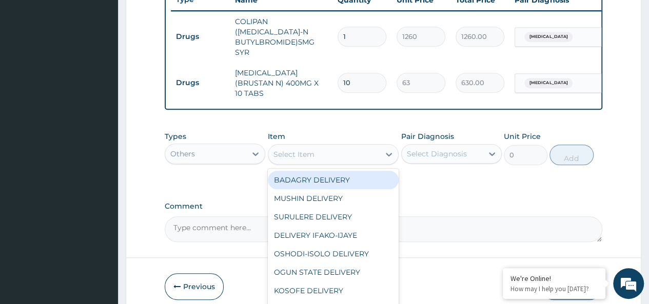
click at [327, 146] on div "Select Item" at bounding box center [324, 154] width 112 height 16
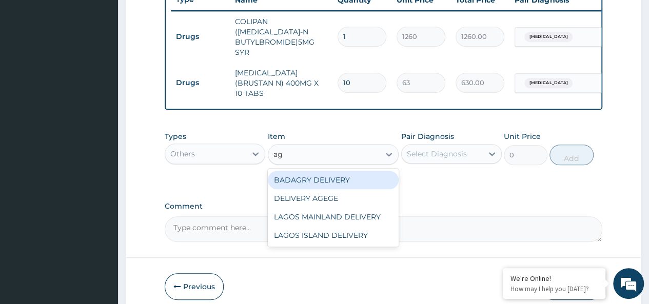
type input "age"
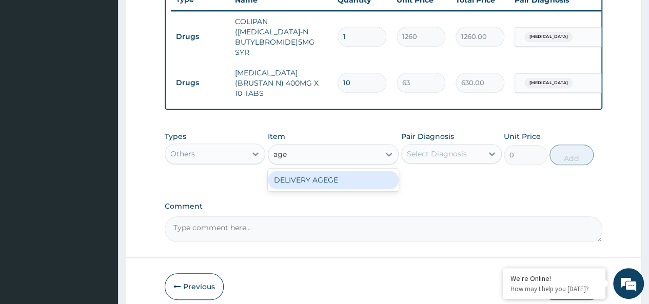
click at [361, 171] on div "DELIVERY AGEGE" at bounding box center [333, 180] width 131 height 18
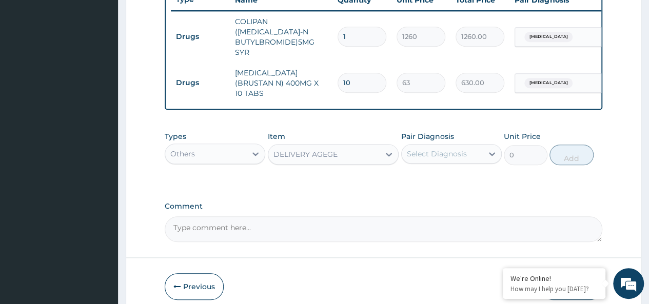
type input "2500"
drag, startPoint x: 417, startPoint y: 159, endPoint x: 423, endPoint y: 159, distance: 6.7
click at [423, 159] on div "Types Others Item option DELIVERY AGEGE, selected. Select is focused ,type to r…" at bounding box center [384, 148] width 438 height 44
click at [454, 149] on div "Select Diagnosis" at bounding box center [437, 154] width 60 height 10
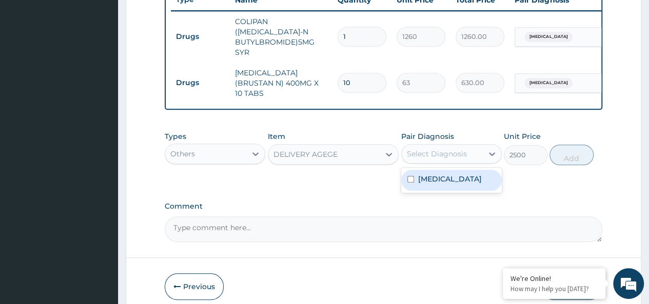
click at [474, 177] on div "Malaria" at bounding box center [451, 180] width 101 height 21
checkbox input "true"
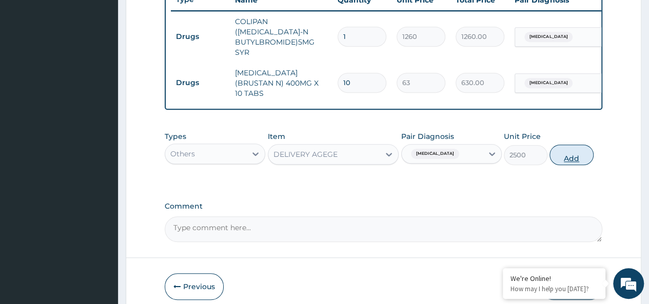
click at [581, 145] on button "Add" at bounding box center [572, 155] width 44 height 21
type input "0"
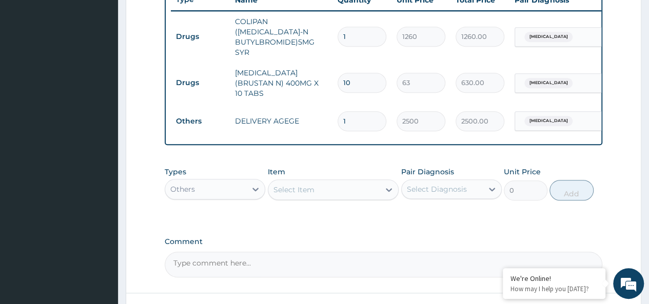
scroll to position [470, 0]
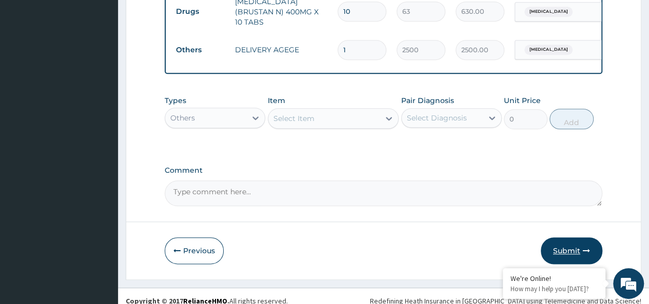
click at [572, 238] on button "Submit" at bounding box center [572, 251] width 62 height 27
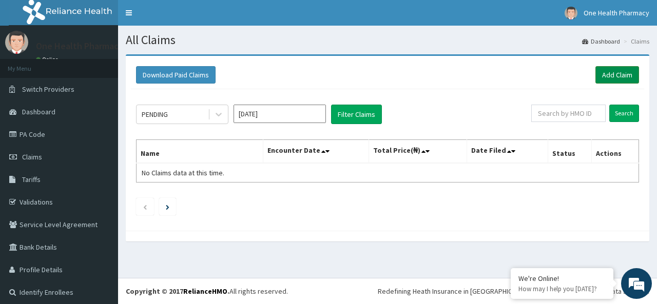
click at [617, 74] on link "Add Claim" at bounding box center [617, 74] width 44 height 17
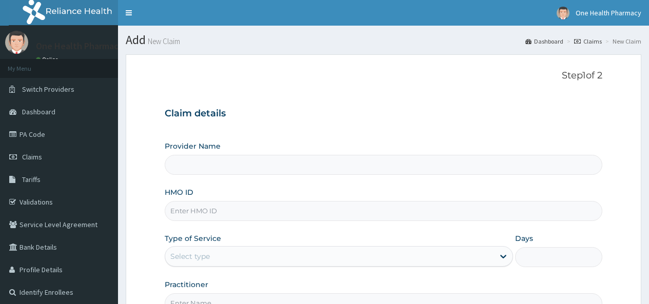
click at [181, 208] on input "HMO ID" at bounding box center [384, 211] width 438 height 20
type input "NZT/10097/A"
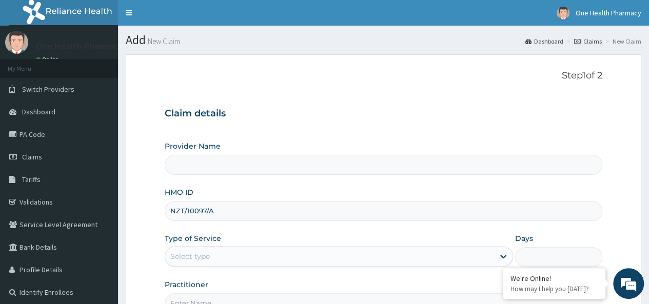
type input "OneHealth Pharmacy"
type input "NZT/10097/A"
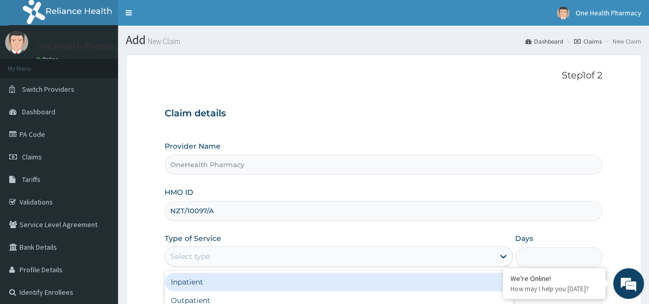
click at [198, 248] on div "Select type" at bounding box center [329, 256] width 329 height 16
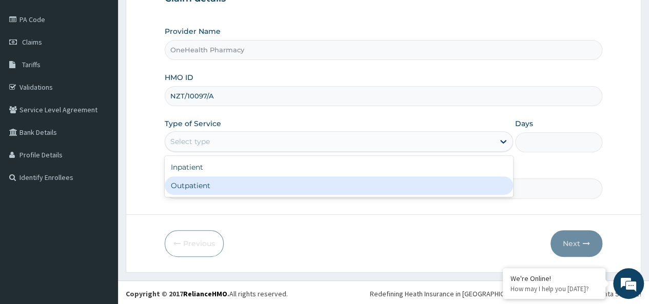
click at [209, 181] on div "Outpatient" at bounding box center [339, 186] width 348 height 18
type input "1"
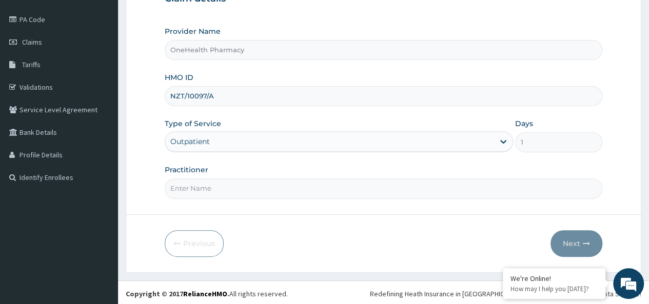
click at [236, 193] on input "Practitioner" at bounding box center [384, 189] width 438 height 20
type input "onehealth"
click at [579, 235] on button "Next" at bounding box center [577, 243] width 52 height 27
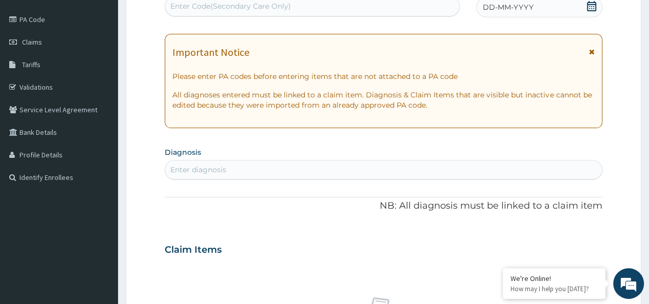
scroll to position [0, 0]
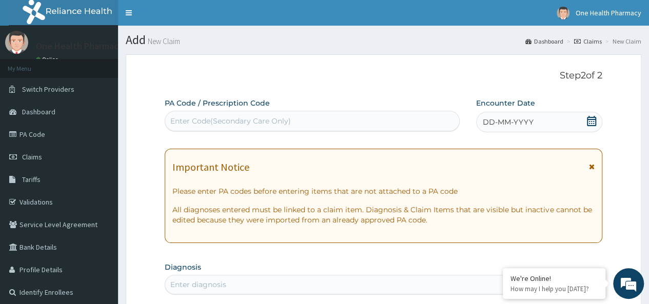
click at [240, 123] on div "Enter Code(Secondary Care Only)" at bounding box center [230, 121] width 121 height 10
paste input "PR/BE5DE23F"
type input "PR/BE5DE23F"
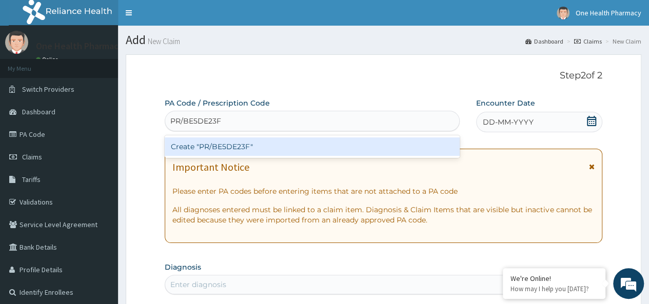
click at [334, 143] on div "Create "PR/BE5DE23F"" at bounding box center [312, 147] width 295 height 18
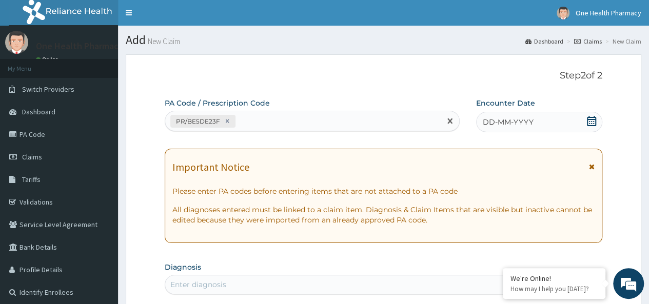
click at [532, 128] on div "DD-MM-YYYY" at bounding box center [539, 122] width 126 height 21
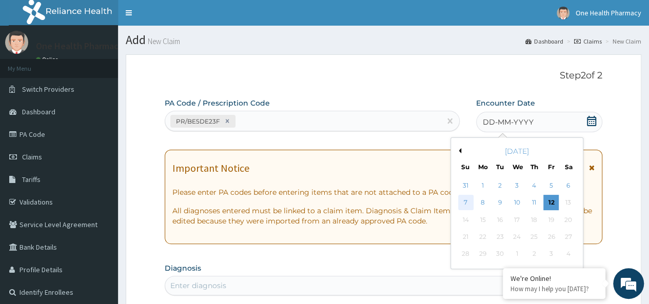
click at [459, 200] on div "7" at bounding box center [465, 203] width 15 height 15
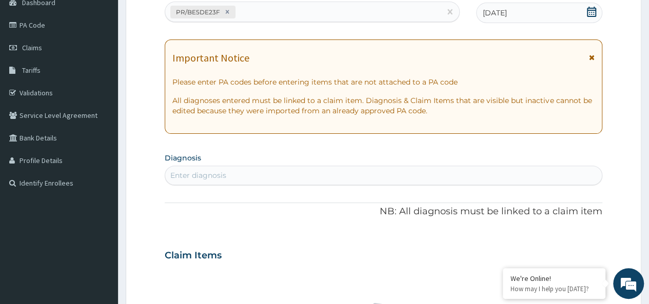
scroll to position [113, 0]
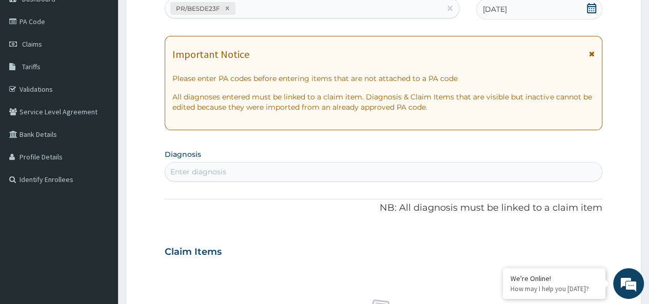
click at [258, 172] on div "Enter diagnosis" at bounding box center [383, 172] width 437 height 16
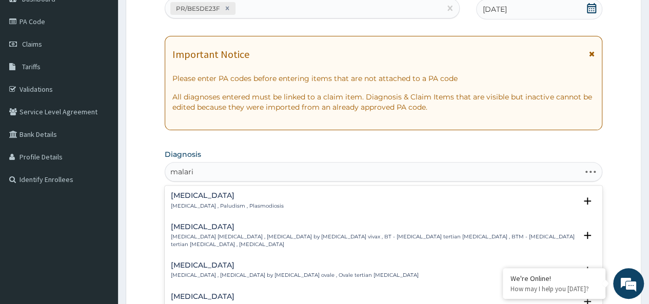
type input "[MEDICAL_DATA]"
click at [193, 201] on div "Malaria Malaria , Paludism , Plasmodiosis" at bounding box center [227, 201] width 113 height 18
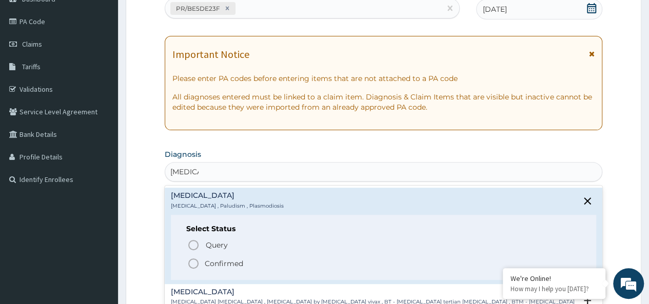
click at [222, 259] on p "Confirmed" at bounding box center [224, 264] width 38 height 10
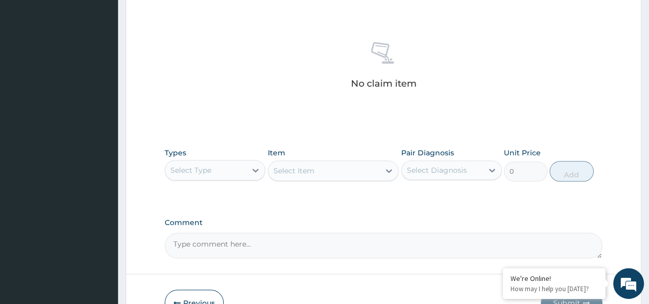
scroll to position [434, 0]
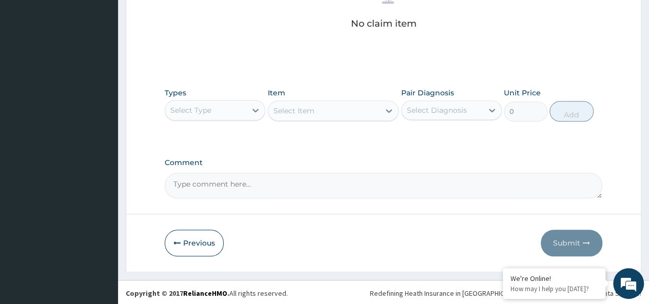
click at [189, 105] on div "Select Type" at bounding box center [190, 110] width 41 height 10
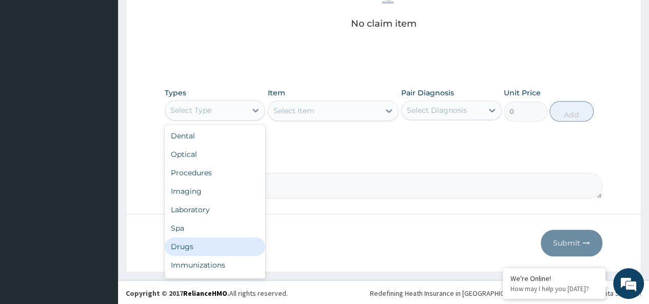
click at [183, 243] on div "Drugs" at bounding box center [215, 247] width 101 height 18
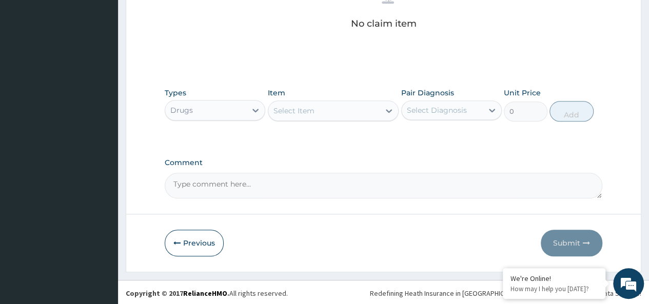
click at [340, 111] on div "Select Item" at bounding box center [324, 111] width 112 height 16
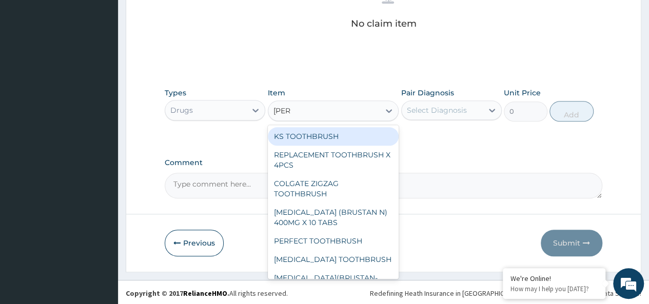
type input "brusta"
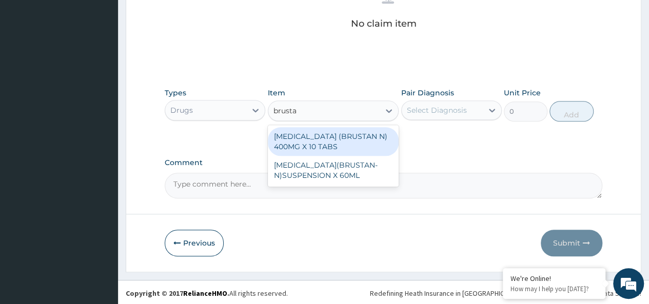
click at [364, 140] on div "[MEDICAL_DATA] (BRUSTAN N) 400MG X 10 TABS" at bounding box center [333, 141] width 131 height 29
type input "63"
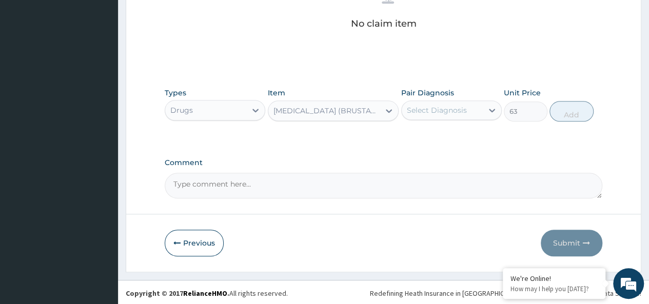
click at [445, 101] on div "Select Diagnosis" at bounding box center [451, 111] width 101 height 20
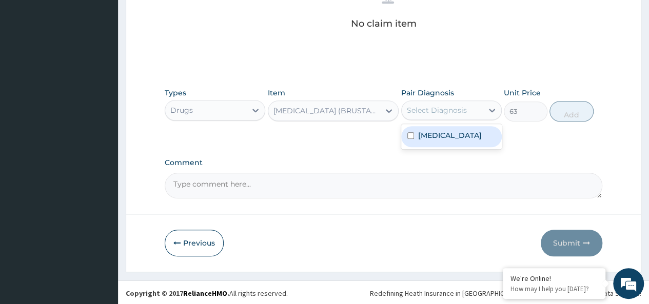
click at [452, 129] on div "[MEDICAL_DATA]" at bounding box center [451, 136] width 101 height 21
checkbox input "true"
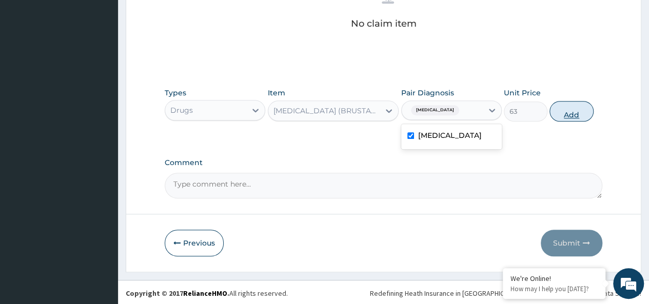
click at [558, 109] on button "Add" at bounding box center [572, 111] width 44 height 21
type input "0"
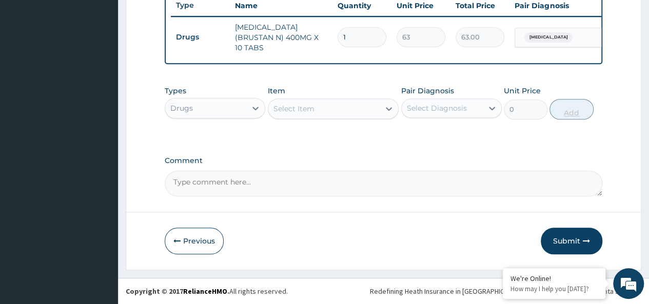
scroll to position [393, 0]
type input "10"
type input "630.00"
type input "10"
click at [350, 107] on div "Select Item" at bounding box center [324, 109] width 112 height 16
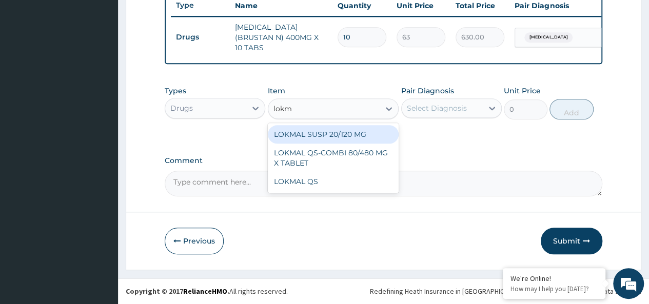
type input "lokma"
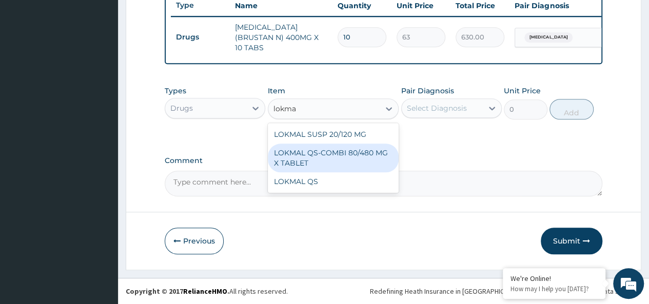
click at [361, 156] on div "LOKMAL QS-COMBI 80/480 MG X TABLET" at bounding box center [333, 158] width 131 height 29
type input "245"
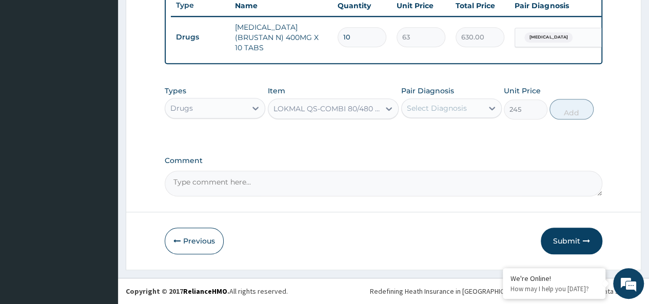
click at [451, 112] on div "Select Diagnosis" at bounding box center [437, 108] width 60 height 10
click at [462, 133] on div "[MEDICAL_DATA]" at bounding box center [451, 134] width 101 height 21
checkbox input "true"
click at [557, 113] on button "Add" at bounding box center [572, 109] width 44 height 21
type input "0"
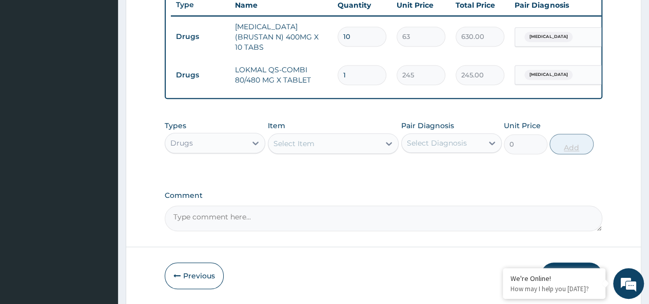
type input "0.00"
type input "6"
type input "1470.00"
type input "6"
click at [224, 140] on div "Drugs" at bounding box center [205, 143] width 81 height 16
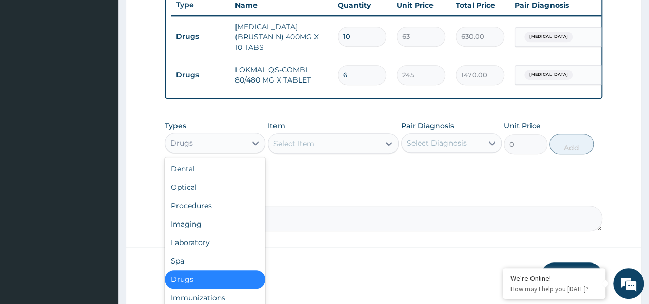
scroll to position [35, 0]
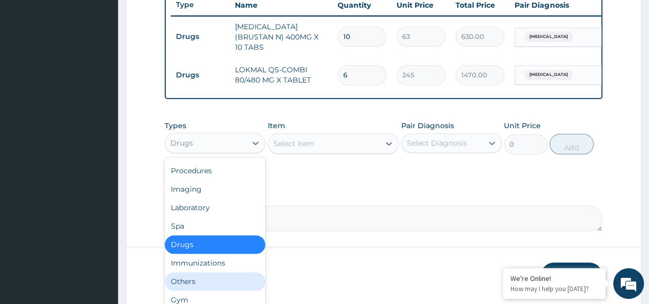
click at [182, 287] on div "Others" at bounding box center [215, 281] width 101 height 18
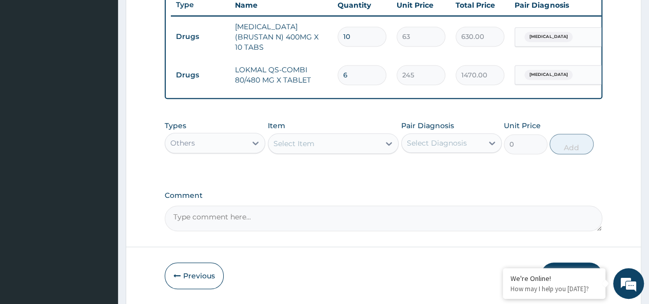
click at [326, 150] on div "Select Item" at bounding box center [324, 143] width 112 height 16
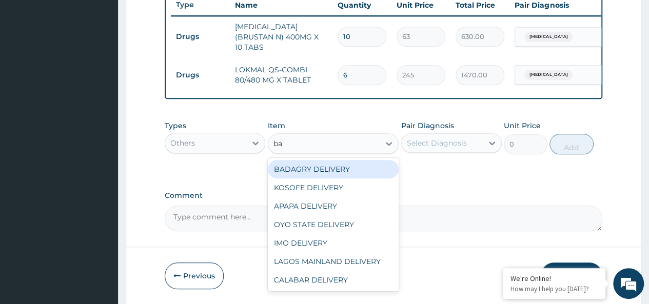
type input "bad"
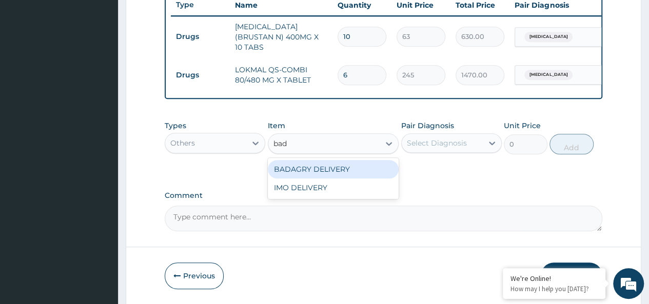
click at [361, 174] on div "BADAGRY DELIVERY" at bounding box center [333, 169] width 131 height 18
type input "3700"
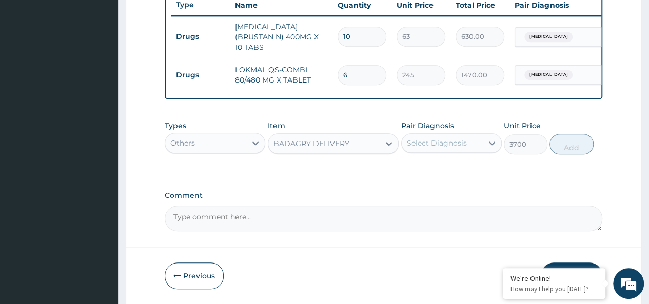
click at [444, 145] on div "Select Diagnosis" at bounding box center [437, 143] width 60 height 10
click at [457, 172] on div "[MEDICAL_DATA]" at bounding box center [451, 169] width 101 height 21
checkbox input "true"
click at [564, 148] on button "Add" at bounding box center [572, 144] width 44 height 21
type input "0"
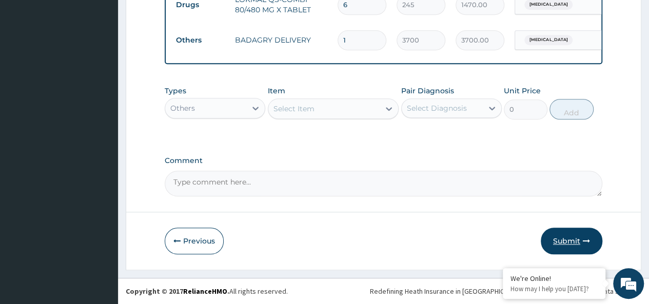
click at [573, 241] on button "Submit" at bounding box center [572, 241] width 62 height 27
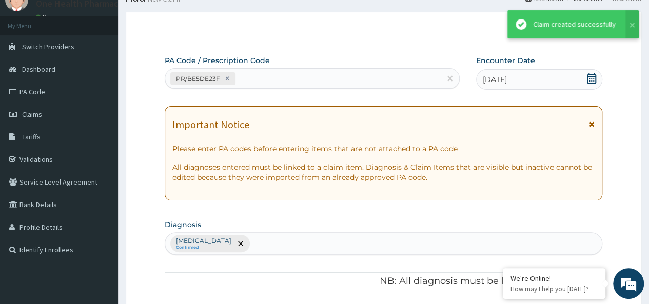
scroll to position [464, 0]
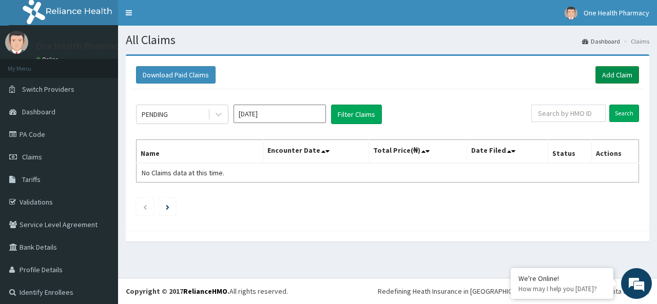
click at [627, 79] on link "Add Claim" at bounding box center [617, 74] width 44 height 17
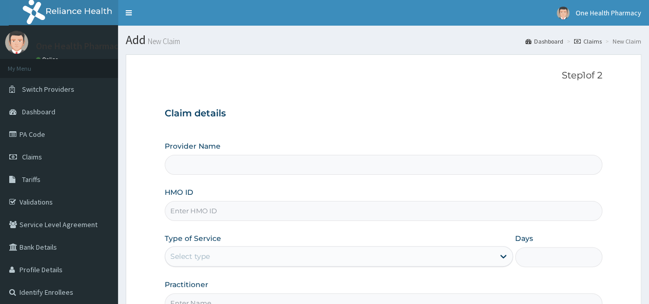
click at [200, 202] on input "HMO ID" at bounding box center [384, 211] width 438 height 20
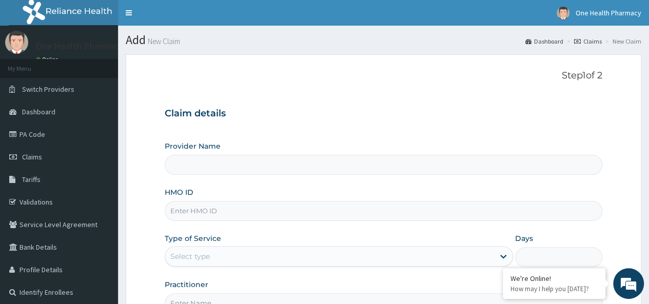
paste input "CEU/10010/A"
type input "CEU/10010/A"
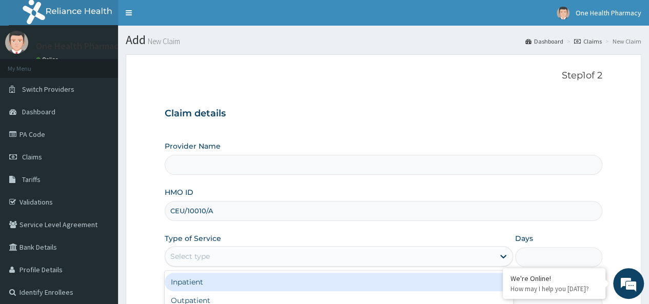
click at [194, 249] on div "Select type" at bounding box center [329, 256] width 329 height 16
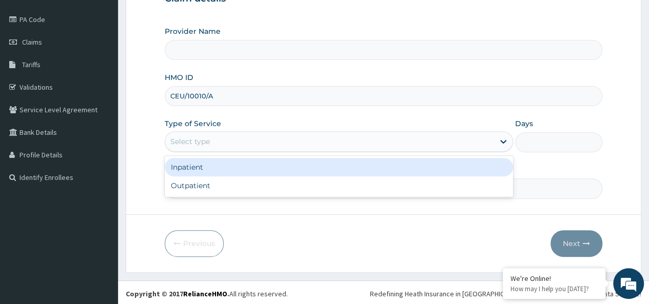
type input "OneHealth Pharmacy"
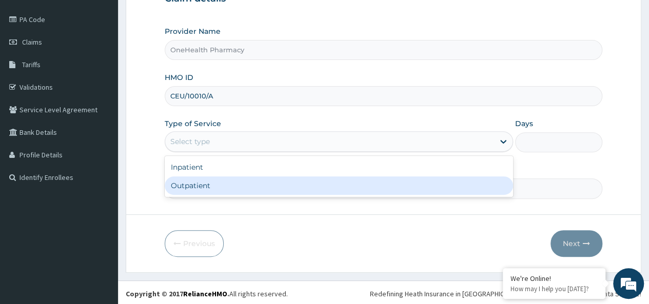
click at [219, 185] on div "Outpatient" at bounding box center [339, 186] width 348 height 18
type input "1"
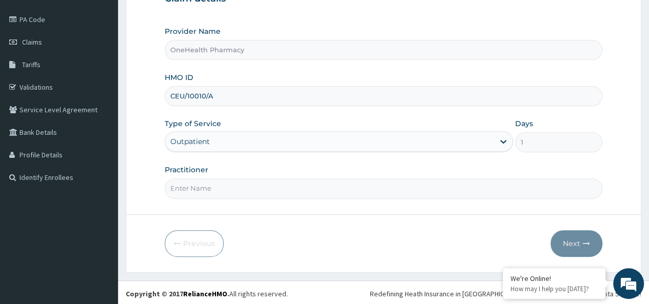
click at [195, 183] on input "Practitioner" at bounding box center [384, 189] width 438 height 20
type input "onehealth"
click at [581, 234] on button "Next" at bounding box center [577, 243] width 52 height 27
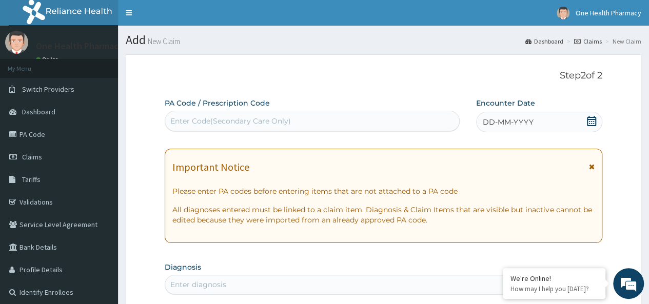
scroll to position [0, 0]
click at [183, 114] on div "Enter Code(Secondary Care Only)" at bounding box center [312, 121] width 294 height 16
paste input "PR/0DA25766"
type input "PR/0DA25766"
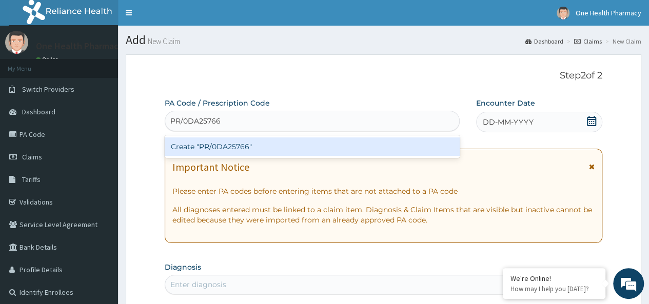
click at [290, 140] on div "Create "PR/0DA25766"" at bounding box center [312, 147] width 295 height 18
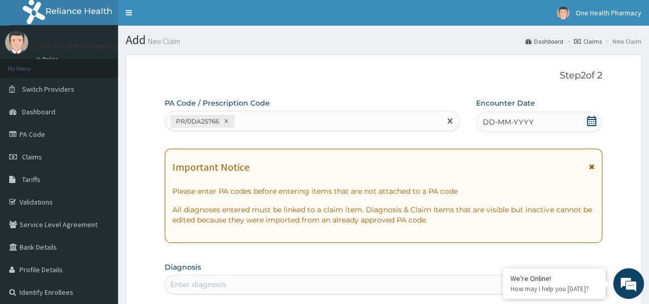
click at [528, 123] on span "DD-MM-YYYY" at bounding box center [508, 122] width 51 height 10
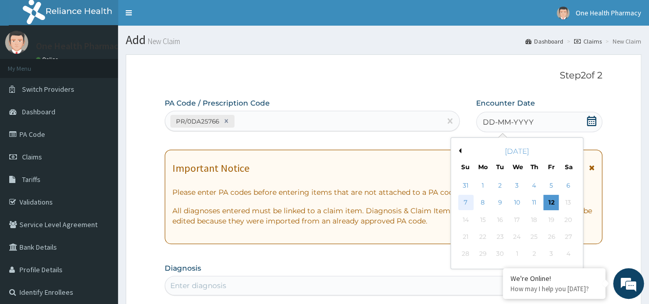
click at [470, 200] on div "7" at bounding box center [465, 203] width 15 height 15
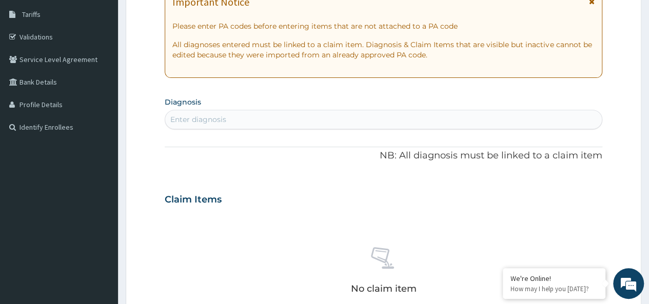
scroll to position [168, 0]
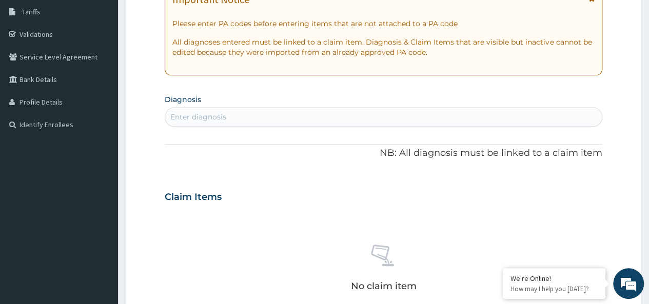
click at [273, 118] on div "Enter diagnosis" at bounding box center [383, 117] width 437 height 16
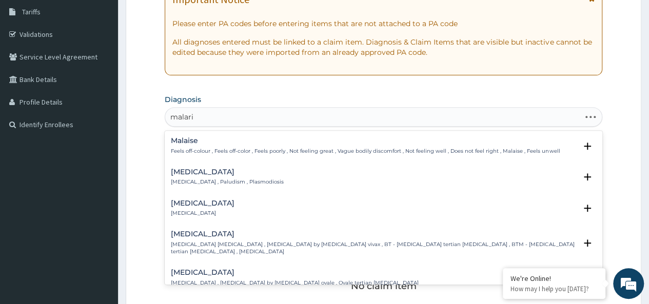
type input "malaria"
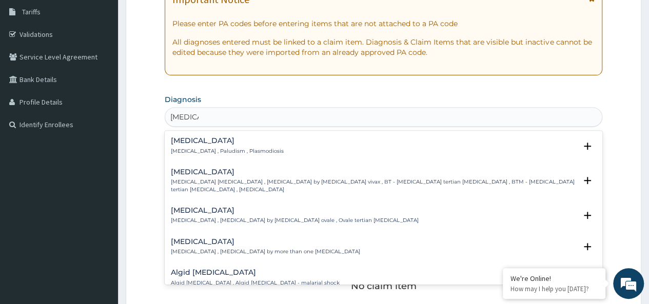
click at [198, 145] on div "Malaria Malaria , Paludism , Plasmodiosis" at bounding box center [227, 146] width 113 height 18
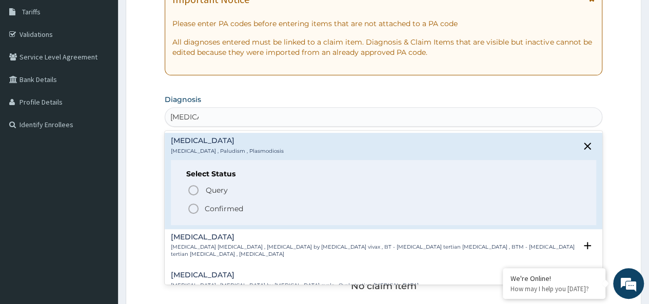
click at [215, 204] on p "Confirmed" at bounding box center [224, 209] width 38 height 10
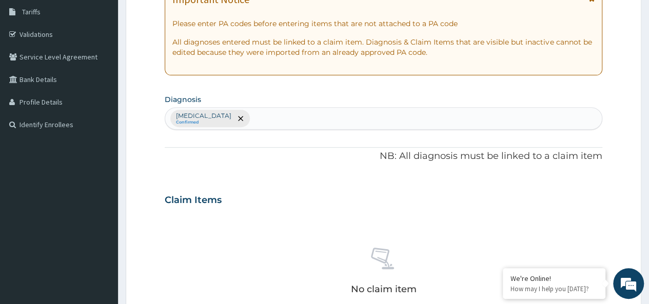
scroll to position [434, 0]
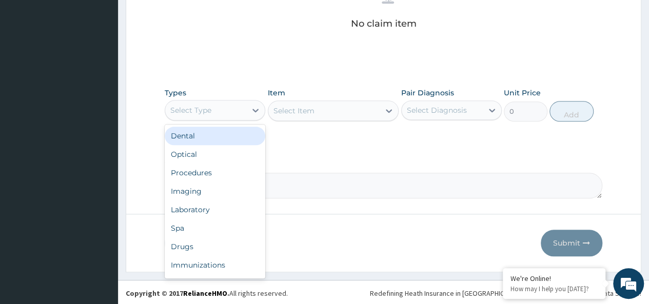
click at [203, 102] on div "Select Type" at bounding box center [205, 110] width 81 height 16
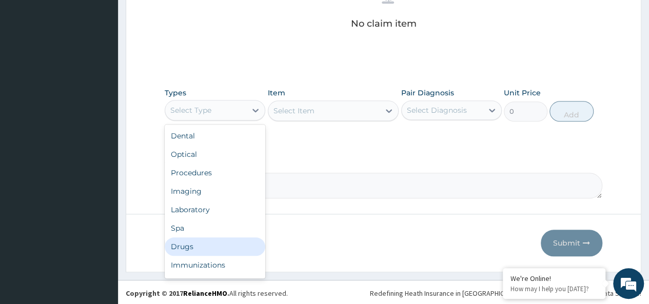
click at [195, 243] on div "Drugs" at bounding box center [215, 247] width 101 height 18
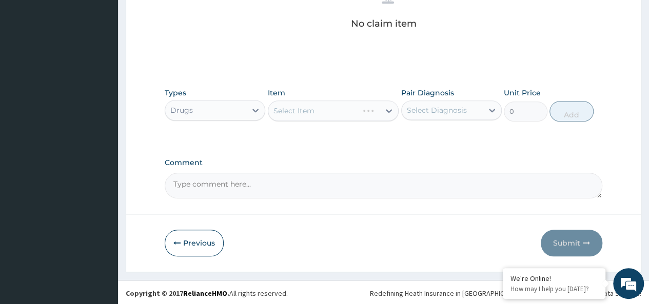
click at [323, 112] on div "Select Item" at bounding box center [333, 111] width 131 height 21
click at [323, 112] on div "Select Item" at bounding box center [324, 111] width 112 height 16
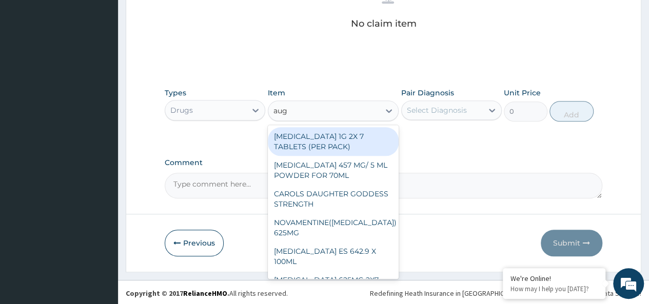
type input "augm"
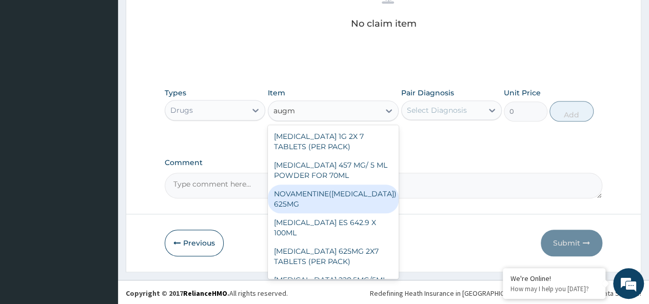
scroll to position [12, 0]
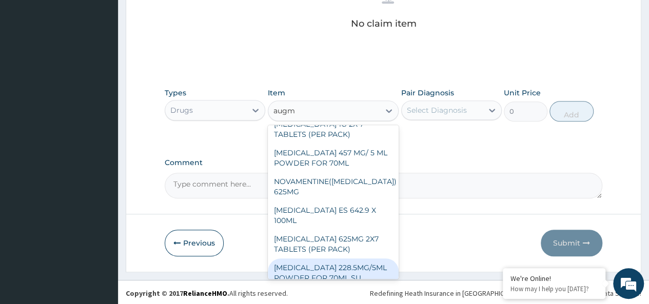
click at [325, 259] on div "[MEDICAL_DATA] 228.5MG/5ML POWDER FOR 70ML SU" at bounding box center [333, 273] width 131 height 29
type input "4340"
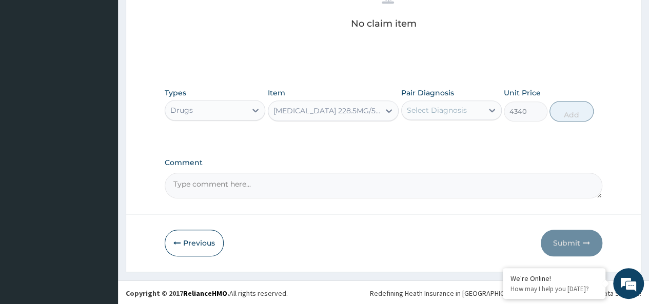
click at [448, 103] on div "Select Diagnosis" at bounding box center [442, 110] width 81 height 16
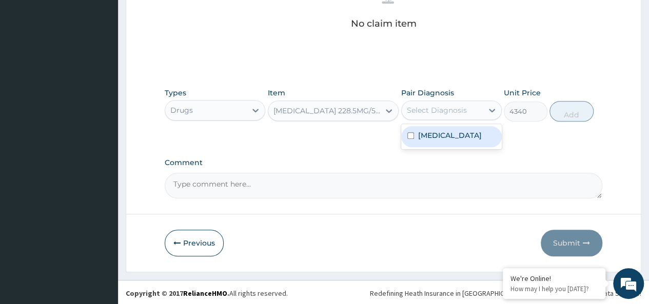
click at [471, 133] on div "[MEDICAL_DATA]" at bounding box center [451, 136] width 101 height 21
checkbox input "true"
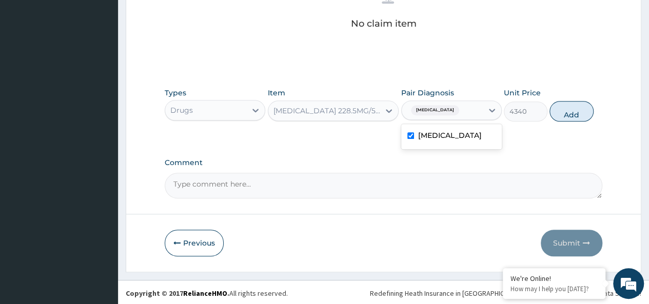
click at [558, 121] on div "Types Drugs Item AUGMENTIN 228.5MG/5ML POWDER FOR 70ML SU Pair Diagnosis option…" at bounding box center [384, 105] width 438 height 44
click at [575, 109] on button "Add" at bounding box center [572, 111] width 44 height 21
type input "0"
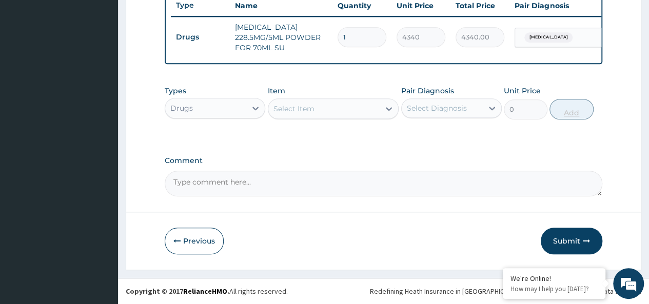
scroll to position [398, 0]
click at [326, 107] on div "Select Item" at bounding box center [324, 109] width 112 height 16
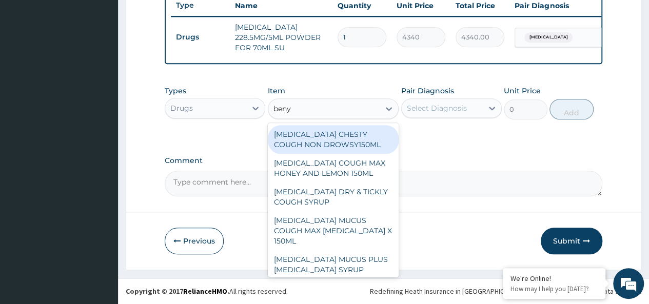
type input "benyl"
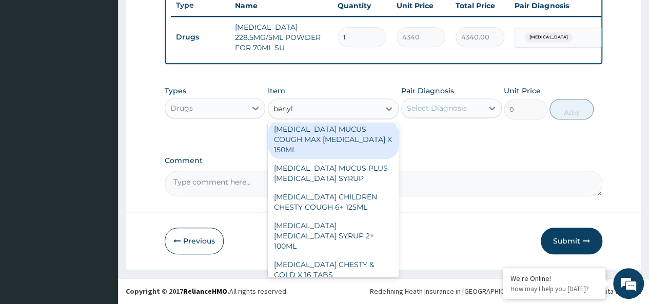
scroll to position [92, 0]
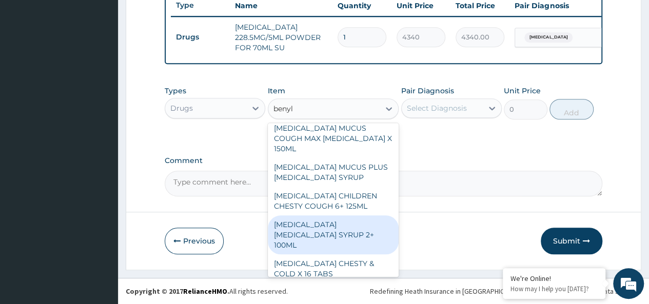
click at [358, 223] on div "[MEDICAL_DATA] [MEDICAL_DATA] SYRUP 2+ 100ML" at bounding box center [333, 235] width 131 height 39
type input "2100"
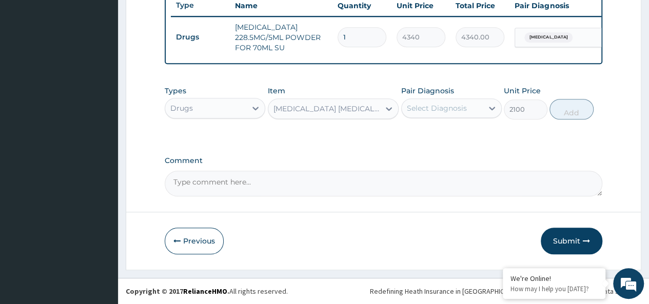
click at [443, 110] on div "Select Diagnosis" at bounding box center [437, 108] width 60 height 10
click at [477, 136] on div "[MEDICAL_DATA]" at bounding box center [451, 134] width 101 height 21
checkbox input "true"
click at [552, 106] on button "Add" at bounding box center [572, 109] width 44 height 21
type input "0"
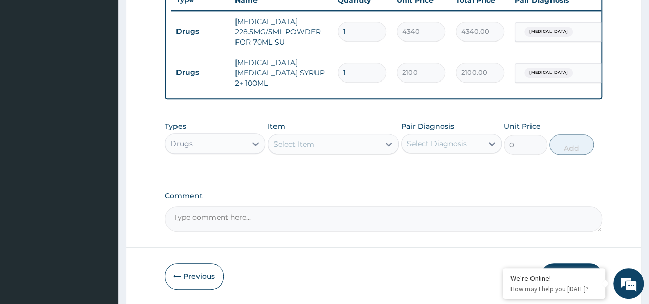
scroll to position [434, 0]
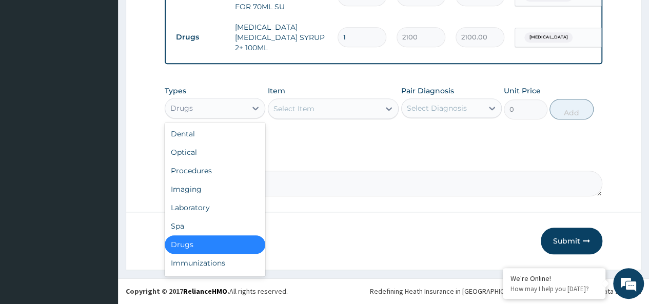
click at [197, 105] on div "Drugs" at bounding box center [205, 108] width 81 height 16
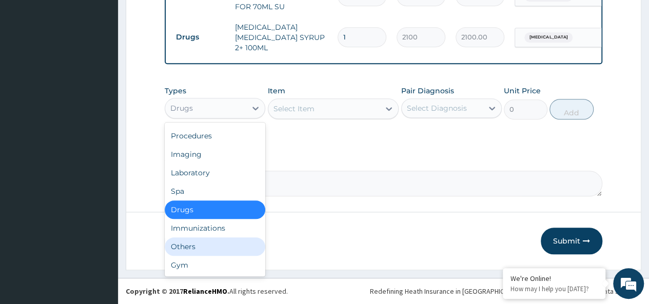
click at [187, 251] on div "Others" at bounding box center [215, 247] width 101 height 18
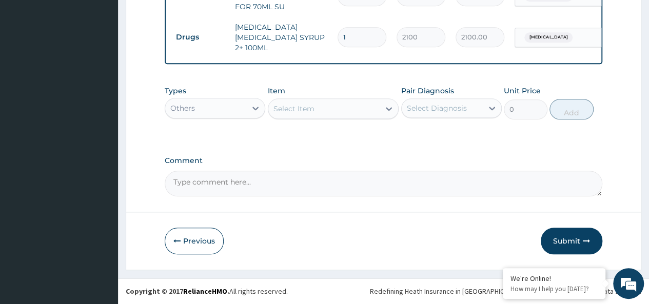
click at [343, 95] on div "Item Select Item" at bounding box center [333, 103] width 131 height 34
click at [338, 109] on div "Select Item" at bounding box center [324, 109] width 112 height 16
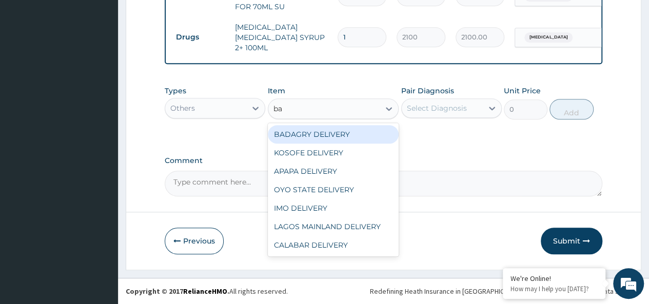
type input "bad"
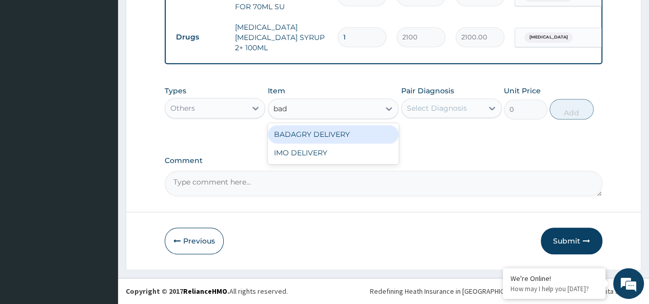
click at [364, 128] on div "BADAGRY DELIVERY" at bounding box center [333, 134] width 131 height 18
type input "3700"
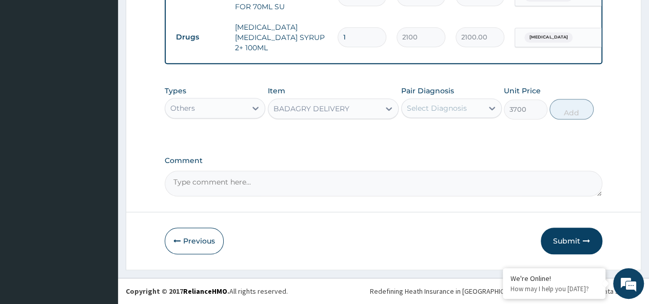
click at [449, 111] on div "Select Diagnosis" at bounding box center [437, 108] width 60 height 10
click at [455, 129] on div "[MEDICAL_DATA]" at bounding box center [451, 134] width 101 height 21
checkbox input "true"
click at [565, 113] on button "Add" at bounding box center [572, 109] width 44 height 21
type input "0"
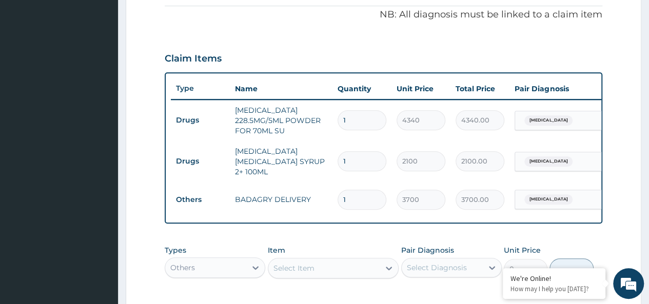
scroll to position [0, 77]
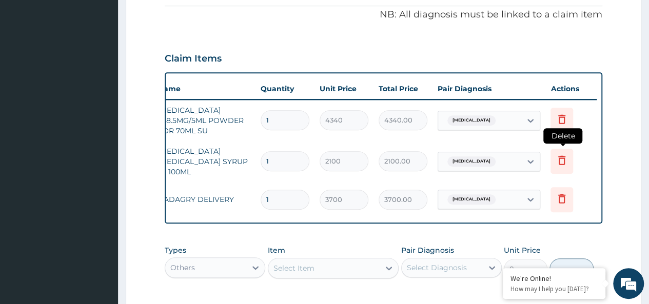
click at [562, 156] on icon at bounding box center [561, 160] width 7 height 9
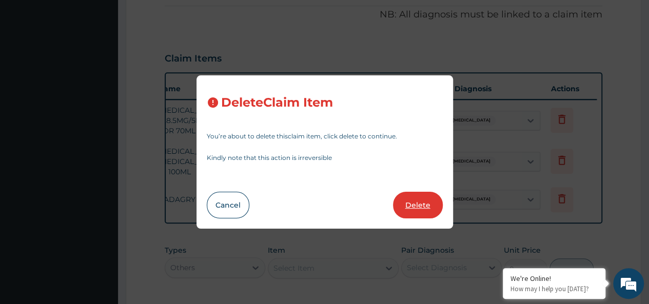
click at [425, 208] on button "Delete" at bounding box center [418, 205] width 50 height 27
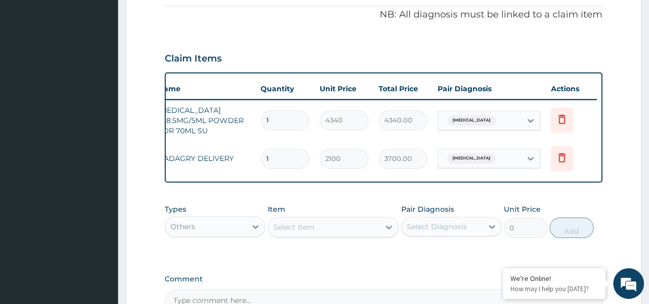
type input "3700"
type input "3700.00"
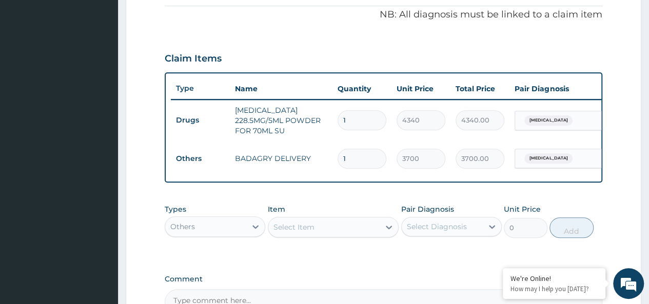
click at [186, 229] on div "Others" at bounding box center [182, 227] width 25 height 10
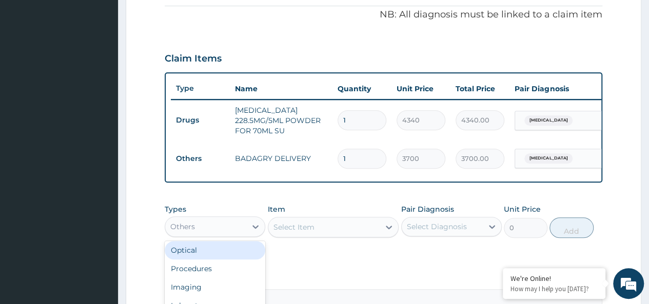
scroll to position [434, 0]
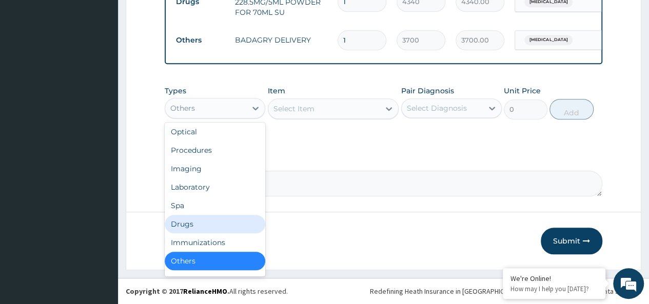
click at [192, 223] on div "Drugs" at bounding box center [215, 224] width 101 height 18
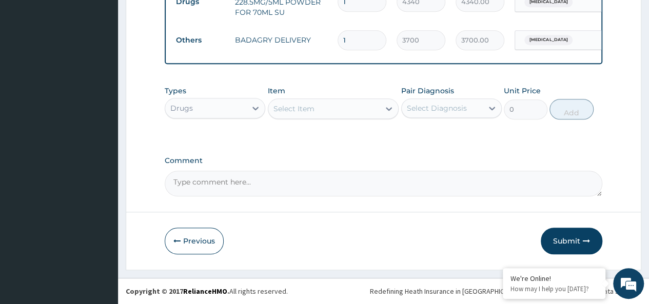
click at [340, 108] on div "Select Item" at bounding box center [324, 109] width 112 height 16
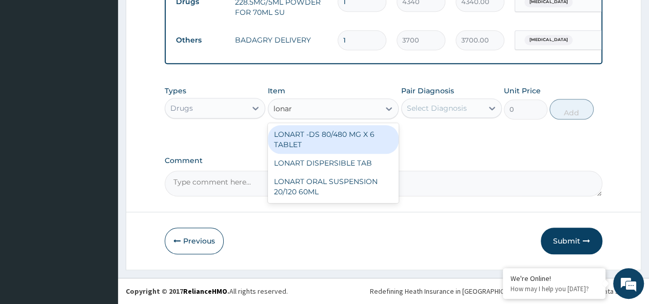
type input "lonart"
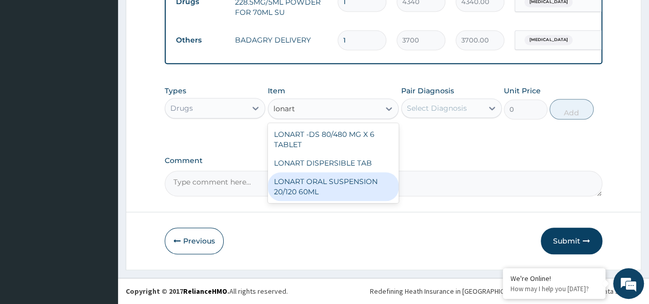
click at [371, 189] on div "LONART ORAL SUSPENSION 20/120 60ML" at bounding box center [333, 186] width 131 height 29
type input "2520"
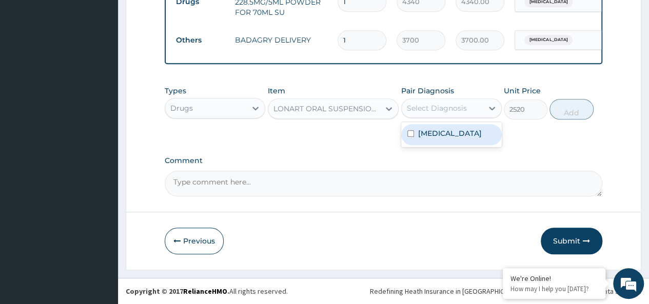
click at [464, 109] on div "Select Diagnosis" at bounding box center [437, 108] width 60 height 10
click at [481, 132] on div "[MEDICAL_DATA]" at bounding box center [451, 134] width 101 height 21
checkbox input "true"
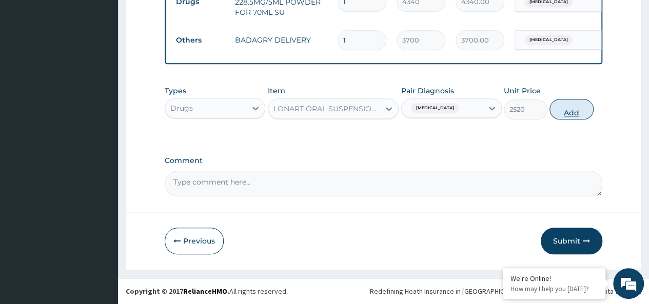
click at [566, 107] on button "Add" at bounding box center [572, 109] width 44 height 21
type input "0"
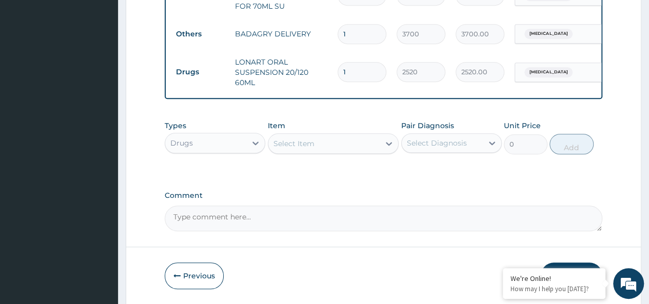
scroll to position [475, 0]
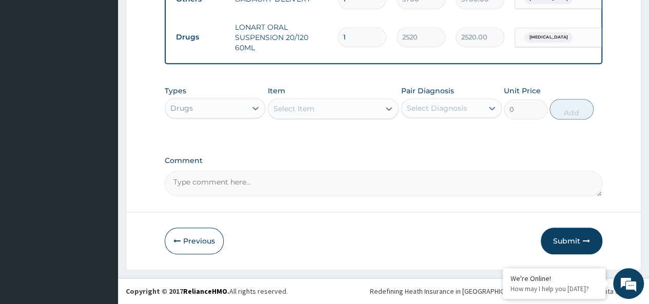
click at [540, 247] on div "Previous Submit" at bounding box center [384, 241] width 438 height 27
click at [573, 239] on button "Submit" at bounding box center [572, 241] width 62 height 27
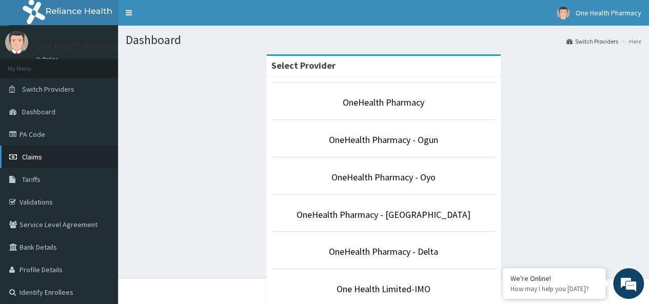
click at [54, 152] on link "Claims" at bounding box center [59, 157] width 118 height 23
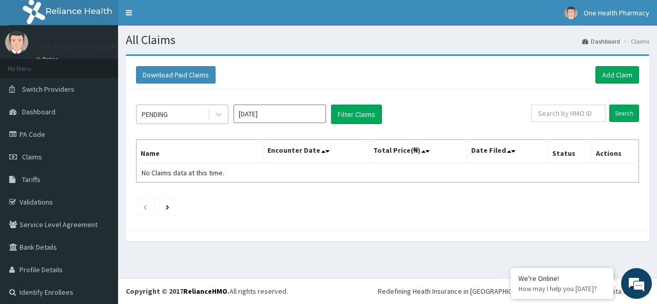
click at [179, 114] on div "PENDING" at bounding box center [172, 114] width 71 height 16
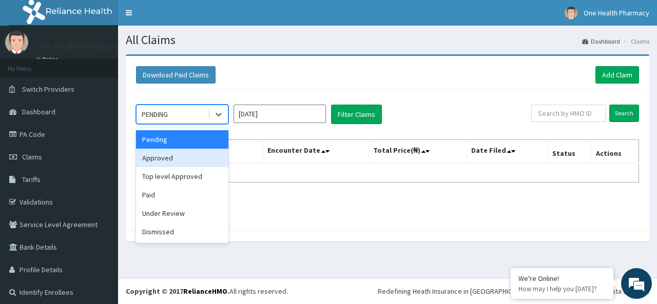
click at [174, 156] on div "Approved" at bounding box center [182, 158] width 92 height 18
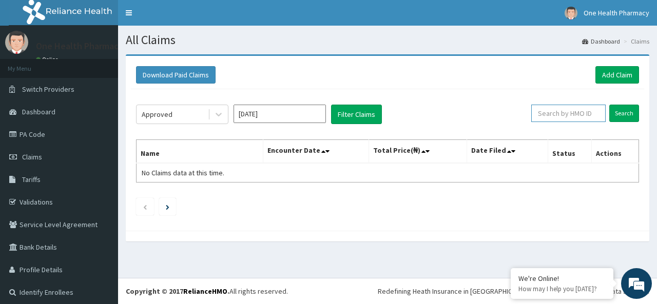
click at [558, 114] on input "text" at bounding box center [568, 113] width 74 height 17
paste input "CEU/10010/A"
type input "CEU/10010/A"
click at [611, 114] on input "Search" at bounding box center [624, 113] width 30 height 17
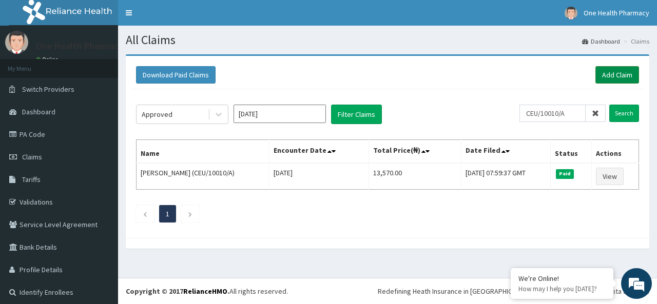
click at [602, 72] on link "Add Claim" at bounding box center [617, 74] width 44 height 17
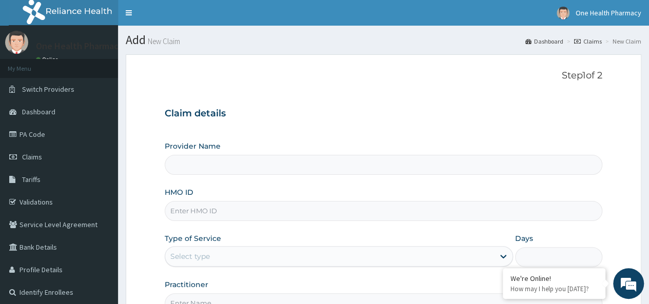
click at [174, 207] on input "HMO ID" at bounding box center [384, 211] width 438 height 20
paste input "CEU/10010/A"
type input "CEU/10010/A"
type input "OneHealth Pharmacy"
type input "CEU/10010/A"
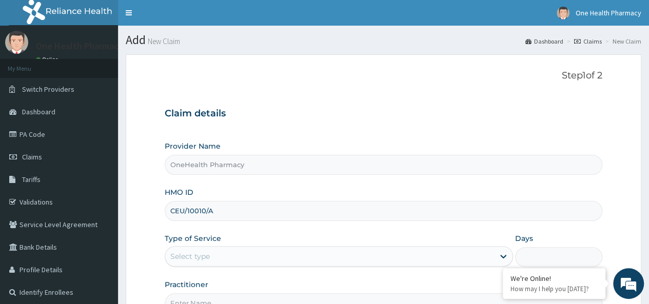
click at [202, 274] on div "Provider Name OneHealth Pharmacy HMO ID CEU/10010/A Type of Service Select type…" at bounding box center [384, 227] width 438 height 172
click at [201, 250] on div "Select type" at bounding box center [329, 256] width 329 height 16
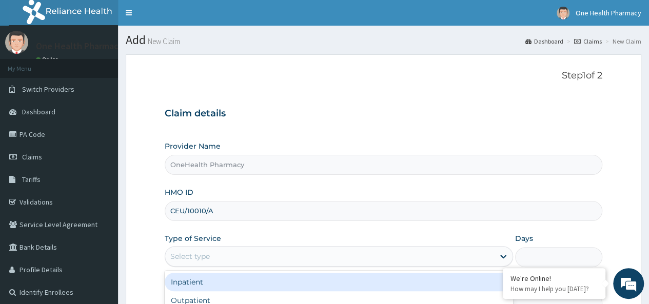
scroll to position [115, 0]
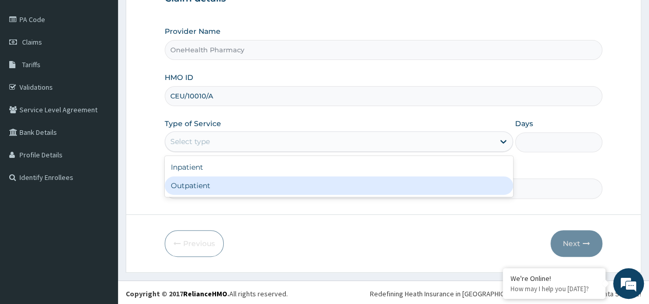
click at [213, 183] on div "Outpatient" at bounding box center [339, 186] width 348 height 18
type input "1"
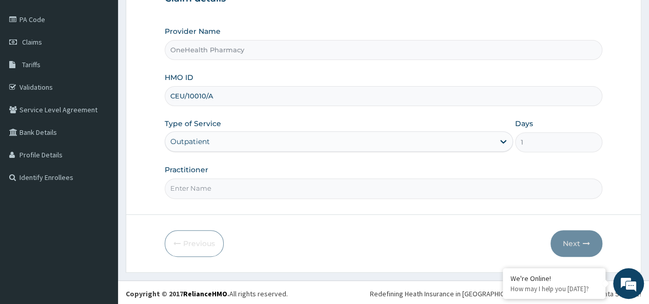
click at [218, 183] on input "Practitioner" at bounding box center [384, 189] width 438 height 20
type input "onehealth"
click at [568, 236] on button "Next" at bounding box center [577, 243] width 52 height 27
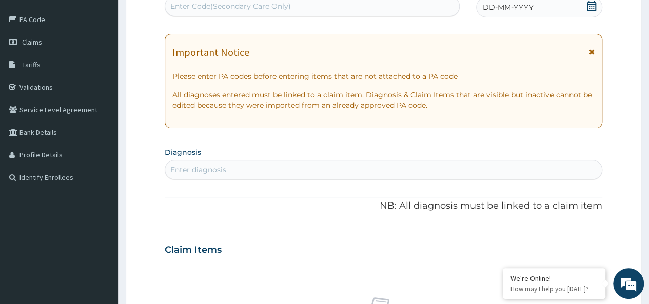
scroll to position [0, 0]
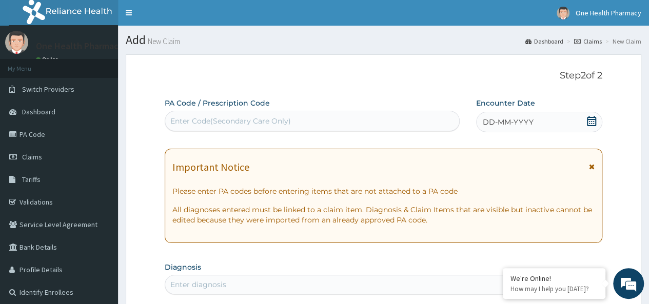
click at [192, 123] on div "Enter Code(Secondary Care Only)" at bounding box center [230, 121] width 121 height 10
paste input "PR/0DA25766"
type input "PR/0DA25766"
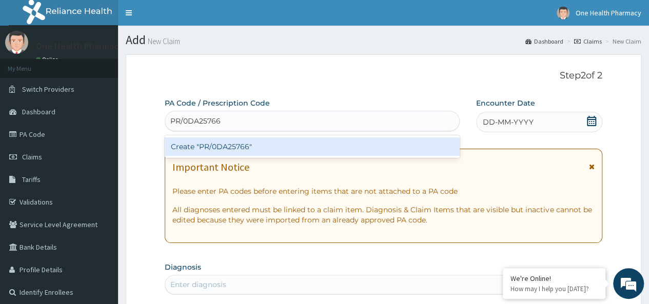
click at [322, 149] on div "Create "PR/0DA25766"" at bounding box center [312, 147] width 295 height 18
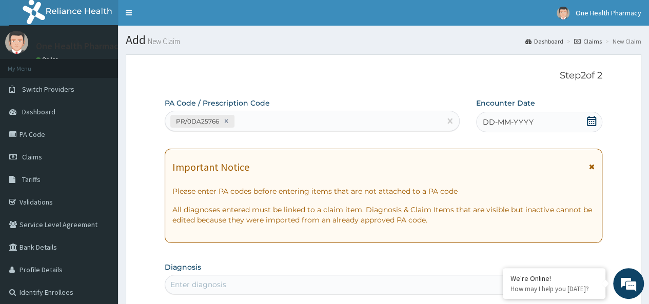
click at [529, 122] on span "DD-MM-YYYY" at bounding box center [508, 122] width 51 height 10
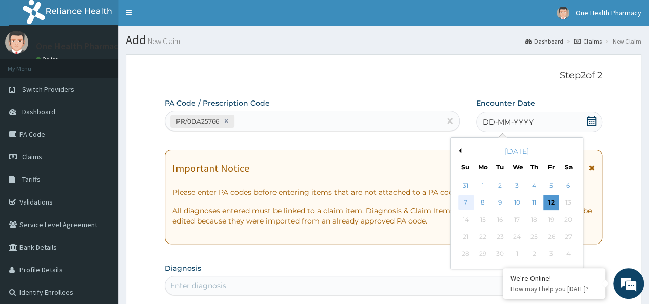
click at [463, 203] on div "7" at bounding box center [465, 203] width 15 height 15
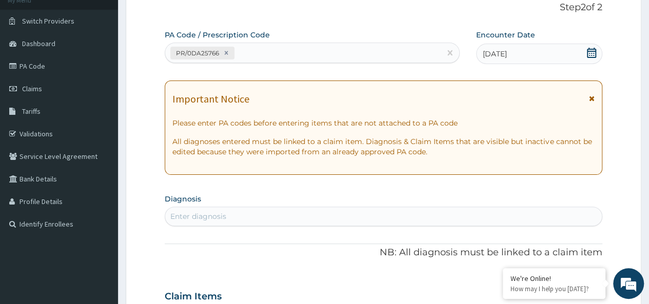
scroll to position [76, 0]
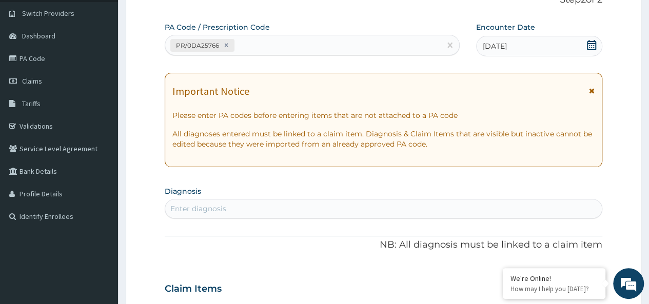
click at [259, 214] on div "Enter diagnosis" at bounding box center [383, 209] width 437 height 16
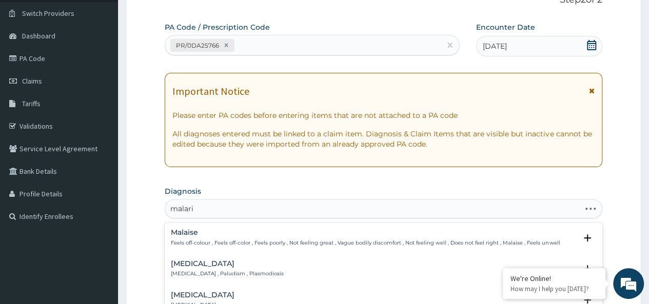
type input "[MEDICAL_DATA]"
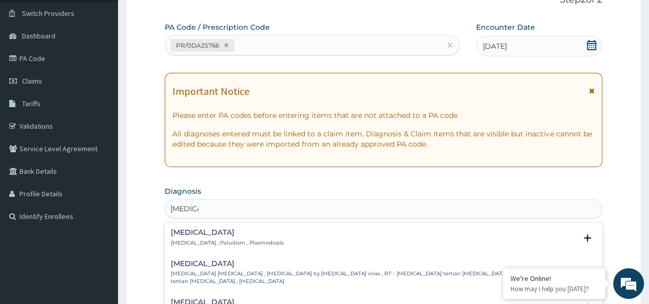
click at [179, 232] on h4 "[MEDICAL_DATA]" at bounding box center [227, 233] width 113 height 8
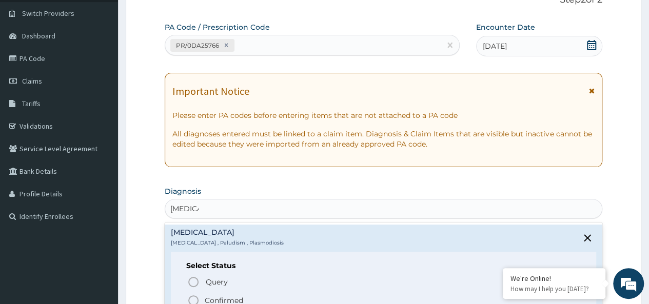
click at [220, 299] on p "Confirmed" at bounding box center [224, 301] width 38 height 10
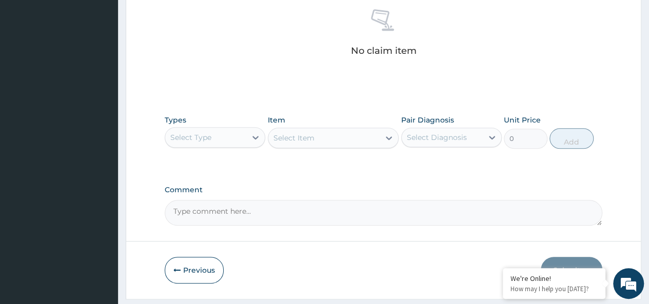
scroll to position [434, 0]
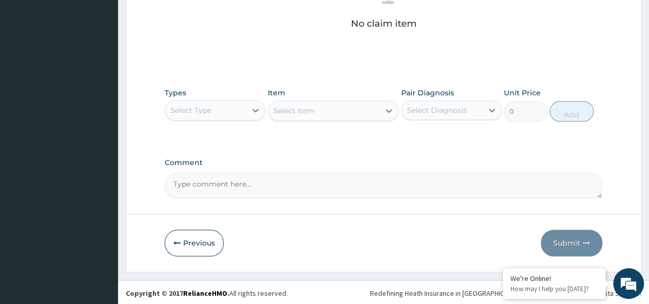
click at [211, 109] on div "Select Type" at bounding box center [205, 110] width 81 height 16
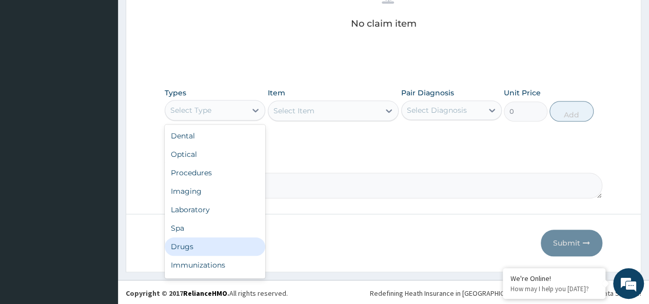
click at [176, 239] on div "Drugs" at bounding box center [215, 247] width 101 height 18
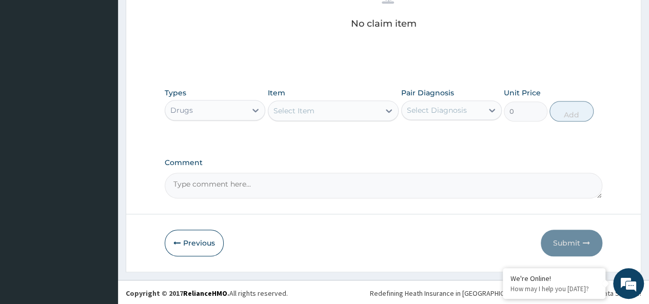
click at [325, 106] on div "Select Item" at bounding box center [324, 111] width 112 height 16
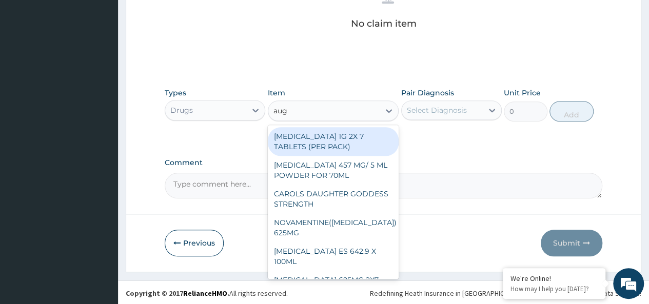
type input "augm"
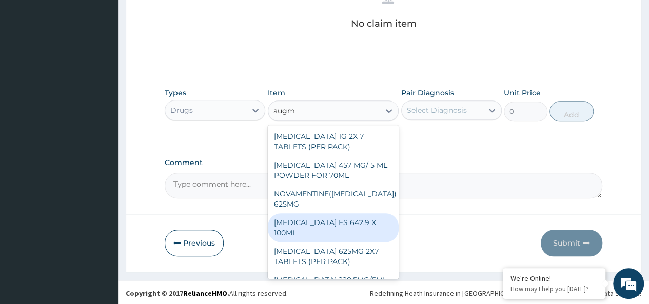
scroll to position [12, 0]
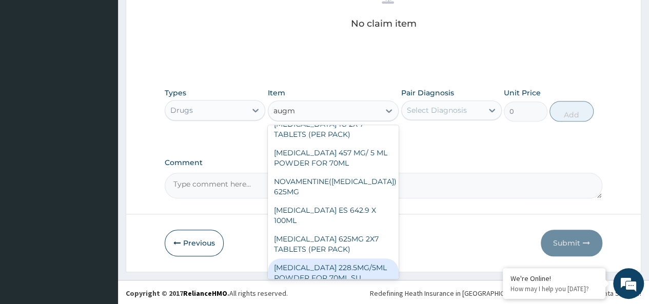
click at [340, 260] on div "[MEDICAL_DATA] 228.5MG/5ML POWDER FOR 70ML SU" at bounding box center [333, 273] width 131 height 29
type input "4340"
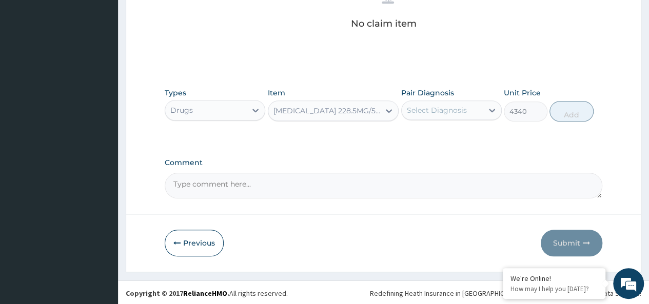
click at [459, 116] on div "Select Diagnosis" at bounding box center [442, 110] width 81 height 16
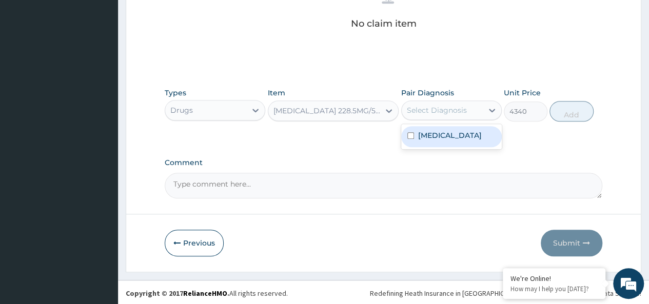
click at [478, 138] on div "[MEDICAL_DATA]" at bounding box center [451, 136] width 101 height 21
checkbox input "true"
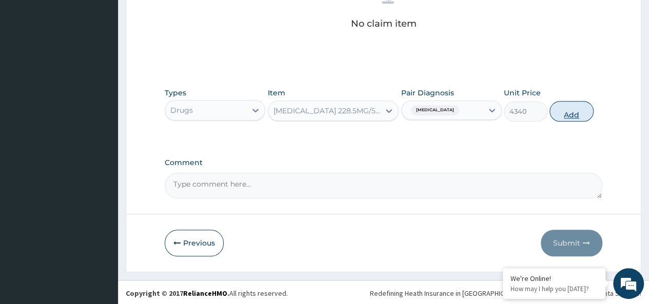
click at [573, 118] on button "Add" at bounding box center [572, 111] width 44 height 21
type input "0"
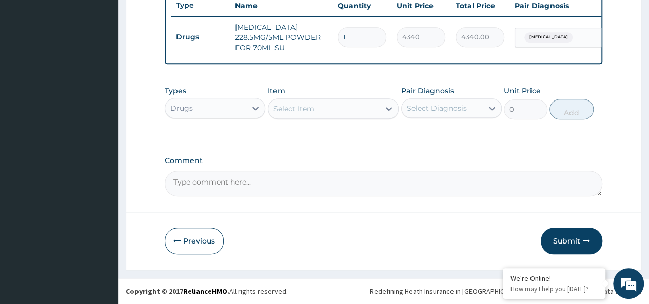
click at [331, 115] on div "Select Item" at bounding box center [324, 109] width 112 height 16
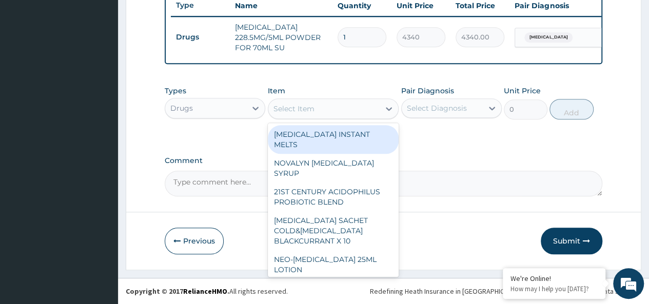
type input "o"
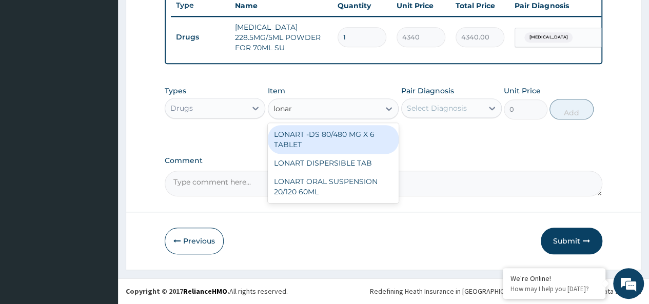
type input "lonart"
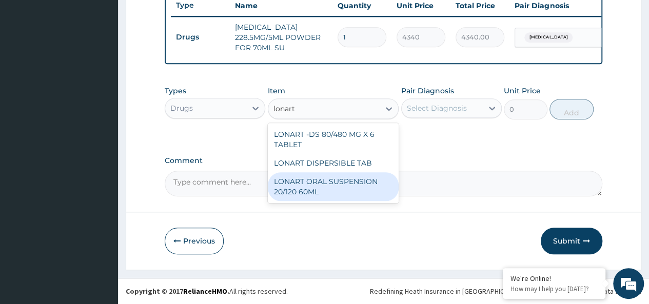
click at [382, 180] on div "LONART ORAL SUSPENSION 20/120 60ML" at bounding box center [333, 186] width 131 height 29
type input "2520"
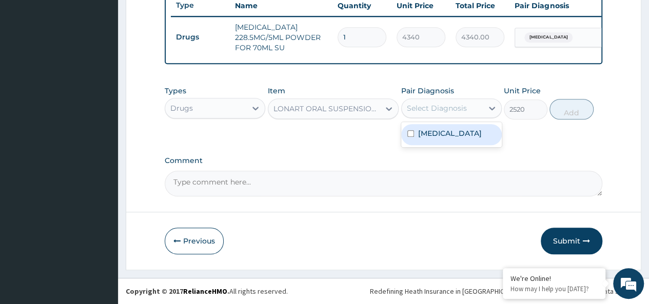
click at [443, 107] on div "Select Diagnosis" at bounding box center [437, 108] width 60 height 10
click at [467, 128] on div "[MEDICAL_DATA]" at bounding box center [451, 134] width 101 height 21
checkbox input "true"
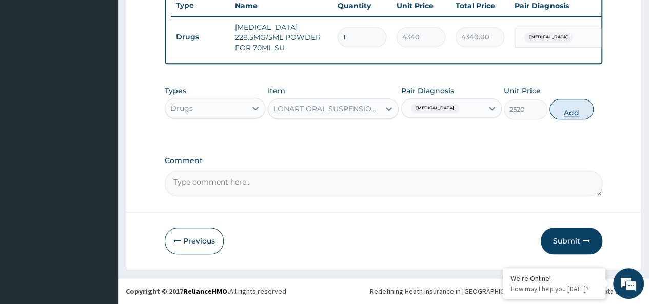
click at [557, 108] on button "Add" at bounding box center [572, 109] width 44 height 21
type input "0"
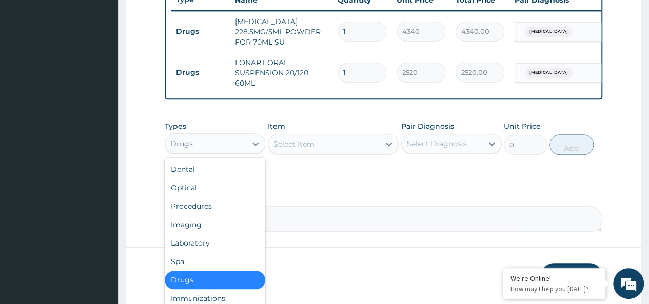
click at [202, 146] on div "Drugs" at bounding box center [205, 143] width 81 height 16
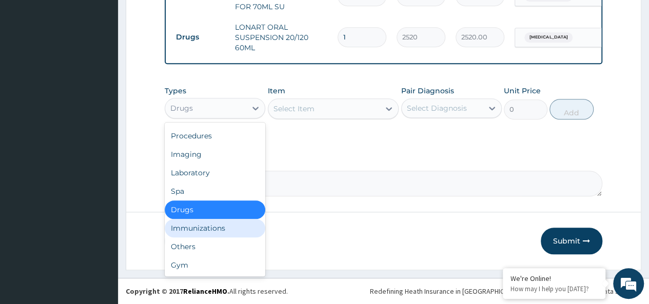
scroll to position [34, 0]
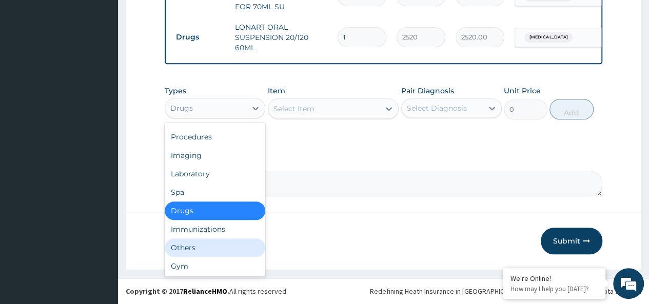
click at [181, 244] on div "Others" at bounding box center [215, 248] width 101 height 18
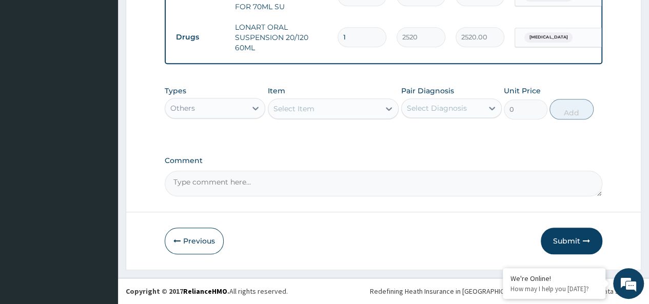
click at [318, 106] on div "Select Item" at bounding box center [324, 109] width 112 height 16
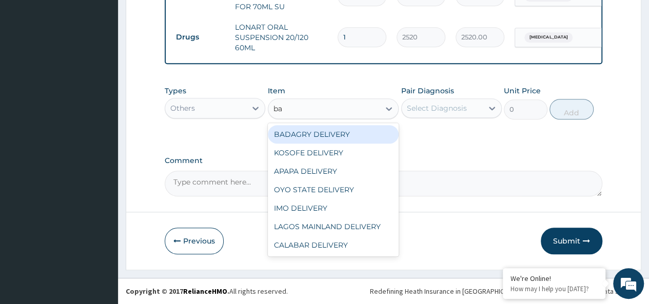
type input "bad"
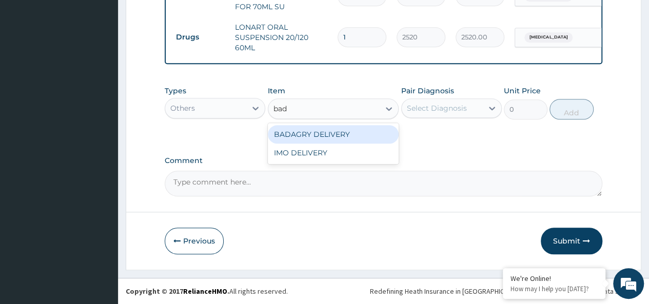
click at [379, 130] on div "BADAGRY DELIVERY" at bounding box center [333, 134] width 131 height 18
type input "3700"
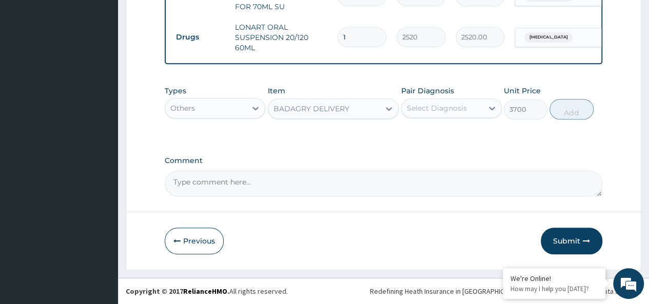
click at [446, 110] on div "Select Diagnosis" at bounding box center [437, 108] width 60 height 10
click at [455, 107] on div "Select Diagnosis" at bounding box center [437, 108] width 60 height 10
click at [476, 143] on div "[MEDICAL_DATA]" at bounding box center [451, 134] width 101 height 21
checkbox input "true"
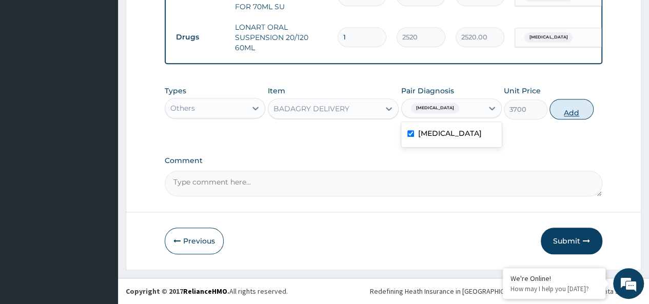
click at [571, 115] on button "Add" at bounding box center [572, 109] width 44 height 21
type input "0"
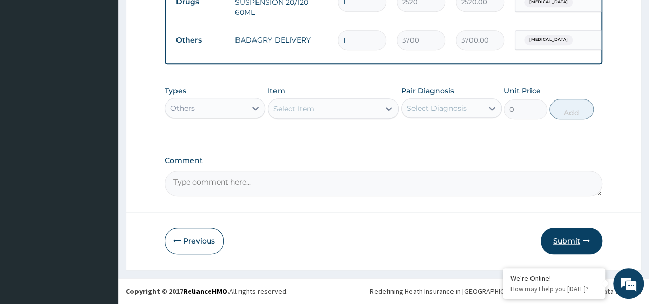
click at [565, 240] on button "Submit" at bounding box center [572, 241] width 62 height 27
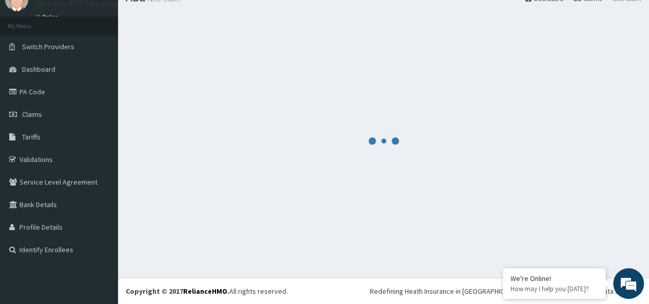
scroll to position [475, 0]
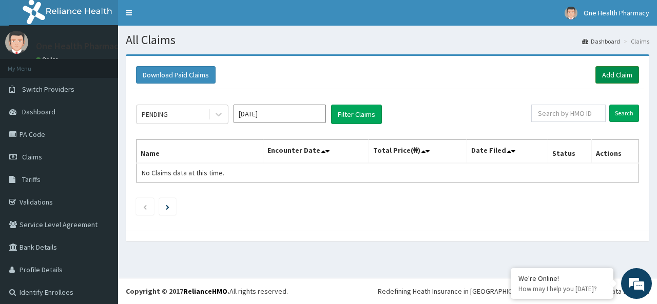
click at [611, 80] on link "Add Claim" at bounding box center [617, 74] width 44 height 17
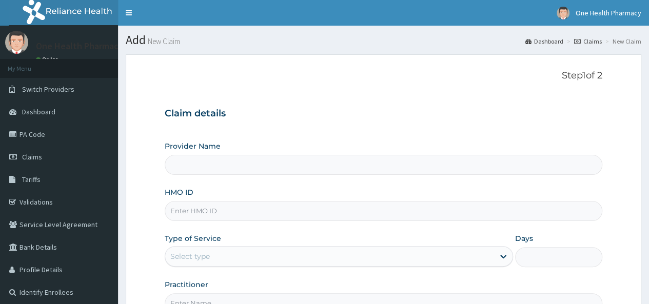
click at [181, 211] on input "HMO ID" at bounding box center [384, 211] width 438 height 20
paste input "MNL/10520/A"
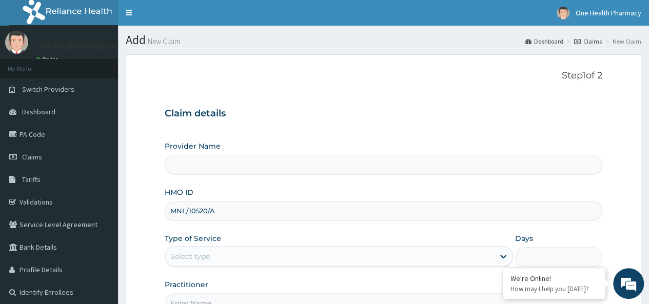
type input "MNL/10520/A"
click at [189, 248] on div "Select type" at bounding box center [329, 256] width 329 height 16
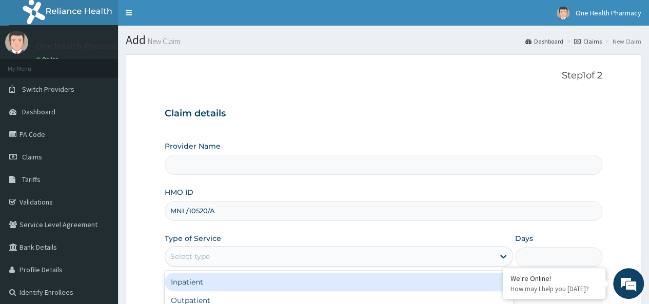
scroll to position [115, 0]
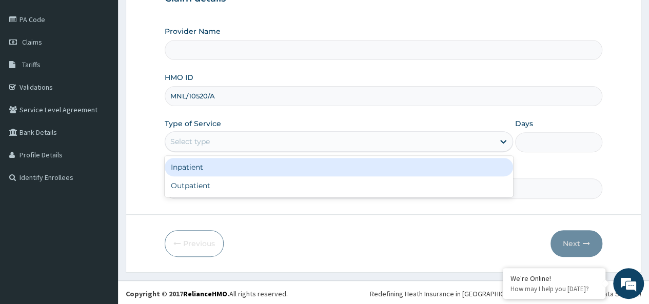
type input "OneHealth Pharmacy"
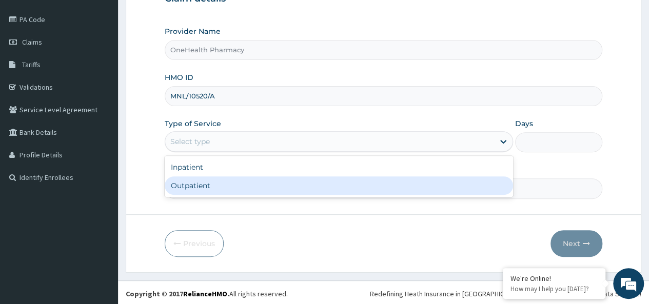
click at [223, 187] on div "Outpatient" at bounding box center [339, 186] width 348 height 18
type input "1"
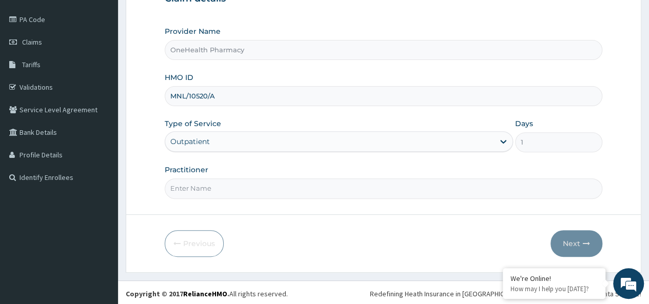
click at [234, 189] on input "Practitioner" at bounding box center [384, 189] width 438 height 20
type input "onehealth"
click at [595, 243] on button "Next" at bounding box center [577, 243] width 52 height 27
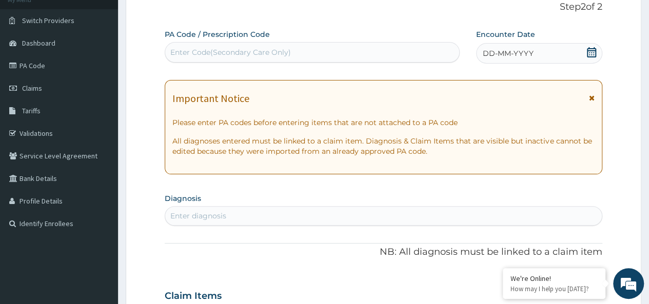
scroll to position [0, 0]
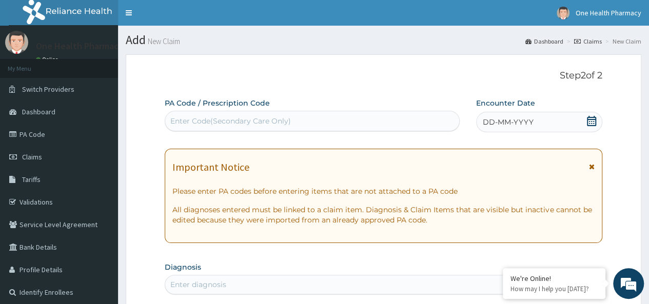
click at [220, 121] on div "Enter Code(Secondary Care Only)" at bounding box center [230, 121] width 121 height 10
paste input "PR/93508972"
type input "PR/93508972"
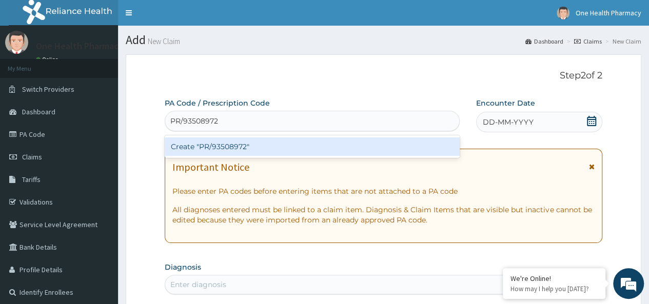
click at [295, 148] on div "Create "PR/93508972"" at bounding box center [312, 147] width 295 height 18
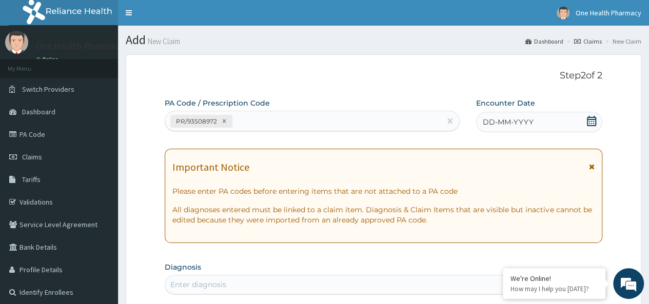
click at [531, 119] on span "DD-MM-YYYY" at bounding box center [508, 122] width 51 height 10
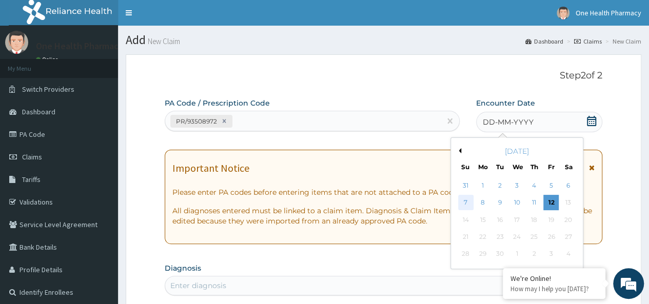
click at [468, 200] on div "7" at bounding box center [465, 203] width 15 height 15
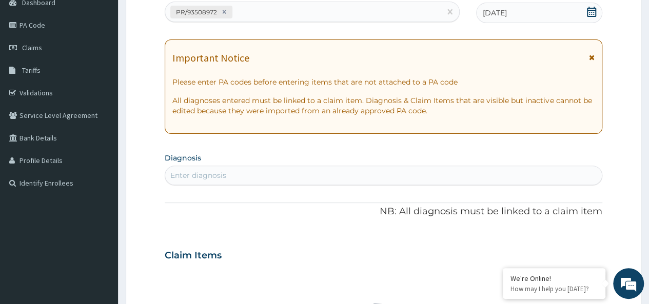
scroll to position [112, 0]
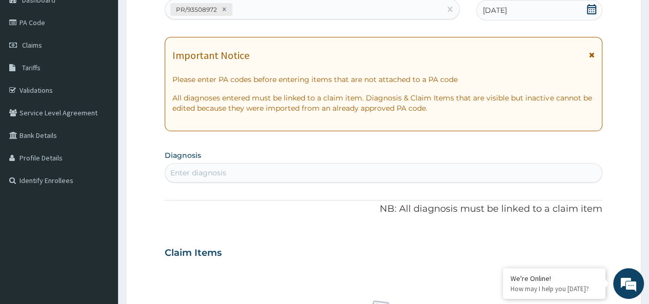
click at [227, 168] on div "Enter diagnosis" at bounding box center [383, 173] width 437 height 16
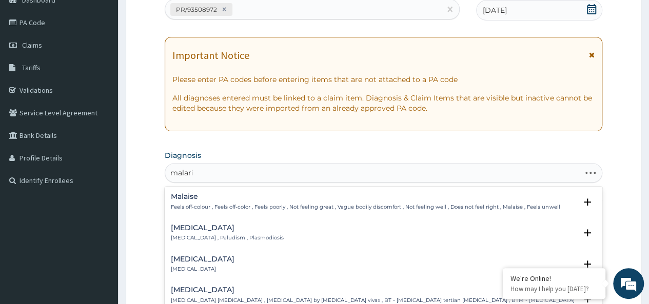
type input "[MEDICAL_DATA]"
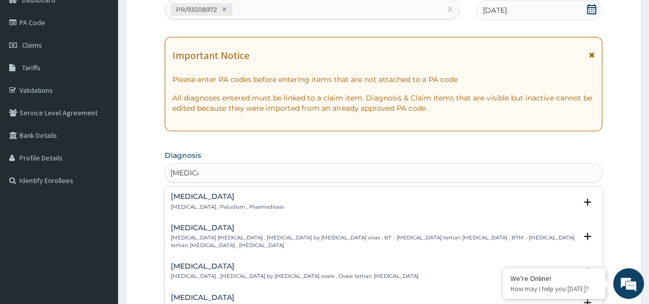
click at [189, 207] on p "[MEDICAL_DATA] , Paludism , Plasmodiosis" at bounding box center [227, 207] width 113 height 7
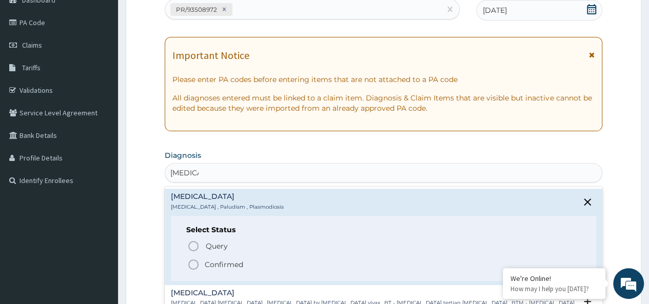
click at [222, 262] on p "Confirmed" at bounding box center [224, 265] width 38 height 10
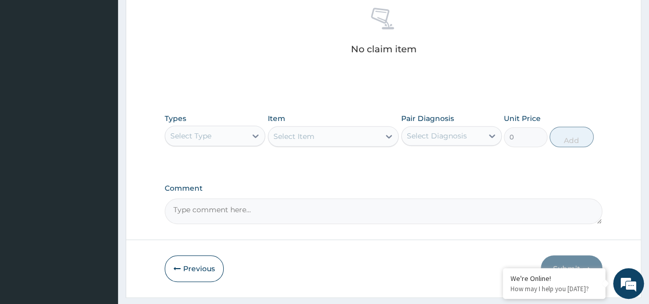
scroll to position [434, 0]
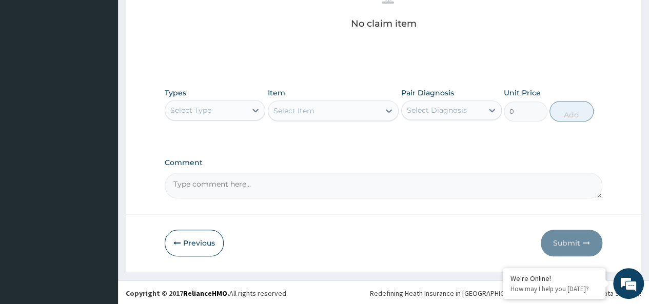
click at [209, 100] on div "Select Type" at bounding box center [215, 110] width 101 height 21
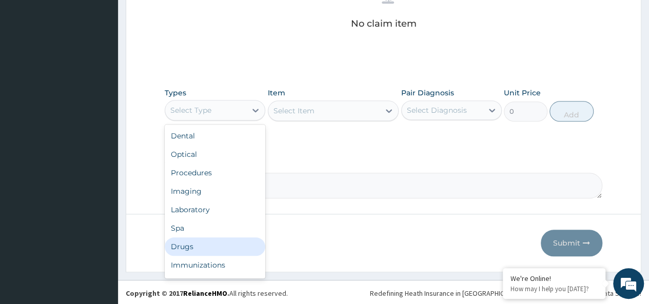
click at [171, 249] on div "Drugs" at bounding box center [215, 247] width 101 height 18
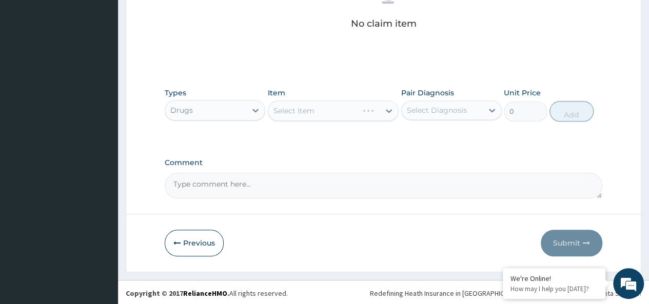
click at [305, 111] on div "Select Item" at bounding box center [333, 111] width 131 height 21
click at [340, 112] on div "Select Item" at bounding box center [324, 111] width 112 height 16
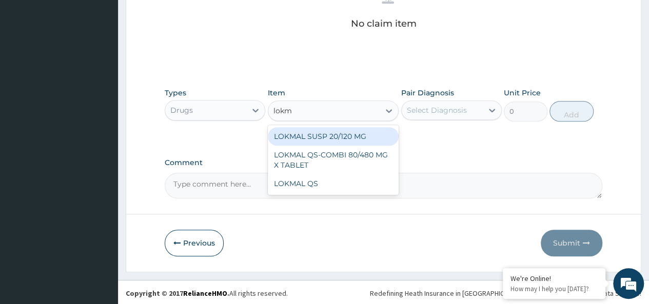
type input "lokma"
click at [356, 146] on div "LOKMAL QS-COMBI 80/480 MG X TABLET" at bounding box center [333, 160] width 131 height 29
type input "245"
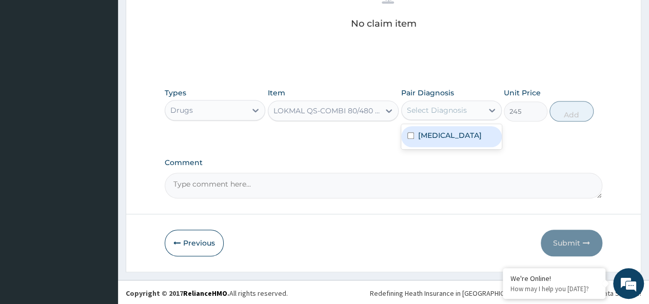
click at [441, 106] on div "Select Diagnosis" at bounding box center [437, 110] width 60 height 10
click at [441, 135] on label "[MEDICAL_DATA]" at bounding box center [450, 135] width 64 height 10
checkbox input "true"
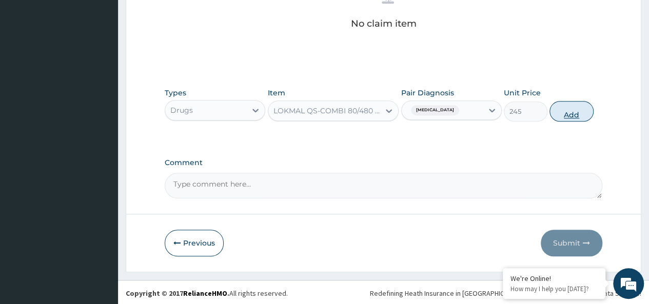
click at [561, 108] on button "Add" at bounding box center [572, 111] width 44 height 21
type input "0"
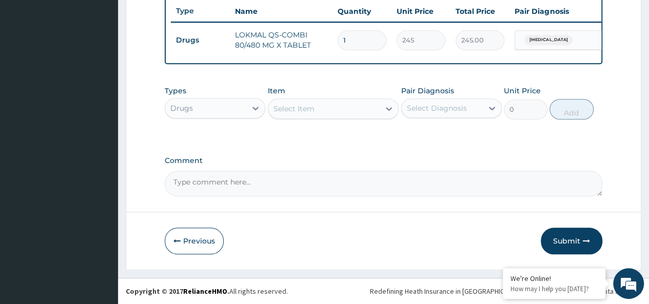
type input "0.00"
type input "6"
type input "1470.00"
type input "6"
click at [298, 114] on div "Select Item" at bounding box center [294, 109] width 41 height 10
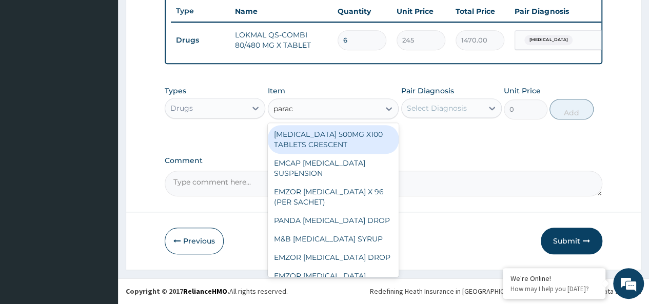
type input "parace"
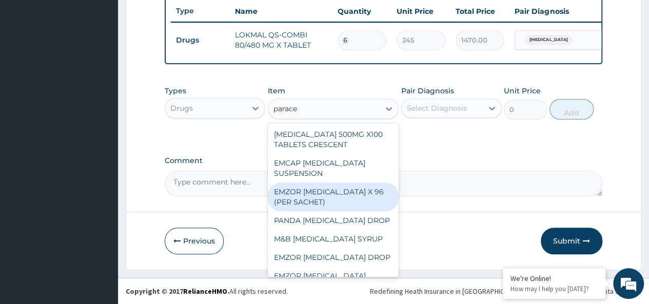
click at [336, 193] on div "EMZOR [MEDICAL_DATA] X 96 (PER SACHET)" at bounding box center [333, 197] width 131 height 29
type input "17.5"
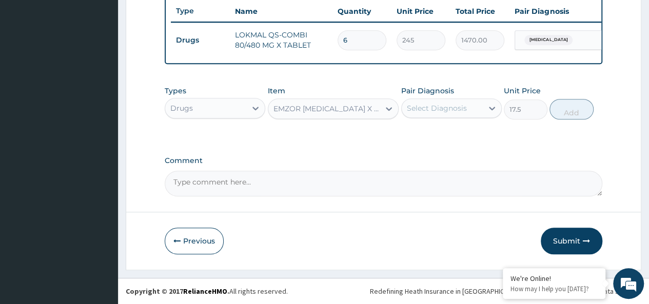
click at [459, 110] on div "Select Diagnosis" at bounding box center [437, 108] width 60 height 10
click at [474, 141] on div "[MEDICAL_DATA]" at bounding box center [451, 134] width 101 height 21
checkbox input "true"
click at [576, 108] on button "Add" at bounding box center [572, 109] width 44 height 21
type input "0"
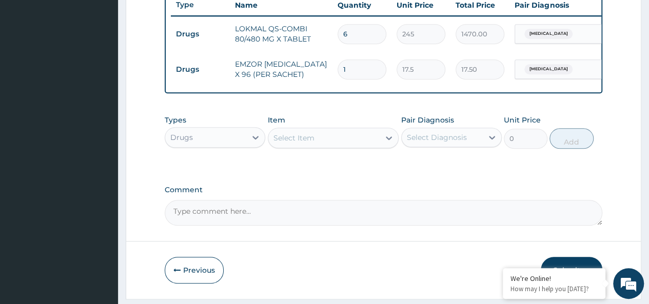
type input "0.00"
type input "2"
type input "35.00"
type input "26"
type input "455.00"
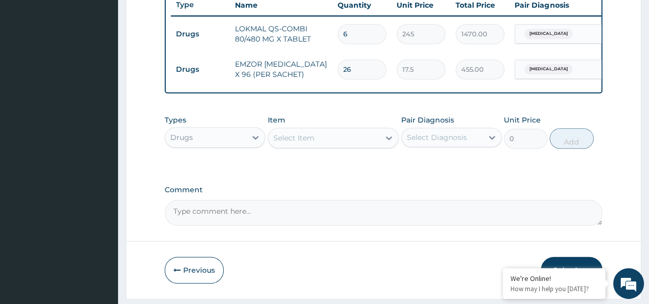
type input "2"
type input "35.00"
type input "0.00"
type input "3"
type input "52.50"
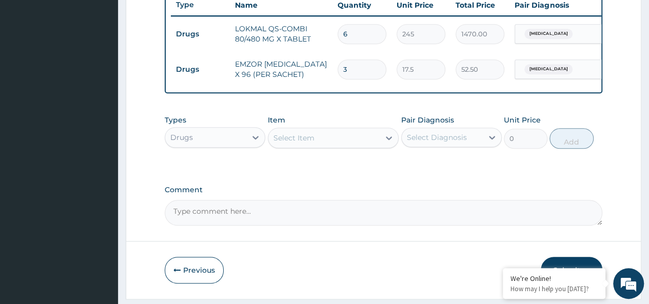
type input "36"
type input "630.00"
type input "36"
click at [315, 142] on div "Select Item" at bounding box center [324, 138] width 112 height 16
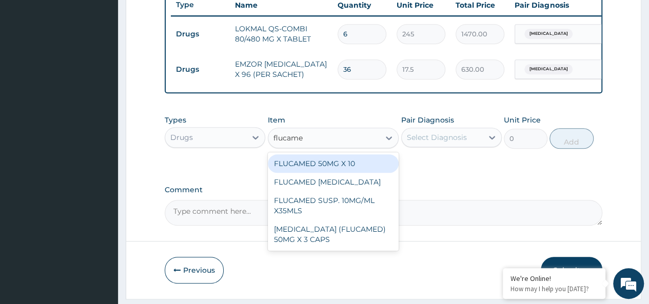
type input "flucamed"
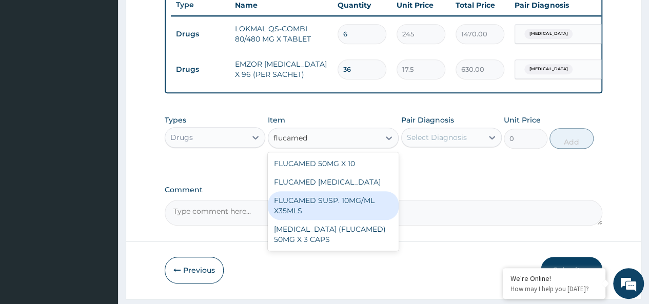
click at [351, 215] on div "FLUCAMED SUSP. 10MG/ML X35MLS" at bounding box center [333, 205] width 131 height 29
type input "3080"
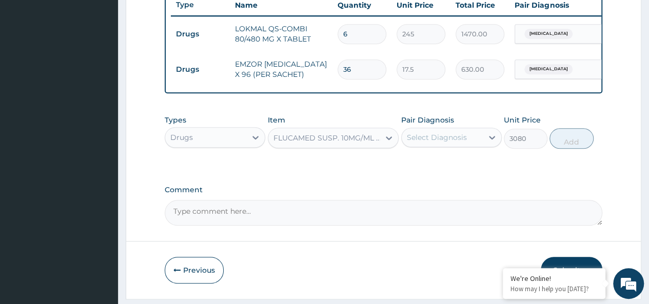
click at [452, 143] on div "Select Diagnosis" at bounding box center [437, 137] width 60 height 10
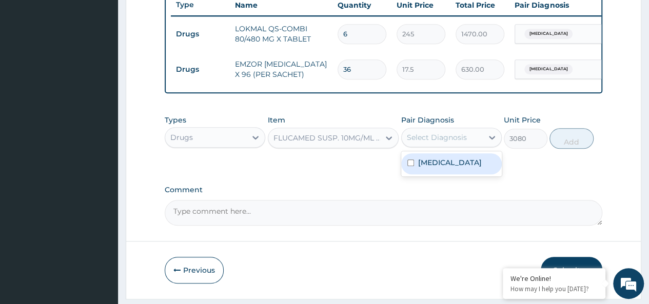
click at [471, 172] on div "[MEDICAL_DATA]" at bounding box center [451, 163] width 101 height 21
checkbox input "true"
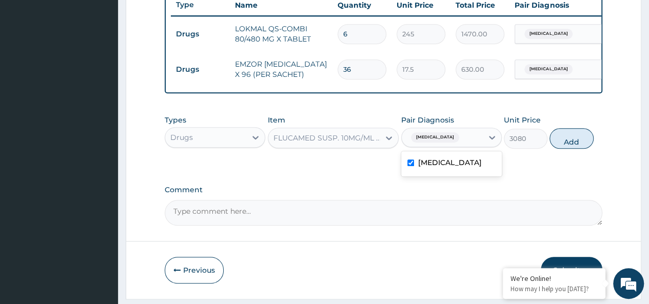
click at [581, 134] on div "Types Drugs Item FLUCAMED SUSP. 10MG/ML X35MLS Pair Diagnosis option Malaria, s…" at bounding box center [384, 132] width 438 height 44
click at [567, 149] on button "Add" at bounding box center [572, 138] width 44 height 21
type input "0"
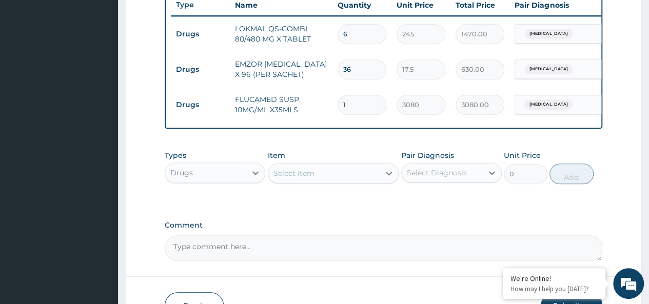
type input "0"
type input "0.00"
type input "1"
type input "3080.00"
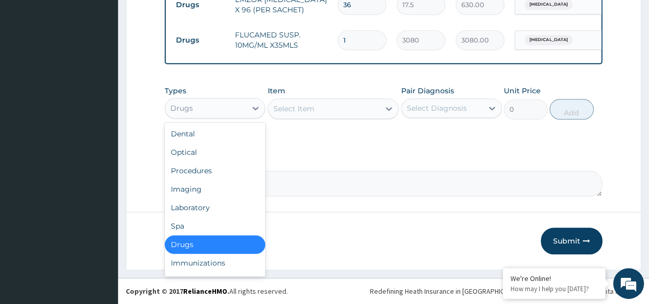
click at [192, 106] on div "Drugs" at bounding box center [205, 108] width 81 height 16
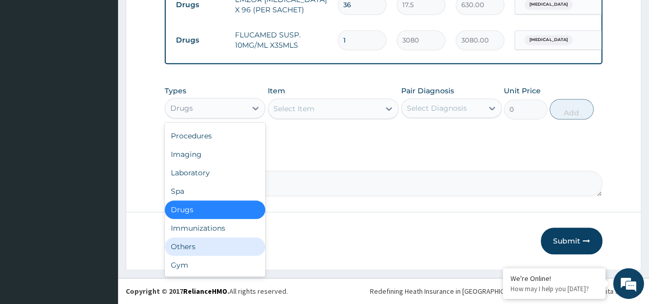
click at [182, 243] on div "Others" at bounding box center [215, 247] width 101 height 18
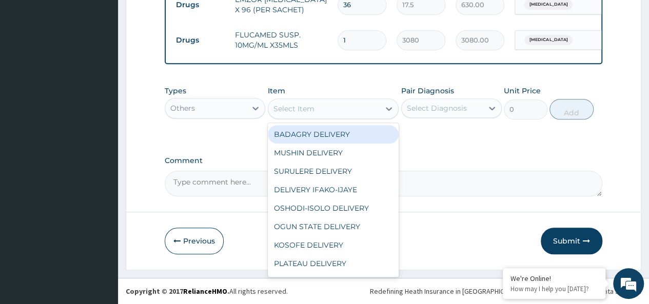
click at [317, 116] on div "Select Item" at bounding box center [324, 109] width 112 height 16
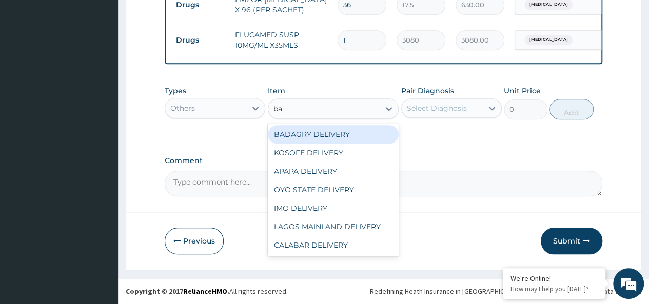
type input "bad"
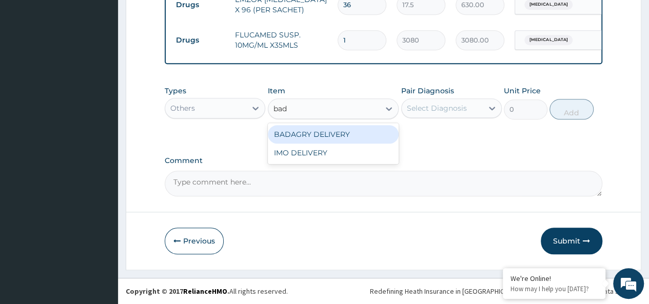
click at [354, 130] on div "BADAGRY DELIVERY" at bounding box center [333, 134] width 131 height 18
type input "3700"
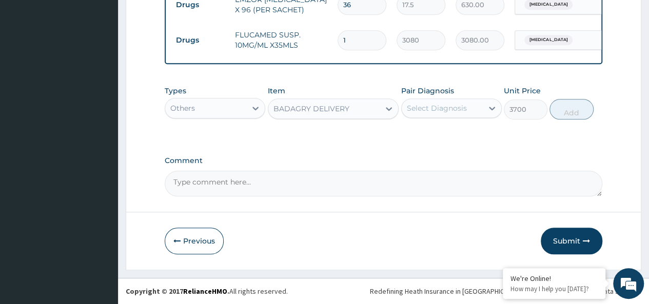
click at [449, 103] on div "Select Diagnosis" at bounding box center [442, 108] width 81 height 16
click at [459, 130] on div "[MEDICAL_DATA]" at bounding box center [451, 134] width 101 height 21
checkbox input "true"
click at [570, 101] on button "Add" at bounding box center [572, 109] width 44 height 21
type input "0"
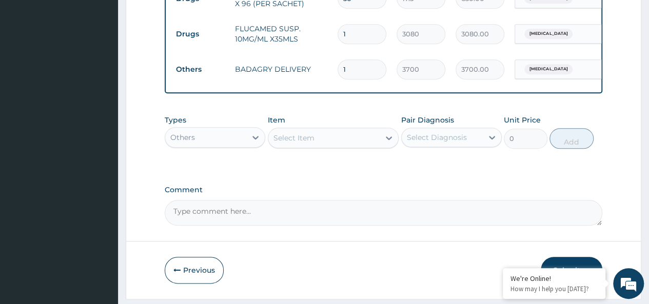
scroll to position [500, 0]
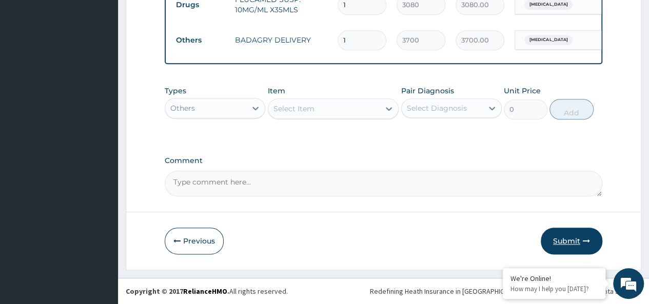
click at [560, 244] on button "Submit" at bounding box center [572, 241] width 62 height 27
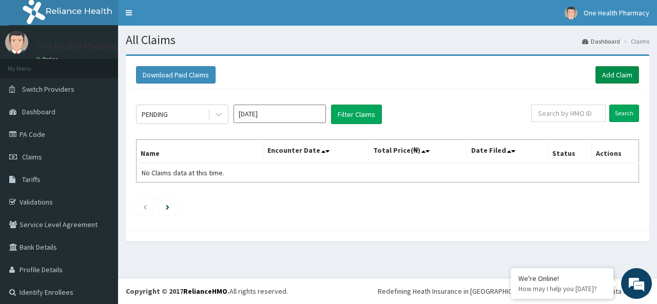
click at [613, 83] on link "Add Claim" at bounding box center [617, 74] width 44 height 17
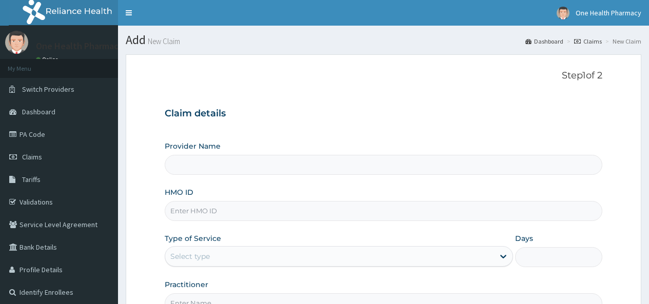
click at [180, 200] on div "HMO ID" at bounding box center [384, 204] width 438 height 34
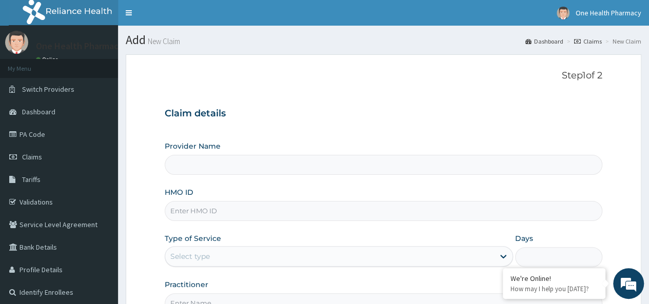
click at [180, 205] on input "HMO ID" at bounding box center [384, 211] width 438 height 20
paste input "OIE/10005/C"
type input "OIE/10005/C"
type input "OneHealth Pharmacy"
type input "OIE/10005/C"
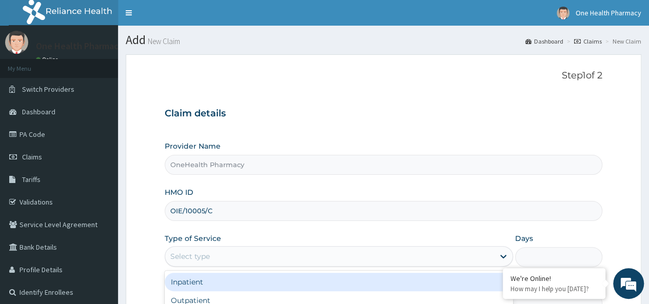
scroll to position [115, 0]
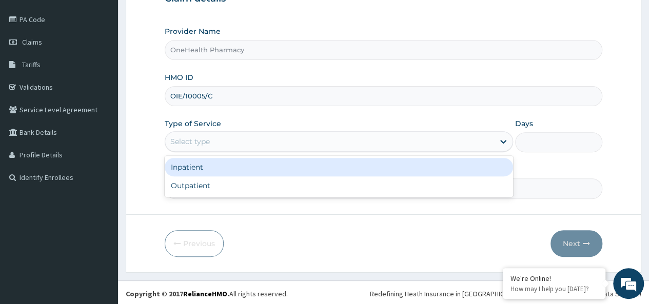
drag, startPoint x: 185, startPoint y: 255, endPoint x: 410, endPoint y: 187, distance: 234.3
click at [410, 187] on div "Outpatient" at bounding box center [339, 186] width 348 height 18
type input "1"
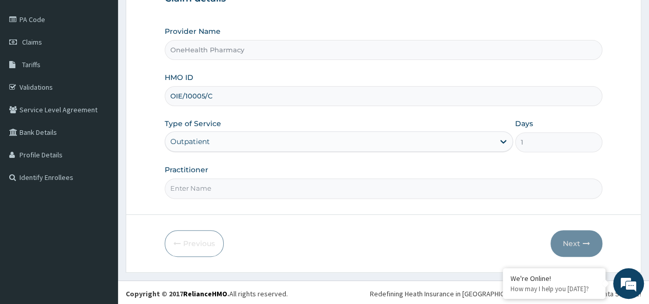
click at [288, 188] on input "Practitioner" at bounding box center [384, 189] width 438 height 20
type input "onehealth"
click at [579, 243] on button "Next" at bounding box center [577, 243] width 52 height 27
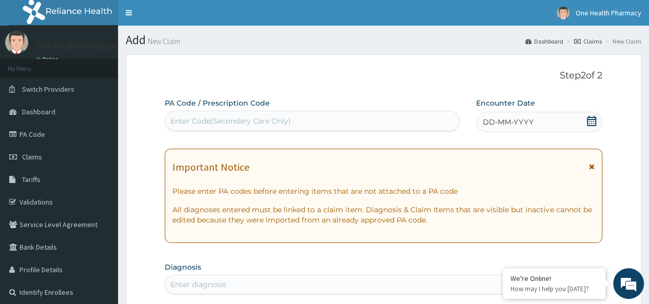
click at [244, 121] on div "Enter Code(Secondary Care Only)" at bounding box center [230, 121] width 121 height 10
paste input "PR/1264198A"
type input "PR/1264198A"
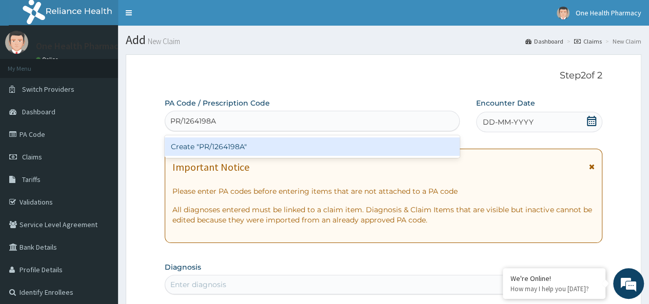
click at [313, 152] on div "Create "PR/1264198A"" at bounding box center [312, 147] width 295 height 18
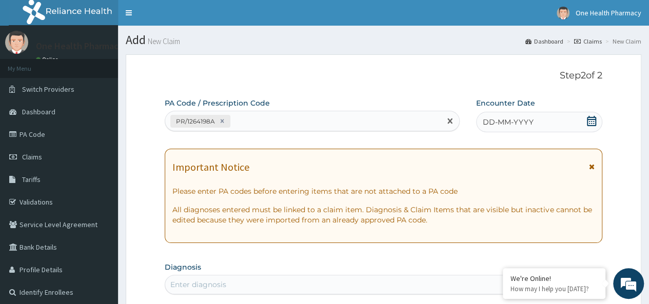
click at [546, 125] on div "DD-MM-YYYY" at bounding box center [539, 122] width 126 height 21
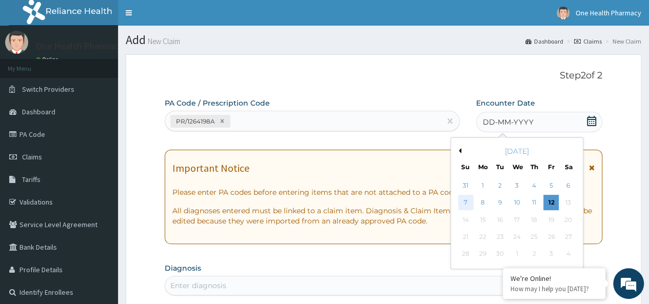
click at [464, 201] on div "7" at bounding box center [465, 203] width 15 height 15
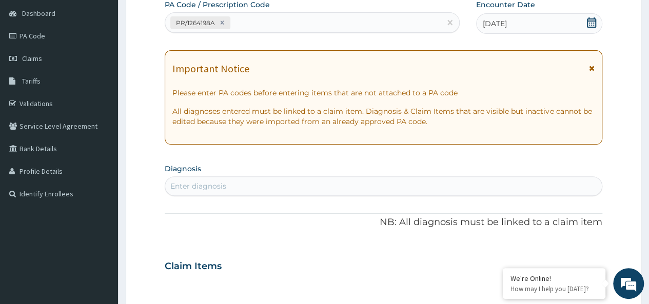
scroll to position [102, 0]
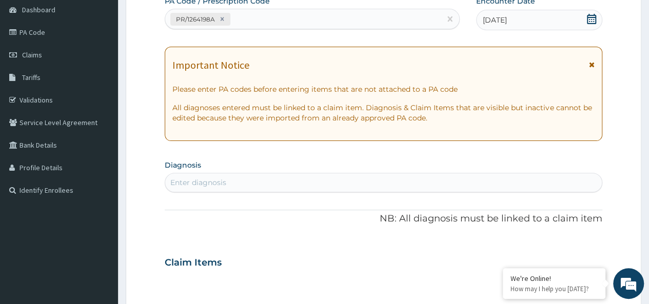
click at [294, 181] on div "Enter diagnosis" at bounding box center [383, 182] width 437 height 16
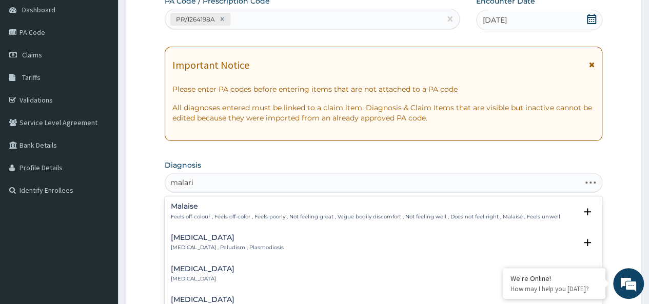
type input "[MEDICAL_DATA]"
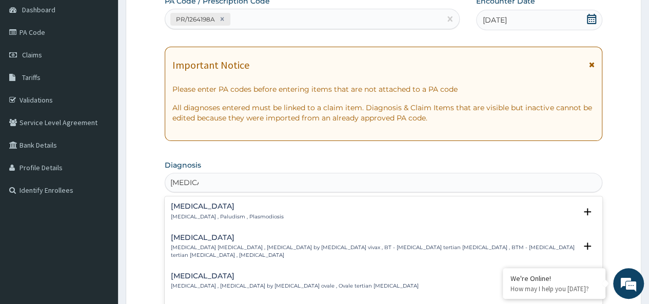
click at [190, 208] on h4 "[MEDICAL_DATA]" at bounding box center [227, 207] width 113 height 8
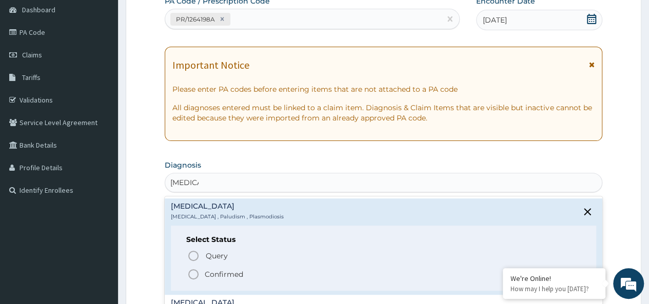
click at [224, 276] on p "Confirmed" at bounding box center [224, 274] width 38 height 10
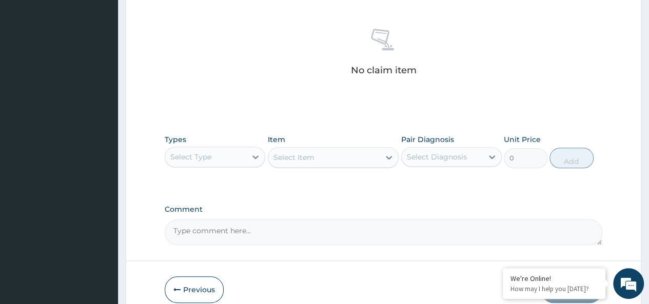
scroll to position [422, 0]
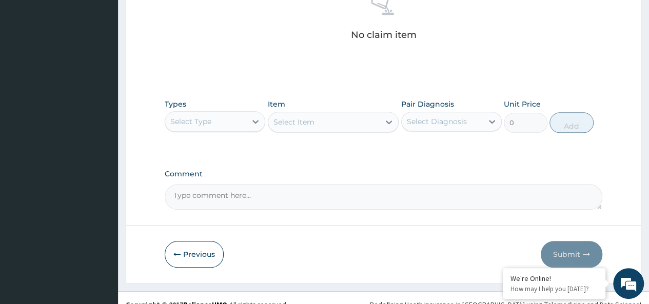
click at [183, 117] on div "Select Type" at bounding box center [190, 121] width 41 height 10
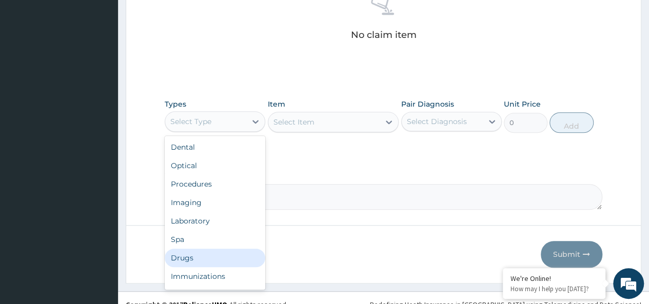
click at [184, 261] on div "Drugs" at bounding box center [215, 258] width 101 height 18
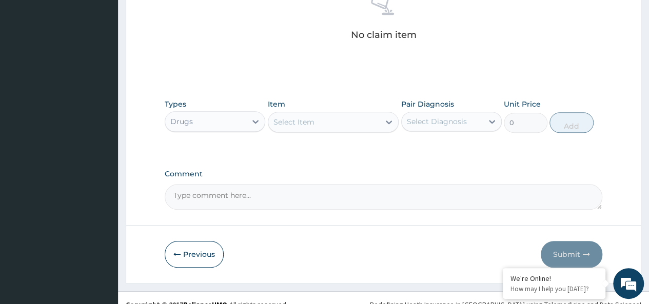
click at [303, 120] on div "Select Item" at bounding box center [294, 122] width 41 height 10
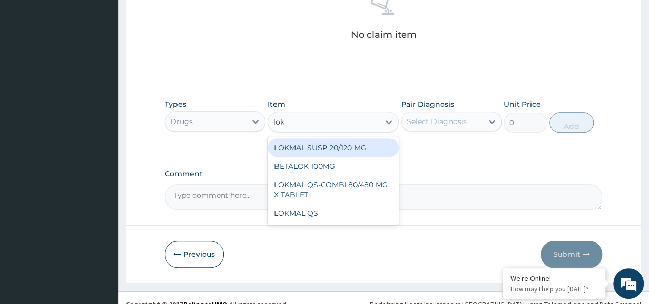
type input "lokma"
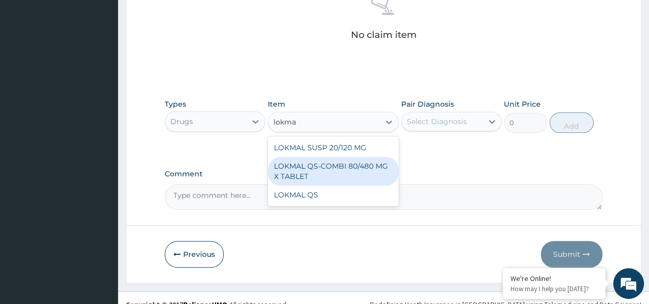
click at [325, 163] on div "LOKMAL QS-COMBI 80/480 MG X TABLET" at bounding box center [333, 171] width 131 height 29
type input "245"
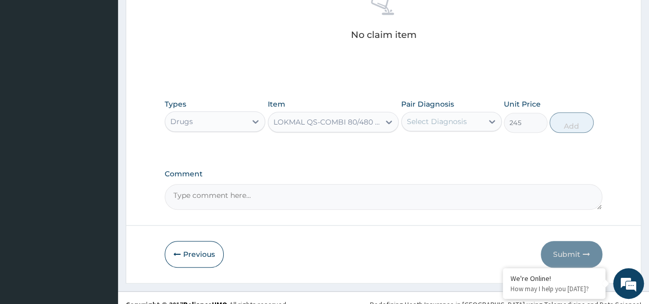
click at [452, 125] on div "Select Diagnosis" at bounding box center [437, 121] width 60 height 10
click at [472, 153] on div "[MEDICAL_DATA]" at bounding box center [451, 148] width 101 height 21
checkbox input "true"
click at [562, 119] on button "Add" at bounding box center [572, 122] width 44 height 21
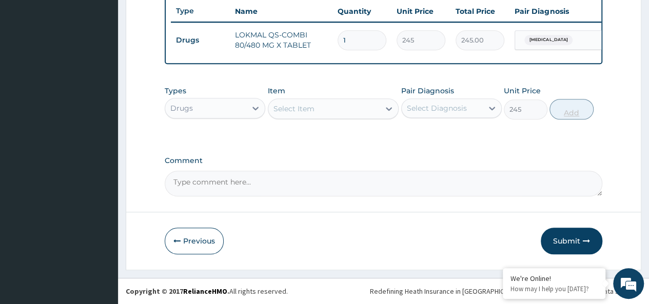
type input "0"
type input "0.00"
type input "6"
type input "1470.00"
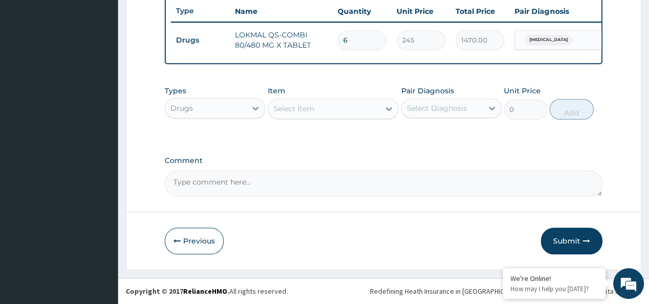
type input "6"
click at [316, 111] on div "Select Item" at bounding box center [324, 109] width 112 height 16
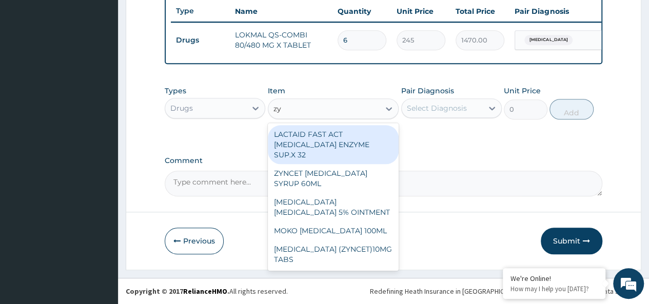
type input "zyn"
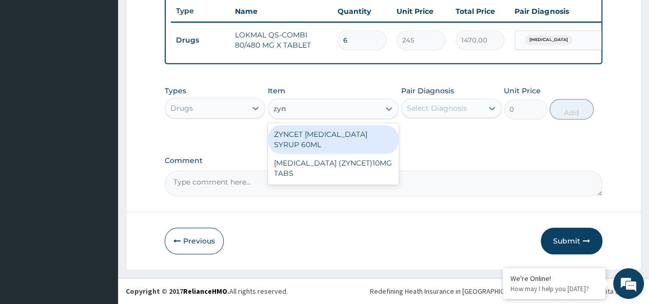
click at [360, 134] on div "ZYNCET [MEDICAL_DATA] SYRUP 60ML" at bounding box center [333, 139] width 131 height 29
type input "2240"
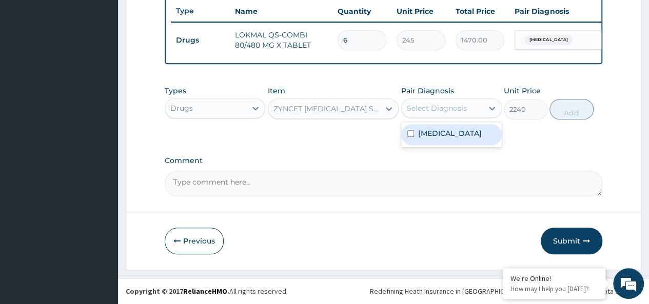
click at [438, 118] on div "Select Diagnosis" at bounding box center [451, 109] width 101 height 20
click at [460, 140] on div "[MEDICAL_DATA]" at bounding box center [451, 134] width 101 height 21
checkbox input "true"
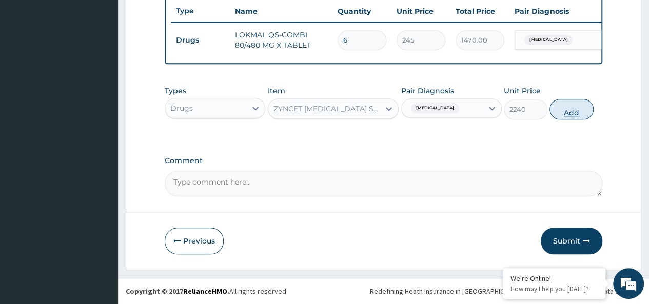
click at [571, 110] on button "Add" at bounding box center [572, 109] width 44 height 21
type input "0"
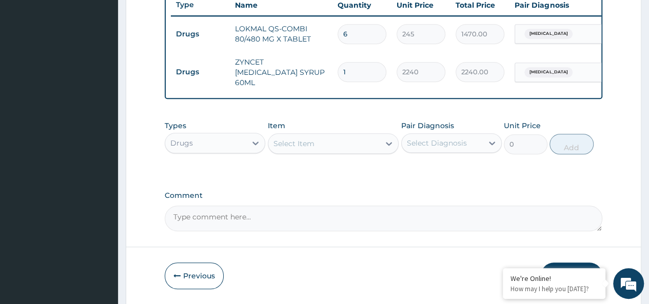
click at [308, 137] on div "Select Item" at bounding box center [324, 143] width 112 height 16
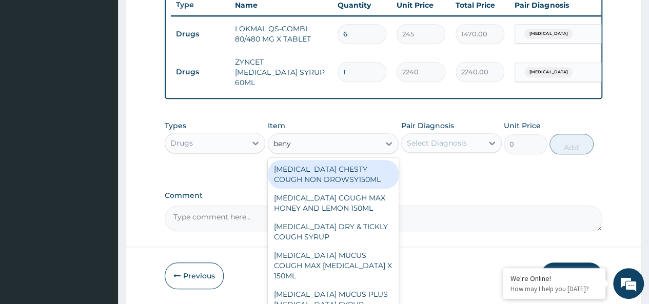
type input "benyl"
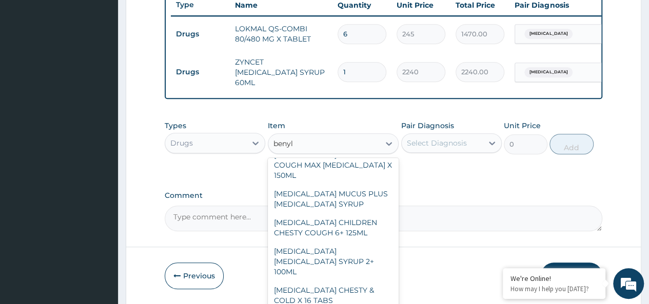
scroll to position [122, 0]
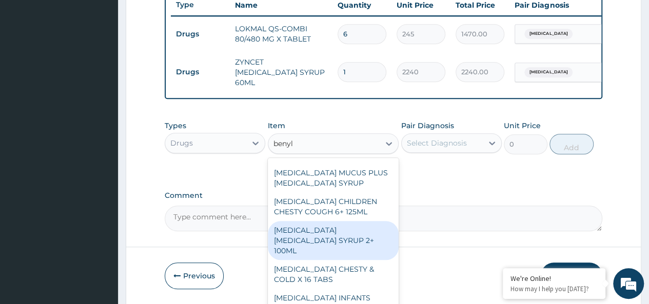
click at [344, 229] on div "[MEDICAL_DATA] [MEDICAL_DATA] SYRUP 2+ 100ML" at bounding box center [333, 240] width 131 height 39
type input "2100"
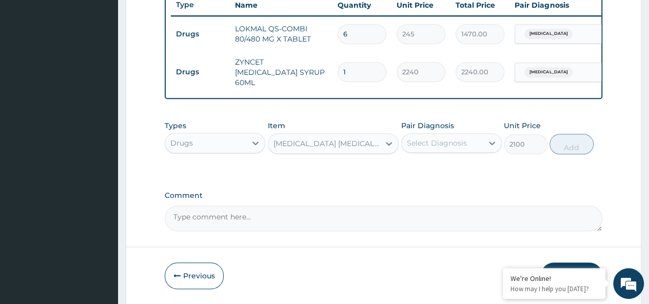
click at [463, 136] on div "Select Diagnosis" at bounding box center [442, 143] width 81 height 16
click at [480, 177] on div "[MEDICAL_DATA]" at bounding box center [451, 169] width 101 height 21
checkbox input "true"
click at [569, 151] on button "Add" at bounding box center [572, 144] width 44 height 21
type input "0"
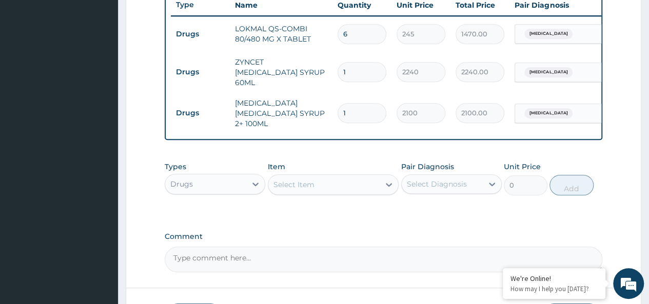
click at [342, 182] on div "Select Item" at bounding box center [324, 185] width 112 height 16
click at [320, 185] on div "Select Item" at bounding box center [324, 185] width 112 height 16
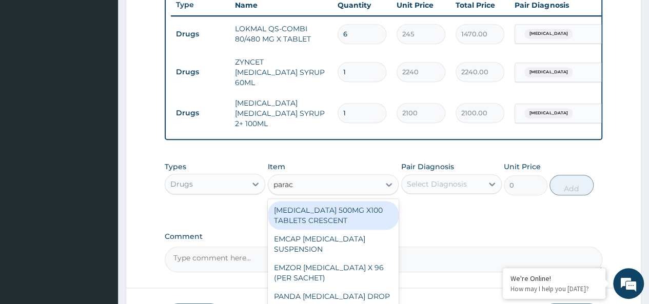
type input "parace"
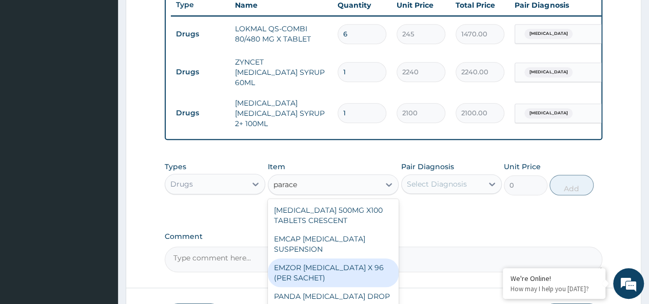
click at [318, 268] on div "EMZOR [MEDICAL_DATA] X 96 (PER SACHET)" at bounding box center [333, 273] width 131 height 29
type input "17.5"
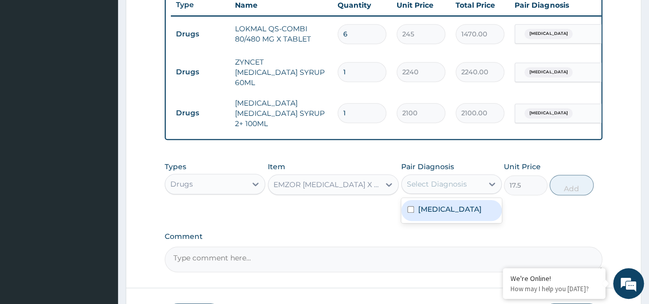
click at [465, 180] on div "Select Diagnosis" at bounding box center [437, 184] width 60 height 10
click at [471, 215] on div "[MEDICAL_DATA]" at bounding box center [451, 210] width 101 height 21
checkbox input "true"
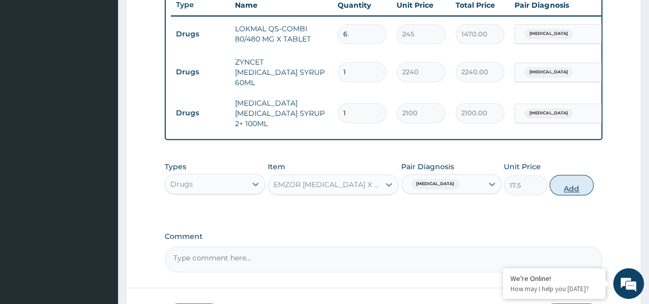
click at [572, 175] on button "Add" at bounding box center [572, 185] width 44 height 21
type input "0"
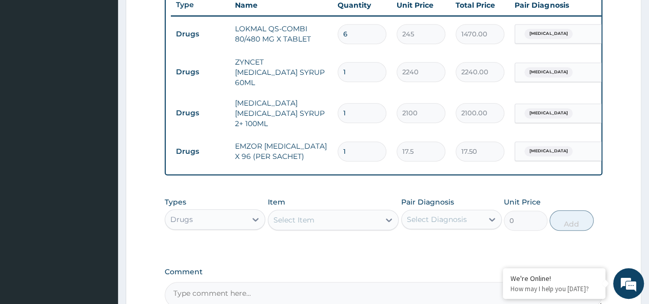
type input "0.00"
type input "3"
type input "52.50"
type input "36"
type input "630.00"
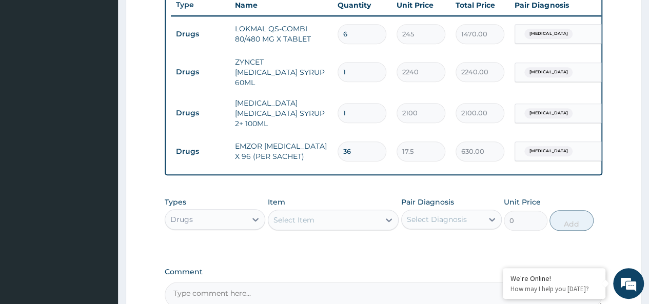
type input "36"
click at [304, 215] on div "Select Item" at bounding box center [294, 220] width 41 height 10
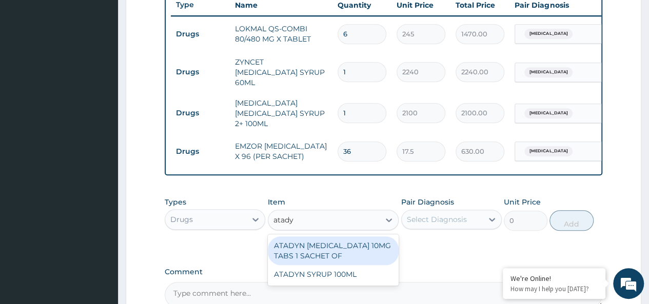
type input "atadyn"
click at [376, 258] on div "ATADYN [MEDICAL_DATA] 10MG TABS 1 SACHET OF" at bounding box center [333, 251] width 131 height 29
type input "350"
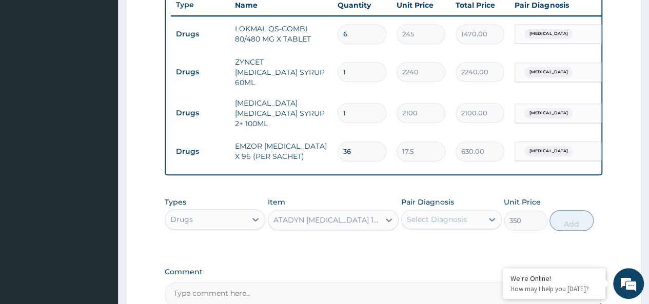
click at [442, 218] on div "Select Diagnosis" at bounding box center [437, 220] width 60 height 10
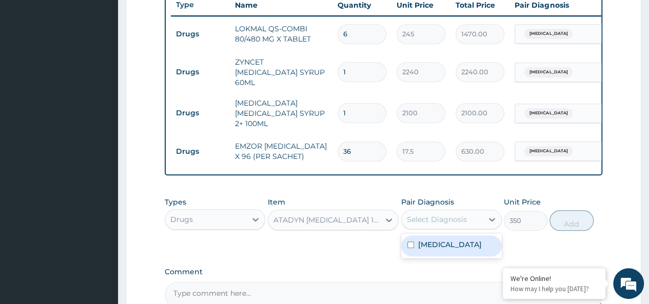
click at [458, 246] on div "[MEDICAL_DATA]" at bounding box center [451, 246] width 101 height 21
checkbox input "true"
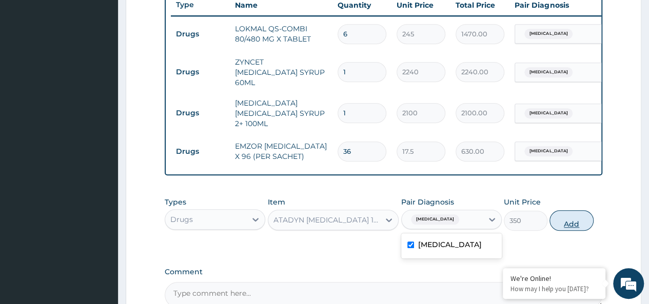
click at [561, 221] on button "Add" at bounding box center [572, 220] width 44 height 21
type input "0"
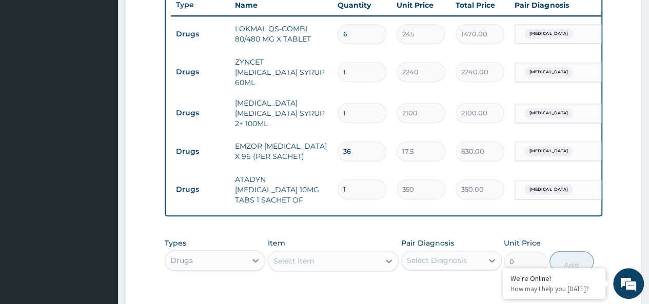
type input "0.00"
type input "4"
type input "1400.00"
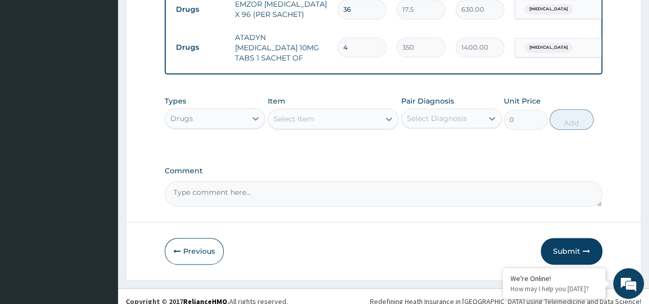
type input "4"
click at [175, 110] on div "Drugs" at bounding box center [205, 118] width 81 height 16
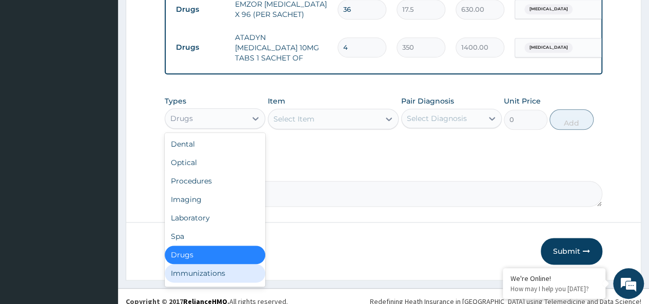
scroll to position [35, 0]
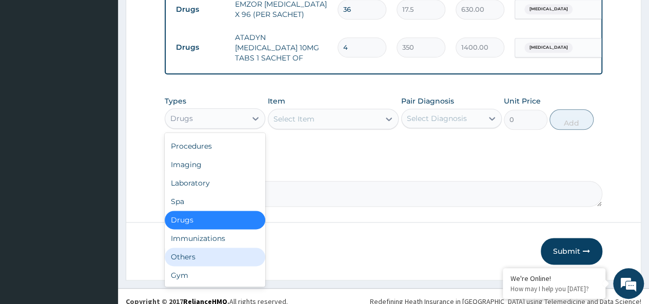
click at [196, 248] on div "Others" at bounding box center [215, 257] width 101 height 18
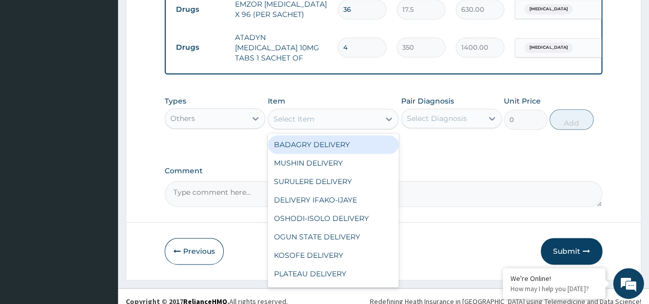
click at [305, 109] on div "Select Item" at bounding box center [333, 119] width 131 height 21
type input "bad"
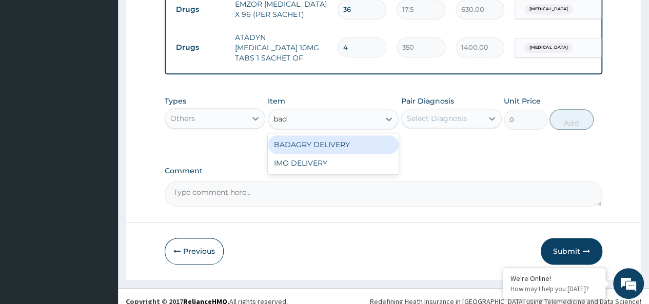
click at [352, 135] on div "BADAGRY DELIVERY" at bounding box center [333, 144] width 131 height 18
type input "3700"
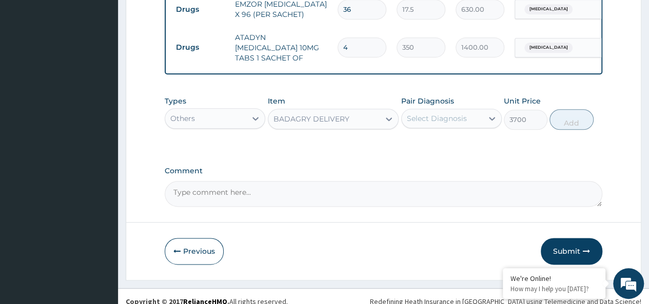
click at [447, 113] on div "Select Diagnosis" at bounding box center [437, 118] width 60 height 10
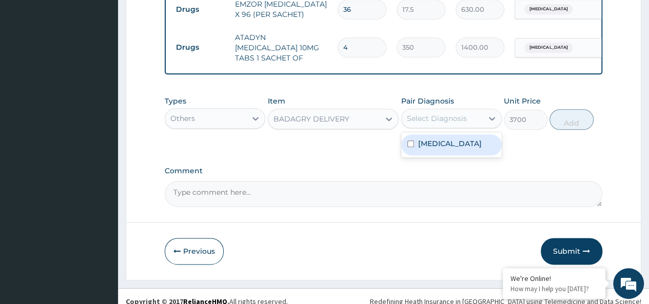
click at [466, 143] on div "[MEDICAL_DATA]" at bounding box center [451, 144] width 101 height 21
checkbox input "true"
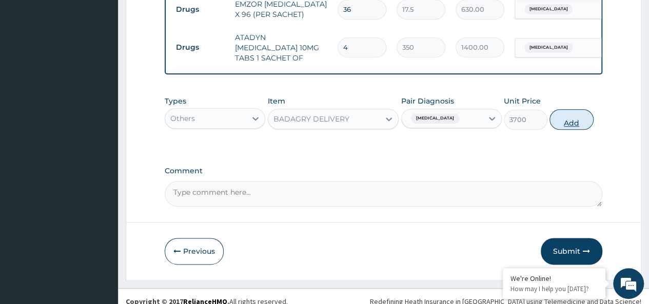
click at [572, 111] on button "Add" at bounding box center [572, 119] width 44 height 21
type input "0"
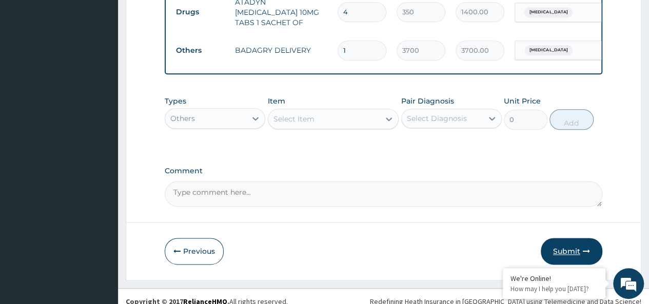
click at [571, 239] on button "Submit" at bounding box center [572, 251] width 62 height 27
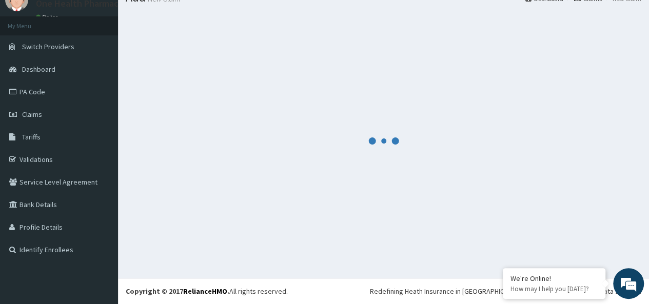
scroll to position [571, 0]
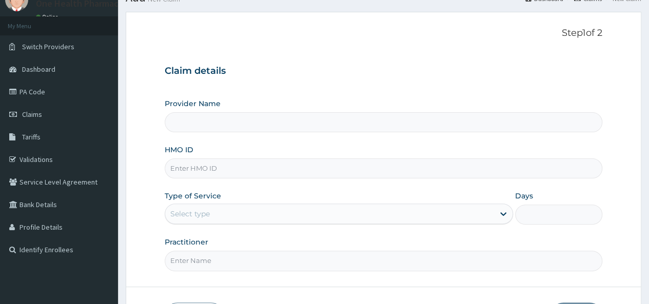
type input "OneHealth Pharmacy"
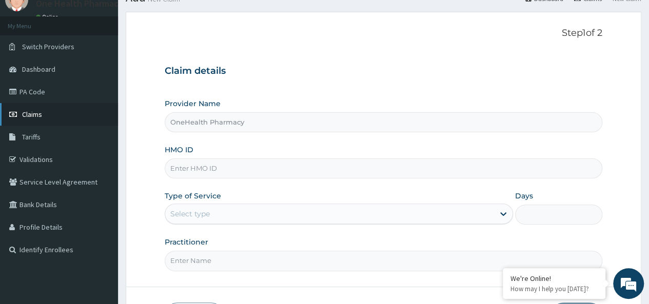
click at [51, 112] on link "Claims" at bounding box center [59, 114] width 118 height 23
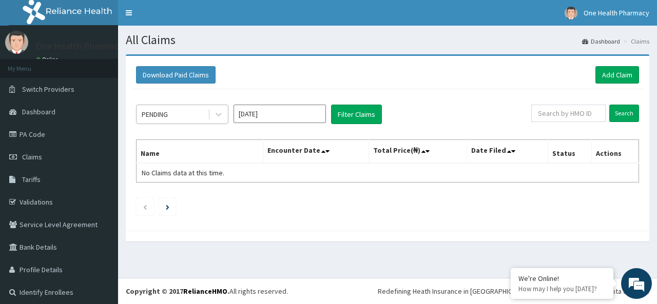
click at [161, 113] on div "PENDING" at bounding box center [155, 114] width 26 height 10
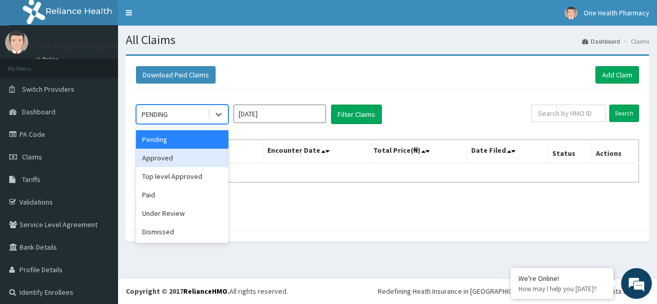
click at [171, 161] on div "Approved" at bounding box center [182, 158] width 92 height 18
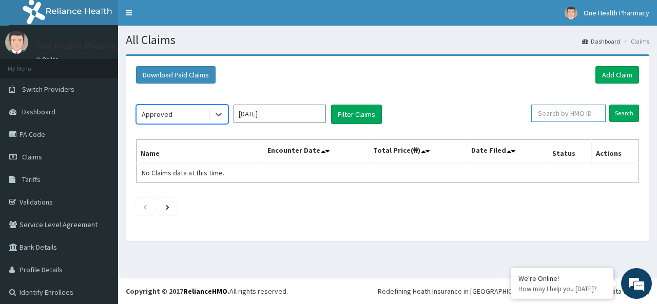
click at [537, 112] on input "text" at bounding box center [568, 113] width 74 height 17
paste input "OIE/10005/C"
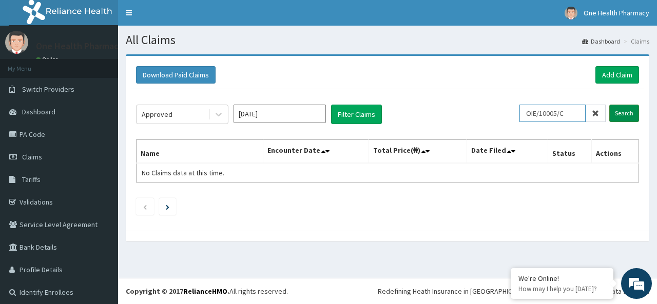
type input "OIE/10005/C"
click at [626, 112] on input "Search" at bounding box center [624, 113] width 30 height 17
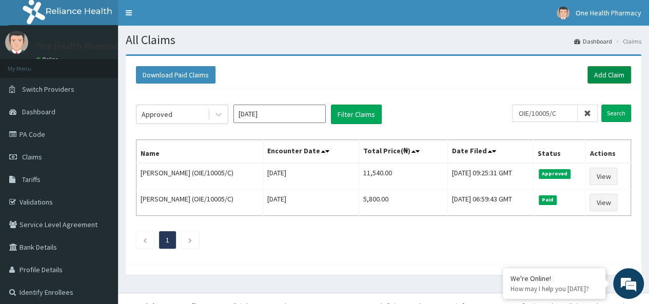
click at [602, 74] on link "Add Claim" at bounding box center [610, 74] width 44 height 17
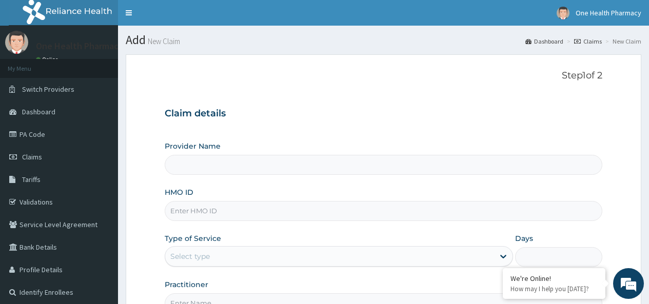
type input "OneHealth Pharmacy"
click at [268, 204] on input "HMO ID" at bounding box center [384, 211] width 438 height 20
paste input "OIE/10005/C"
type input "OIE/10005/C"
click at [210, 249] on div "Select type" at bounding box center [329, 256] width 329 height 16
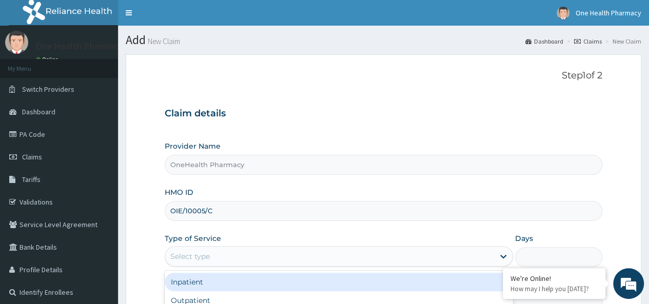
scroll to position [115, 0]
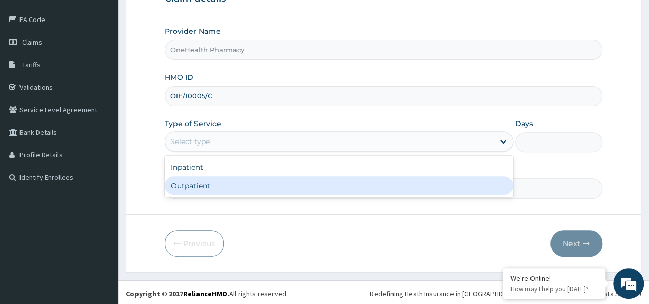
click at [204, 193] on div "Outpatient" at bounding box center [339, 186] width 348 height 18
type input "1"
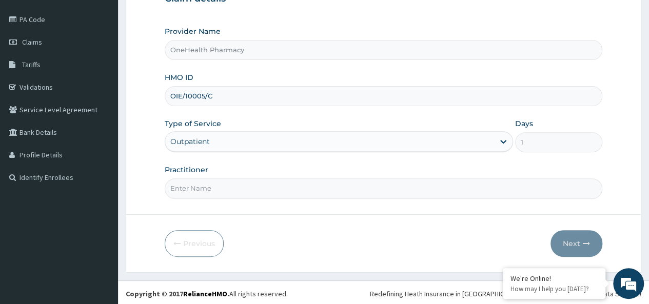
click at [213, 188] on input "Practitioner" at bounding box center [384, 189] width 438 height 20
type input "onehealth"
click at [585, 244] on icon "button" at bounding box center [586, 243] width 7 height 7
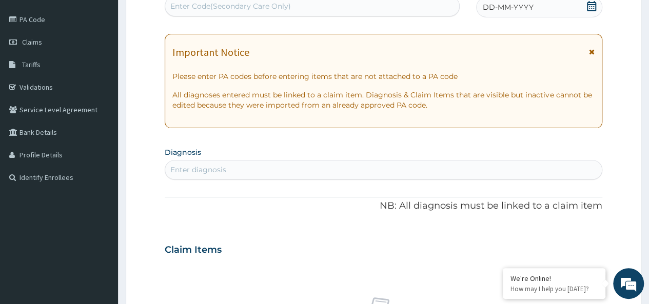
scroll to position [0, 0]
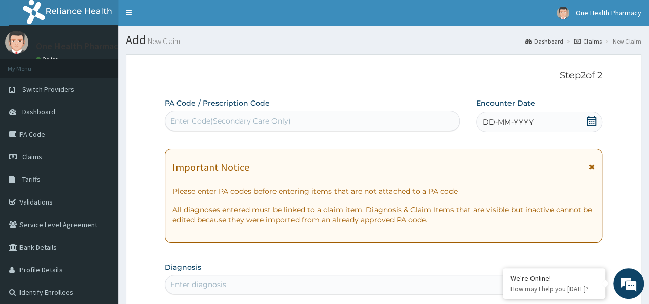
click at [231, 126] on div "Enter Code(Secondary Care Only)" at bounding box center [312, 121] width 294 height 16
paste input "PR/1264198A"
type input "PR/1264198A"
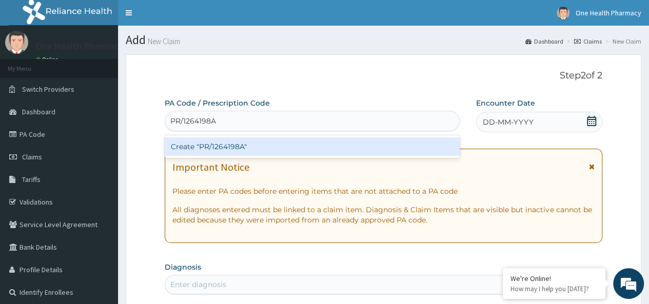
click at [257, 150] on div "Create "PR/1264198A"" at bounding box center [312, 147] width 295 height 18
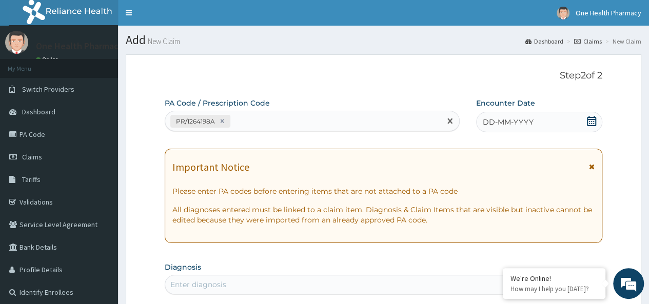
click at [538, 124] on div "DD-MM-YYYY" at bounding box center [539, 122] width 126 height 21
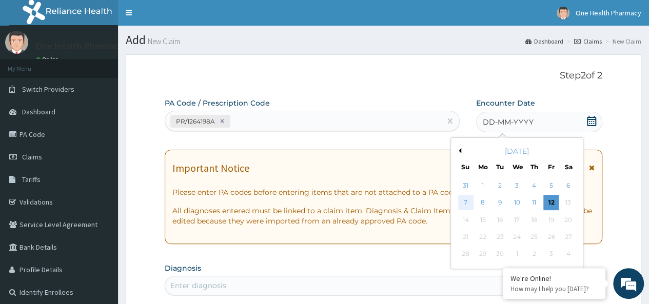
click at [464, 201] on div "7" at bounding box center [465, 203] width 15 height 15
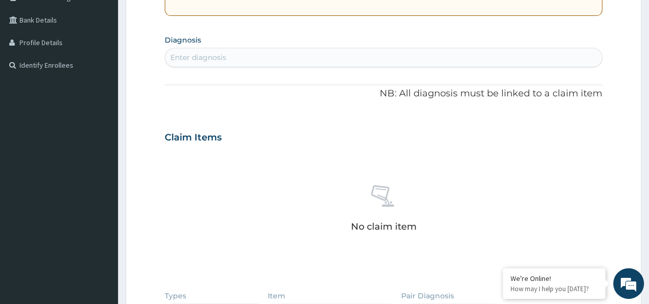
scroll to position [231, 0]
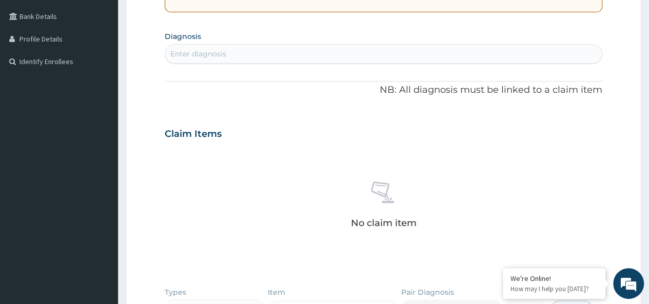
click at [200, 53] on div "Enter diagnosis" at bounding box center [198, 54] width 56 height 10
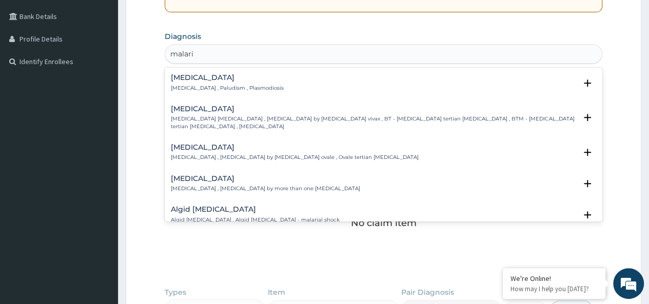
type input "[MEDICAL_DATA]"
click at [183, 80] on h4 "[MEDICAL_DATA]" at bounding box center [227, 78] width 113 height 8
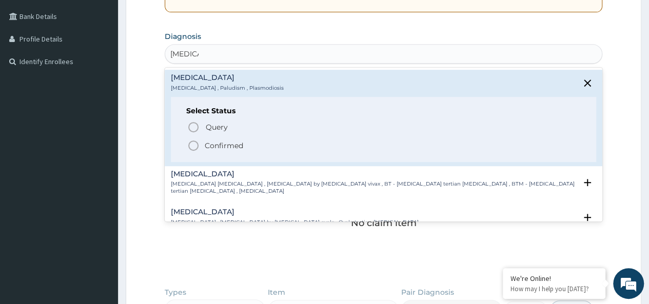
click at [219, 149] on p "Confirmed" at bounding box center [224, 146] width 38 height 10
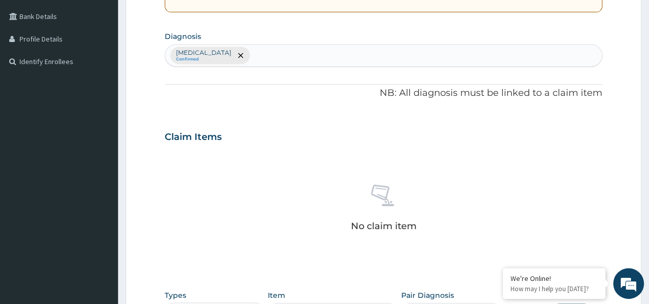
scroll to position [434, 0]
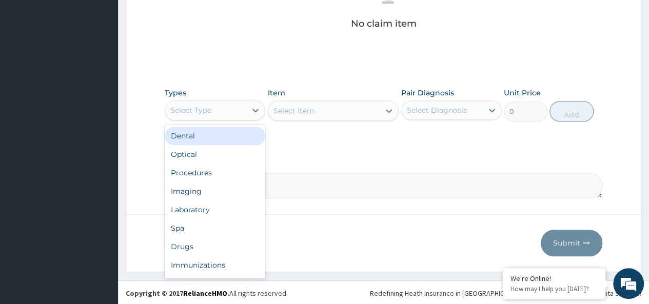
click at [201, 110] on div "Select Type" at bounding box center [190, 110] width 41 height 10
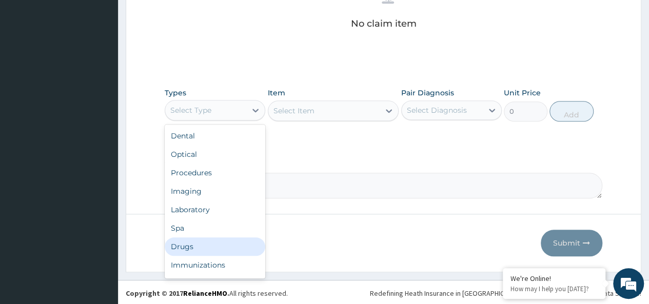
click at [184, 247] on div "Drugs" at bounding box center [215, 247] width 101 height 18
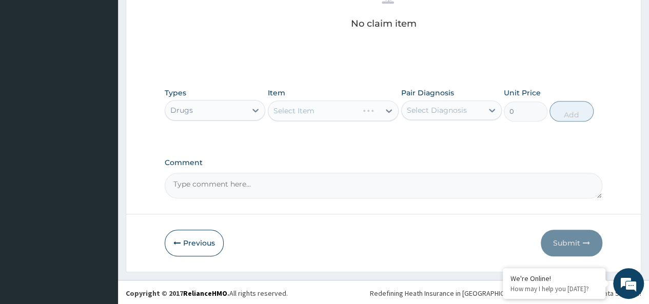
click at [331, 105] on div "Select Item" at bounding box center [333, 111] width 131 height 21
click at [307, 109] on div "Select Item" at bounding box center [294, 111] width 41 height 10
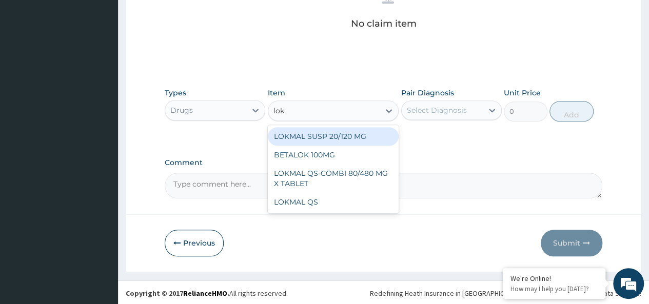
type input "lokm"
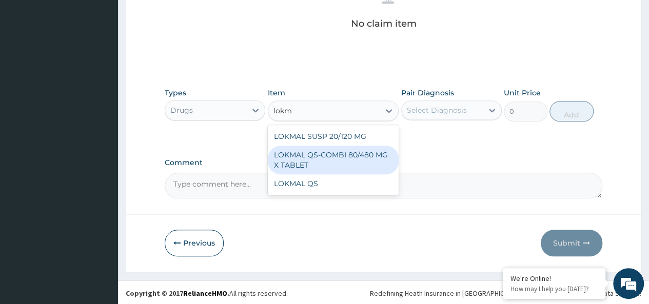
click at [325, 148] on div "LOKMAL QS-COMBI 80/480 MG X TABLET" at bounding box center [333, 160] width 131 height 29
type input "245"
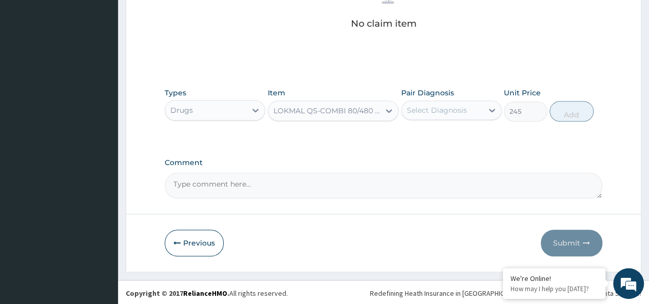
click at [445, 109] on div "Select Diagnosis" at bounding box center [437, 110] width 60 height 10
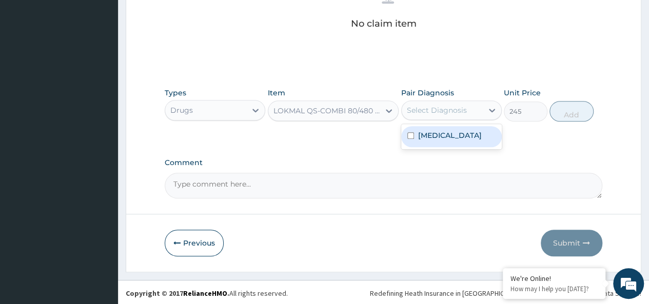
click at [452, 135] on div "[MEDICAL_DATA]" at bounding box center [451, 136] width 101 height 21
checkbox input "true"
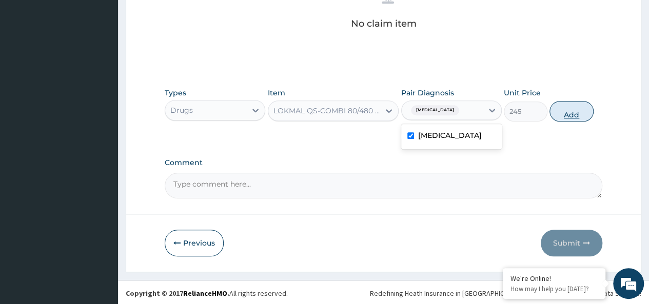
click at [575, 111] on button "Add" at bounding box center [572, 111] width 44 height 21
type input "0"
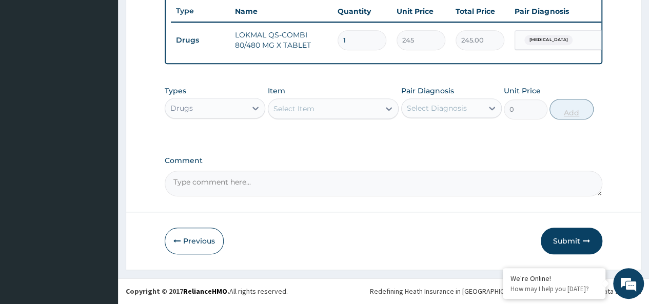
scroll to position [393, 0]
type input "0.00"
type input "6"
type input "1470.00"
type input "6"
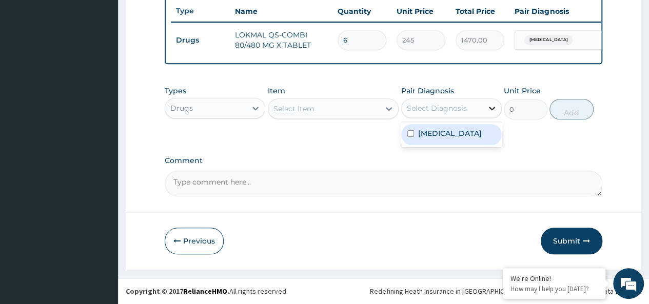
click at [497, 114] on div at bounding box center [492, 108] width 18 height 18
click at [300, 111] on div "Select Item" at bounding box center [294, 109] width 41 height 10
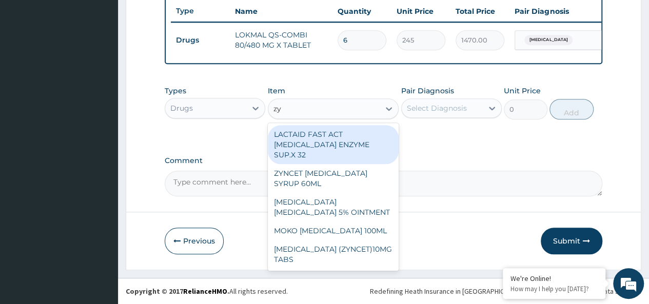
type input "zyn"
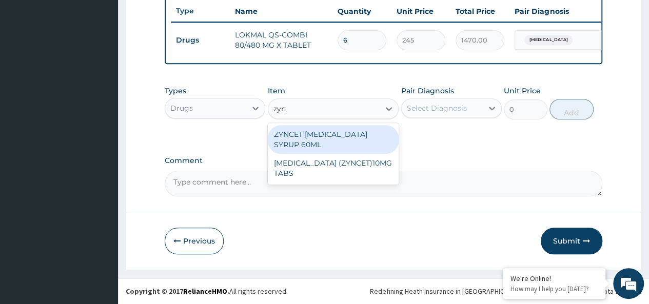
click at [364, 146] on div "ZYNCET [MEDICAL_DATA] SYRUP 60ML" at bounding box center [333, 139] width 131 height 29
type input "2240"
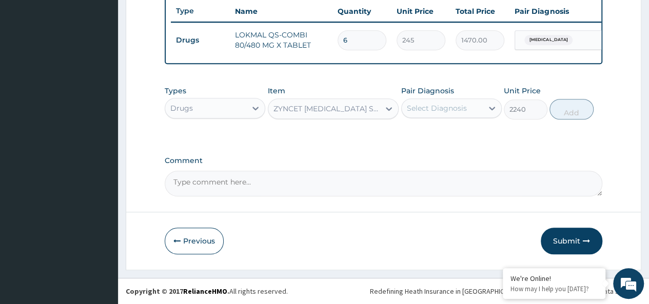
click at [438, 101] on div "Select Diagnosis" at bounding box center [442, 108] width 81 height 16
click at [461, 133] on div "[MEDICAL_DATA]" at bounding box center [451, 134] width 101 height 21
checkbox input "true"
click at [554, 104] on button "Add" at bounding box center [572, 109] width 44 height 21
type input "0"
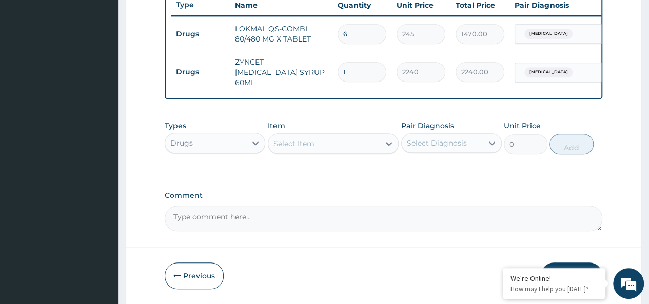
click at [271, 149] on div "Select Item" at bounding box center [324, 143] width 112 height 16
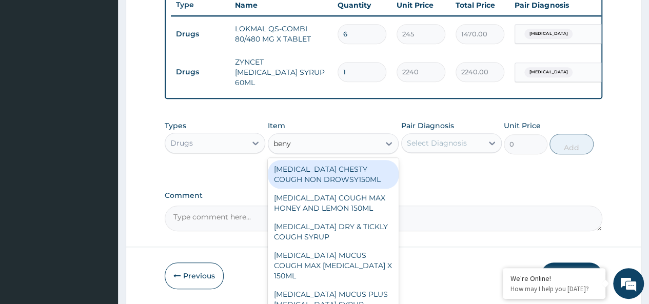
type input "benyl"
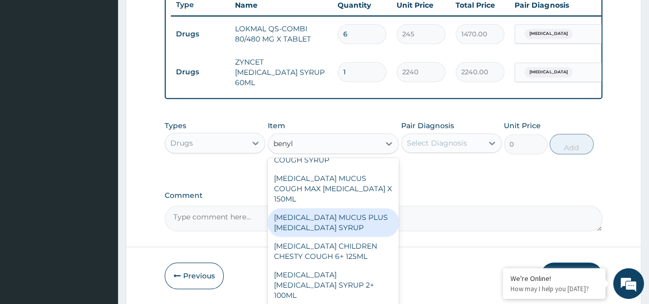
scroll to position [79, 0]
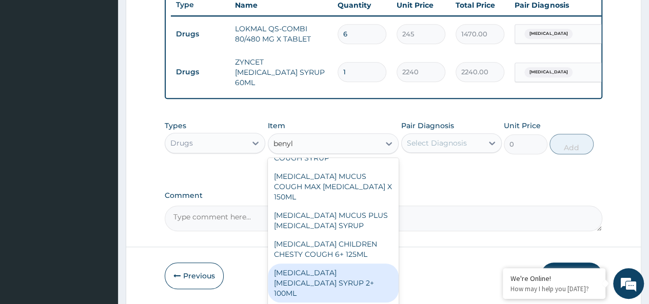
click at [344, 270] on div "[MEDICAL_DATA] [MEDICAL_DATA] SYRUP 2+ 100ML" at bounding box center [333, 283] width 131 height 39
type input "2100"
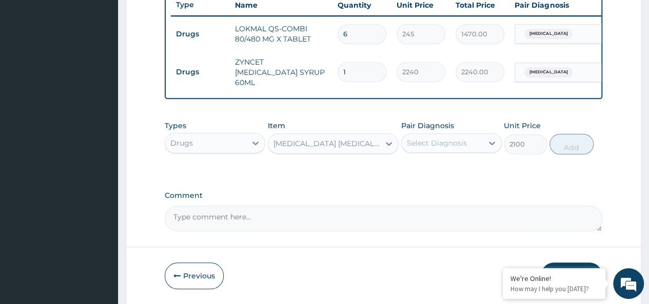
click at [456, 147] on div "Select Diagnosis" at bounding box center [437, 143] width 60 height 10
click at [470, 173] on div "[MEDICAL_DATA]" at bounding box center [451, 169] width 101 height 21
checkbox input "true"
click at [568, 139] on button "Add" at bounding box center [572, 144] width 44 height 21
type input "0"
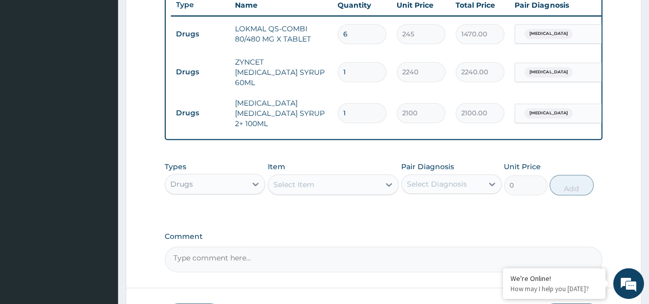
click at [302, 174] on div "Select Item" at bounding box center [333, 184] width 131 height 21
click at [323, 180] on div "Select Item" at bounding box center [324, 185] width 112 height 16
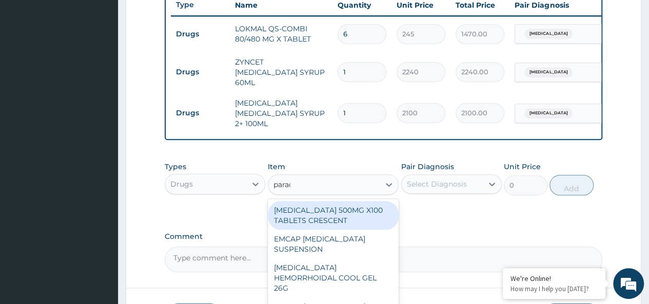
type input "parace"
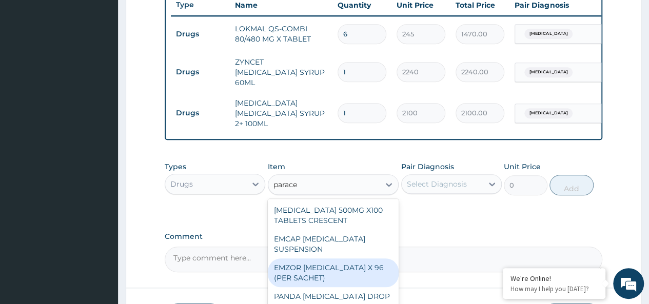
click at [352, 259] on div "EMZOR [MEDICAL_DATA] X 96 (PER SACHET)" at bounding box center [333, 273] width 131 height 29
type input "17.5"
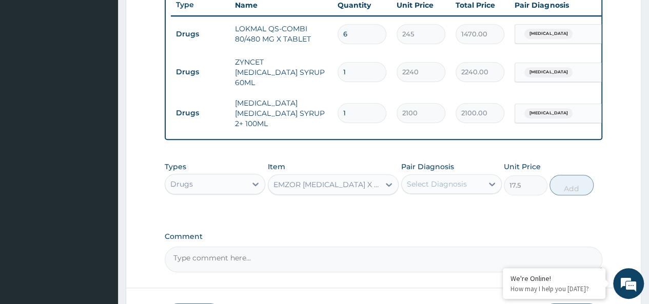
click at [453, 179] on div "Select Diagnosis" at bounding box center [437, 184] width 60 height 10
click at [497, 190] on div "Pair Diagnosis Select Diagnosis" at bounding box center [451, 179] width 101 height 34
click at [449, 183] on div "Select Diagnosis" at bounding box center [437, 184] width 60 height 10
click at [460, 200] on div "[MEDICAL_DATA]" at bounding box center [451, 210] width 101 height 21
checkbox input "true"
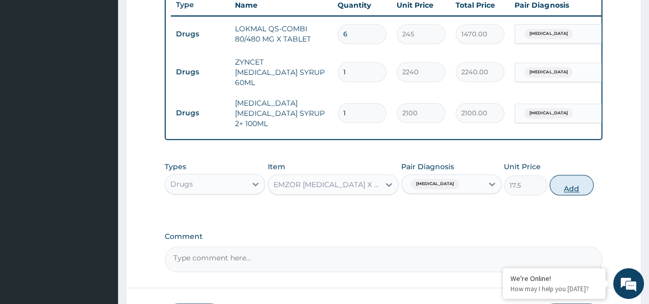
click at [568, 178] on button "Add" at bounding box center [572, 185] width 44 height 21
type input "0"
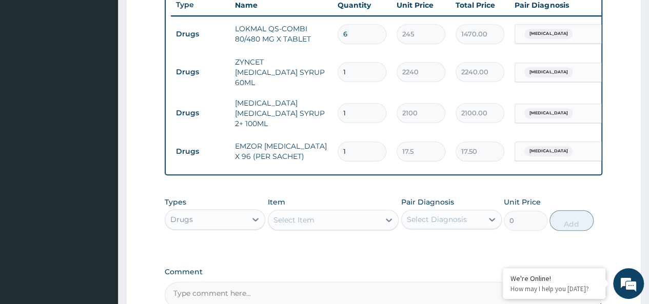
type input "0.00"
type input "3"
type input "52.50"
type input "36"
type input "630.00"
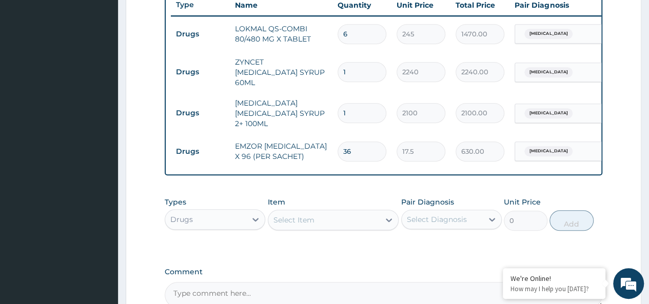
type input "36"
click at [323, 221] on div "Select Item" at bounding box center [324, 220] width 112 height 16
click at [314, 221] on div "Select Item" at bounding box center [324, 220] width 112 height 16
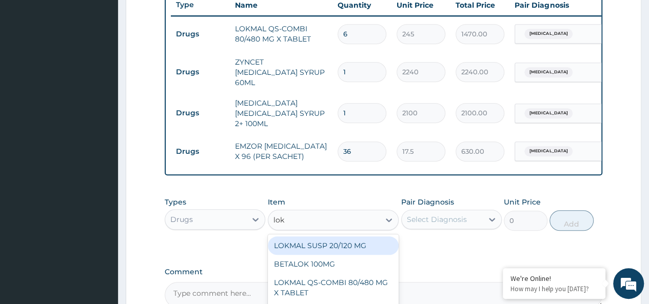
type input "lokm"
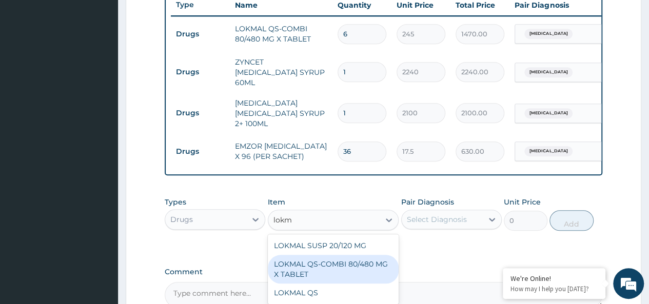
click at [355, 256] on div "LOKMAL QS-COMBI 80/480 MG X TABLET" at bounding box center [333, 269] width 131 height 29
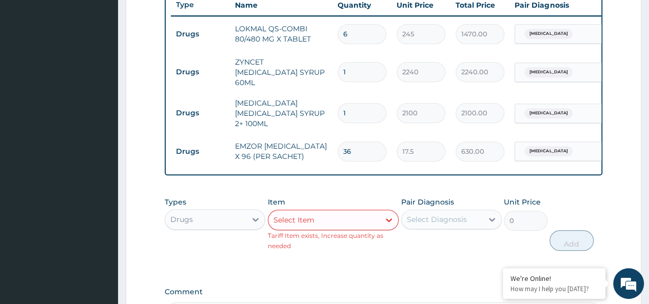
click at [326, 218] on div "Select Item" at bounding box center [324, 220] width 112 height 16
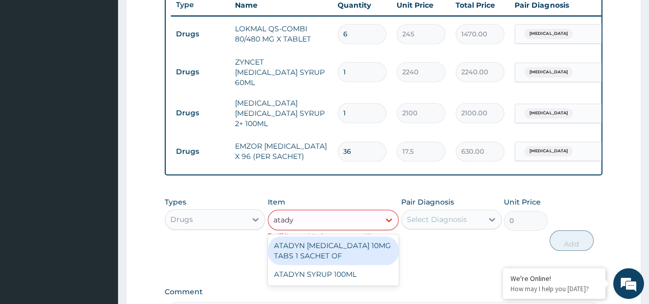
type input "atadyn"
click at [342, 245] on div "ATADYN [MEDICAL_DATA] 10MG TABS 1 SACHET OF" at bounding box center [333, 251] width 131 height 29
type input "350"
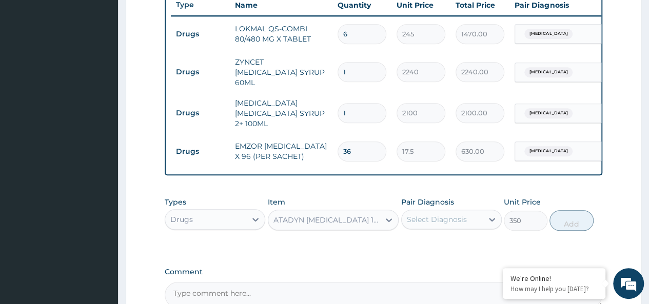
click at [439, 205] on div "Pair Diagnosis Select Diagnosis" at bounding box center [451, 214] width 101 height 34
click at [448, 218] on div "Select Diagnosis" at bounding box center [437, 220] width 60 height 10
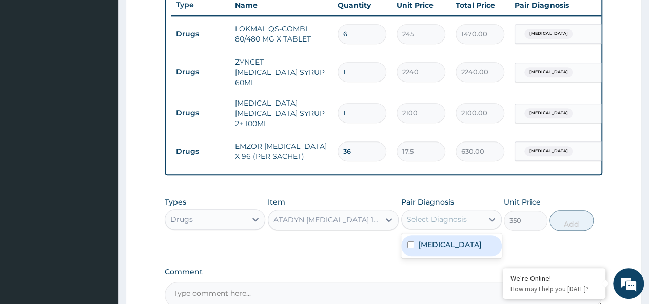
click at [464, 241] on div "[MEDICAL_DATA]" at bounding box center [451, 246] width 101 height 21
checkbox input "true"
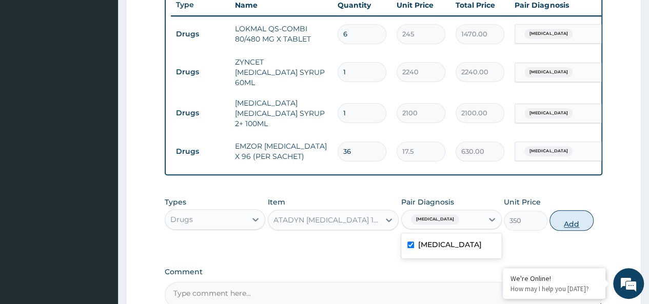
click at [577, 212] on button "Add" at bounding box center [572, 220] width 44 height 21
type input "0"
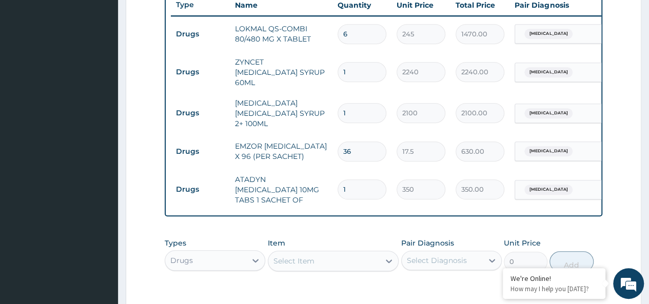
type input "0.00"
type input "6"
type input "2100.00"
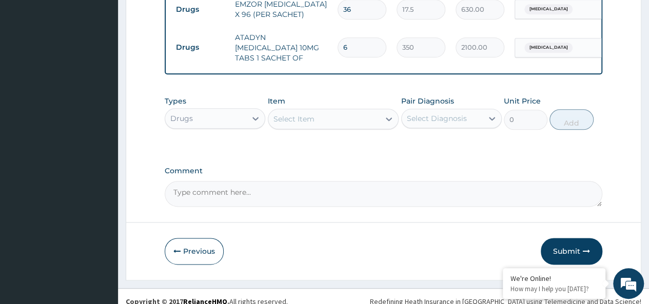
click at [208, 110] on div "Drugs" at bounding box center [205, 118] width 81 height 16
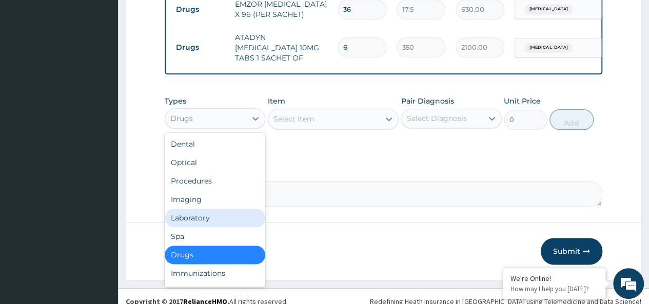
scroll to position [35, 0]
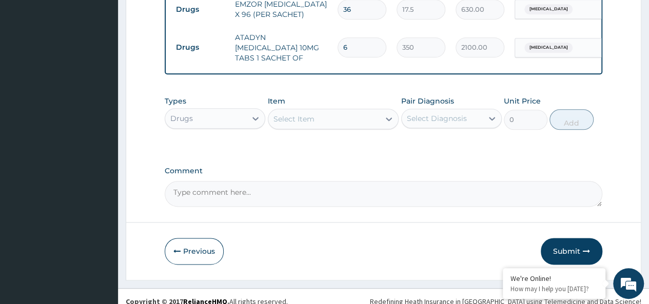
drag, startPoint x: 352, startPoint y: 32, endPoint x: 310, endPoint y: 34, distance: 41.6
click at [310, 34] on tr "Drugs ATADYN [MEDICAL_DATA] 10MG TABS 1 SACHET OF 6 350 2100.00 [MEDICAL_DATA] …" at bounding box center [422, 47] width 503 height 41
type input "4"
type input "1400.00"
type input "4"
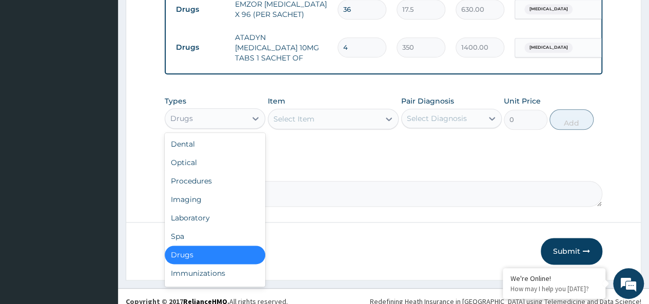
click at [190, 113] on div "Drugs" at bounding box center [181, 118] width 23 height 10
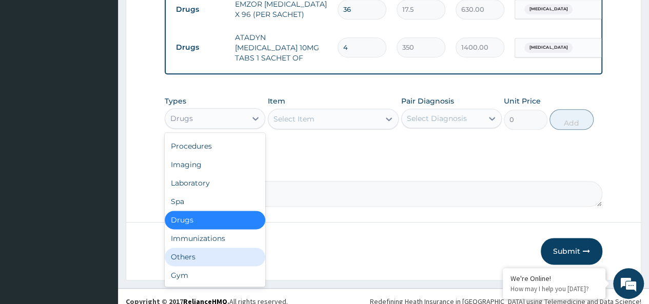
click at [181, 248] on div "Others" at bounding box center [215, 257] width 101 height 18
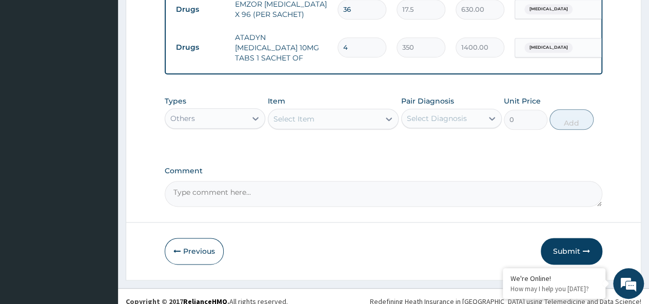
click at [328, 120] on div "Types Others Item Select Item Pair Diagnosis Select Diagnosis Unit Price 0 Add" at bounding box center [384, 113] width 438 height 44
click at [321, 96] on div "Item Select Item" at bounding box center [333, 113] width 131 height 34
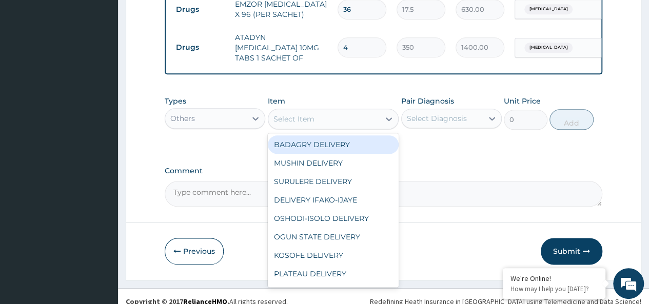
click at [319, 111] on div "Select Item" at bounding box center [324, 119] width 112 height 16
type input "bad"
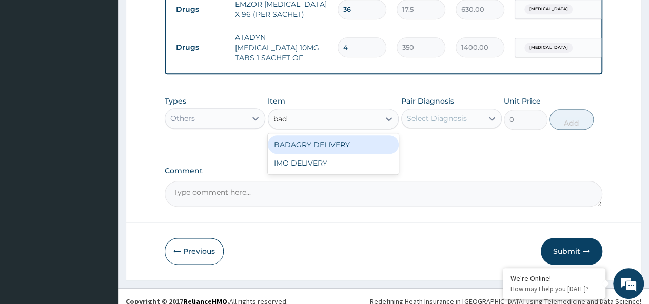
click at [344, 135] on div "BADAGRY DELIVERY" at bounding box center [333, 144] width 131 height 18
type input "3700"
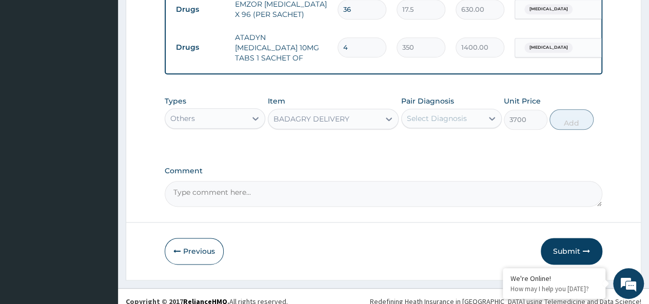
click at [425, 113] on div "Select Diagnosis" at bounding box center [437, 118] width 60 height 10
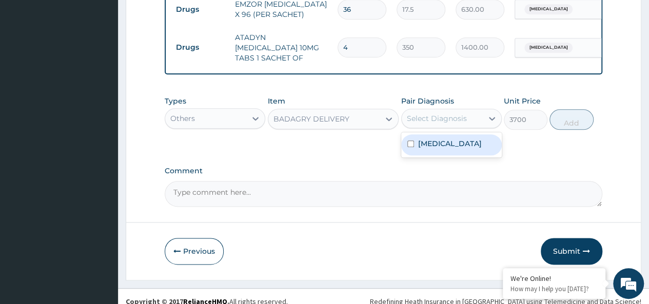
click at [450, 134] on div "[MEDICAL_DATA]" at bounding box center [451, 144] width 101 height 21
checkbox input "true"
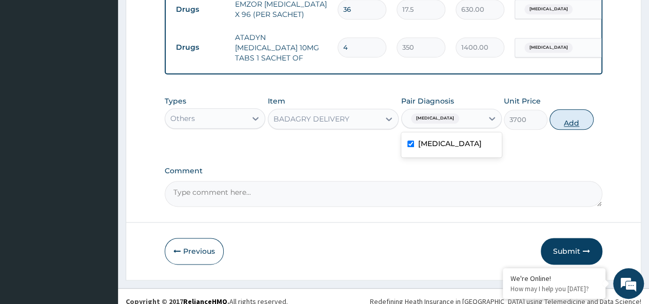
click at [560, 110] on button "Add" at bounding box center [572, 119] width 44 height 21
type input "0"
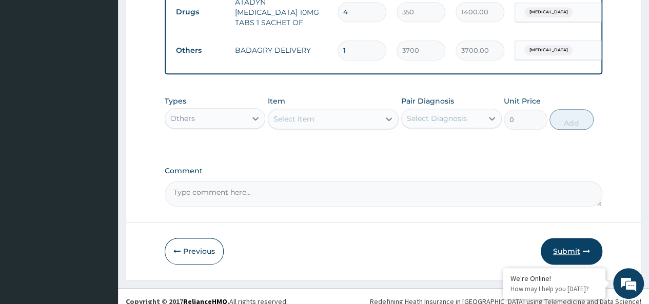
click at [567, 252] on button "Submit" at bounding box center [572, 251] width 62 height 27
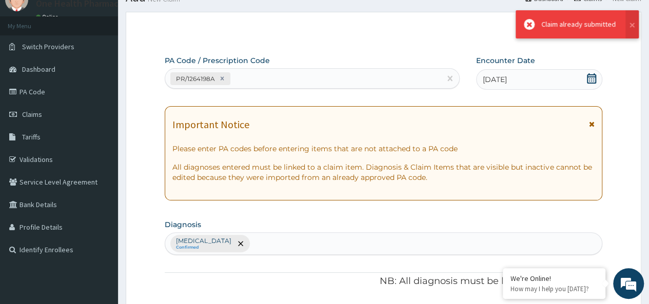
scroll to position [571, 0]
